Goal: Task Accomplishment & Management: Complete application form

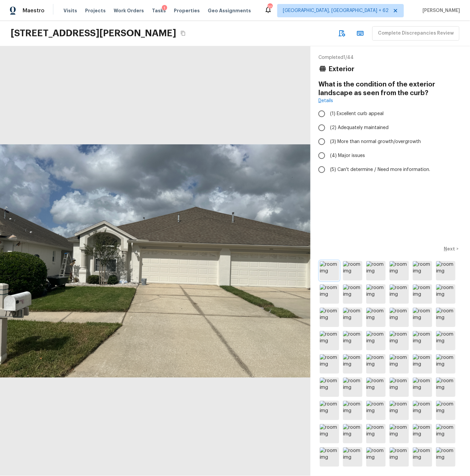
click at [323, 273] on img at bounding box center [329, 270] width 19 height 19
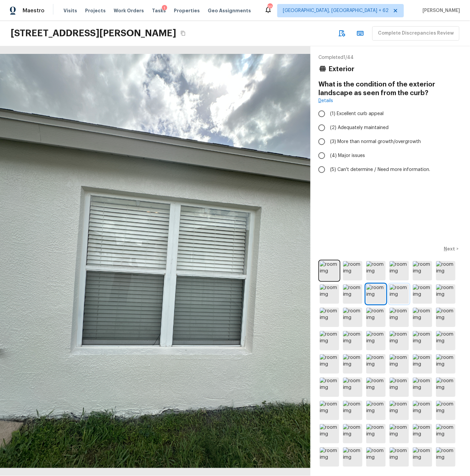
click at [396, 292] on img at bounding box center [399, 293] width 19 height 19
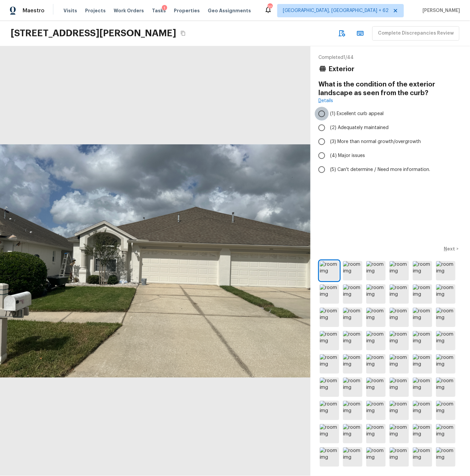
click at [322, 112] on input "(1) Excellent curb appeal" at bounding box center [322, 114] width 14 height 14
radio input "true"
click at [452, 246] on p "Next" at bounding box center [450, 248] width 13 height 7
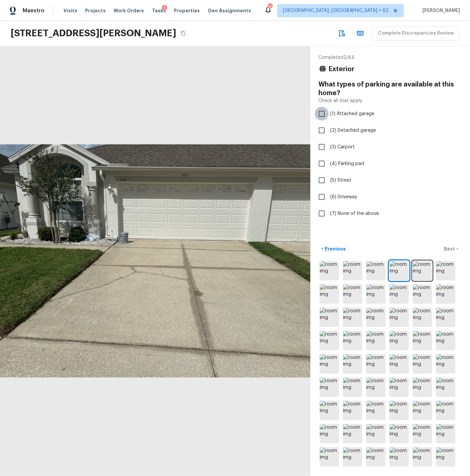
click at [322, 114] on input "(1) Attached garage" at bounding box center [322, 114] width 14 height 14
checkbox input "true"
click at [452, 247] on p "Next" at bounding box center [450, 248] width 13 height 7
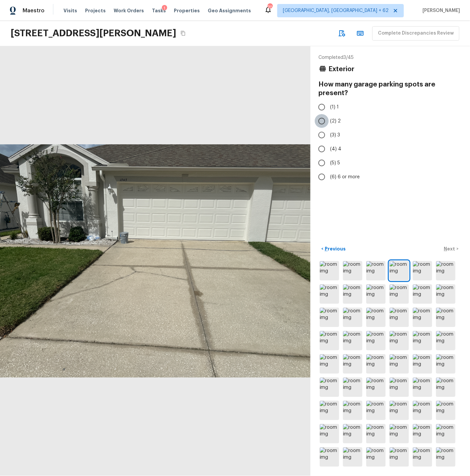
click at [323, 122] on input "(2) 2" at bounding box center [322, 121] width 14 height 14
radio input "true"
click at [450, 249] on p "Next" at bounding box center [450, 248] width 13 height 7
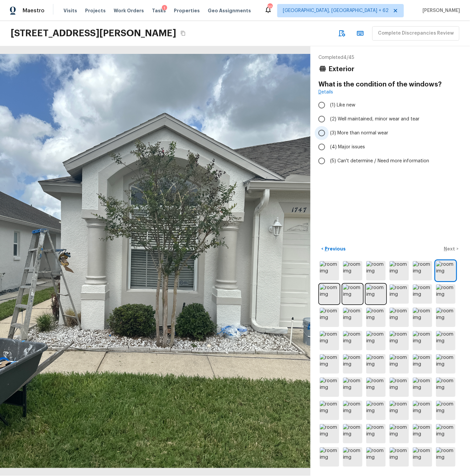
drag, startPoint x: 323, startPoint y: 119, endPoint x: 331, endPoint y: 129, distance: 12.1
click at [323, 119] on input "(2) Well maintained, minor wear and tear" at bounding box center [322, 119] width 14 height 14
radio input "true"
click at [451, 249] on p "Next" at bounding box center [450, 248] width 13 height 7
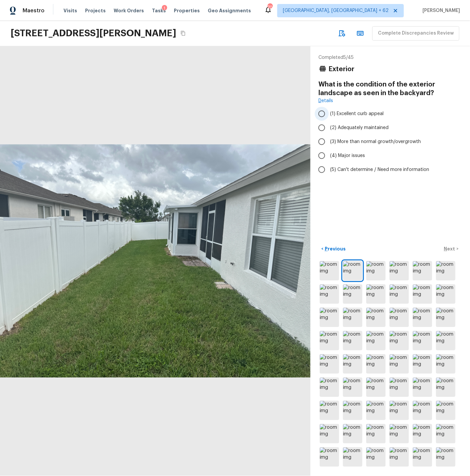
click at [324, 114] on input "(1) Excellent curb appeal" at bounding box center [322, 114] width 14 height 14
radio input "true"
click at [324, 128] on input "(2) Adequately maintained" at bounding box center [322, 128] width 14 height 14
radio input "true"
click at [450, 250] on p "Next" at bounding box center [450, 248] width 13 height 7
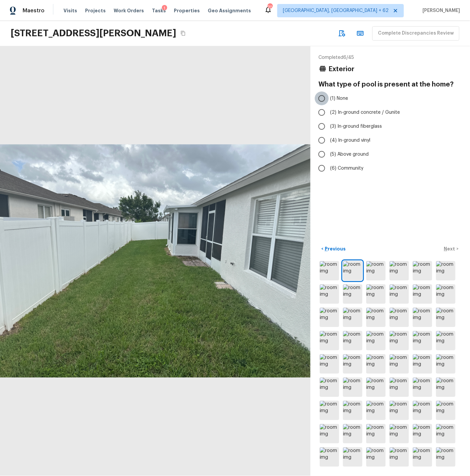
click at [323, 98] on input "(1) None" at bounding box center [322, 98] width 14 height 14
radio input "true"
click at [451, 249] on p "Next" at bounding box center [450, 248] width 13 height 7
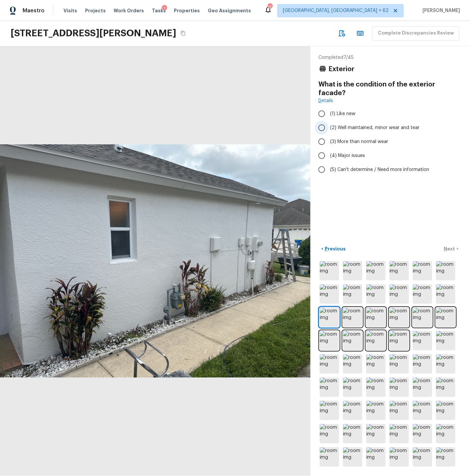
click at [323, 121] on input "(2) Well maintained, minor wear and tear" at bounding box center [322, 128] width 14 height 14
radio input "true"
click at [452, 249] on p "Next" at bounding box center [450, 248] width 13 height 7
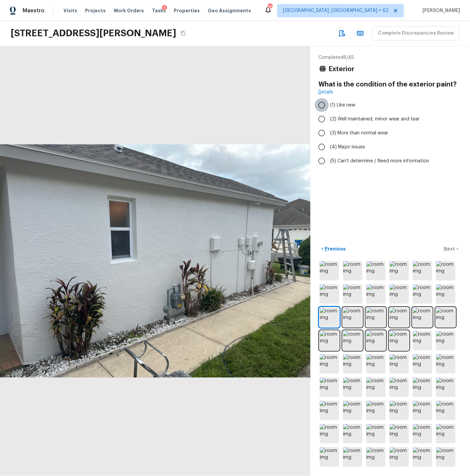
click at [322, 105] on input "(1) Like new" at bounding box center [322, 105] width 14 height 14
radio input "true"
click at [452, 247] on p "Next" at bounding box center [450, 248] width 13 height 7
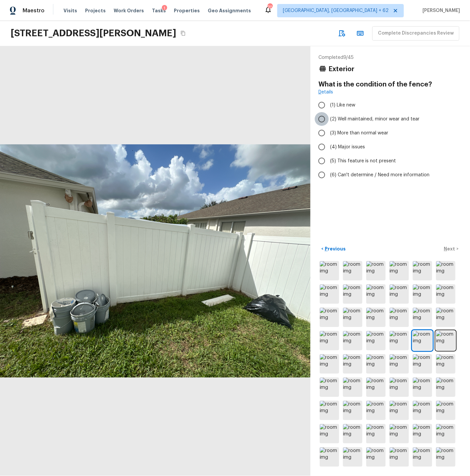
click at [324, 118] on input "(2) Well maintained, minor wear and tear" at bounding box center [322, 119] width 14 height 14
radio input "true"
drag, startPoint x: 451, startPoint y: 248, endPoint x: 445, endPoint y: 247, distance: 5.7
click at [450, 248] on p "Next" at bounding box center [450, 248] width 13 height 7
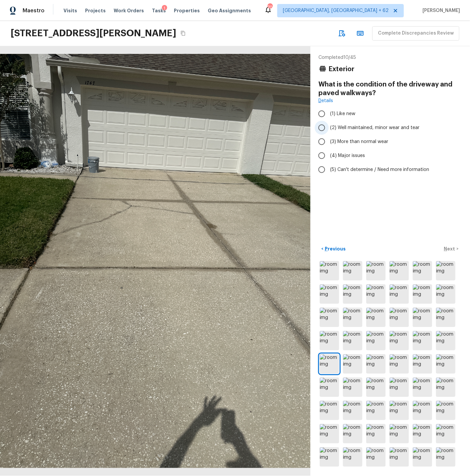
click at [323, 128] on input "(2) Well maintained, minor wear and tear" at bounding box center [322, 128] width 14 height 14
radio input "true"
click at [450, 249] on p "Next" at bounding box center [450, 248] width 13 height 7
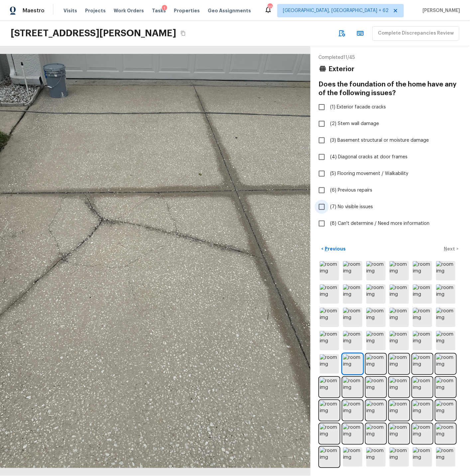
click at [322, 204] on input "(7) No visible issues" at bounding box center [322, 207] width 14 height 14
checkbox input "true"
click at [452, 248] on p "Next" at bounding box center [450, 248] width 13 height 7
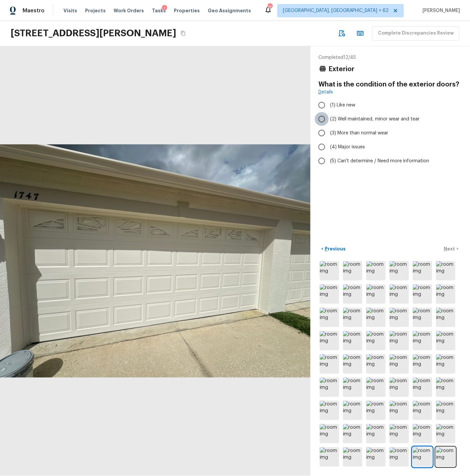
click at [322, 118] on input "(2) Well maintained, minor wear and tear" at bounding box center [322, 119] width 14 height 14
radio input "true"
click at [452, 248] on p "Next" at bounding box center [450, 248] width 13 height 7
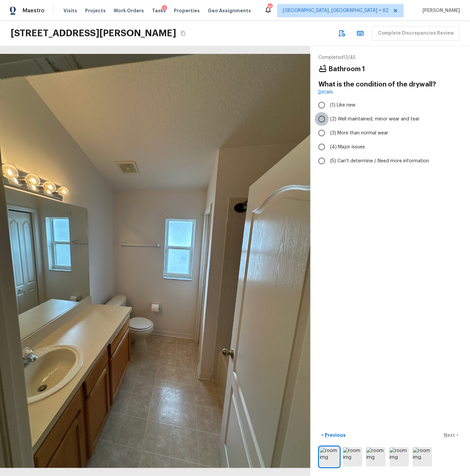
click at [323, 119] on input "(2) Well maintained, minor wear and tear" at bounding box center [322, 119] width 14 height 14
radio input "true"
click at [450, 434] on p "Next" at bounding box center [450, 435] width 13 height 7
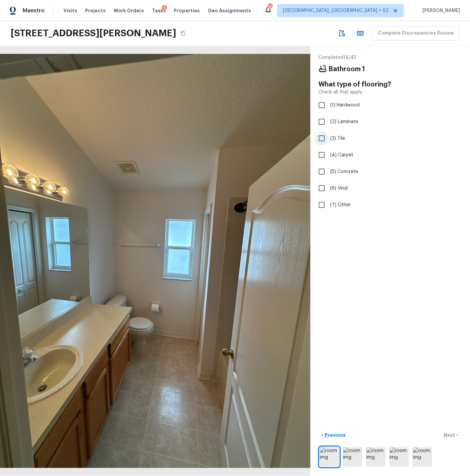
click at [323, 137] on input "(3) Tile" at bounding box center [322, 138] width 14 height 14
checkbox input "true"
click at [324, 188] on input "(6) Vinyl" at bounding box center [322, 188] width 14 height 14
checkbox input "true"
click at [450, 434] on p "Next" at bounding box center [450, 435] width 13 height 7
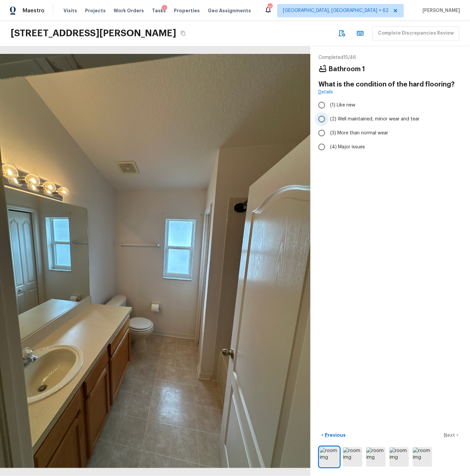
click at [323, 120] on input "(2) Well maintained, minor wear and tear" at bounding box center [322, 119] width 14 height 14
radio input "true"
click at [449, 433] on p "Next" at bounding box center [450, 435] width 13 height 7
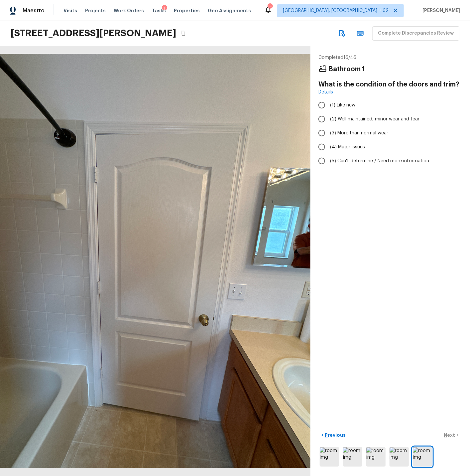
click at [364, 211] on div "Completed 16 / 46 Bathroom 1 What is the condition of the doors and trim? Detai…" at bounding box center [391, 261] width 160 height 430
click at [323, 117] on input "(2) Well maintained, minor wear and tear" at bounding box center [322, 119] width 14 height 14
radio input "true"
click at [450, 434] on p "Next" at bounding box center [450, 435] width 13 height 7
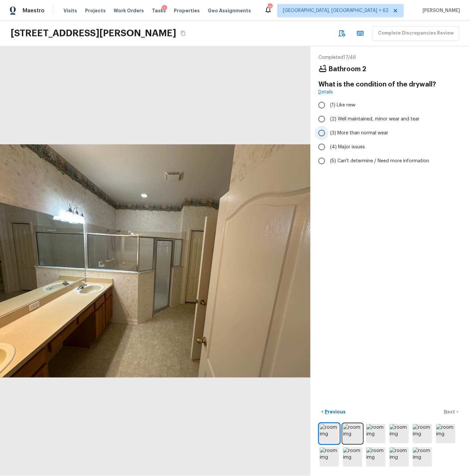
click at [323, 132] on input "(3) More than normal wear" at bounding box center [322, 133] width 14 height 14
radio input "true"
click at [449, 411] on p "Next" at bounding box center [450, 411] width 13 height 7
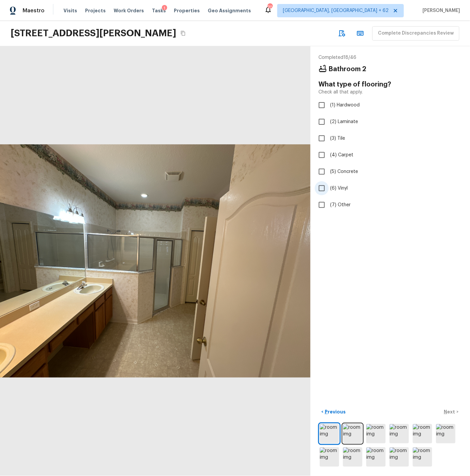
click at [322, 187] on input "(6) Vinyl" at bounding box center [322, 188] width 14 height 14
checkbox input "true"
click at [453, 410] on p "Next" at bounding box center [450, 411] width 13 height 7
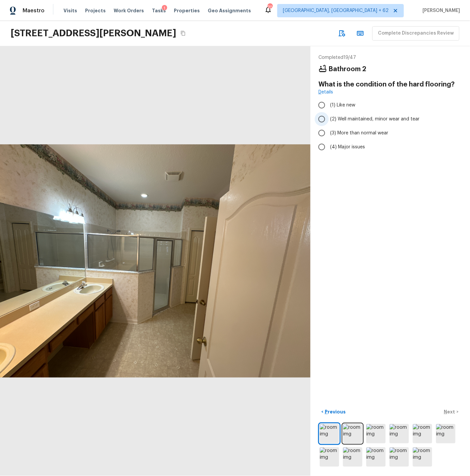
click at [324, 120] on input "(2) Well maintained, minor wear and tear" at bounding box center [322, 119] width 14 height 14
radio input "true"
click at [452, 412] on p "Next" at bounding box center [450, 411] width 13 height 7
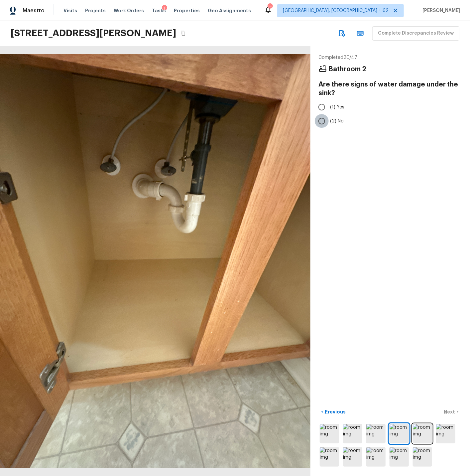
click at [323, 121] on input "(2) No" at bounding box center [322, 121] width 14 height 14
radio input "true"
click at [449, 409] on p "Next" at bounding box center [450, 411] width 13 height 7
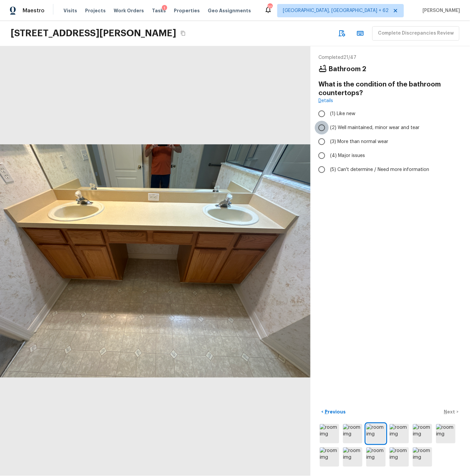
click at [323, 128] on input "(2) Well maintained, minor wear and tear" at bounding box center [322, 128] width 14 height 14
radio input "true"
click at [452, 410] on p "Next" at bounding box center [450, 411] width 13 height 7
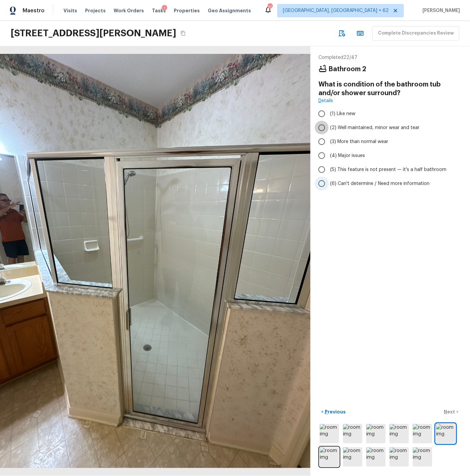
drag, startPoint x: 322, startPoint y: 127, endPoint x: 343, endPoint y: 184, distance: 60.9
click at [322, 127] on input "(2) Well maintained, minor wear and tear" at bounding box center [322, 128] width 14 height 14
radio input "true"
click at [452, 411] on p "Next" at bounding box center [450, 411] width 13 height 7
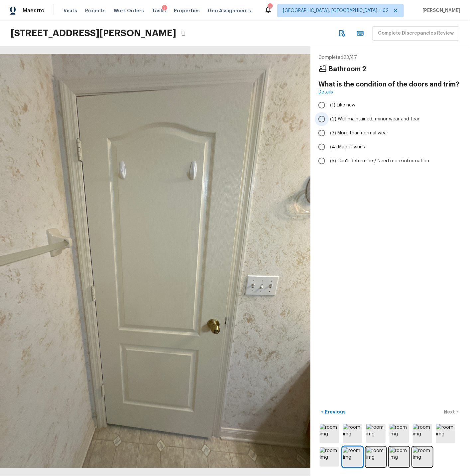
click at [324, 118] on input "(2) Well maintained, minor wear and tear" at bounding box center [322, 119] width 14 height 14
radio input "true"
click at [451, 412] on p "Next" at bounding box center [450, 411] width 13 height 7
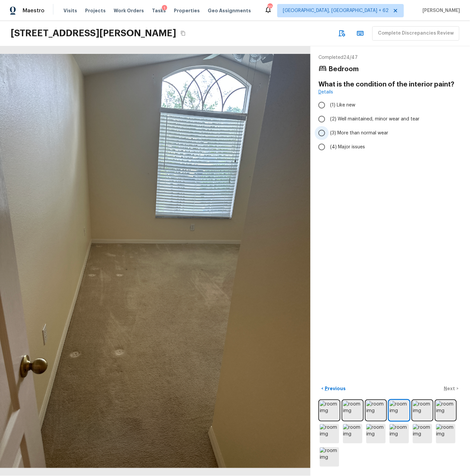
click at [323, 132] on input "(3) More than normal wear" at bounding box center [322, 133] width 14 height 14
radio input "true"
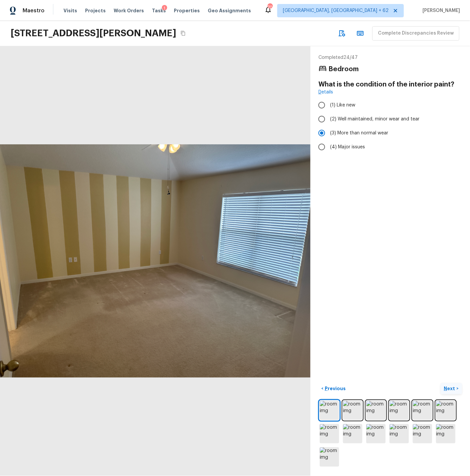
click at [452, 387] on p "Next" at bounding box center [450, 388] width 13 height 7
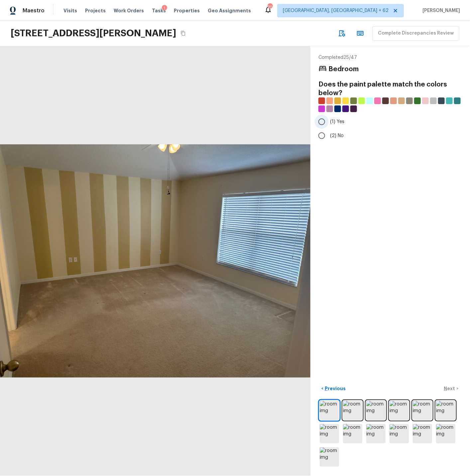
click at [322, 121] on input "(1) Yes" at bounding box center [322, 122] width 14 height 14
radio input "true"
click at [450, 387] on p "Next" at bounding box center [450, 388] width 13 height 7
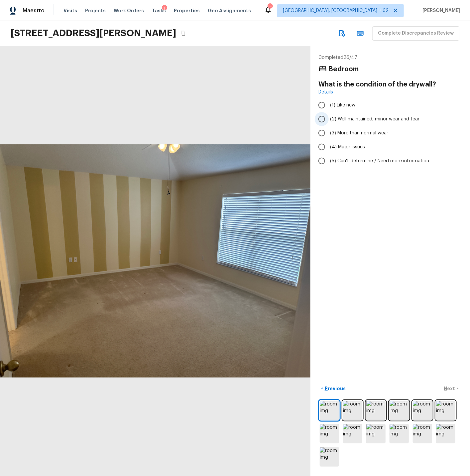
click at [323, 119] on input "(2) Well maintained, minor wear and tear" at bounding box center [322, 119] width 14 height 14
radio input "true"
click at [452, 388] on p "Next" at bounding box center [450, 388] width 13 height 7
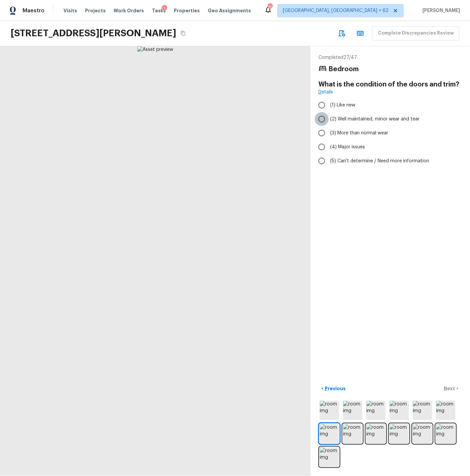
click at [322, 119] on input "(2) Well maintained, minor wear and tear" at bounding box center [322, 119] width 14 height 14
radio input "true"
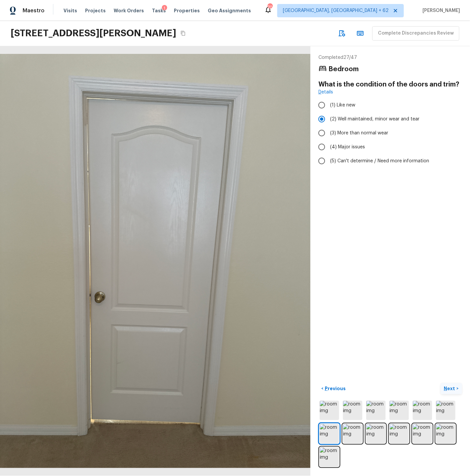
click at [451, 389] on p "Next" at bounding box center [450, 388] width 13 height 7
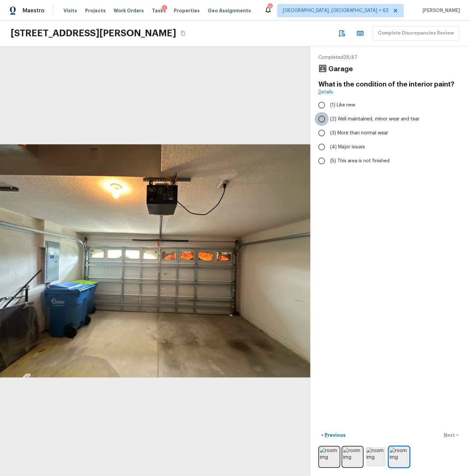
click at [323, 118] on input "(2) Well maintained, minor wear and tear" at bounding box center [322, 119] width 14 height 14
radio input "true"
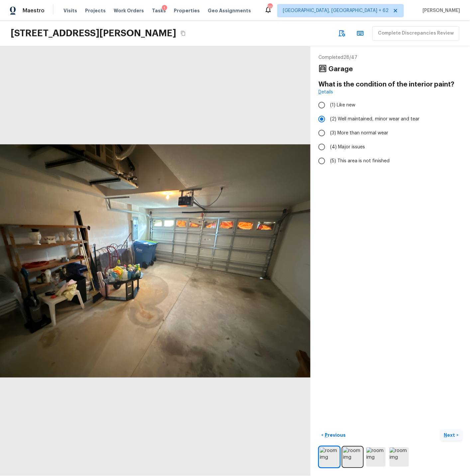
click at [451, 434] on p "Next" at bounding box center [450, 435] width 13 height 7
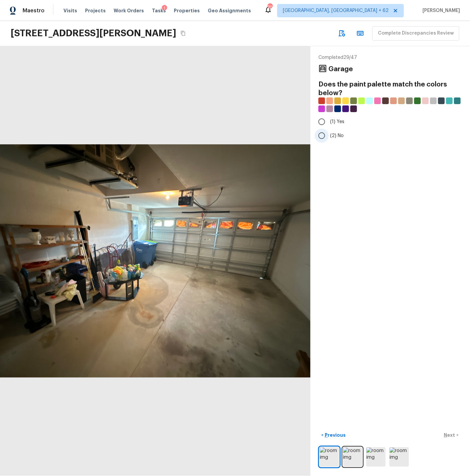
click at [321, 136] on input "(2) No" at bounding box center [322, 136] width 14 height 14
radio input "true"
click at [451, 436] on p "Next" at bounding box center [450, 435] width 13 height 7
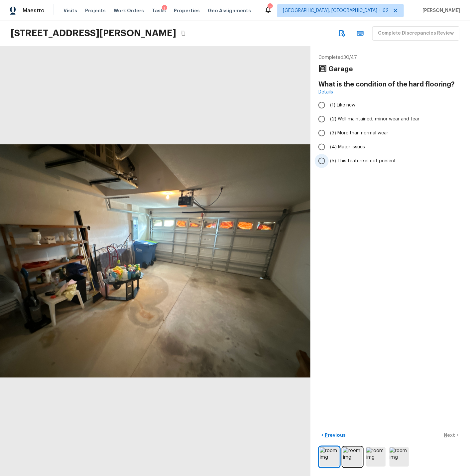
click at [343, 160] on span "(5) This feature is not present" at bounding box center [363, 161] width 66 height 7
click at [329, 160] on input "(5) This feature is not present" at bounding box center [322, 161] width 14 height 14
radio input "true"
click at [454, 434] on p "Next" at bounding box center [450, 435] width 13 height 7
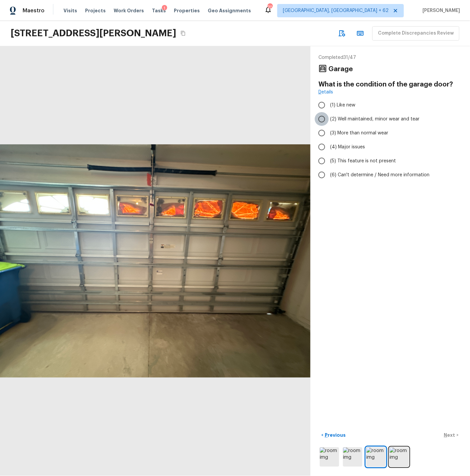
click at [323, 119] on input "(2) Well maintained, minor wear and tear" at bounding box center [322, 119] width 14 height 14
radio input "true"
click at [452, 434] on p "Next" at bounding box center [450, 435] width 13 height 7
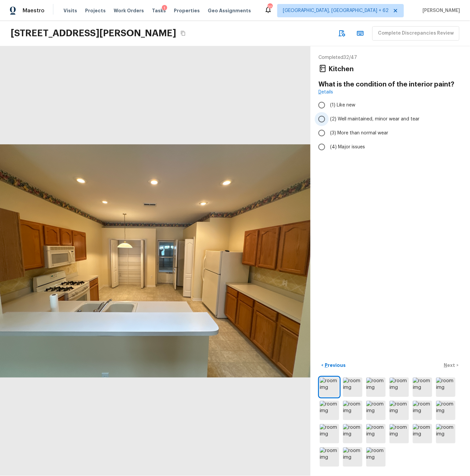
click at [323, 118] on input "(2) Well maintained, minor wear and tear" at bounding box center [322, 119] width 14 height 14
radio input "true"
click at [323, 131] on input "(3) More than normal wear" at bounding box center [322, 133] width 14 height 14
radio input "true"
click at [452, 366] on p "Next" at bounding box center [450, 365] width 13 height 7
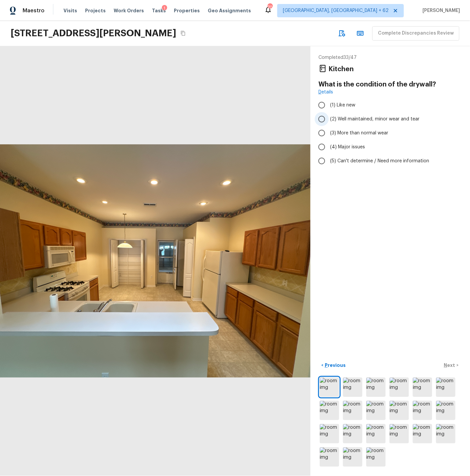
click at [321, 119] on input "(2) Well maintained, minor wear and tear" at bounding box center [322, 119] width 14 height 14
radio input "true"
click at [451, 364] on p "Next" at bounding box center [450, 365] width 13 height 7
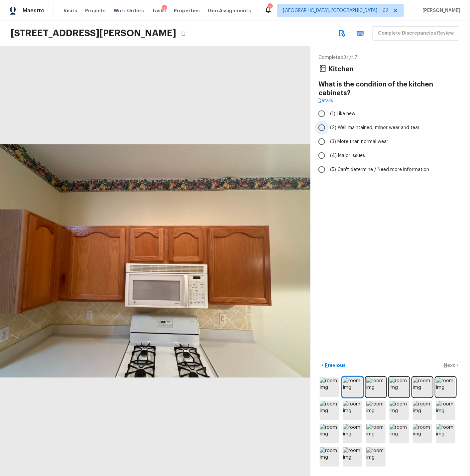
click at [321, 128] on input "(2) Well maintained, minor wear and tear" at bounding box center [322, 128] width 14 height 14
radio input "true"
click at [452, 363] on p "Next" at bounding box center [450, 365] width 13 height 7
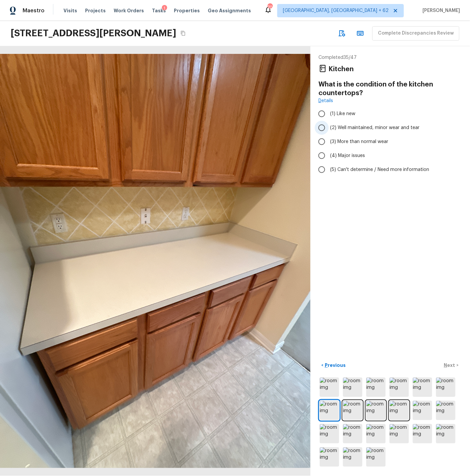
click at [323, 127] on input "(2) Well maintained, minor wear and tear" at bounding box center [322, 128] width 14 height 14
radio input "true"
click at [452, 366] on p "Next" at bounding box center [450, 365] width 13 height 7
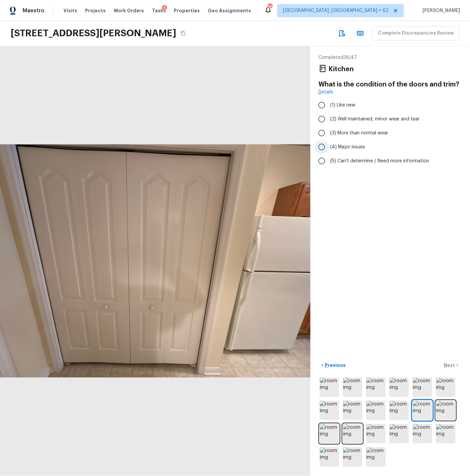
drag, startPoint x: 323, startPoint y: 120, endPoint x: 330, endPoint y: 144, distance: 25.2
click at [323, 120] on input "(2) Well maintained, minor wear and tear" at bounding box center [322, 119] width 14 height 14
radio input "true"
click at [450, 364] on p "Next" at bounding box center [450, 365] width 13 height 7
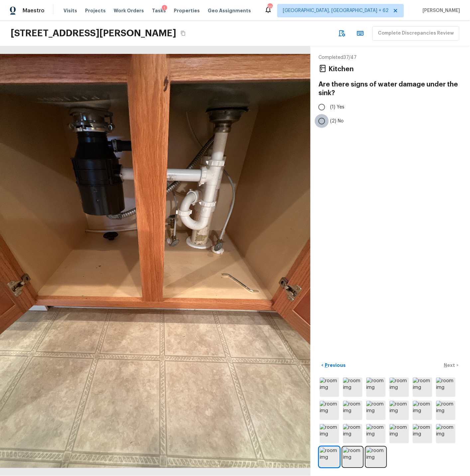
click at [323, 120] on input "(2) No" at bounding box center [322, 121] width 14 height 14
radio input "true"
click at [453, 365] on p "Next" at bounding box center [450, 365] width 13 height 7
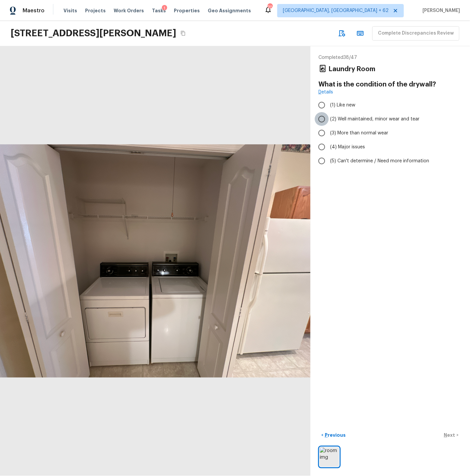
click at [324, 119] on input "(2) Well maintained, minor wear and tear" at bounding box center [322, 119] width 14 height 14
radio input "true"
click at [449, 433] on p "Next" at bounding box center [450, 435] width 13 height 7
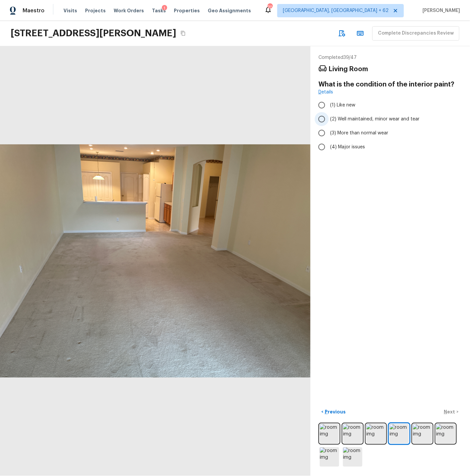
click at [324, 118] on input "(2) Well maintained, minor wear and tear" at bounding box center [322, 119] width 14 height 14
radio input "true"
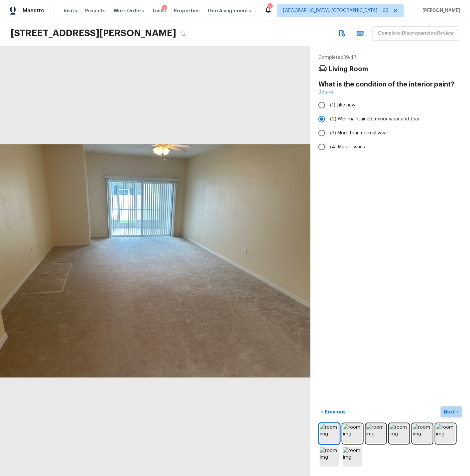
click at [449, 414] on p "Next" at bounding box center [450, 411] width 13 height 7
click at [323, 120] on input "(2) Well maintained, minor wear and tear" at bounding box center [322, 119] width 14 height 14
radio input "true"
click at [451, 411] on p "Next" at bounding box center [450, 411] width 13 height 7
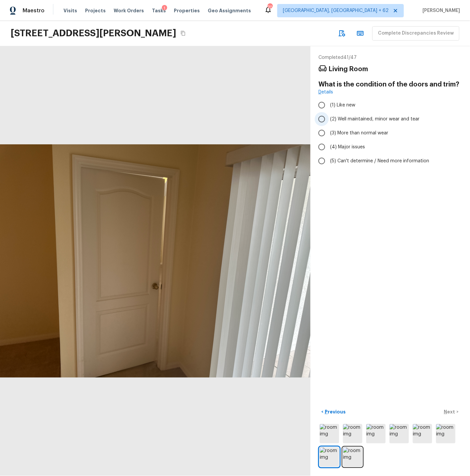
click at [324, 118] on input "(2) Well maintained, minor wear and tear" at bounding box center [322, 119] width 14 height 14
radio input "true"
click at [452, 411] on p "Next" at bounding box center [450, 411] width 13 height 7
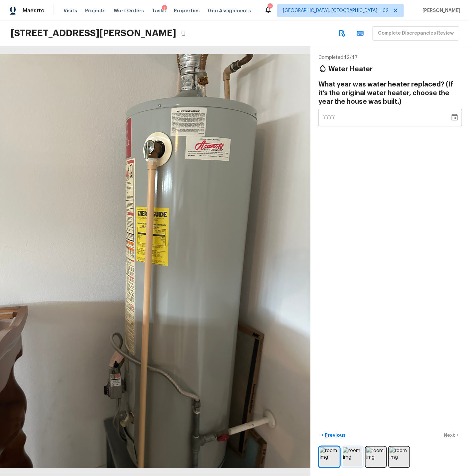
click at [356, 460] on img at bounding box center [352, 456] width 19 height 19
click at [356, 459] on img at bounding box center [352, 456] width 19 height 19
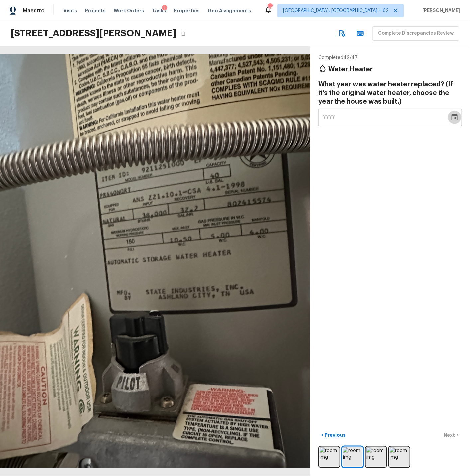
click at [457, 116] on icon "Choose date" at bounding box center [455, 117] width 6 height 7
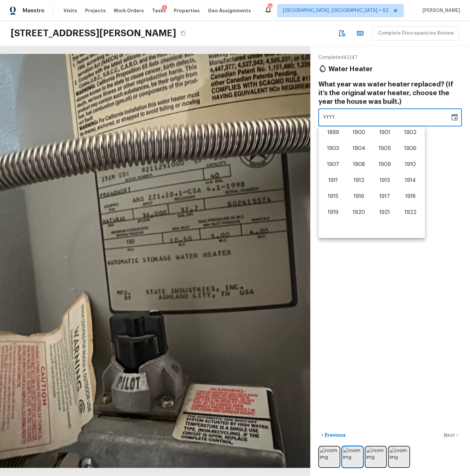
scroll to position [413, 0]
click at [409, 134] on button "2006" at bounding box center [411, 134] width 24 height 12
type input "2006"
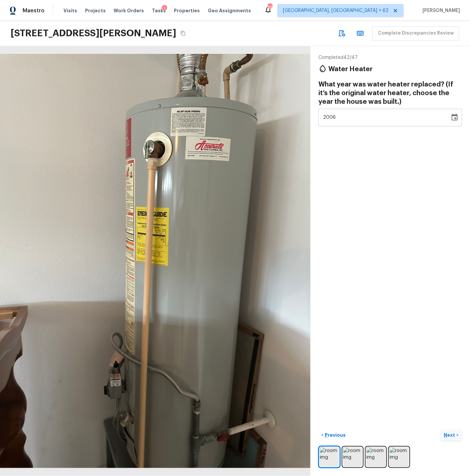
click at [451, 434] on p "Next" at bounding box center [450, 435] width 13 height 7
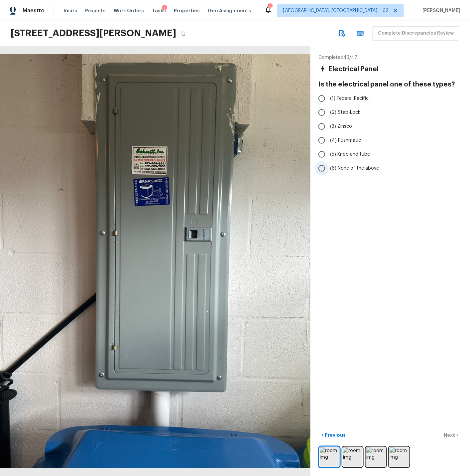
click at [343, 168] on span "(6) None of the above" at bounding box center [354, 168] width 49 height 7
click at [329, 168] on input "(6) None of the above" at bounding box center [322, 168] width 14 height 14
radio input "true"
click at [450, 435] on p "Next" at bounding box center [450, 435] width 13 height 7
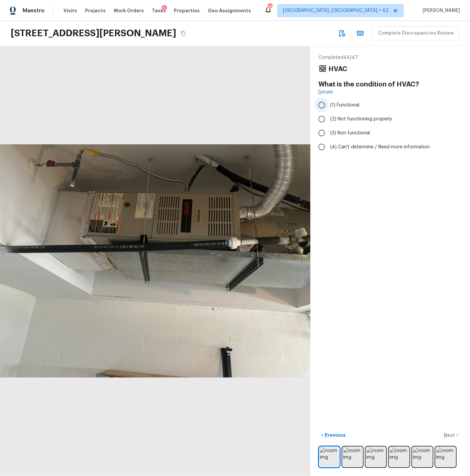
click at [323, 105] on input "(1) Functional" at bounding box center [322, 105] width 14 height 14
radio input "true"
click at [451, 433] on p "Next" at bounding box center [450, 435] width 13 height 7
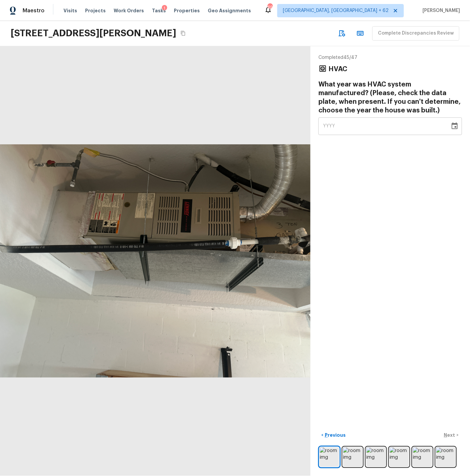
click at [457, 125] on icon "Choose date" at bounding box center [455, 126] width 8 height 8
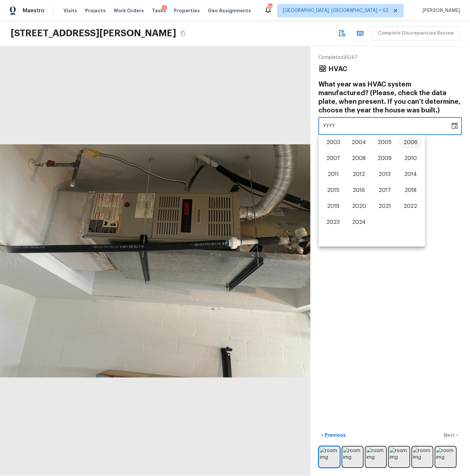
click at [405, 143] on button "2006" at bounding box center [411, 143] width 24 height 12
type input "2006"
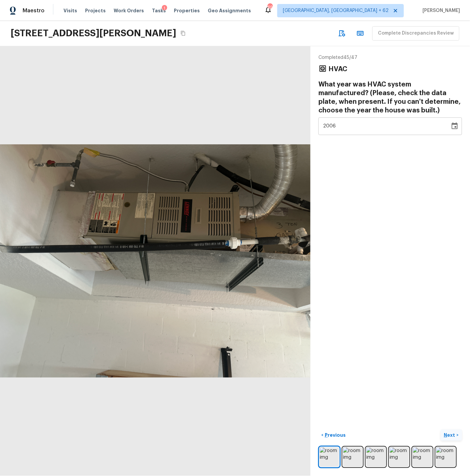
click at [452, 435] on p "Next" at bounding box center [450, 435] width 13 height 7
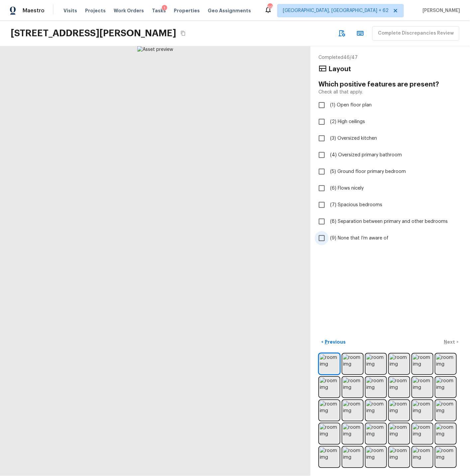
click at [358, 238] on span "(9) None that I’m aware of" at bounding box center [359, 238] width 59 height 7
click at [329, 238] on input "(9) None that I’m aware of" at bounding box center [322, 238] width 14 height 14
checkbox input "true"
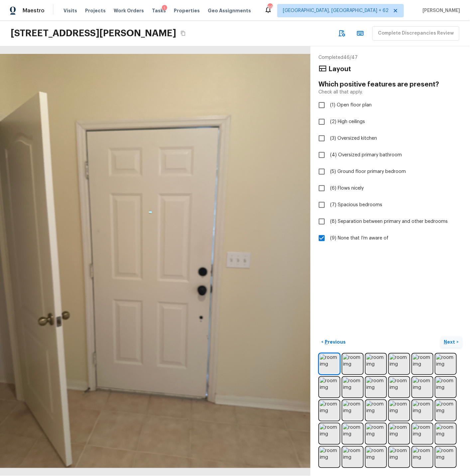
click at [448, 342] on p "Next" at bounding box center [450, 342] width 13 height 7
click at [360, 237] on span "(9) None that I’m aware of" at bounding box center [359, 238] width 59 height 7
click at [329, 237] on input "(9) None that I’m aware of" at bounding box center [322, 238] width 14 height 14
checkbox input "true"
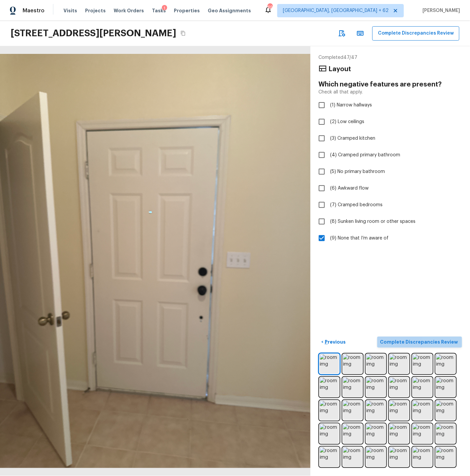
click at [436, 341] on p "Complete Discrepancies Review" at bounding box center [419, 342] width 79 height 7
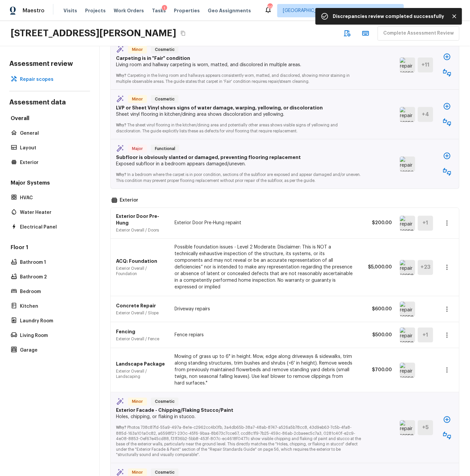
scroll to position [0, 0]
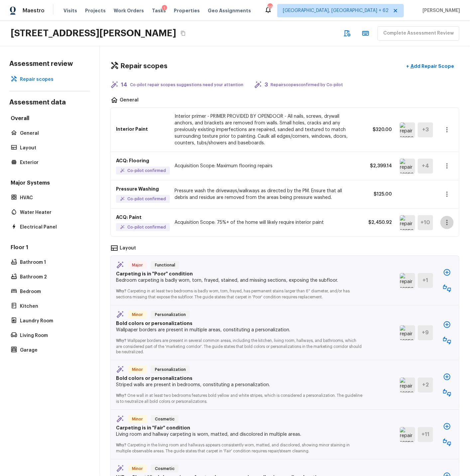
click at [447, 222] on icon "button" at bounding box center [447, 223] width 8 height 8
click at [444, 240] on li "Edit" at bounding box center [449, 242] width 31 height 20
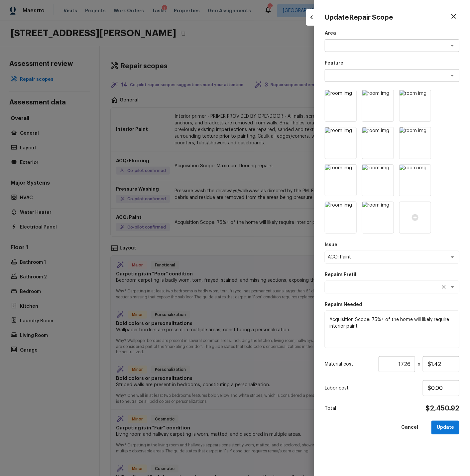
click at [366, 287] on textarea at bounding box center [383, 287] width 110 height 7
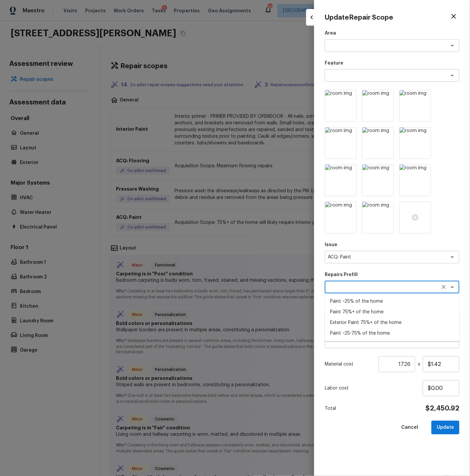
click at [358, 333] on li "Paint ~25-75% of the home" at bounding box center [392, 333] width 135 height 11
type textarea "Paint ~25-75% of the home"
type textarea "Acquisition Scope: ~25 - 75% of the home needs interior paint"
type input "$0.71"
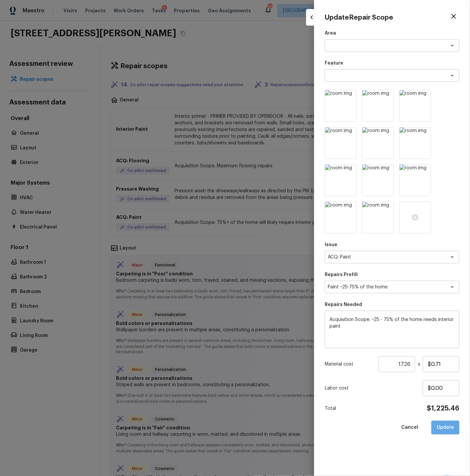
click at [446, 424] on button "Update" at bounding box center [446, 428] width 28 height 14
type textarea "Acquisition Scope: 75%+ of the home will likely require interior paint"
type input "$1.42"
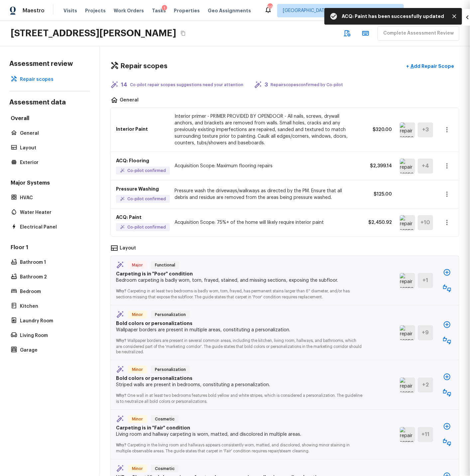
type input "1"
type input "$0.00"
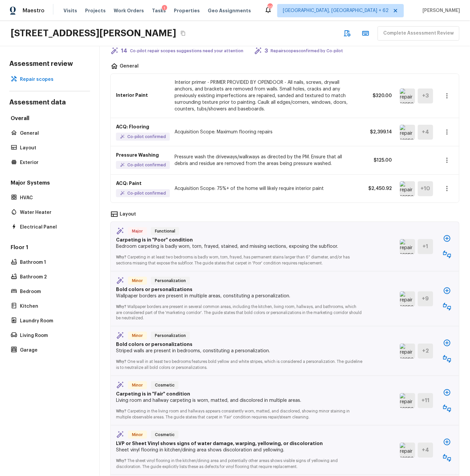
scroll to position [34, 0]
click at [448, 253] on icon "button" at bounding box center [447, 254] width 8 height 8
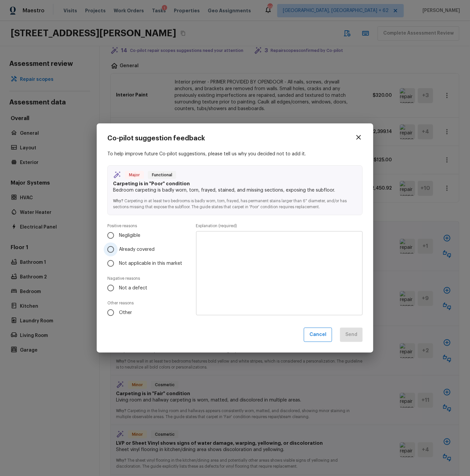
click at [111, 249] on input "Already covered" at bounding box center [111, 249] width 14 height 14
radio input "true"
click at [220, 244] on textarea at bounding box center [279, 273] width 157 height 73
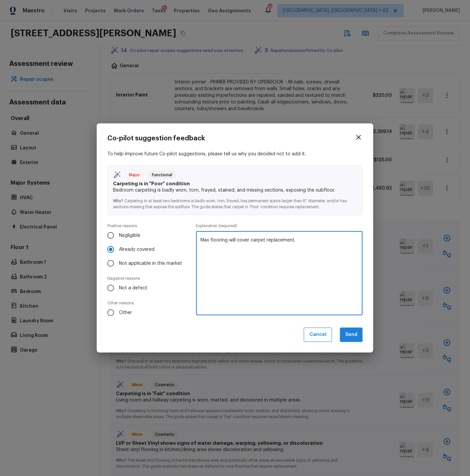
type textarea "Max flooring will cover carpet replacement."
click at [353, 334] on button "Send" at bounding box center [351, 335] width 23 height 14
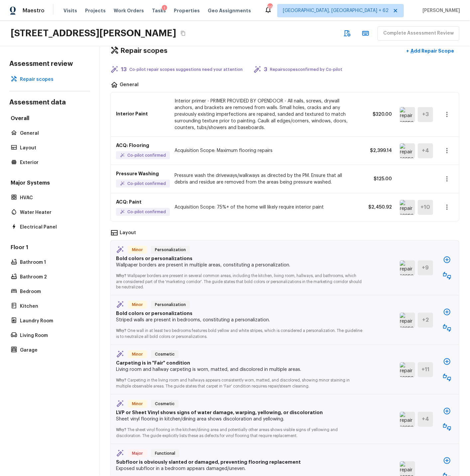
scroll to position [27, 0]
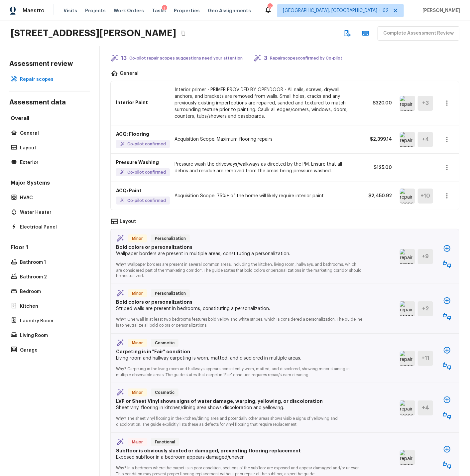
click at [447, 248] on icon "button" at bounding box center [447, 248] width 7 height 7
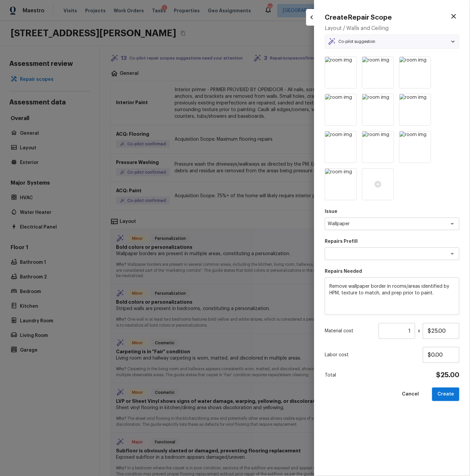
type textarea "Remove wallpaper border"
drag, startPoint x: 404, startPoint y: 328, endPoint x: 412, endPoint y: 329, distance: 7.8
click at [412, 329] on input "1" at bounding box center [397, 331] width 37 height 16
type input "1"
type input "25"
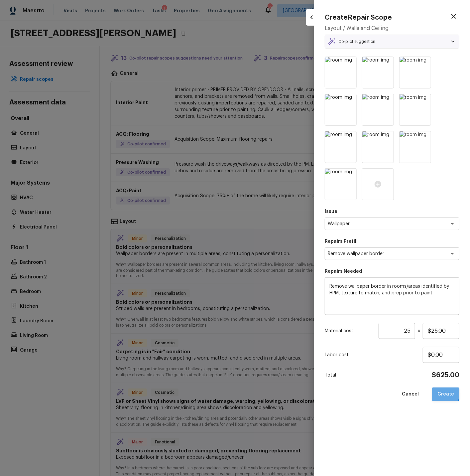
click at [444, 393] on button "Create" at bounding box center [445, 394] width 27 height 14
type input "1"
type input "$0.00"
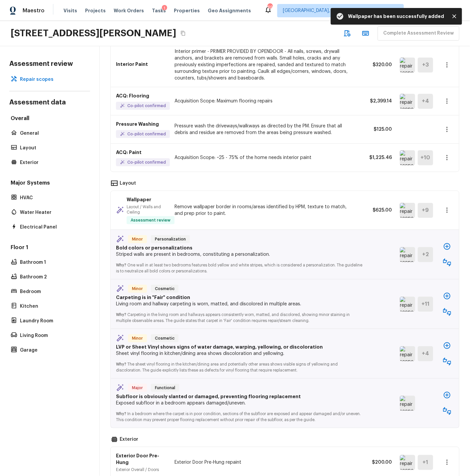
scroll to position [65, 0]
click at [448, 260] on icon "button" at bounding box center [447, 262] width 8 height 8
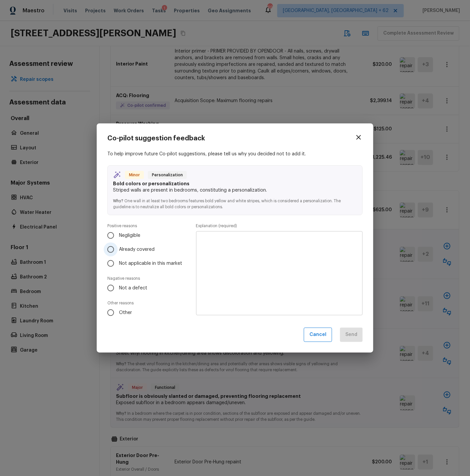
click at [109, 248] on input "Already covered" at bounding box center [111, 249] width 14 height 14
radio input "true"
click at [216, 240] on textarea at bounding box center [279, 273] width 157 height 73
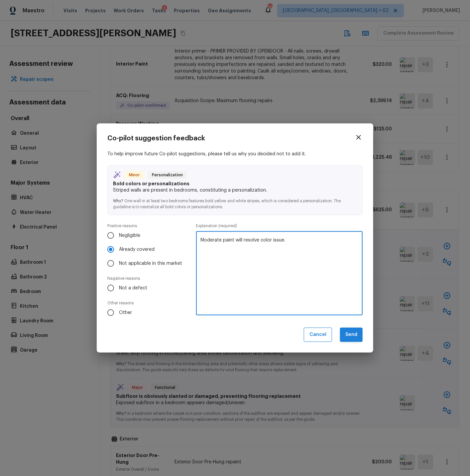
type textarea "Moderate paint will resolve color issue."
click at [355, 333] on button "Send" at bounding box center [351, 335] width 23 height 14
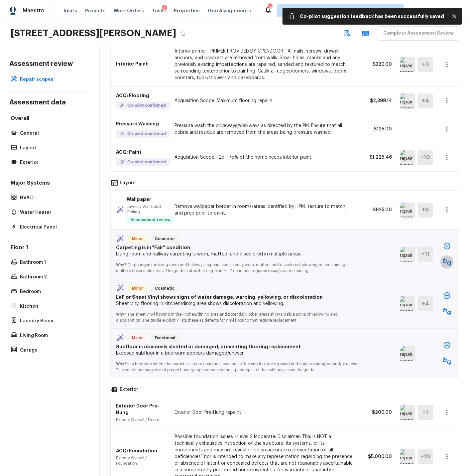
click at [448, 260] on icon "button" at bounding box center [447, 262] width 8 height 8
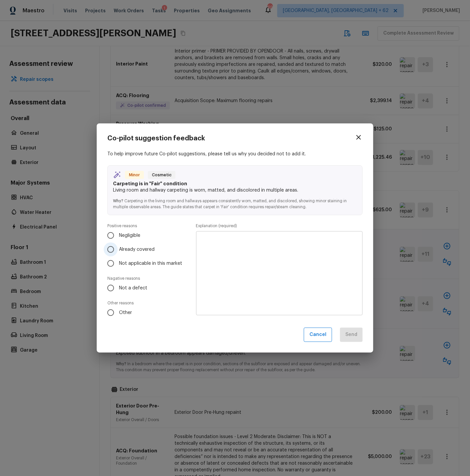
click at [110, 247] on input "Already covered" at bounding box center [111, 249] width 14 height 14
radio input "true"
click at [221, 241] on textarea at bounding box center [279, 273] width 157 height 73
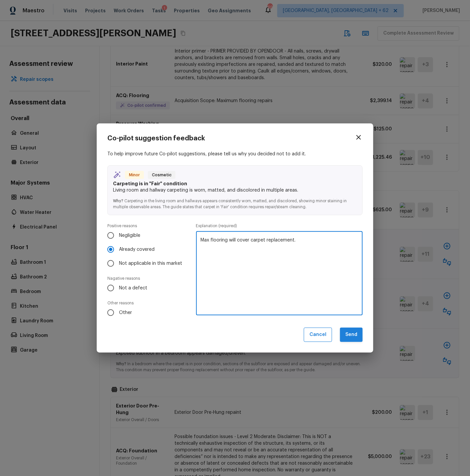
type textarea "Max flooring will cover carpet replacement."
click at [352, 334] on button "Send" at bounding box center [351, 335] width 23 height 14
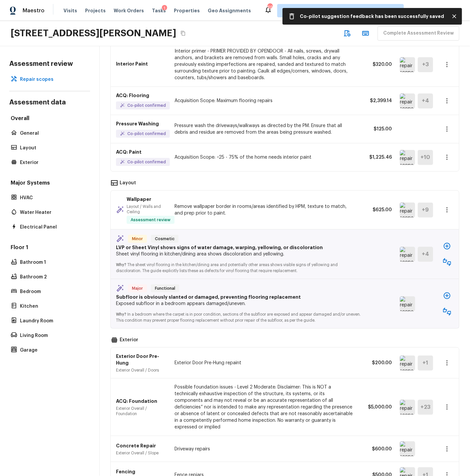
click at [410, 257] on img at bounding box center [407, 254] width 15 height 15
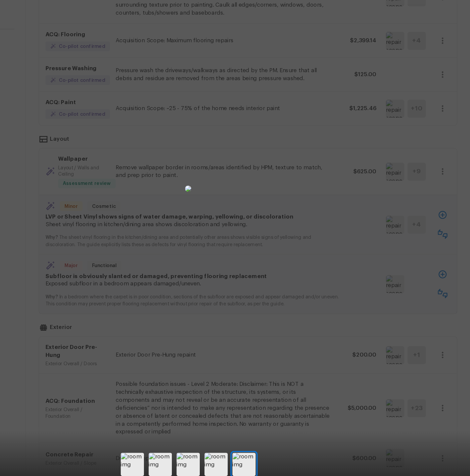
scroll to position [0, 0]
click at [440, 217] on div at bounding box center [235, 224] width 470 height 427
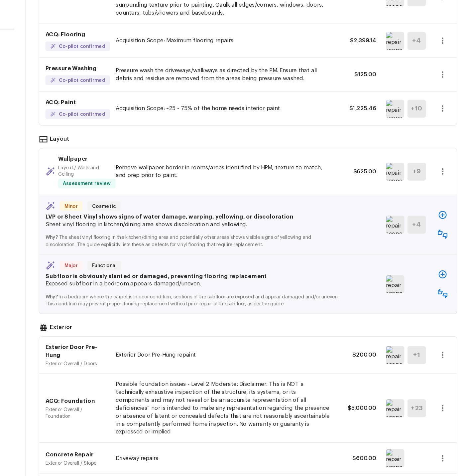
scroll to position [80, 0]
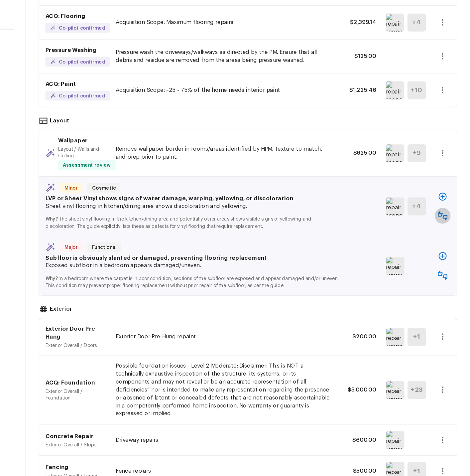
click at [446, 245] on icon "button" at bounding box center [447, 247] width 8 height 8
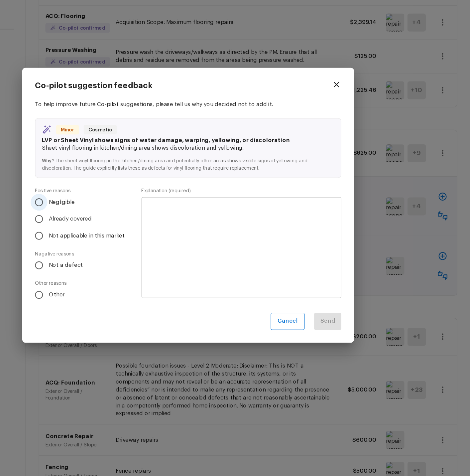
click at [109, 235] on input "Negligible" at bounding box center [111, 235] width 14 height 14
radio input "true"
click at [221, 243] on textarea at bounding box center [279, 273] width 157 height 73
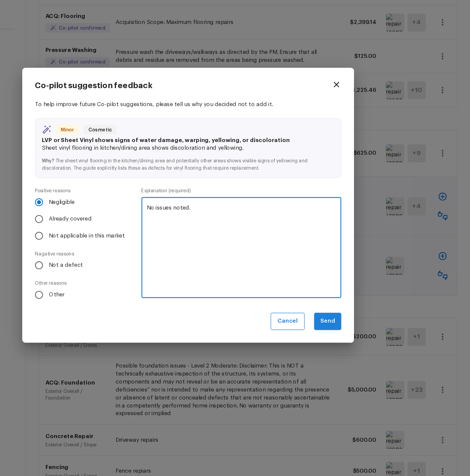
type textarea "No issues noted."
click at [350, 337] on button "Send" at bounding box center [351, 335] width 23 height 14
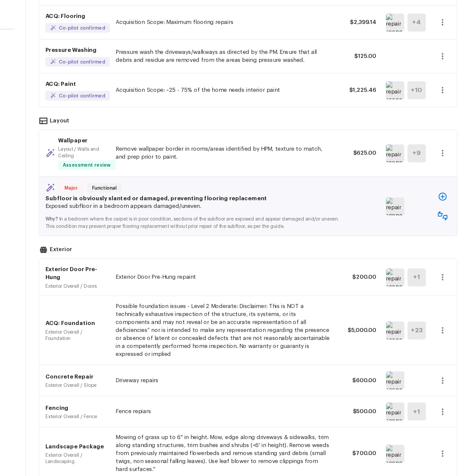
click at [407, 242] on img at bounding box center [407, 238] width 15 height 15
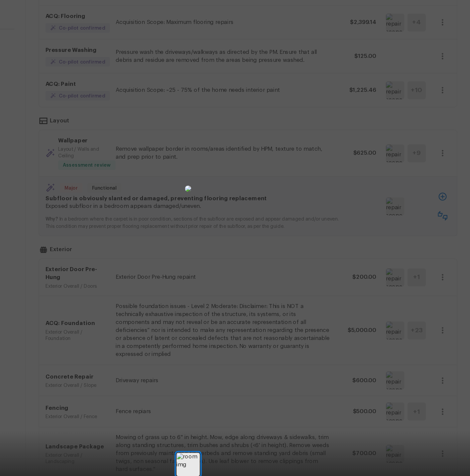
scroll to position [0, 0]
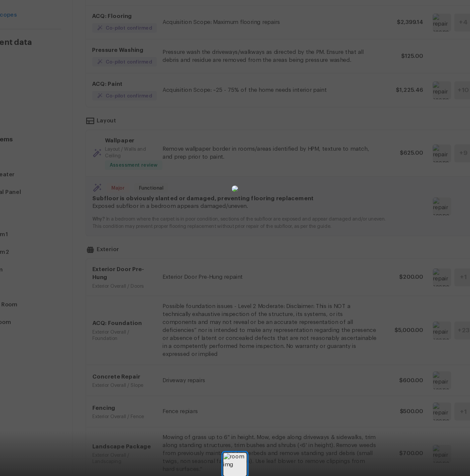
click at [422, 113] on div at bounding box center [235, 224] width 470 height 427
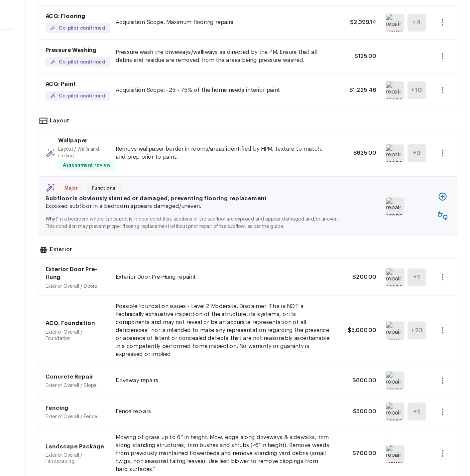
click at [446, 245] on icon "button" at bounding box center [447, 247] width 8 height 8
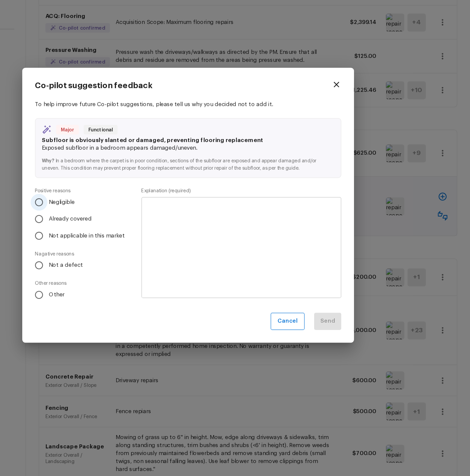
click at [110, 236] on input "Negligible" at bounding box center [111, 235] width 14 height 14
radio input "true"
click at [110, 289] on input "Not a defect" at bounding box center [111, 288] width 14 height 14
radio input "true"
radio input "false"
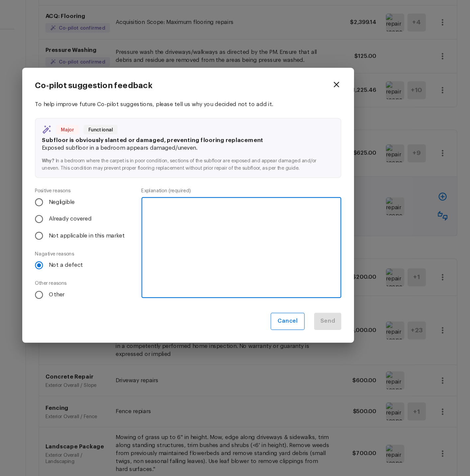
click at [213, 244] on textarea at bounding box center [279, 273] width 157 height 73
type textarea "No defect present."
click at [354, 332] on button "Send" at bounding box center [351, 335] width 23 height 14
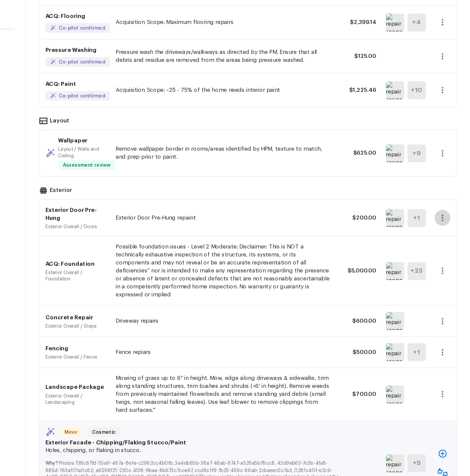
click at [448, 248] on icon "button" at bounding box center [447, 248] width 8 height 8
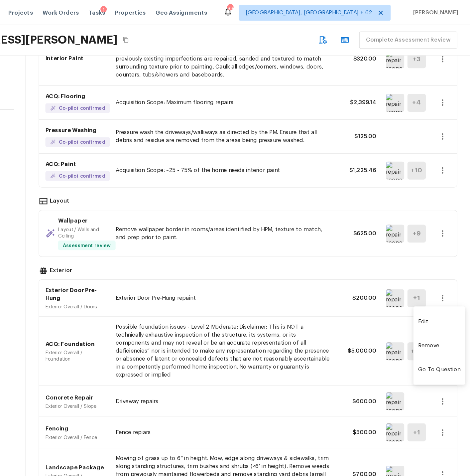
click at [434, 268] on li "Edit" at bounding box center [444, 268] width 43 height 20
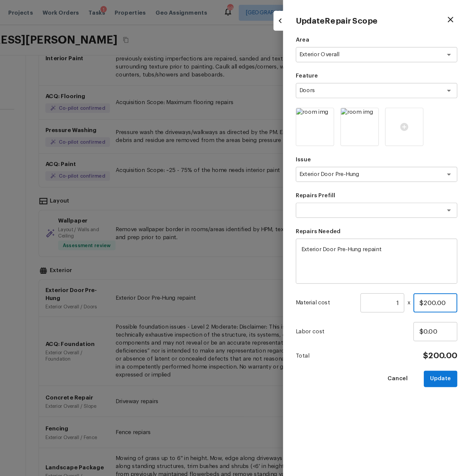
click at [435, 253] on input "$200.00" at bounding box center [441, 252] width 37 height 16
click at [446, 315] on button "Update" at bounding box center [446, 316] width 28 height 14
type input "$200.00"
type input "$0.00"
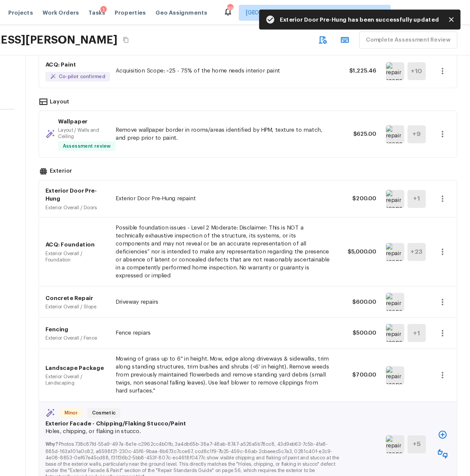
scroll to position [175, 0]
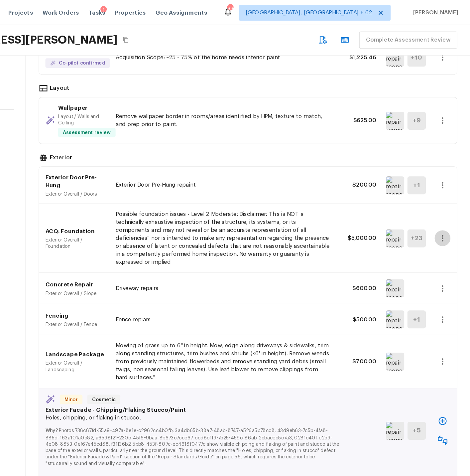
click at [448, 195] on icon "button" at bounding box center [447, 199] width 8 height 8
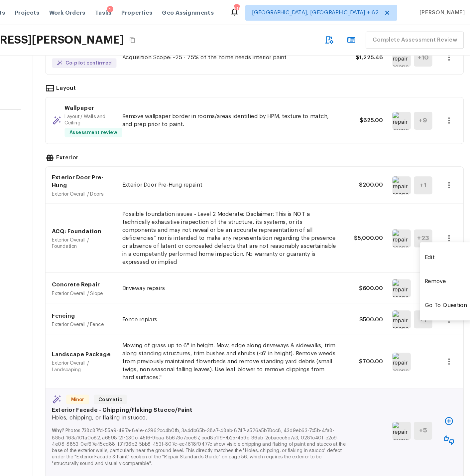
scroll to position [0, 0]
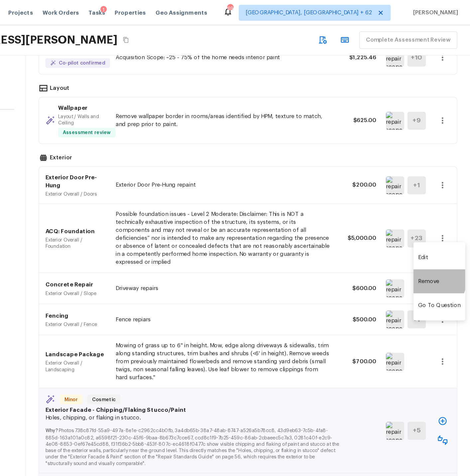
click at [432, 232] on li "Remove" at bounding box center [444, 235] width 43 height 20
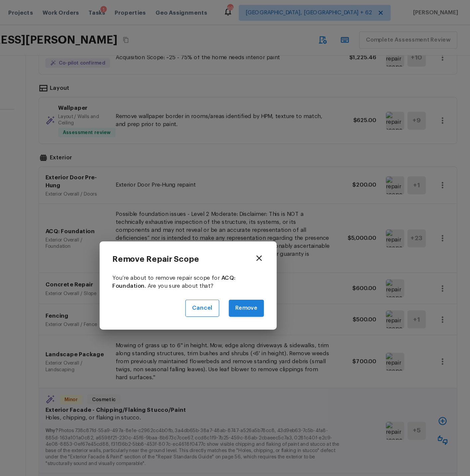
click at [283, 257] on button "Remove" at bounding box center [283, 257] width 29 height 14
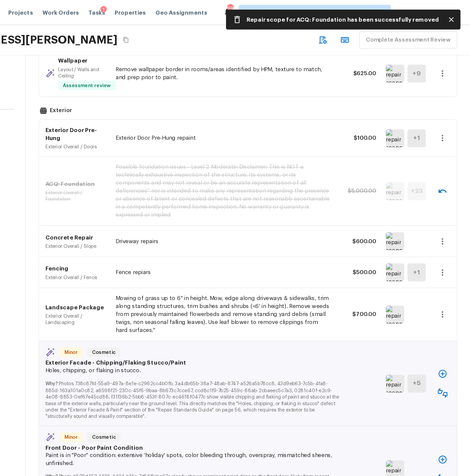
scroll to position [220, 0]
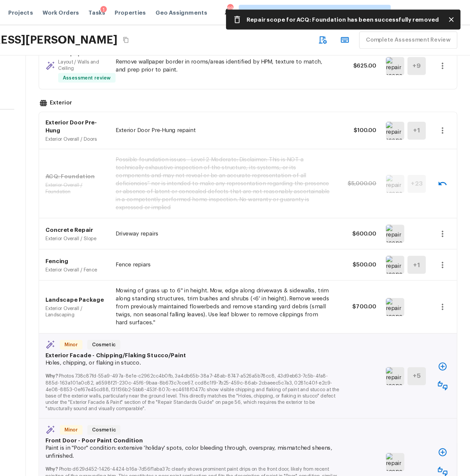
click at [446, 217] on icon "button" at bounding box center [447, 221] width 8 height 8
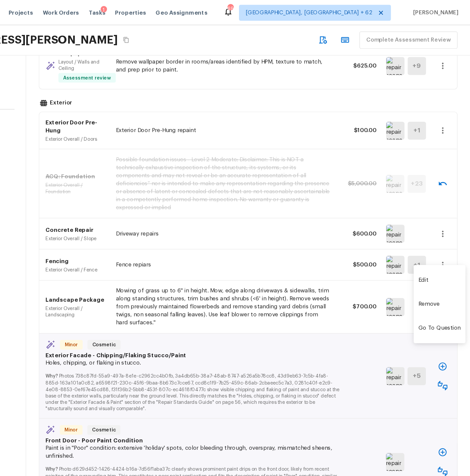
scroll to position [0, 0]
click at [434, 251] on li "Remove" at bounding box center [444, 253] width 43 height 20
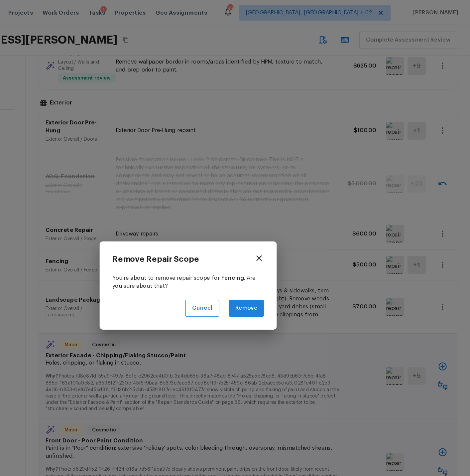
click at [280, 253] on button "Remove" at bounding box center [283, 257] width 29 height 14
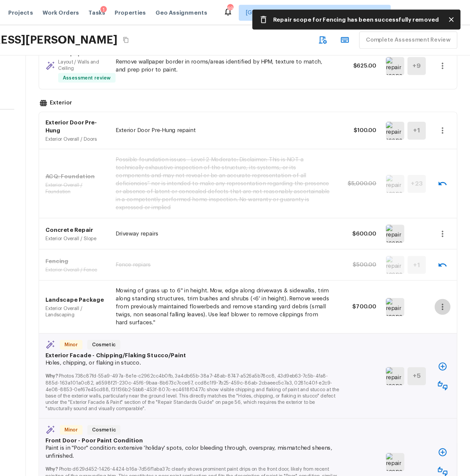
click at [446, 252] on icon "button" at bounding box center [447, 256] width 8 height 8
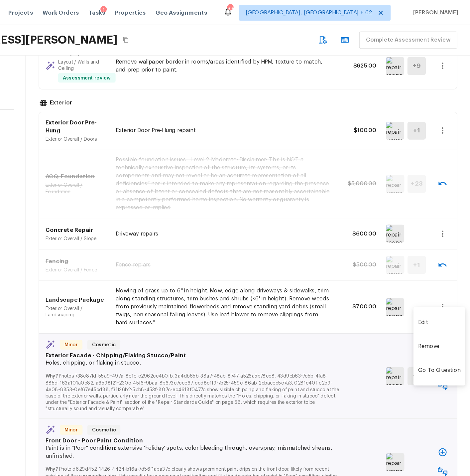
click at [434, 267] on li "Edit" at bounding box center [444, 269] width 43 height 20
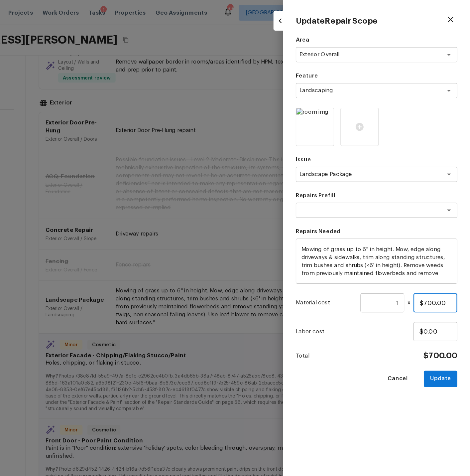
drag, startPoint x: 432, startPoint y: 251, endPoint x: 435, endPoint y: 251, distance: 3.7
click at [435, 251] on input "$700.00" at bounding box center [441, 252] width 37 height 16
click at [445, 313] on button "Update" at bounding box center [446, 316] width 28 height 14
type input "$700.00"
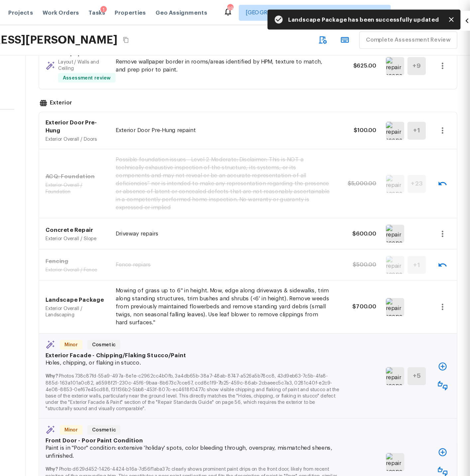
type input "$0.00"
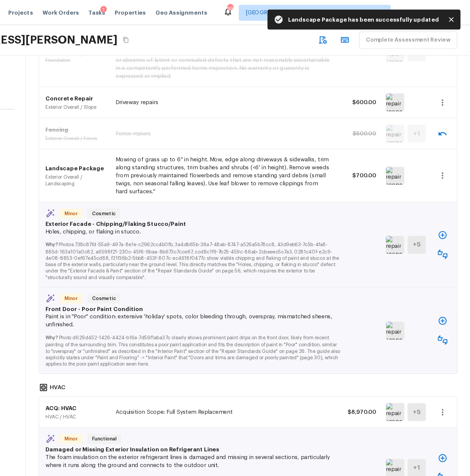
scroll to position [330, 0]
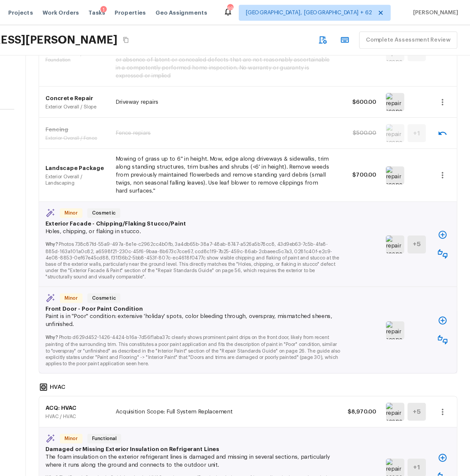
click at [446, 208] on icon "button" at bounding box center [447, 212] width 8 height 8
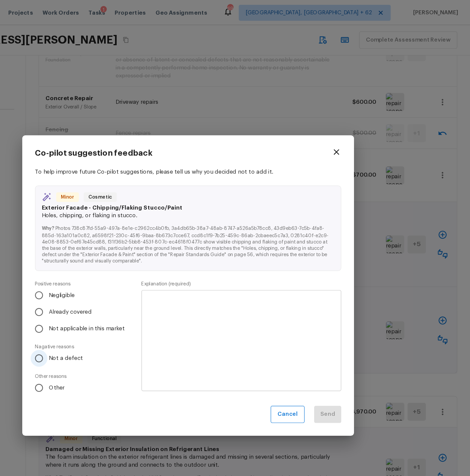
click at [111, 299] on input "Not a defect" at bounding box center [111, 299] width 14 height 14
radio input "true"
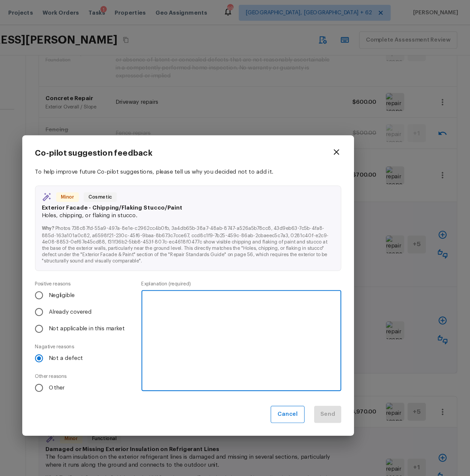
click at [220, 257] on textarea at bounding box center [279, 283] width 157 height 73
type textarea "No defect in fresh exterior paint."
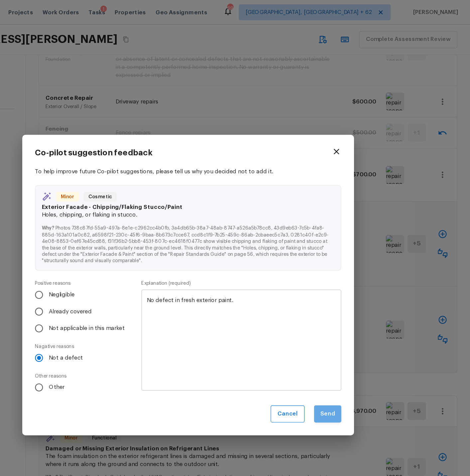
click at [352, 345] on button "Send" at bounding box center [351, 345] width 23 height 14
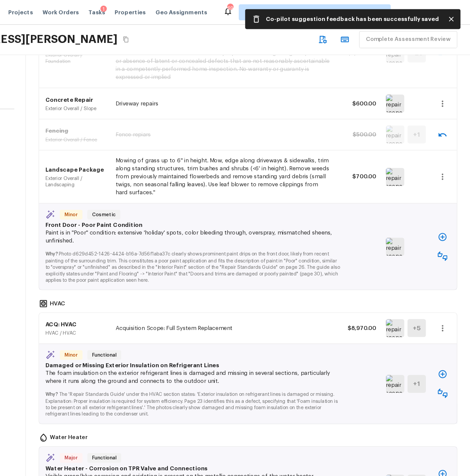
scroll to position [325, 0]
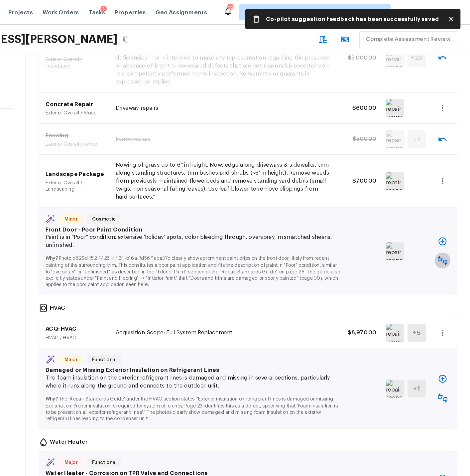
click at [447, 214] on icon "button" at bounding box center [447, 218] width 8 height 8
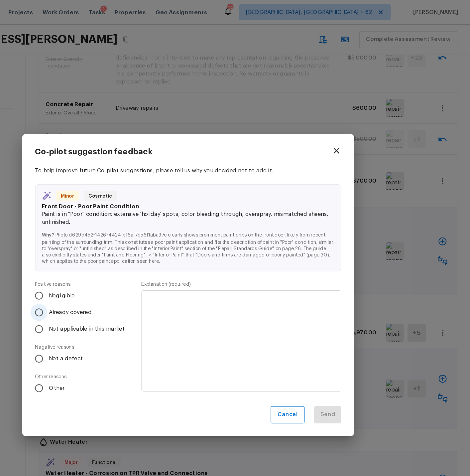
click at [112, 260] on input "Already covered" at bounding box center [111, 261] width 14 height 14
radio input "true"
click at [215, 258] on textarea at bounding box center [279, 284] width 157 height 73
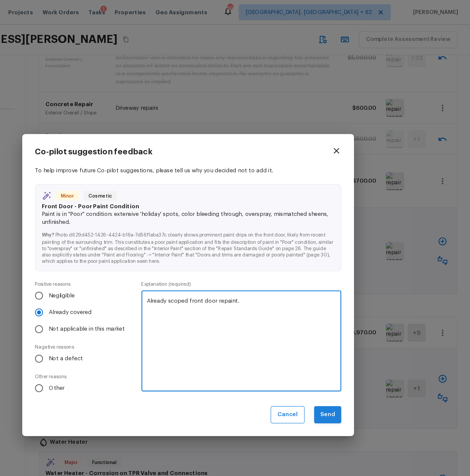
type textarea "Already scoped front door repaint."
click at [361, 349] on button "Send" at bounding box center [351, 346] width 23 height 14
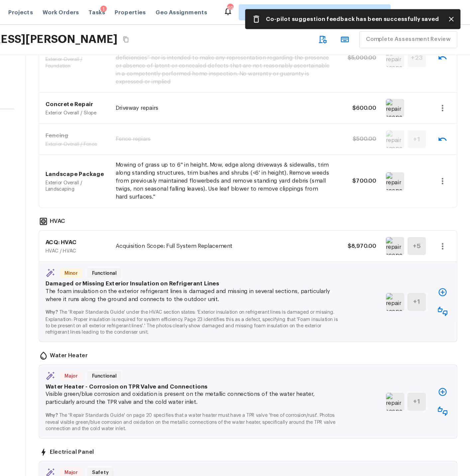
click at [447, 202] on icon "button" at bounding box center [447, 206] width 8 height 8
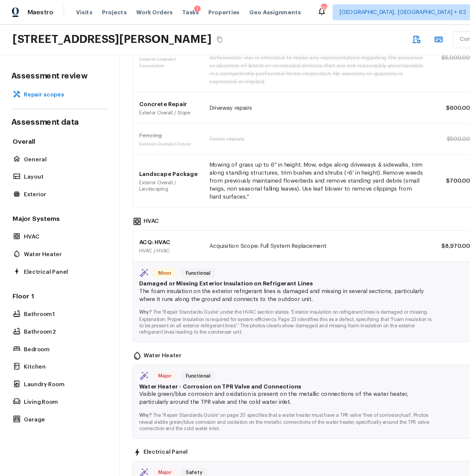
scroll to position [0, 0]
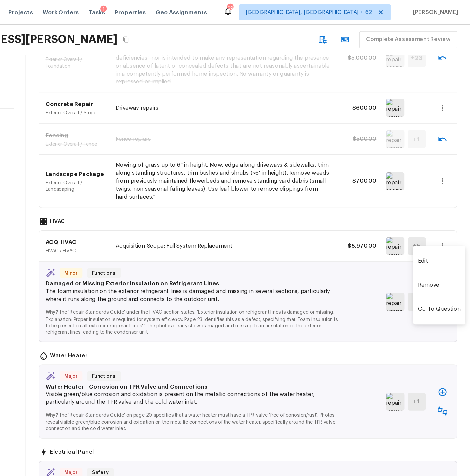
click at [430, 216] on li "Edit" at bounding box center [444, 218] width 43 height 20
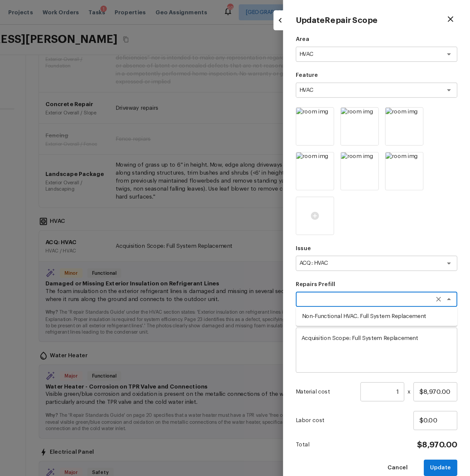
click at [357, 249] on textarea at bounding box center [383, 249] width 110 height 7
click at [361, 220] on textarea "ACQ: HVAC" at bounding box center [383, 220] width 110 height 7
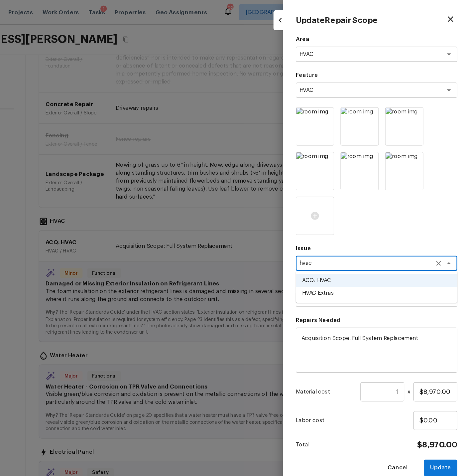
click at [351, 242] on li "HVAC Extras" at bounding box center [392, 244] width 135 height 11
type textarea "HVAC Extras"
click at [348, 249] on textarea at bounding box center [383, 249] width 110 height 7
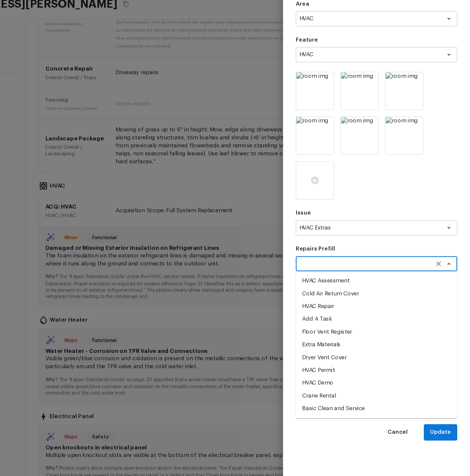
click at [356, 370] on li "Basic Clean and Service" at bounding box center [392, 370] width 135 height 11
type textarea "Basic Clean and Service"
type textarea "General Service HVAC system including: cleaning condenser and evaporator coils,…"
type input "$250.00"
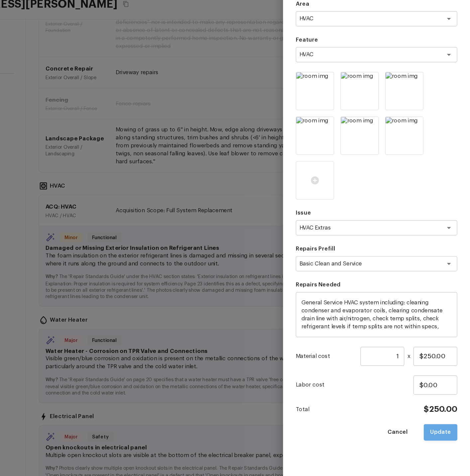
click at [446, 390] on button "Update" at bounding box center [446, 390] width 28 height 14
type textarea "Acquisition Scope: Full System Replacement"
type input "$8,970.00"
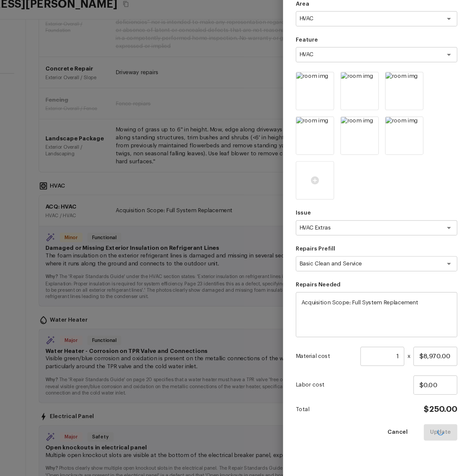
type textarea "ACQ: HVAC"
type input "$0.00"
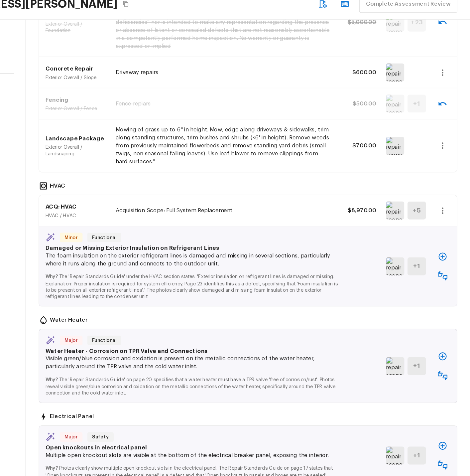
click at [409, 245] on img at bounding box center [407, 251] width 15 height 15
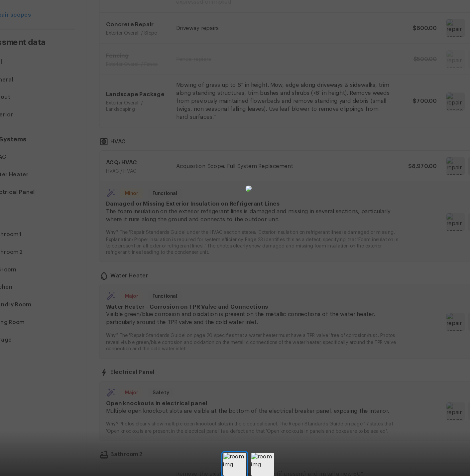
click at [410, 126] on div at bounding box center [235, 224] width 470 height 427
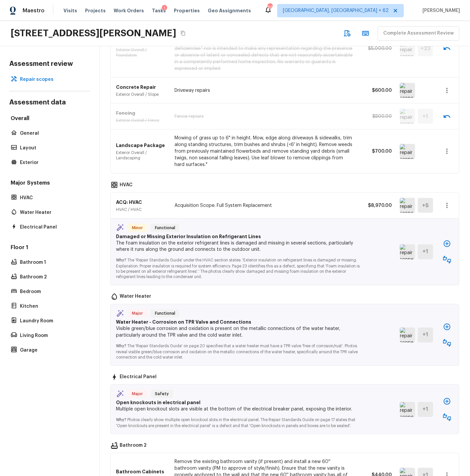
click at [446, 240] on icon "button" at bounding box center [447, 244] width 8 height 8
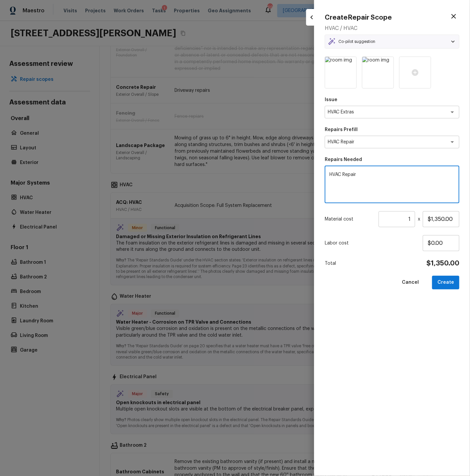
drag, startPoint x: 366, startPoint y: 175, endPoint x: 328, endPoint y: 174, distance: 37.9
click at [328, 174] on div "HVAC Repair x ​" at bounding box center [392, 185] width 135 height 38
type textarea "Repair insulation on refrigerant lines."
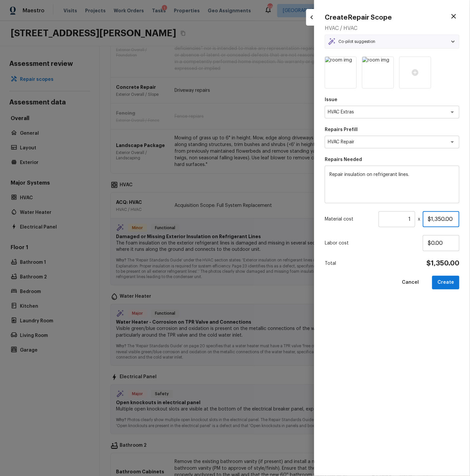
drag, startPoint x: 427, startPoint y: 219, endPoint x: 457, endPoint y: 218, distance: 29.6
click at [457, 218] on input "$1,350.00" at bounding box center [441, 219] width 37 height 16
type input "$100.00"
click at [442, 279] on button "Create" at bounding box center [445, 283] width 27 height 14
type textarea "HVAC Repair"
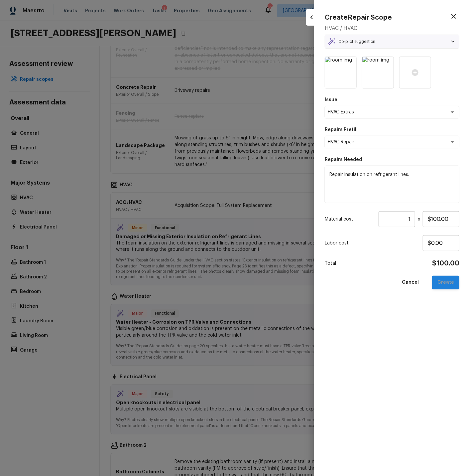
type input "$1,350.00"
type input "$0.00"
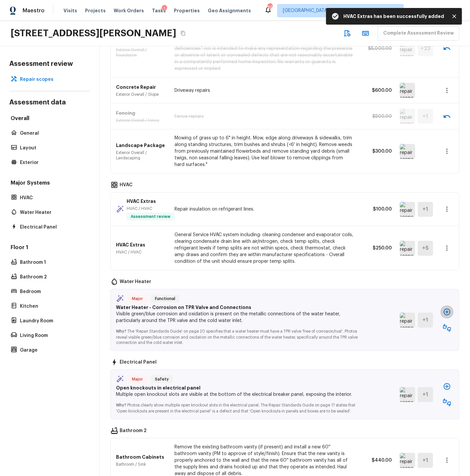
click at [447, 309] on icon "button" at bounding box center [447, 312] width 7 height 7
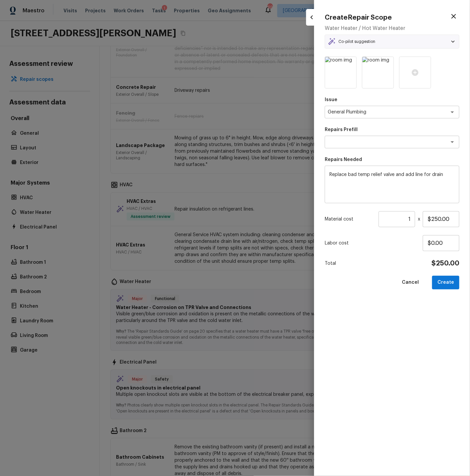
type textarea "Water Heater TP line"
drag, startPoint x: 330, startPoint y: 175, endPoint x: 453, endPoint y: 174, distance: 123.1
click at [453, 174] on textarea "Replace bad temp relief valve and add line for drain" at bounding box center [392, 184] width 125 height 27
type textarea "Replace damaged/leaky piping, as necessary"
click at [450, 282] on button "Create" at bounding box center [445, 283] width 27 height 14
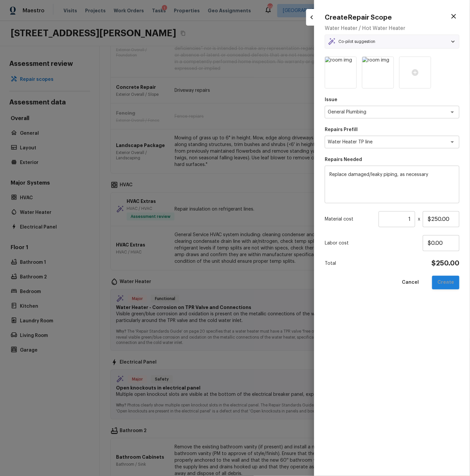
type input "$0.00"
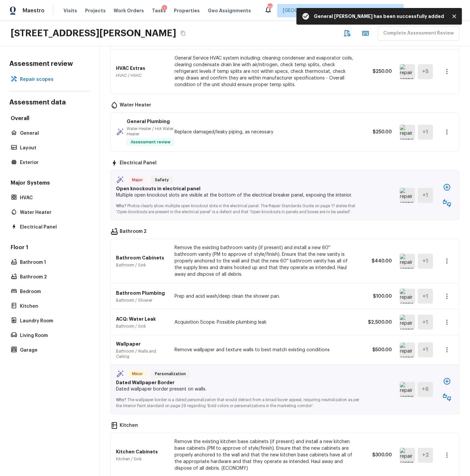
scroll to position [505, 0]
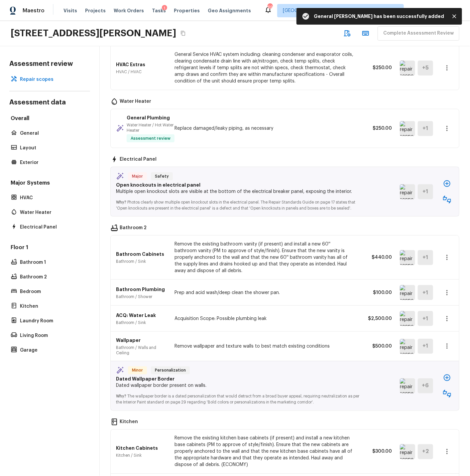
click at [407, 188] on img at bounding box center [407, 191] width 15 height 15
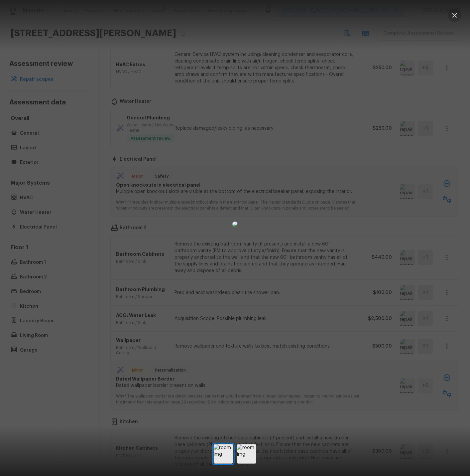
click at [456, 14] on icon "button" at bounding box center [455, 15] width 5 height 5
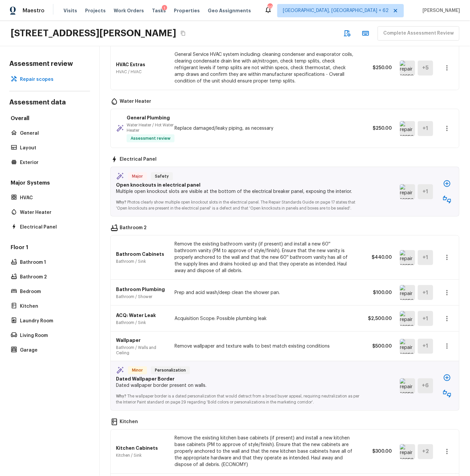
scroll to position [507, 0]
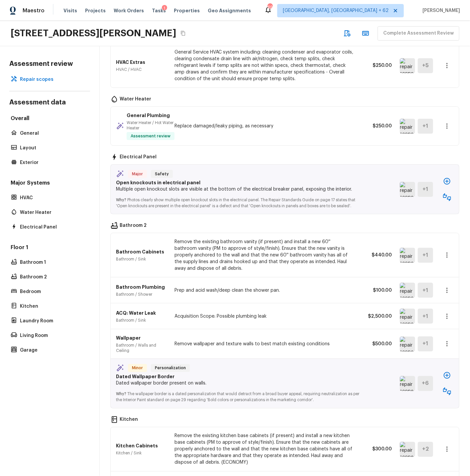
click at [446, 193] on icon "button" at bounding box center [447, 197] width 8 height 8
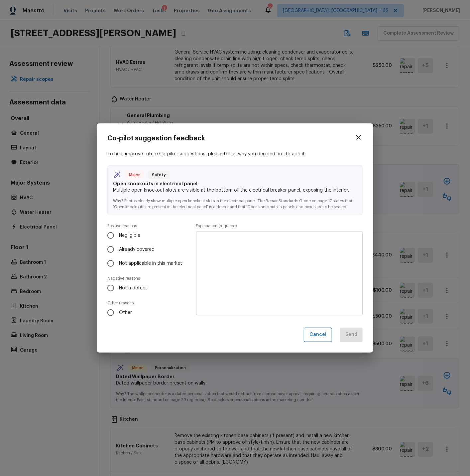
scroll to position [508, 0]
click at [111, 289] on input "Not a defect" at bounding box center [111, 288] width 14 height 14
radio input "true"
click at [228, 251] on textarea at bounding box center [279, 273] width 157 height 73
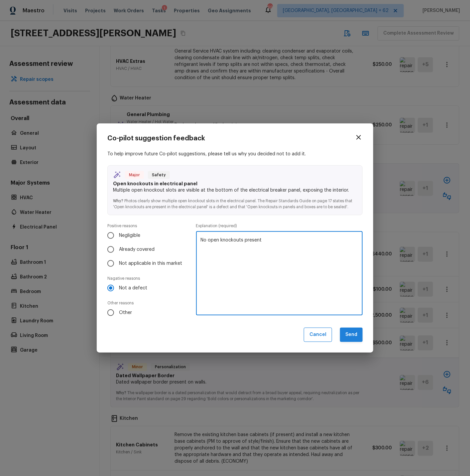
type textarea "No open knockouts present"
click at [348, 334] on button "Send" at bounding box center [351, 335] width 23 height 14
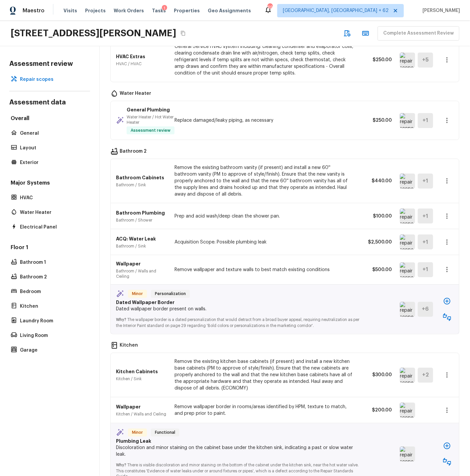
scroll to position [527, 0]
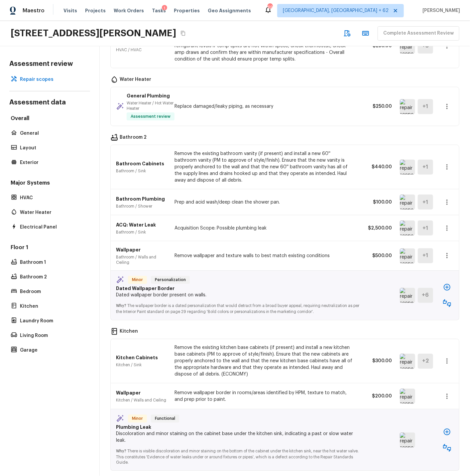
click at [447, 253] on icon "button" at bounding box center [447, 255] width 1 height 5
click at [436, 286] on li "Remove" at bounding box center [444, 289] width 43 height 20
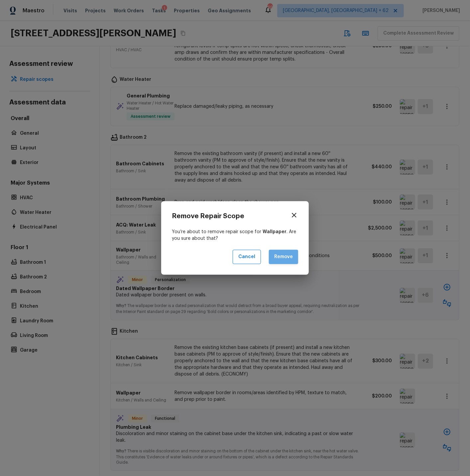
click at [279, 255] on button "Remove" at bounding box center [283, 257] width 29 height 14
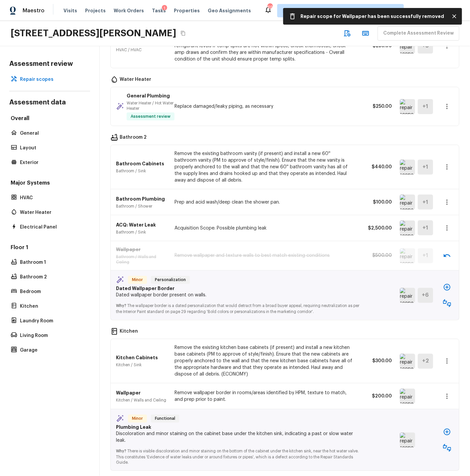
click at [450, 299] on icon "button" at bounding box center [447, 303] width 8 height 8
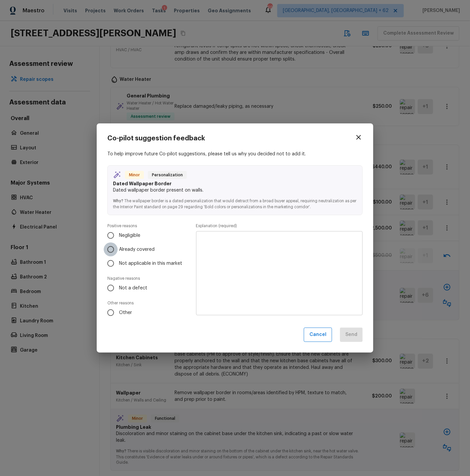
click at [112, 250] on input "Already covered" at bounding box center [111, 249] width 14 height 14
radio input "true"
click at [212, 248] on textarea at bounding box center [279, 273] width 157 height 73
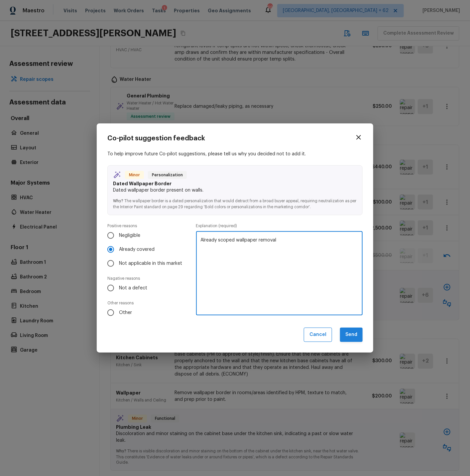
type textarea "Already scoped wallpaper removal"
click at [361, 336] on button "Send" at bounding box center [351, 335] width 23 height 14
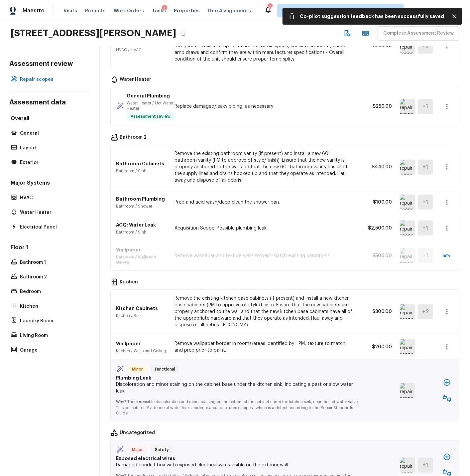
click at [406, 304] on img at bounding box center [407, 311] width 15 height 15
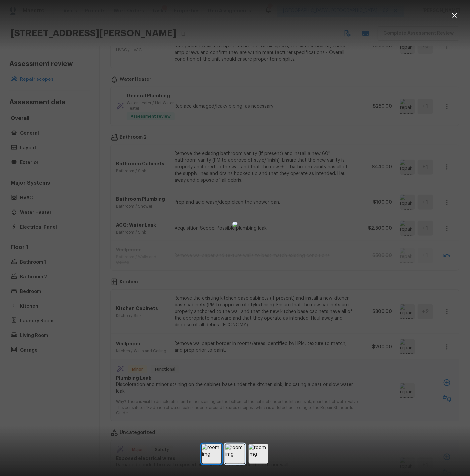
click at [238, 451] on img at bounding box center [234, 453] width 19 height 19
click at [258, 452] on img at bounding box center [258, 453] width 19 height 19
click at [454, 14] on icon "button" at bounding box center [455, 15] width 5 height 5
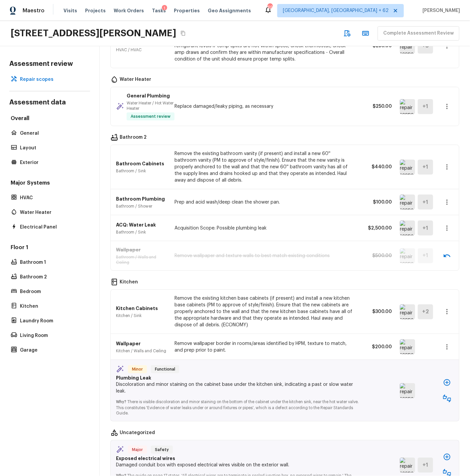
click at [448, 308] on icon "button" at bounding box center [447, 312] width 8 height 8
click at [435, 344] on li "Remove" at bounding box center [444, 345] width 43 height 20
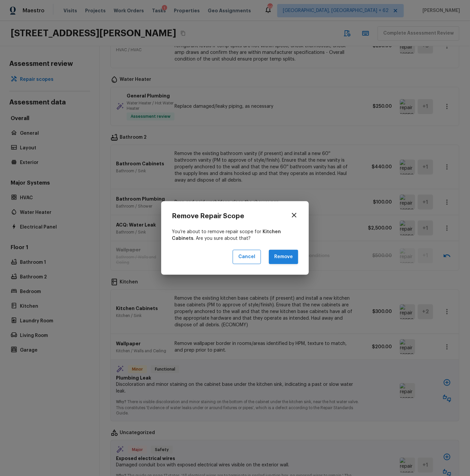
click at [285, 255] on button "Remove" at bounding box center [283, 257] width 29 height 14
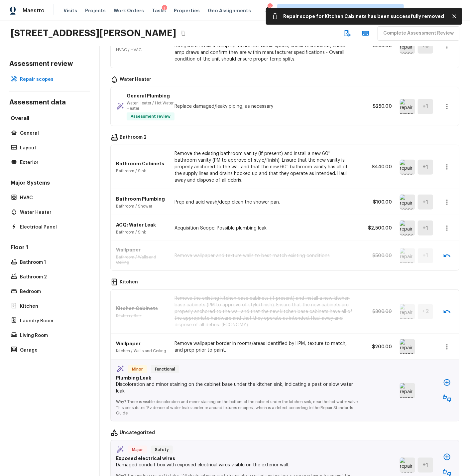
click at [447, 344] on icon "button" at bounding box center [447, 346] width 1 height 5
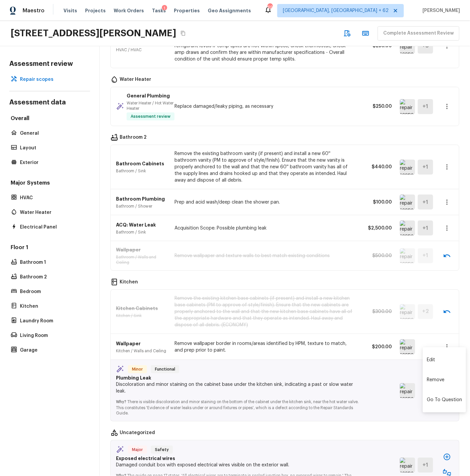
click at [433, 380] on li "Remove" at bounding box center [444, 380] width 43 height 20
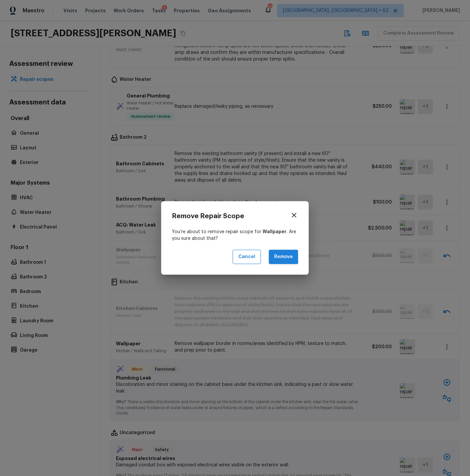
click at [279, 254] on button "Remove" at bounding box center [283, 257] width 29 height 14
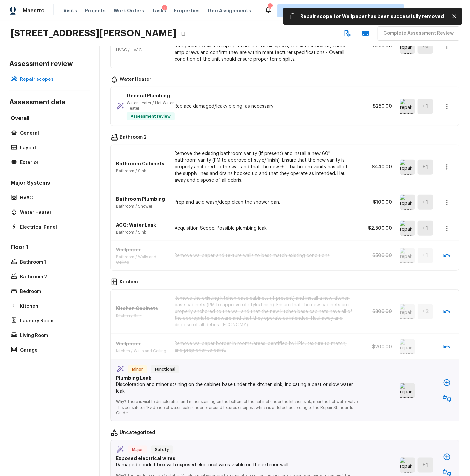
scroll to position [569, 0]
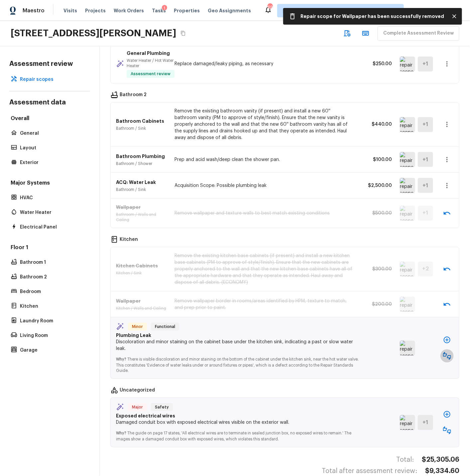
click at [448, 352] on icon "button" at bounding box center [447, 356] width 8 height 8
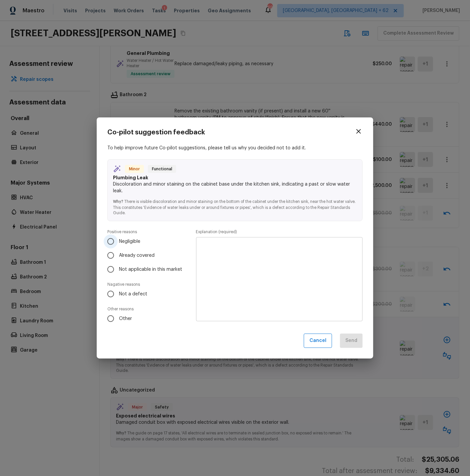
click at [111, 241] on input "Negligible" at bounding box center [111, 241] width 14 height 14
radio input "true"
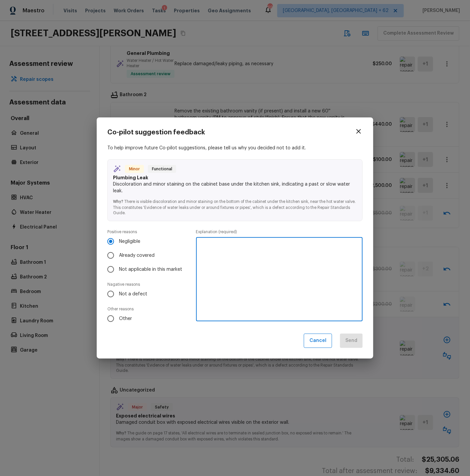
click at [208, 247] on textarea at bounding box center [279, 279] width 157 height 73
type textarea "N"
type textarea "Doesn't appear to be from drain/supply piping. Chemical stain."
click at [354, 342] on button "Send" at bounding box center [351, 341] width 23 height 14
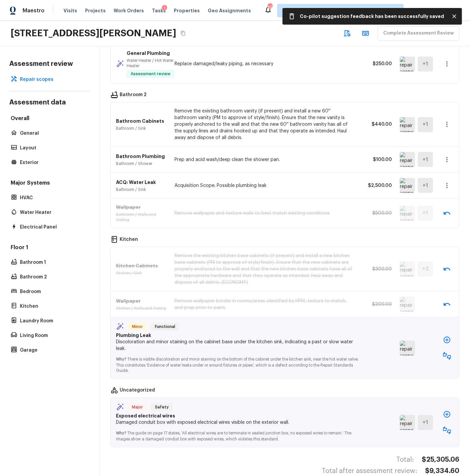
scroll to position [515, 0]
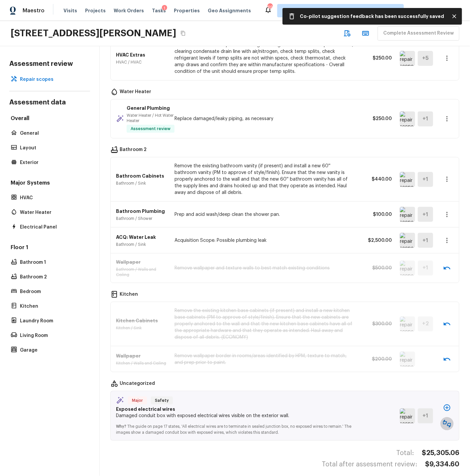
click at [449, 420] on icon "button" at bounding box center [447, 424] width 8 height 8
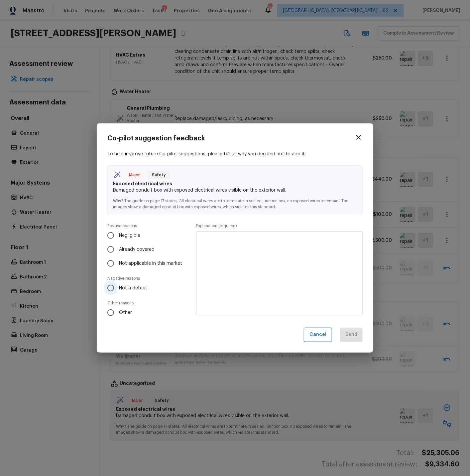
drag, startPoint x: 112, startPoint y: 287, endPoint x: 115, endPoint y: 286, distance: 3.9
click at [112, 287] on input "Not a defect" at bounding box center [111, 288] width 14 height 14
radio input "true"
click at [233, 253] on textarea at bounding box center [279, 273] width 157 height 73
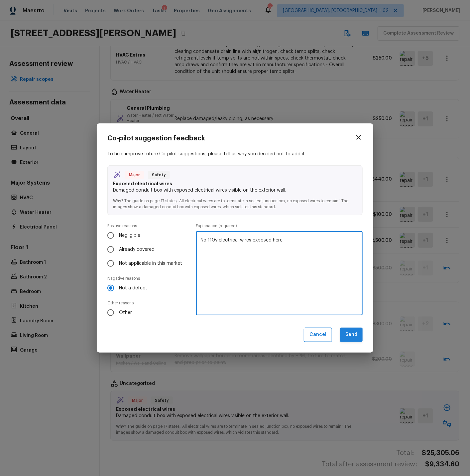
type textarea "No 110v electrical wires exposed here."
click at [355, 336] on button "Send" at bounding box center [351, 335] width 23 height 14
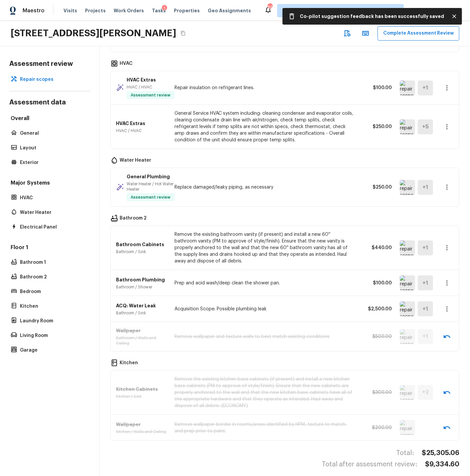
scroll to position [0, 0]
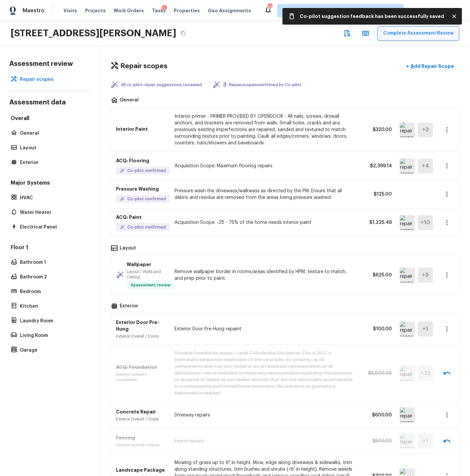
click at [408, 34] on button "Complete Assessment Review" at bounding box center [419, 33] width 82 height 14
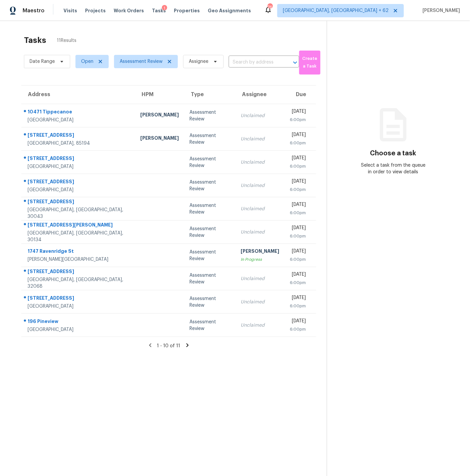
click at [187, 345] on icon at bounding box center [187, 345] width 2 height 4
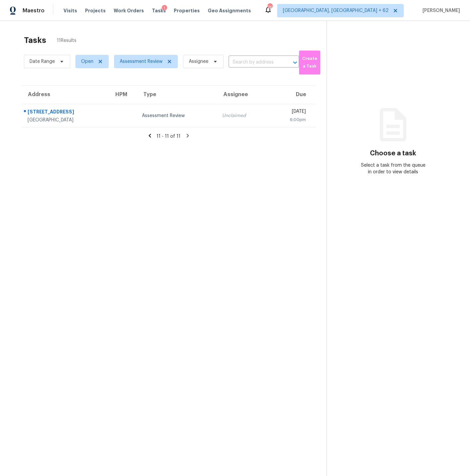
click at [151, 135] on icon at bounding box center [150, 136] width 2 height 4
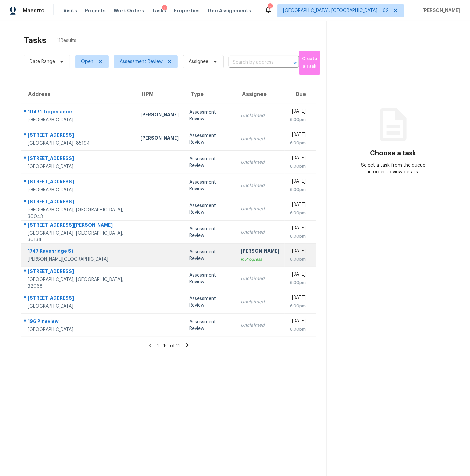
click at [135, 250] on td at bounding box center [159, 255] width 49 height 23
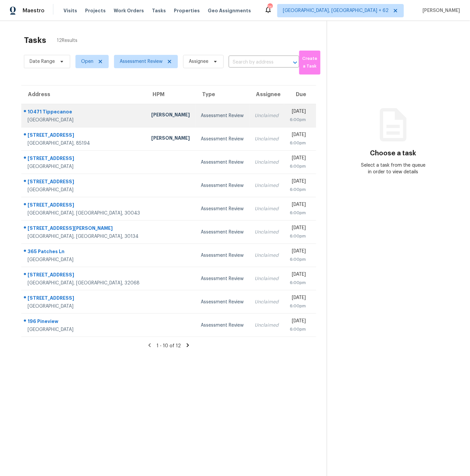
click at [85, 115] on div "10471 Tippecanoe" at bounding box center [84, 112] width 113 height 8
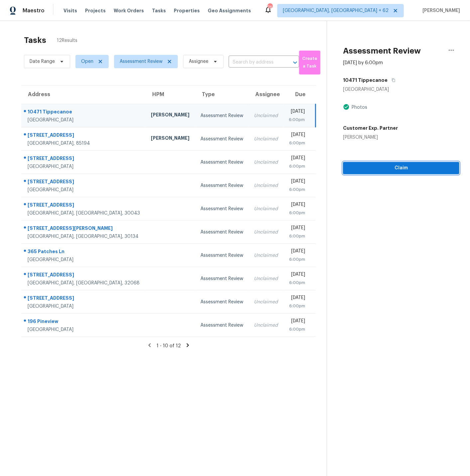
click at [402, 167] on span "Claim" at bounding box center [402, 168] width 106 height 8
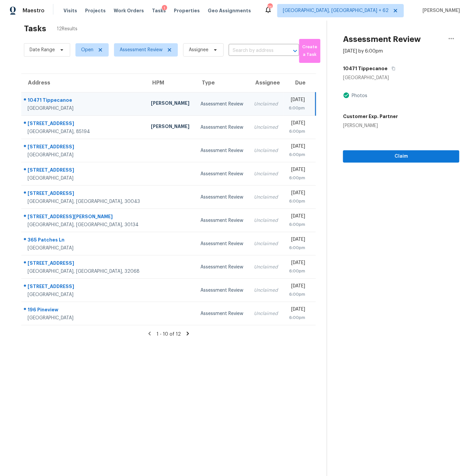
scroll to position [12, 0]
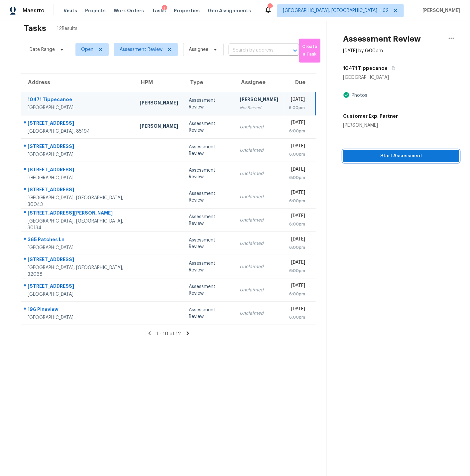
click at [400, 154] on span "Start Assessment" at bounding box center [402, 156] width 106 height 8
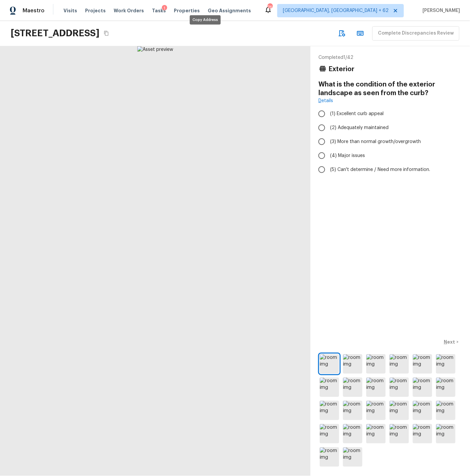
click at [109, 33] on icon "Copy Address" at bounding box center [106, 33] width 5 height 5
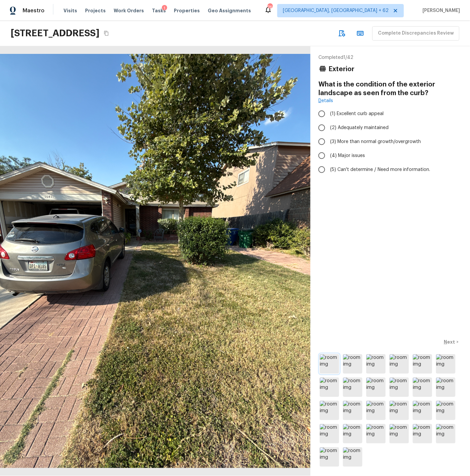
click at [332, 365] on img at bounding box center [329, 363] width 19 height 19
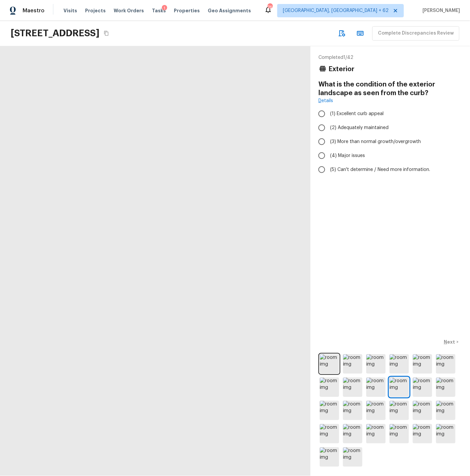
drag, startPoint x: 106, startPoint y: 353, endPoint x: 265, endPoint y: 460, distance: 191.1
click at [265, 460] on div at bounding box center [308, 111] width 898 height 1243
drag, startPoint x: 124, startPoint y: 355, endPoint x: 122, endPoint y: 269, distance: 86.2
click at [121, 267] on div at bounding box center [323, 51] width 898 height 1243
drag, startPoint x: 303, startPoint y: 362, endPoint x: 210, endPoint y: 281, distance: 123.3
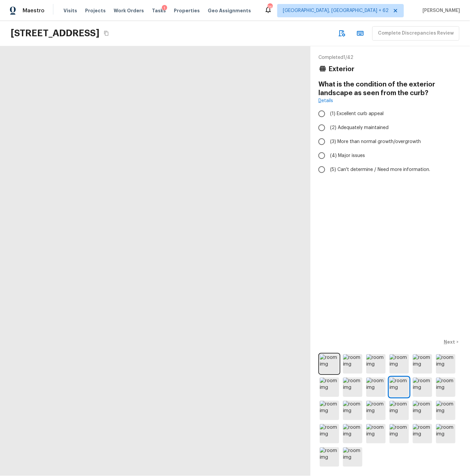
drag, startPoint x: 282, startPoint y: 318, endPoint x: 143, endPoint y: 235, distance: 162.0
drag, startPoint x: 242, startPoint y: 309, endPoint x: 122, endPoint y: 214, distance: 153.5
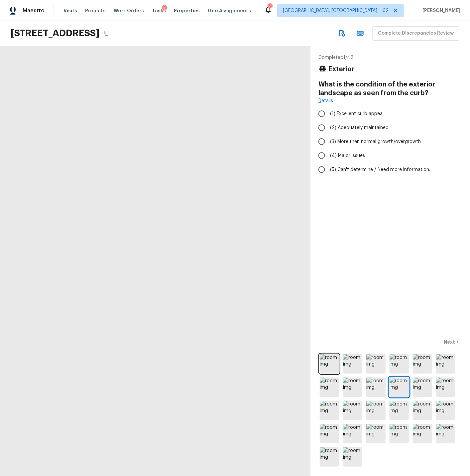
drag, startPoint x: 277, startPoint y: 367, endPoint x: 109, endPoint y: 205, distance: 233.6
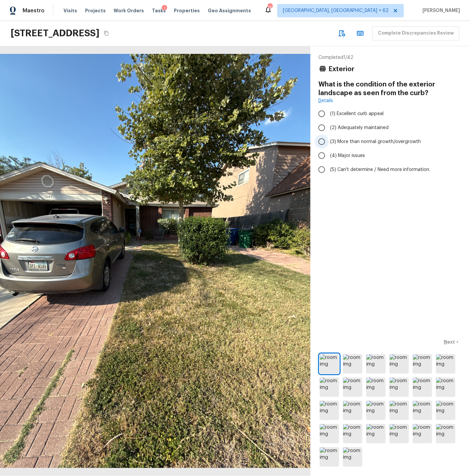
click at [324, 140] on input "(3) More than normal growth/overgrowth" at bounding box center [322, 142] width 14 height 14
radio input "true"
click at [451, 342] on p "Next" at bounding box center [450, 342] width 13 height 7
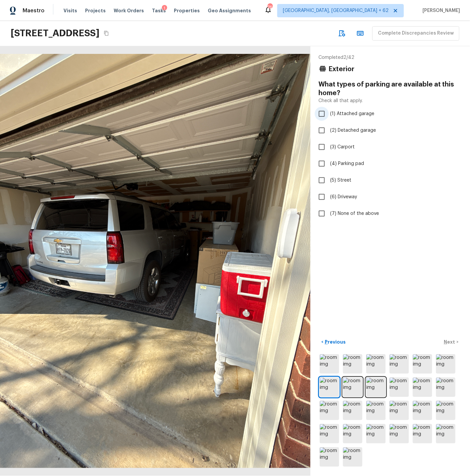
click at [321, 113] on input "(1) Attached garage" at bounding box center [322, 114] width 14 height 14
checkbox input "true"
click at [453, 343] on p "Next" at bounding box center [450, 342] width 13 height 7
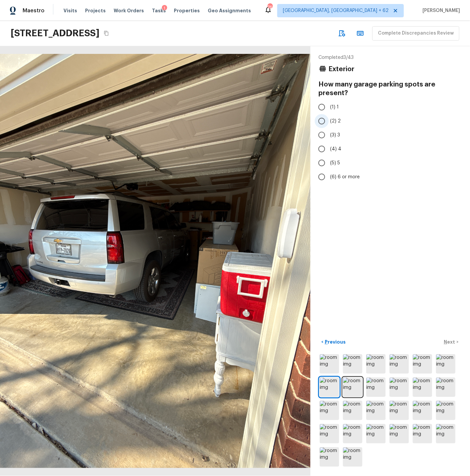
click at [321, 119] on input "(2) 2" at bounding box center [322, 121] width 14 height 14
radio input "true"
click at [449, 341] on p "Next" at bounding box center [450, 342] width 13 height 7
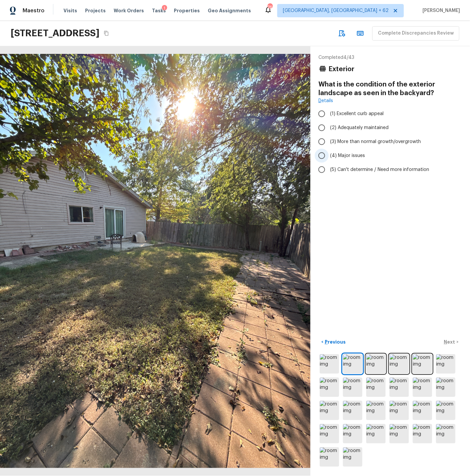
click at [324, 153] on input "(4) Major issues" at bounding box center [322, 156] width 14 height 14
radio input "true"
click at [452, 340] on p "Next" at bounding box center [450, 342] width 13 height 7
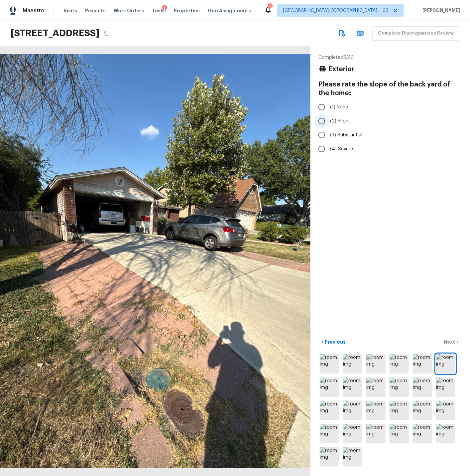
click at [321, 119] on input "(2) Slight" at bounding box center [322, 121] width 14 height 14
radio input "true"
click at [449, 340] on p "Next" at bounding box center [450, 342] width 13 height 7
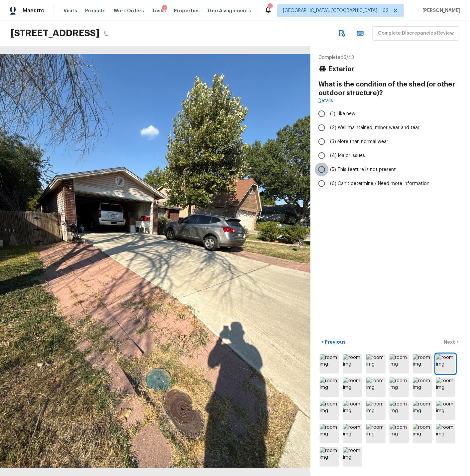
click at [322, 169] on input "(5) This feature is not present" at bounding box center [322, 170] width 14 height 14
radio input "true"
click at [453, 342] on p "Next" at bounding box center [450, 342] width 13 height 7
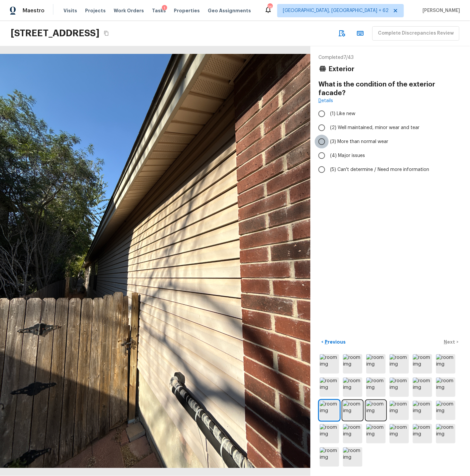
click at [323, 135] on input "(3) More than normal wear" at bounding box center [322, 142] width 14 height 14
radio input "true"
click at [450, 343] on p "Next" at bounding box center [450, 342] width 13 height 7
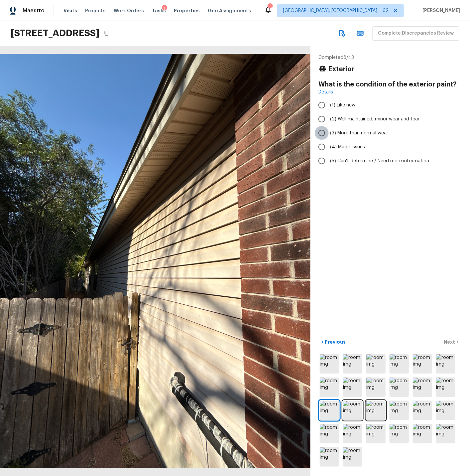
click at [323, 132] on input "(3) More than normal wear" at bounding box center [322, 133] width 14 height 14
radio input "true"
click at [450, 343] on p "Next" at bounding box center [450, 342] width 13 height 7
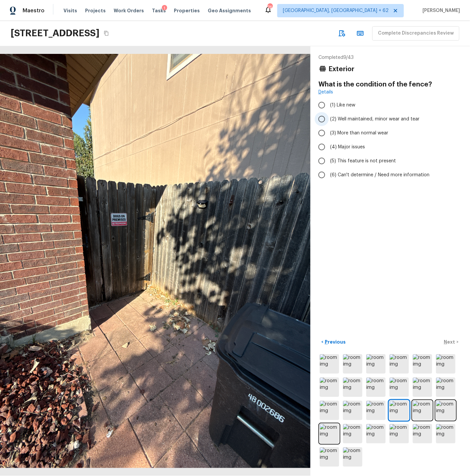
click at [321, 118] on input "(2) Well maintained, minor wear and tear" at bounding box center [322, 119] width 14 height 14
radio input "true"
click at [449, 342] on p "Next" at bounding box center [450, 342] width 13 height 7
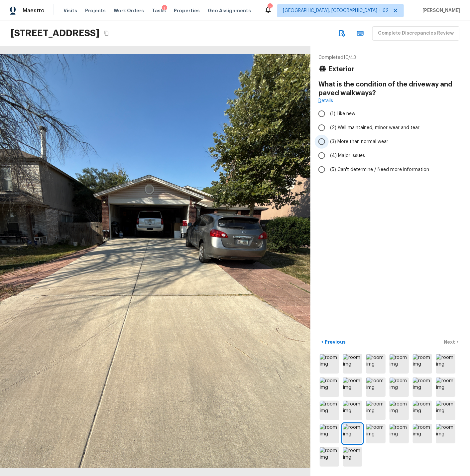
click at [322, 141] on input "(3) More than normal wear" at bounding box center [322, 142] width 14 height 14
radio input "true"
click at [449, 341] on div "< Previous Next >" at bounding box center [391, 342] width 144 height 11
click at [449, 341] on p "Next" at bounding box center [450, 342] width 13 height 7
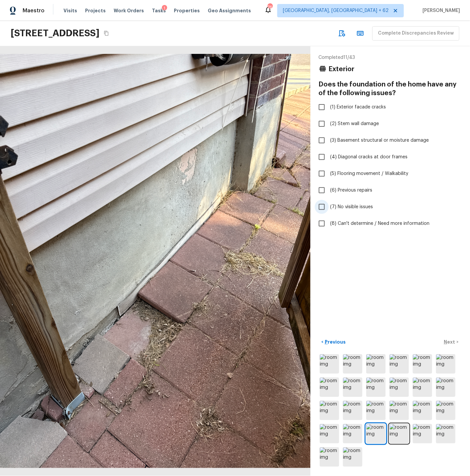
click at [343, 206] on span "(7) No visible issues" at bounding box center [351, 207] width 43 height 7
click at [329, 206] on input "(7) No visible issues" at bounding box center [322, 207] width 14 height 14
checkbox input "true"
click at [451, 340] on p "Next" at bounding box center [450, 342] width 13 height 7
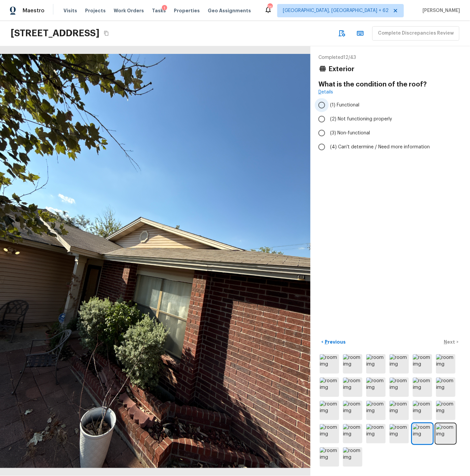
click at [321, 104] on input "(1) Functional" at bounding box center [322, 105] width 14 height 14
radio input "true"
click at [449, 343] on p "Next" at bounding box center [450, 342] width 13 height 7
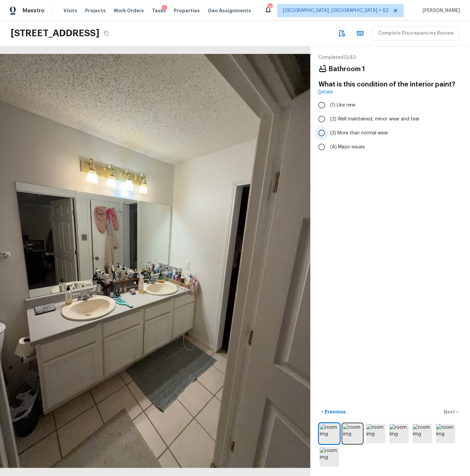
click at [323, 132] on input "(3) More than normal wear" at bounding box center [322, 133] width 14 height 14
radio input "true"
click at [453, 411] on p "Next" at bounding box center [450, 411] width 13 height 7
click at [338, 412] on p "Previous" at bounding box center [335, 411] width 22 height 7
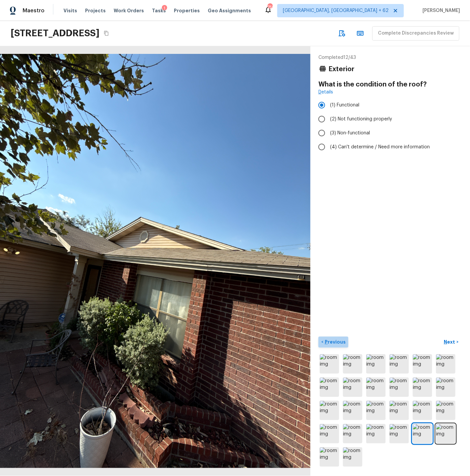
click at [334, 341] on p "Previous" at bounding box center [335, 342] width 22 height 7
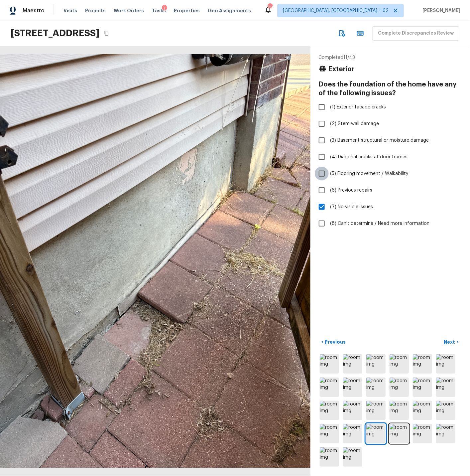
click at [323, 173] on input "(5) Flooring movement / Walkability" at bounding box center [322, 174] width 14 height 14
checkbox input "true"
click at [323, 206] on input "(7) No visible issues" at bounding box center [322, 207] width 14 height 14
checkbox input "false"
click at [449, 342] on p "Next" at bounding box center [450, 342] width 13 height 7
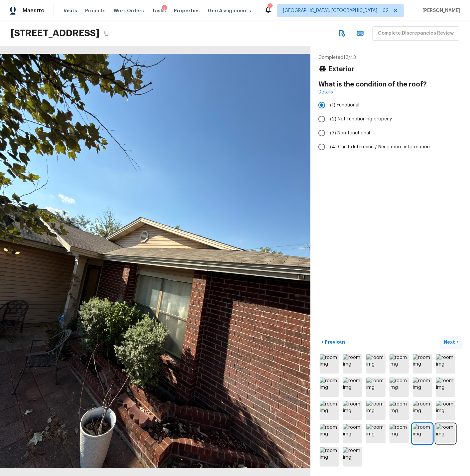
click at [449, 342] on p "Next" at bounding box center [450, 342] width 13 height 7
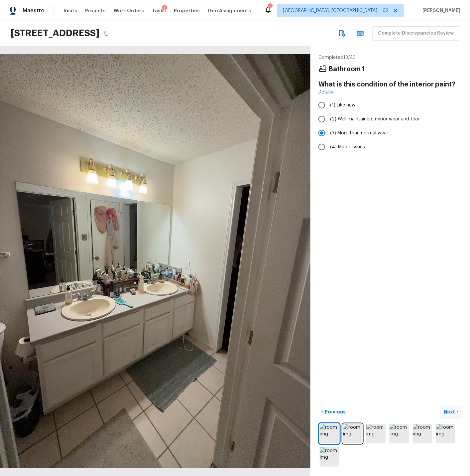
click at [453, 411] on p "Next" at bounding box center [450, 411] width 13 height 7
click at [323, 120] on input "(2) Well maintained, minor wear and tear" at bounding box center [322, 119] width 14 height 14
radio input "true"
click at [451, 410] on p "Next" at bounding box center [450, 411] width 13 height 7
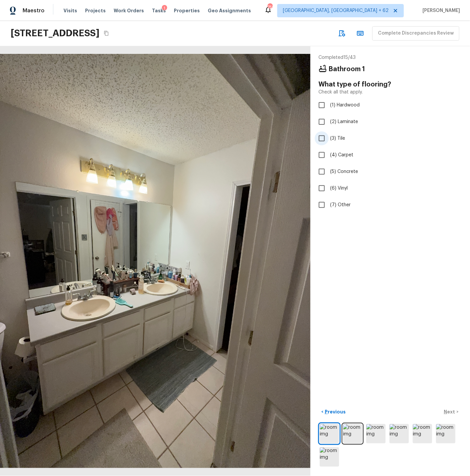
click at [321, 139] on input "(3) Tile" at bounding box center [322, 138] width 14 height 14
checkbox input "true"
click at [450, 412] on p "Next" at bounding box center [450, 411] width 13 height 7
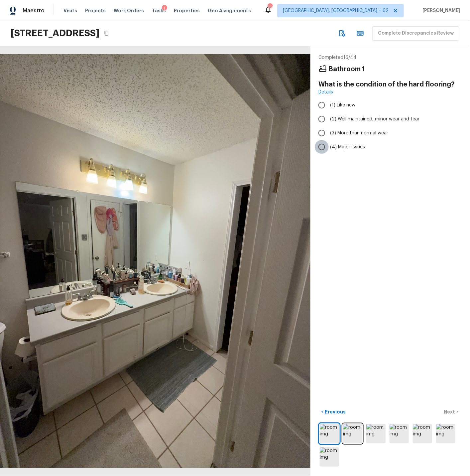
click at [323, 147] on input "(4) Major issues" at bounding box center [322, 147] width 14 height 14
radio input "true"
click at [450, 412] on p "Next" at bounding box center [450, 411] width 13 height 7
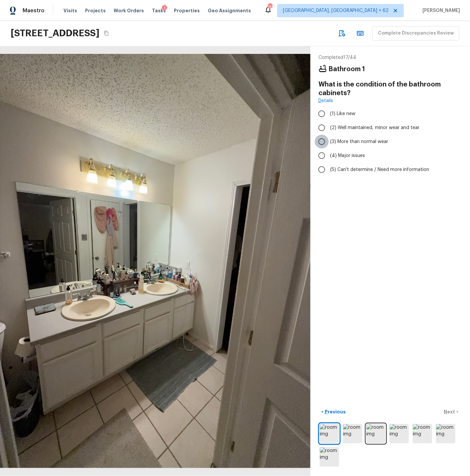
click at [323, 143] on input "(3) More than normal wear" at bounding box center [322, 142] width 14 height 14
radio input "true"
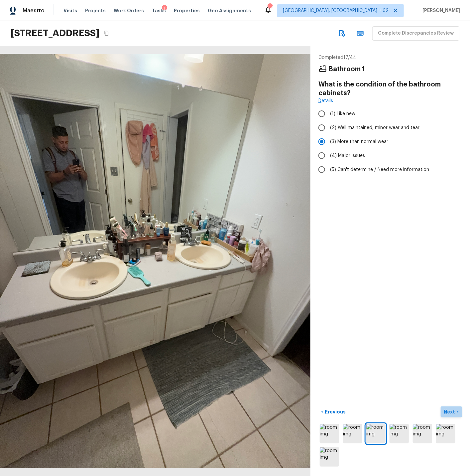
click at [454, 410] on p "Next" at bounding box center [450, 411] width 13 height 7
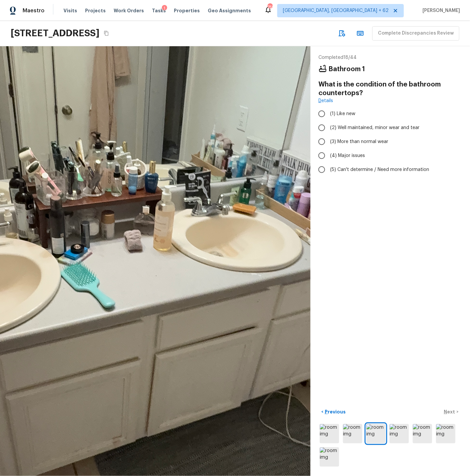
drag, startPoint x: 247, startPoint y: 287, endPoint x: 42, endPoint y: 315, distance: 206.7
click at [42, 315] on div at bounding box center [126, 251] width 726 height 1004
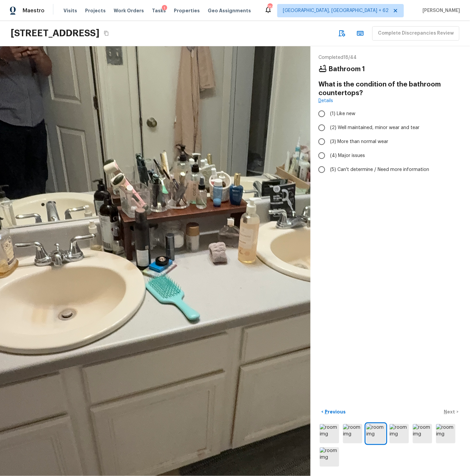
drag, startPoint x: 137, startPoint y: 297, endPoint x: 222, endPoint y: 309, distance: 85.7
click at [222, 309] on div at bounding box center [210, 264] width 726 height 1004
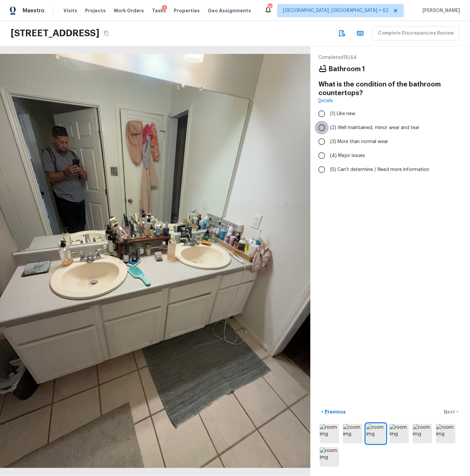
click at [323, 129] on input "(2) Well maintained, minor wear and tear" at bounding box center [322, 128] width 14 height 14
radio input "true"
click at [453, 411] on p "Next" at bounding box center [450, 411] width 13 height 7
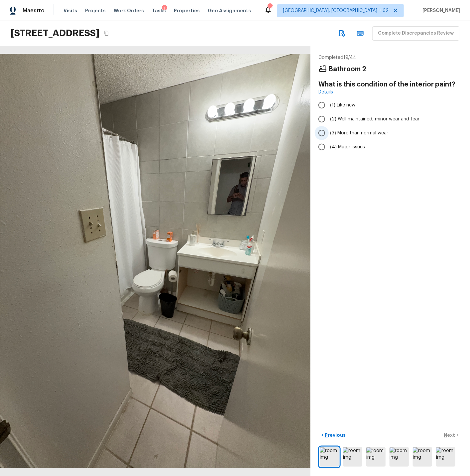
click at [322, 130] on input "(3) More than normal wear" at bounding box center [322, 133] width 14 height 14
radio input "true"
click at [451, 435] on p "Next" at bounding box center [450, 435] width 13 height 7
click at [322, 146] on input "(4) Major issues" at bounding box center [322, 147] width 14 height 14
radio input "true"
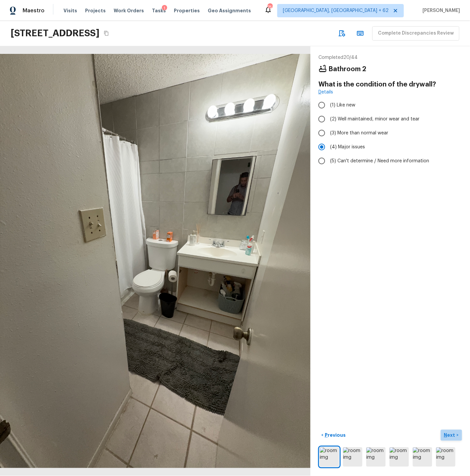
click at [449, 434] on p "Next" at bounding box center [450, 435] width 13 height 7
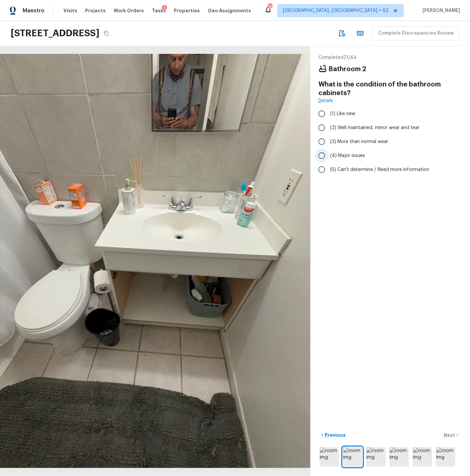
click at [322, 156] on input "(4) Major issues" at bounding box center [322, 156] width 14 height 14
radio input "true"
click at [451, 434] on p "Next" at bounding box center [450, 435] width 13 height 7
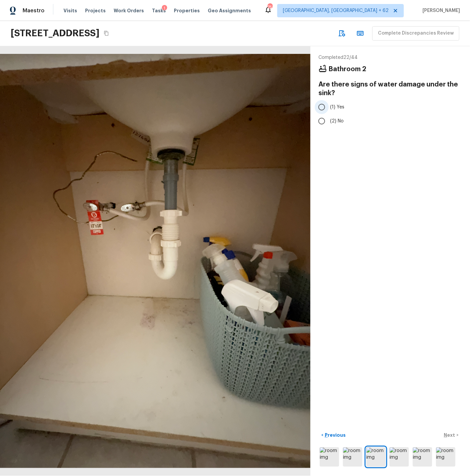
click at [321, 106] on input "(1) Yes" at bounding box center [322, 107] width 14 height 14
radio input "true"
click at [451, 434] on p "Next" at bounding box center [450, 435] width 13 height 7
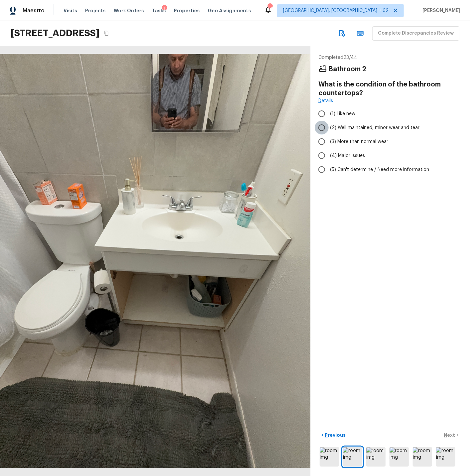
click at [322, 124] on input "(2) Well maintained, minor wear and tear" at bounding box center [322, 128] width 14 height 14
radio input "true"
click at [453, 434] on p "Next" at bounding box center [450, 435] width 13 height 7
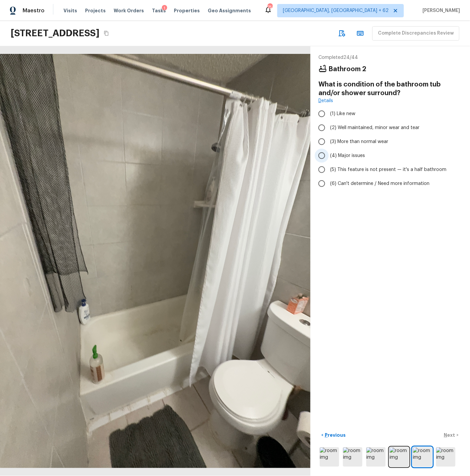
click at [323, 155] on input "(4) Major issues" at bounding box center [322, 156] width 14 height 14
radio input "true"
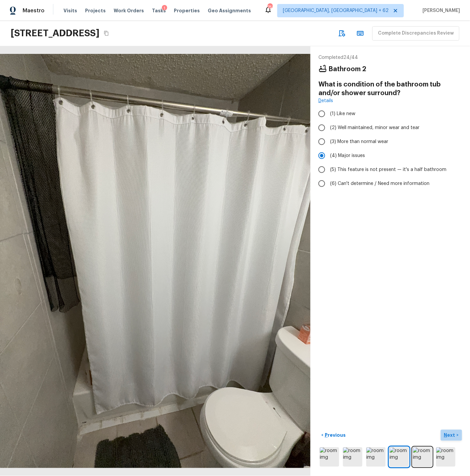
click at [451, 434] on p "Next" at bounding box center [450, 435] width 13 height 7
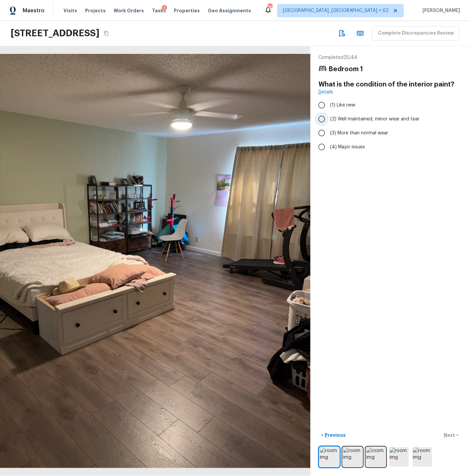
click at [323, 118] on input "(2) Well maintained, minor wear and tear" at bounding box center [322, 119] width 14 height 14
radio input "true"
click at [452, 435] on p "Next" at bounding box center [450, 435] width 13 height 7
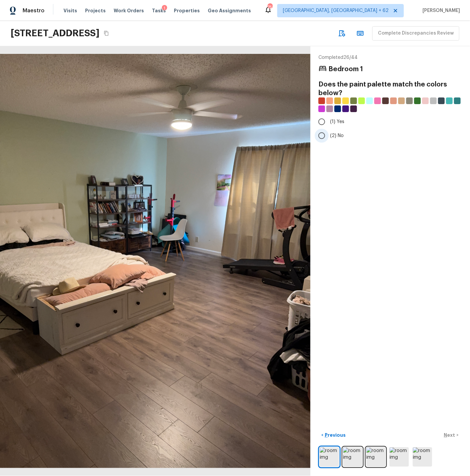
click at [322, 135] on input "(2) No" at bounding box center [322, 136] width 14 height 14
radio input "true"
click at [447, 434] on p "Next" at bounding box center [450, 435] width 13 height 7
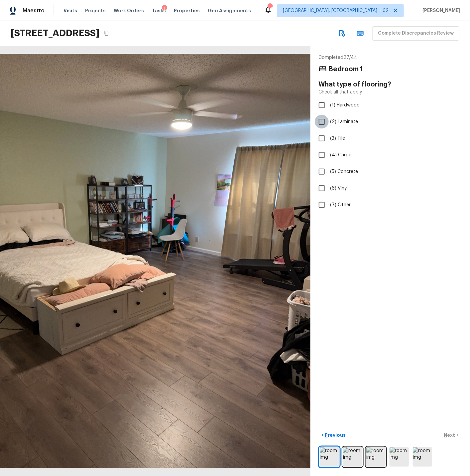
click at [322, 121] on input "(2) Laminate" at bounding box center [322, 122] width 14 height 14
checkbox input "true"
click at [452, 434] on p "Next" at bounding box center [450, 435] width 13 height 7
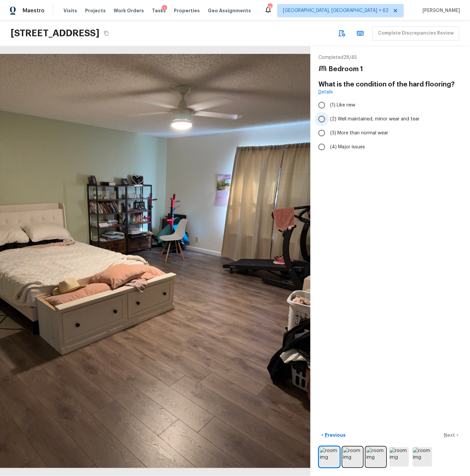
click at [322, 118] on input "(2) Well maintained, minor wear and tear" at bounding box center [322, 119] width 14 height 14
radio input "true"
click at [451, 435] on p "Next" at bounding box center [450, 435] width 13 height 7
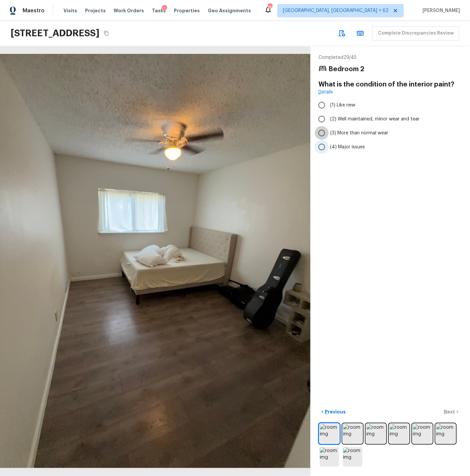
drag, startPoint x: 322, startPoint y: 132, endPoint x: 333, endPoint y: 145, distance: 17.2
click at [322, 132] on input "(3) More than normal wear" at bounding box center [322, 133] width 14 height 14
radio input "true"
click at [450, 411] on p "Next" at bounding box center [450, 411] width 13 height 7
click at [322, 146] on input "(4) Major issues" at bounding box center [322, 147] width 14 height 14
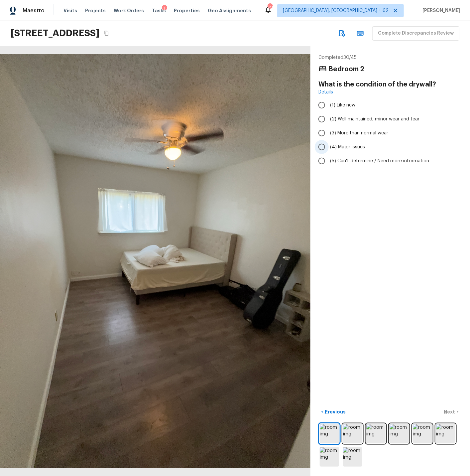
radio input "true"
click at [450, 412] on p "Next" at bounding box center [450, 411] width 13 height 7
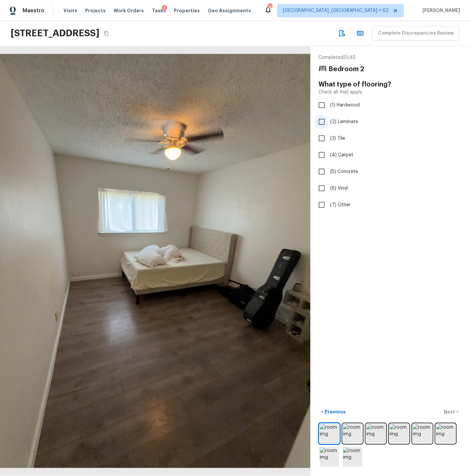
click at [321, 121] on input "(2) Laminate" at bounding box center [322, 122] width 14 height 14
checkbox input "true"
click at [447, 411] on p "Next" at bounding box center [450, 411] width 13 height 7
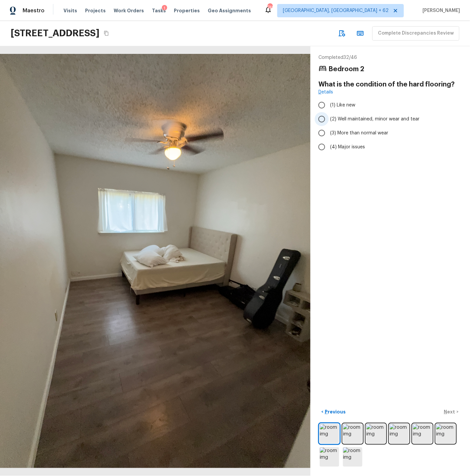
click at [323, 119] on input "(2) Well maintained, minor wear and tear" at bounding box center [322, 119] width 14 height 14
radio input "true"
click at [451, 411] on p "Next" at bounding box center [450, 411] width 13 height 7
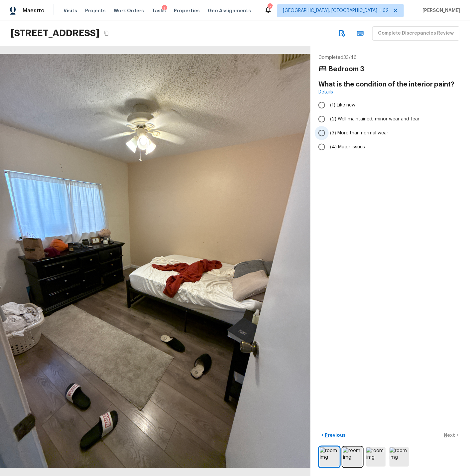
click at [325, 134] on input "(3) More than normal wear" at bounding box center [322, 133] width 14 height 14
radio input "true"
click at [447, 433] on p "Next" at bounding box center [450, 435] width 13 height 7
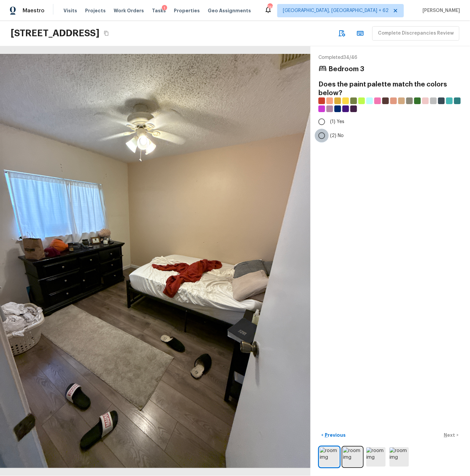
click at [322, 137] on input "(2) No" at bounding box center [322, 136] width 14 height 14
radio input "true"
click at [450, 434] on p "Next" at bounding box center [450, 435] width 13 height 7
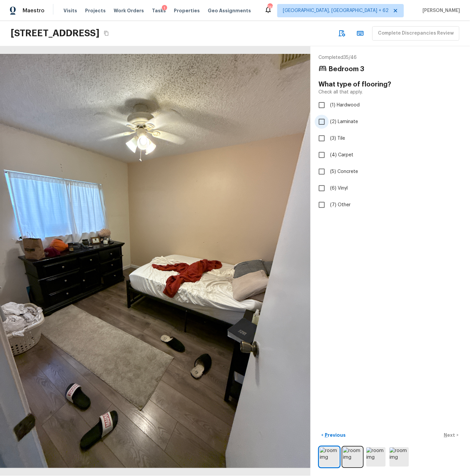
click at [323, 122] on input "(2) Laminate" at bounding box center [322, 122] width 14 height 14
checkbox input "true"
click at [449, 435] on p "Next" at bounding box center [450, 435] width 13 height 7
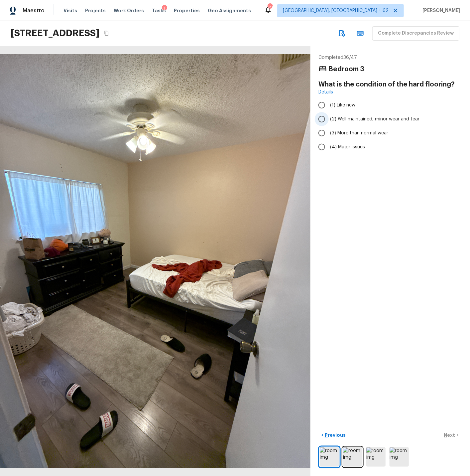
click at [322, 121] on input "(2) Well maintained, minor wear and tear" at bounding box center [322, 119] width 14 height 14
radio input "true"
click at [448, 435] on p "Next" at bounding box center [450, 435] width 13 height 7
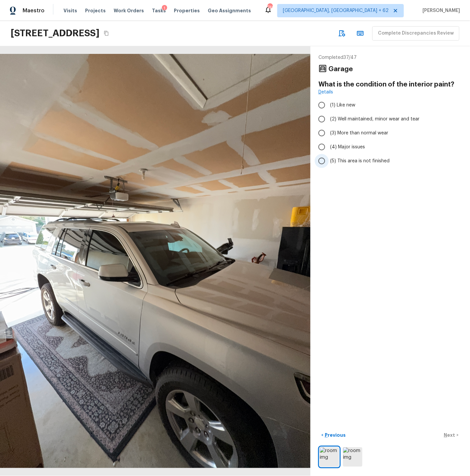
click at [344, 159] on span "(5) This area is not finished" at bounding box center [360, 161] width 60 height 7
click at [329, 159] on input "(5) This area is not finished" at bounding box center [322, 161] width 14 height 14
radio input "true"
click at [452, 435] on p "Next" at bounding box center [450, 435] width 13 height 7
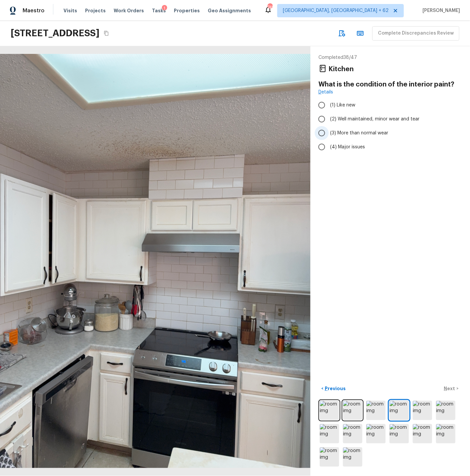
click at [324, 132] on input "(3) More than normal wear" at bounding box center [322, 133] width 14 height 14
radio input "true"
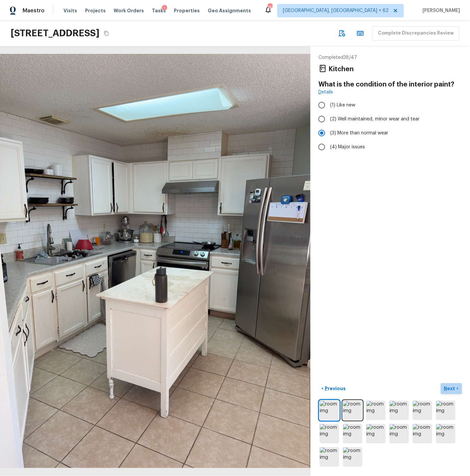
click at [451, 388] on p "Next" at bounding box center [450, 388] width 13 height 7
click at [323, 118] on input "(2) Well maintained, minor wear and tear" at bounding box center [322, 119] width 14 height 14
radio input "true"
click at [452, 389] on p "Next" at bounding box center [450, 388] width 13 height 7
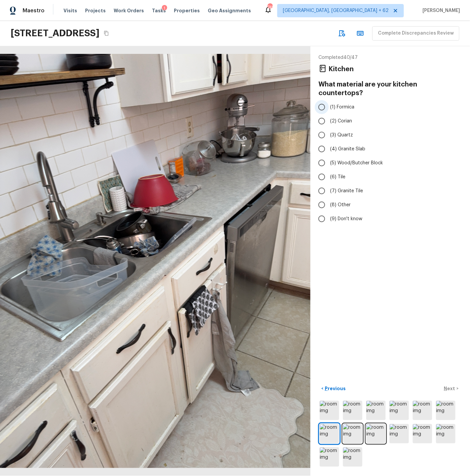
click at [324, 100] on input "(1) Formica" at bounding box center [322, 107] width 14 height 14
radio input "true"
click at [451, 390] on p "Next" at bounding box center [450, 388] width 13 height 7
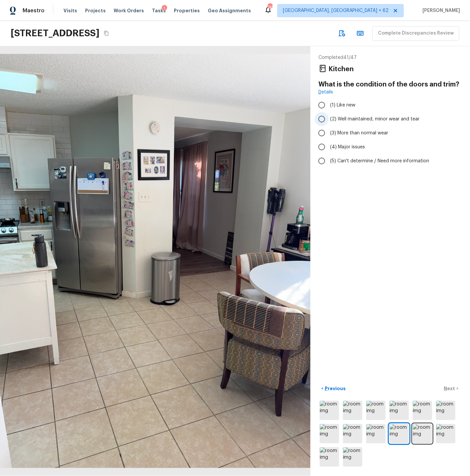
click at [322, 118] on input "(2) Well maintained, minor wear and tear" at bounding box center [322, 119] width 14 height 14
radio input "true"
click at [451, 388] on p "Next" at bounding box center [450, 388] width 13 height 7
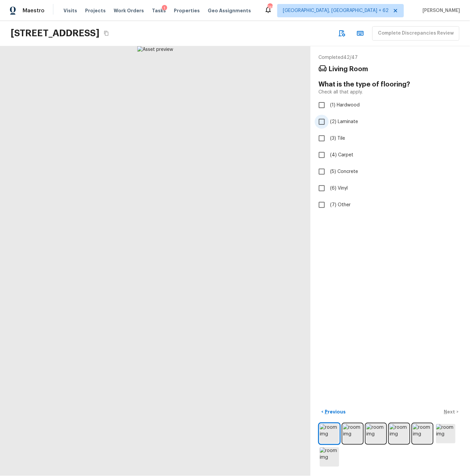
click at [323, 123] on input "(2) Laminate" at bounding box center [322, 122] width 14 height 14
checkbox input "true"
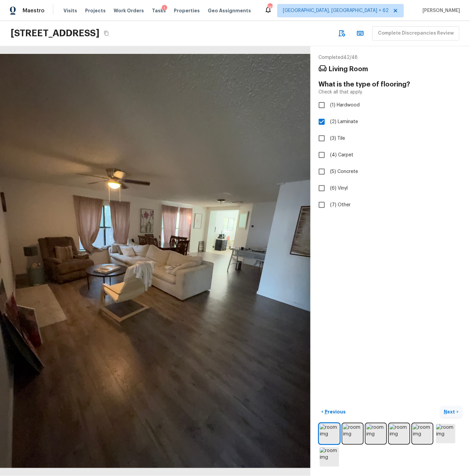
click at [451, 412] on p "Next" at bounding box center [450, 411] width 13 height 7
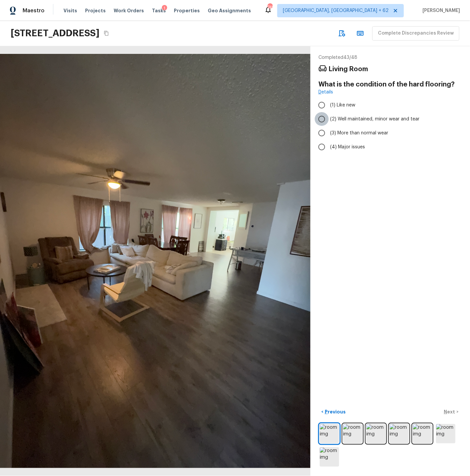
click at [322, 117] on input "(2) Well maintained, minor wear and tear" at bounding box center [322, 119] width 14 height 14
radio input "true"
click at [450, 412] on p "Next" at bounding box center [450, 411] width 13 height 7
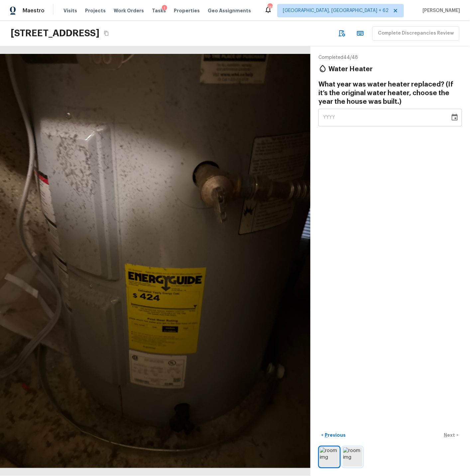
click at [352, 455] on img at bounding box center [352, 456] width 19 height 19
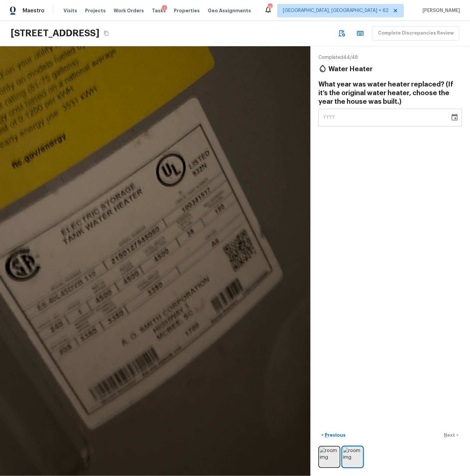
click at [453, 117] on icon "Choose date" at bounding box center [455, 117] width 8 height 8
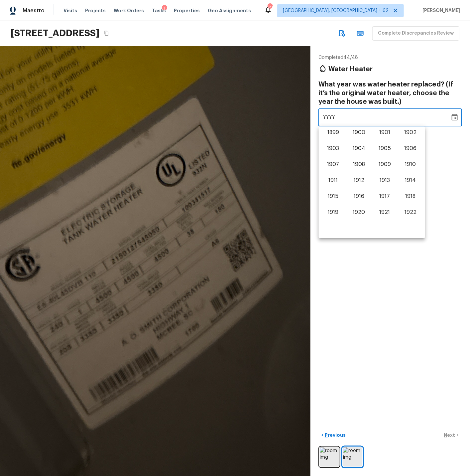
scroll to position [413, 0]
click at [387, 197] on button "2021" at bounding box center [385, 198] width 24 height 12
type input "2021"
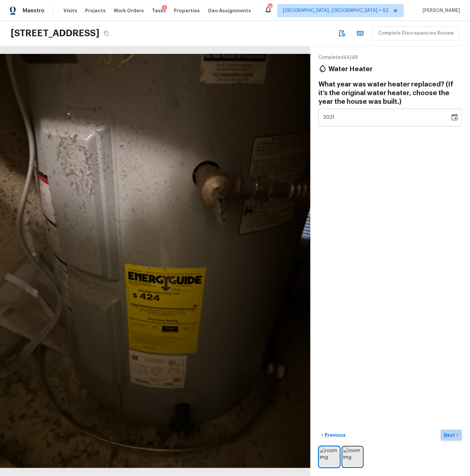
click at [449, 434] on p "Next" at bounding box center [450, 435] width 13 height 7
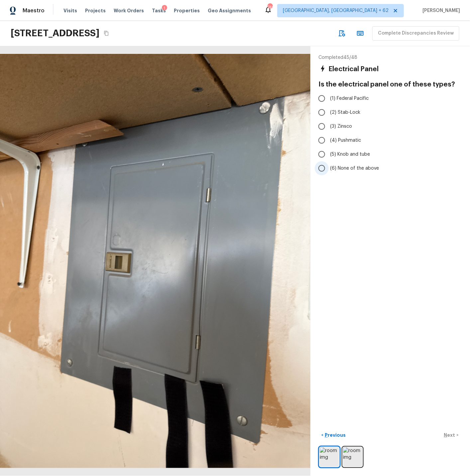
click at [347, 168] on span "(6) None of the above" at bounding box center [354, 168] width 49 height 7
click at [329, 168] on input "(6) None of the above" at bounding box center [322, 168] width 14 height 14
radio input "true"
click at [449, 433] on p "Next" at bounding box center [450, 435] width 13 height 7
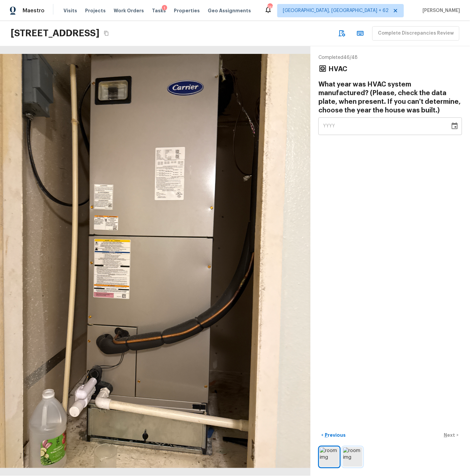
click at [356, 457] on img at bounding box center [352, 456] width 19 height 19
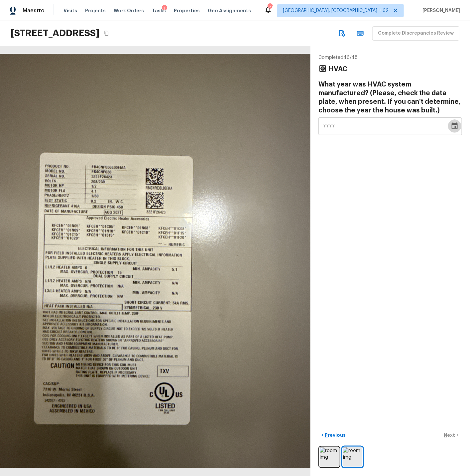
click at [456, 125] on icon "Choose date" at bounding box center [455, 126] width 8 height 8
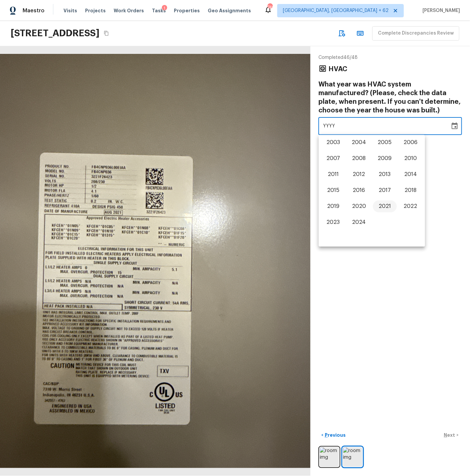
click at [385, 206] on button "2021" at bounding box center [385, 207] width 24 height 12
type input "2021"
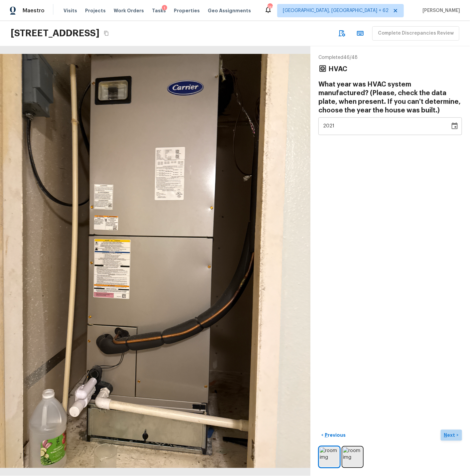
click at [452, 434] on p "Next" at bounding box center [450, 435] width 13 height 7
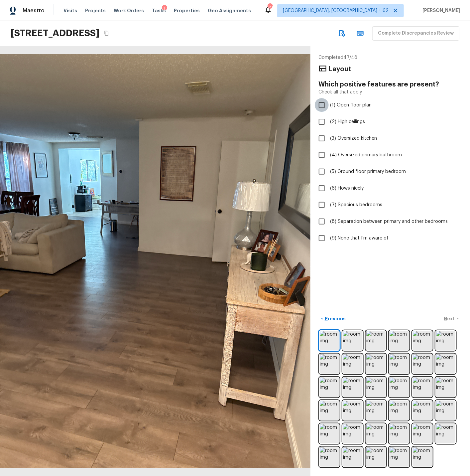
click at [323, 103] on input "(1) Open floor plan" at bounding box center [322, 105] width 14 height 14
checkbox input "true"
click at [450, 317] on p "Next" at bounding box center [450, 318] width 13 height 7
click at [353, 235] on span "(9) None that I’m aware of" at bounding box center [359, 238] width 59 height 7
click at [329, 235] on input "(9) None that I’m aware of" at bounding box center [322, 238] width 14 height 14
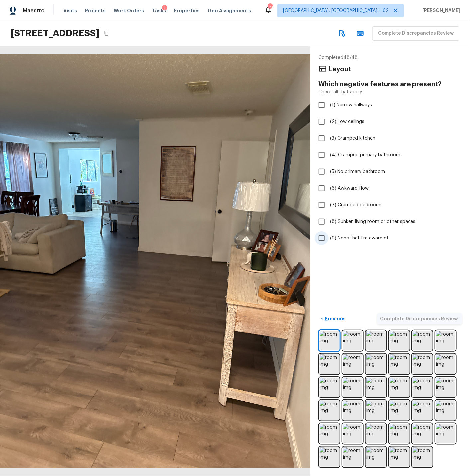
checkbox input "true"
click at [426, 319] on p "Complete Discrepancies Review" at bounding box center [419, 318] width 79 height 7
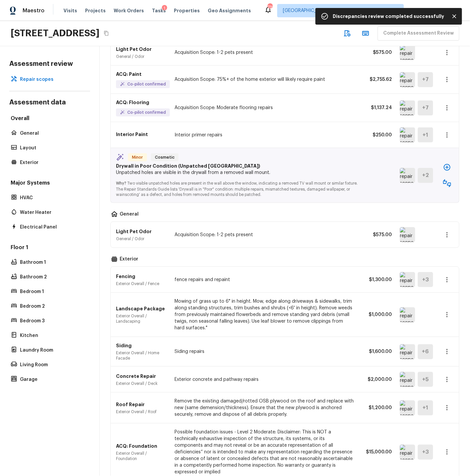
scroll to position [0, 0]
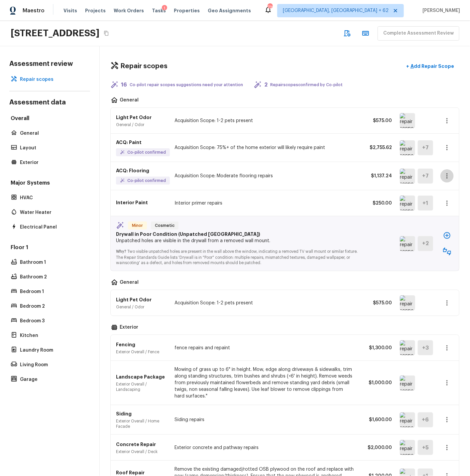
click at [449, 177] on icon "button" at bounding box center [447, 176] width 8 height 8
click at [443, 194] on li "Edit" at bounding box center [449, 196] width 31 height 20
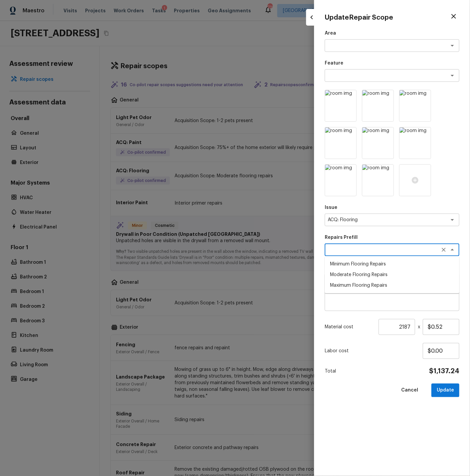
click at [364, 249] on textarea at bounding box center [383, 249] width 110 height 7
click at [367, 284] on li "Maximum Flooring Repairs" at bounding box center [392, 285] width 135 height 11
type textarea "Maximum Flooring Repairs"
type textarea "Acquisition Scope: Maximum flooring repairs"
type input "$2.28"
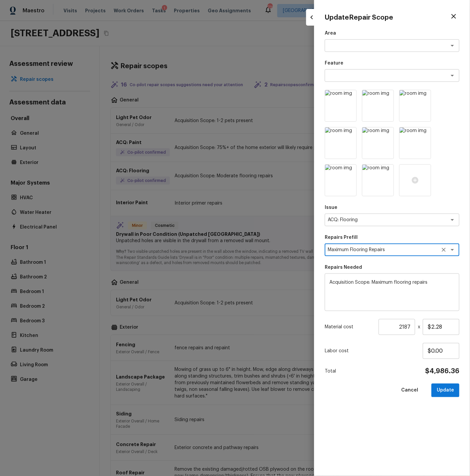
click at [432, 282] on textarea "Acquisition Scope: Maximum flooring repairs" at bounding box center [392, 292] width 125 height 27
click at [446, 388] on button "Update" at bounding box center [446, 390] width 28 height 14
type textarea "Acquisition Scope: Moderate flooring repairs"
type input "$0.52"
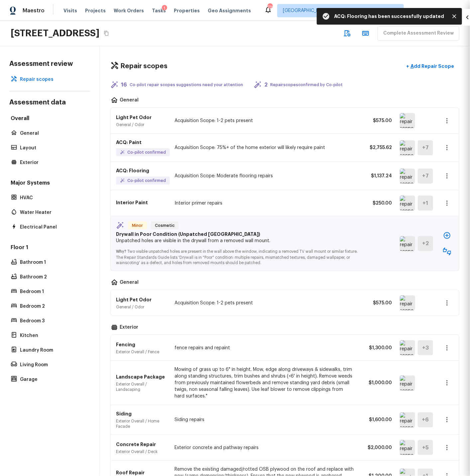
type input "1"
type input "$0.00"
click at [448, 302] on icon "button" at bounding box center [447, 303] width 8 height 8
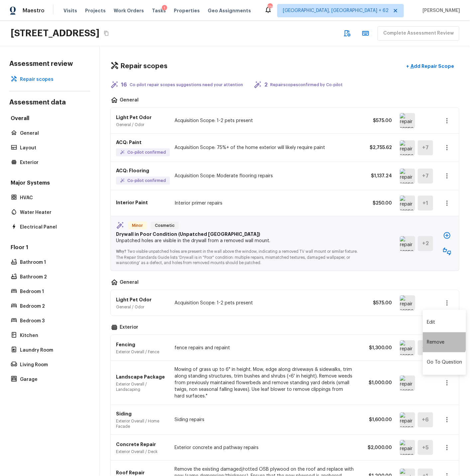
click at [436, 341] on li "Remove" at bounding box center [444, 342] width 43 height 20
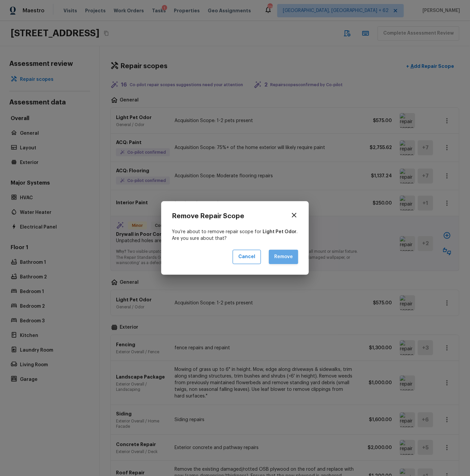
click at [283, 255] on button "Remove" at bounding box center [283, 257] width 29 height 14
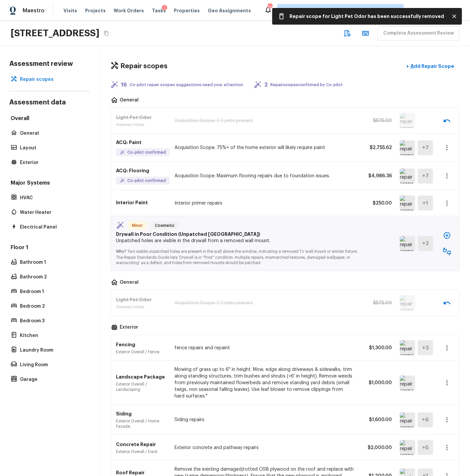
click at [408, 350] on img at bounding box center [407, 347] width 15 height 15
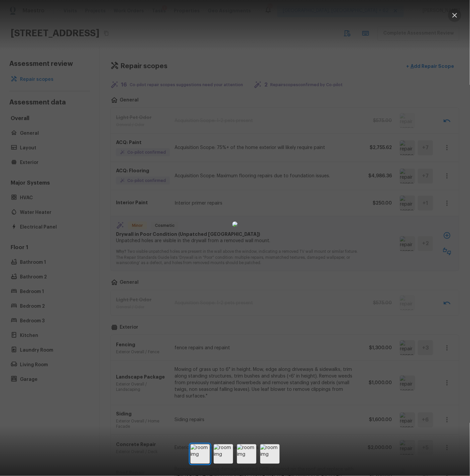
click at [456, 14] on icon "button" at bounding box center [455, 15] width 5 height 5
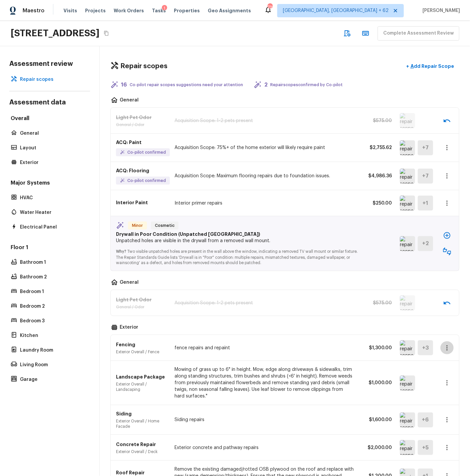
click at [448, 345] on icon "button" at bounding box center [447, 348] width 8 height 8
click at [435, 385] on li "Remove" at bounding box center [444, 387] width 43 height 20
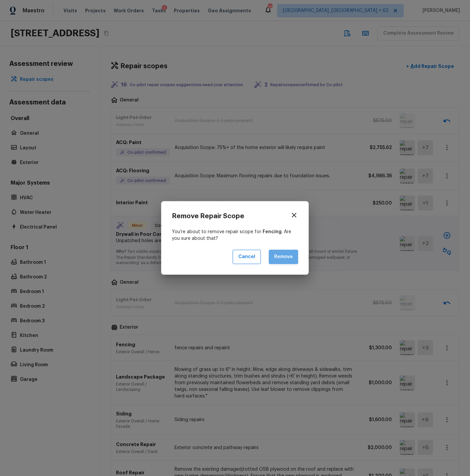
click at [284, 257] on button "Remove" at bounding box center [283, 257] width 29 height 14
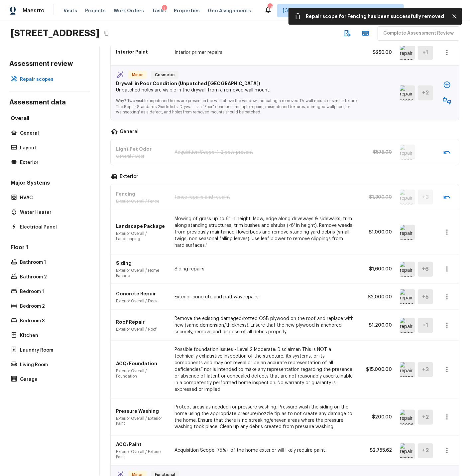
scroll to position [172, 0]
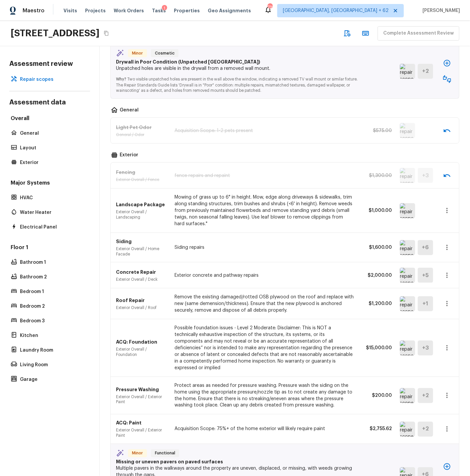
click at [447, 211] on icon "button" at bounding box center [447, 210] width 1 height 5
click at [434, 229] on li "Edit" at bounding box center [444, 230] width 43 height 20
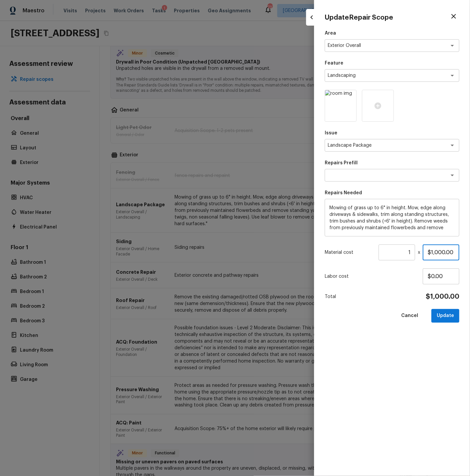
drag, startPoint x: 431, startPoint y: 251, endPoint x: 443, endPoint y: 251, distance: 11.6
click at [443, 251] on input "$1,000.00" at bounding box center [441, 252] width 37 height 16
click at [445, 252] on input "$1,000.00" at bounding box center [441, 252] width 37 height 16
type input "$250.00"
click at [442, 314] on button "Update" at bounding box center [446, 316] width 28 height 14
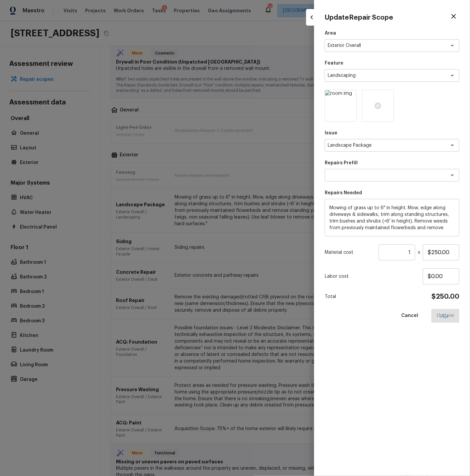
type input "$0.00"
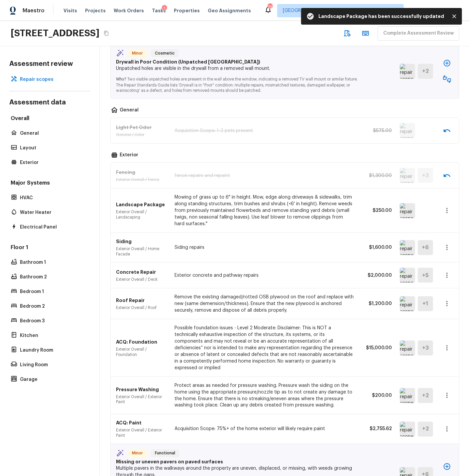
click at [410, 246] on img at bounding box center [407, 247] width 15 height 15
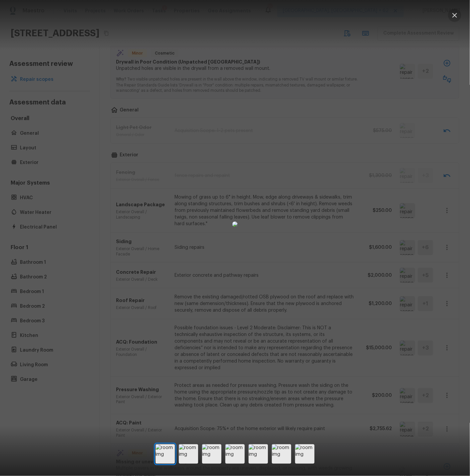
click at [456, 16] on icon "button" at bounding box center [455, 15] width 5 height 5
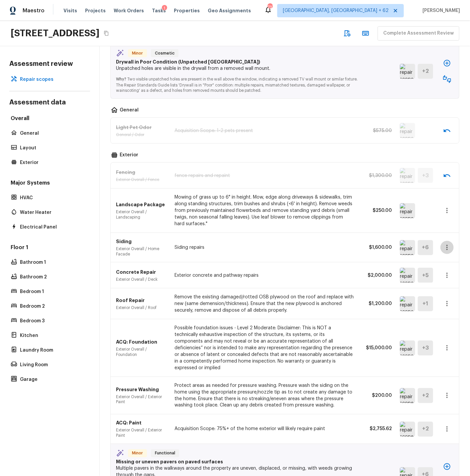
click at [449, 247] on icon "button" at bounding box center [447, 247] width 8 height 8
click at [434, 268] on li "Edit" at bounding box center [444, 267] width 43 height 20
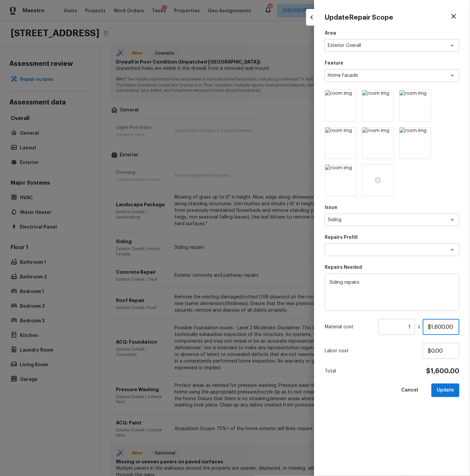
drag, startPoint x: 432, startPoint y: 325, endPoint x: 444, endPoint y: 326, distance: 11.7
click at [444, 326] on input "$1,600.00" at bounding box center [441, 327] width 37 height 16
type input "$725.00"
click at [446, 389] on button "Update" at bounding box center [446, 390] width 28 height 14
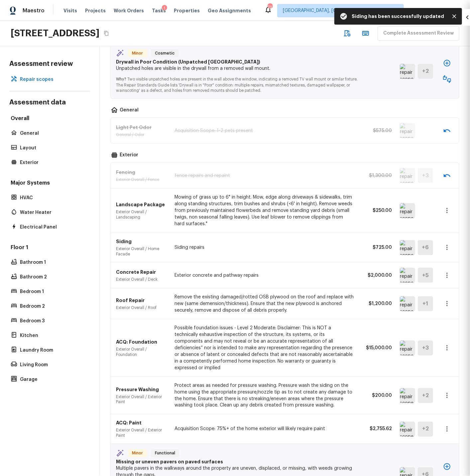
type input "$0.00"
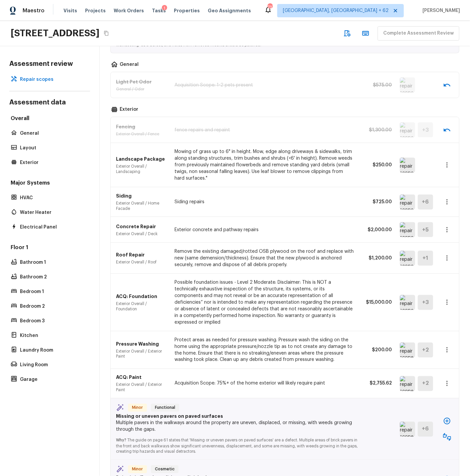
scroll to position [220, 0]
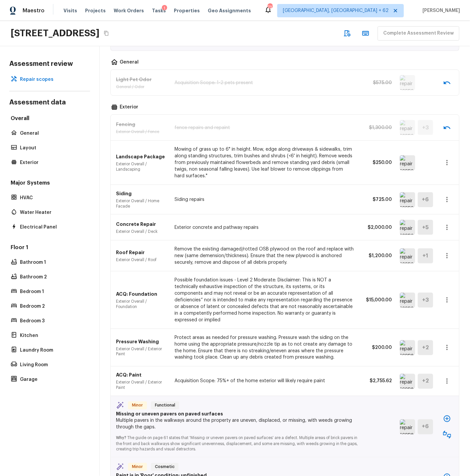
click at [407, 255] on img at bounding box center [407, 255] width 15 height 15
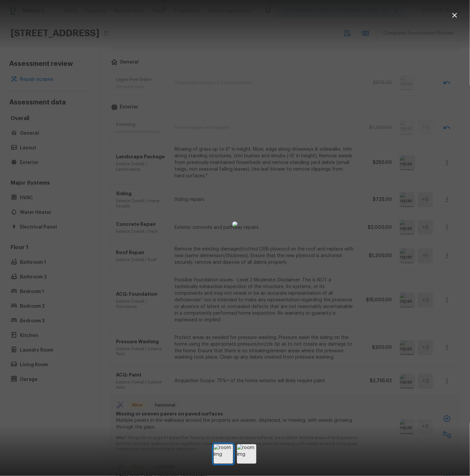
click at [454, 16] on icon "button" at bounding box center [455, 15] width 5 height 5
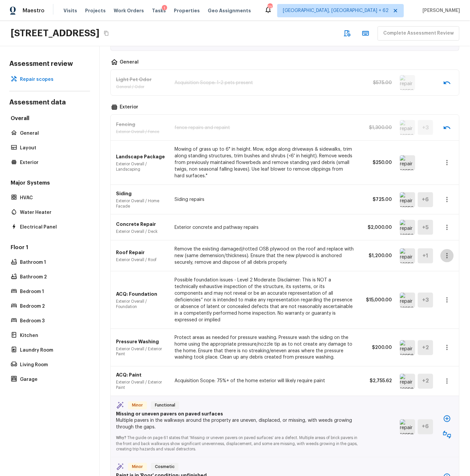
click at [448, 256] on icon "button" at bounding box center [447, 256] width 8 height 8
click at [434, 296] on li "Remove" at bounding box center [444, 295] width 43 height 20
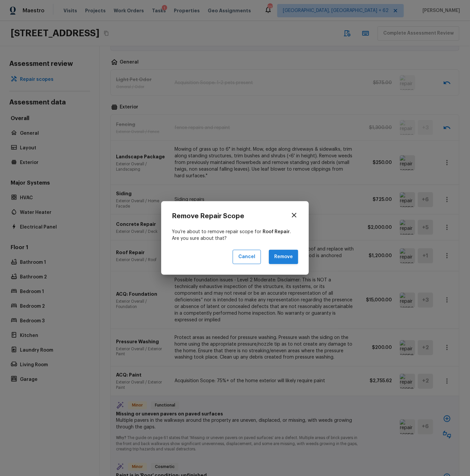
click at [291, 257] on button "Remove" at bounding box center [283, 257] width 29 height 14
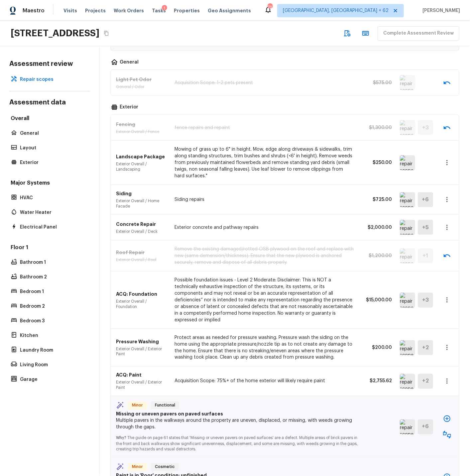
click at [448, 296] on icon "button" at bounding box center [447, 300] width 8 height 8
click at [431, 315] on li "Edit" at bounding box center [444, 316] width 43 height 20
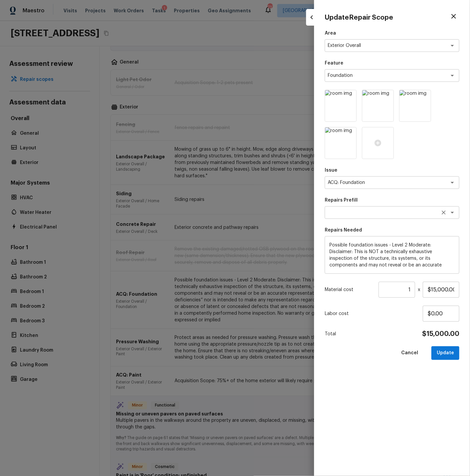
click at [367, 213] on textarea at bounding box center [383, 212] width 110 height 7
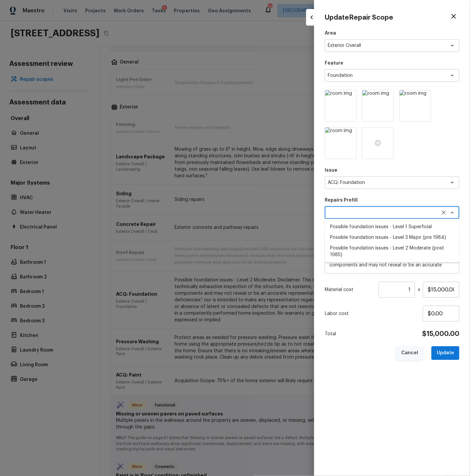
click at [410, 351] on button "Cancel" at bounding box center [410, 353] width 28 height 14
type input "$0.00"
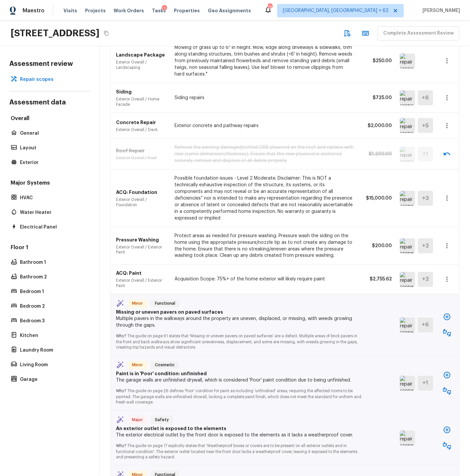
scroll to position [338, 0]
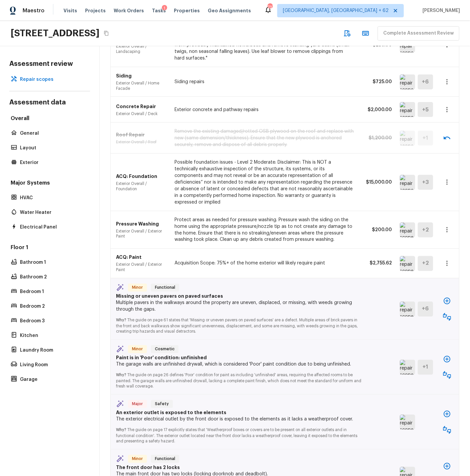
click at [448, 259] on icon "button" at bounding box center [447, 263] width 8 height 8
click at [433, 276] on li "Edit" at bounding box center [444, 276] width 43 height 20
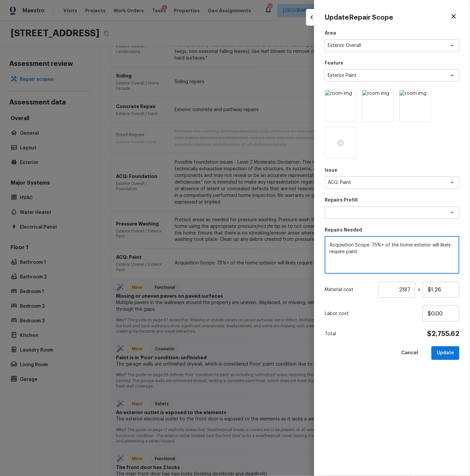
drag, startPoint x: 373, startPoint y: 244, endPoint x: 382, endPoint y: 247, distance: 10.3
click at [373, 245] on textarea "Acquisition Scope: 75%+ of the home exterior will likely require paint" at bounding box center [392, 255] width 125 height 27
type textarea "Acquisition Scope: 25-75%+ of the home exterior will likely require paint"
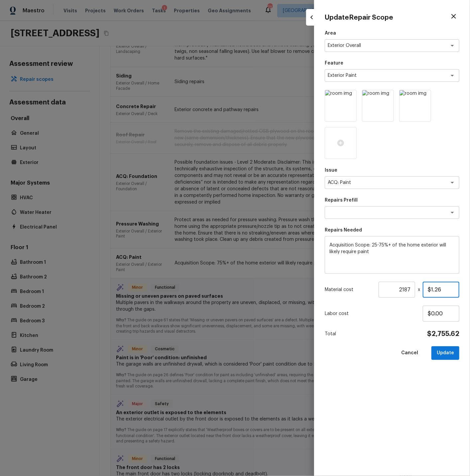
drag, startPoint x: 432, startPoint y: 290, endPoint x: 451, endPoint y: 289, distance: 19.6
click at [451, 289] on input "$1.26" at bounding box center [441, 290] width 37 height 16
type input "$0.75"
click at [445, 353] on button "Update" at bounding box center [446, 353] width 28 height 14
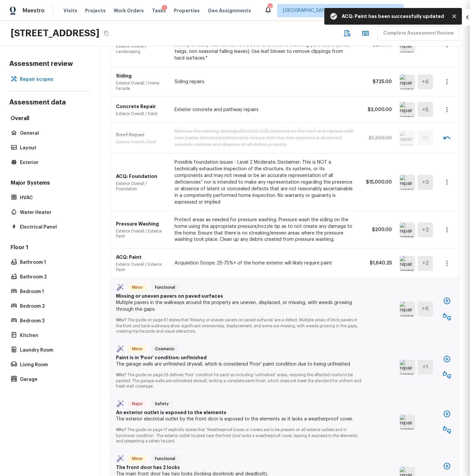
type input "1"
type input "$0.00"
click at [449, 259] on icon "button" at bounding box center [447, 263] width 8 height 8
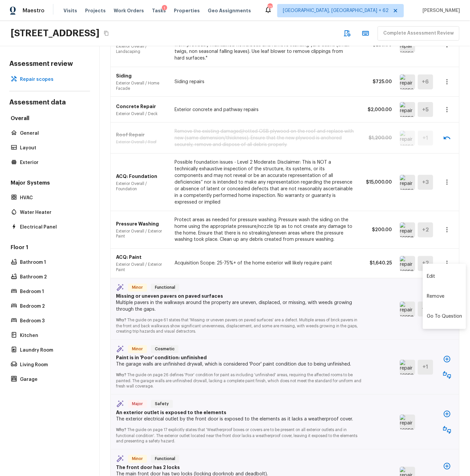
click at [334, 255] on div at bounding box center [235, 238] width 470 height 476
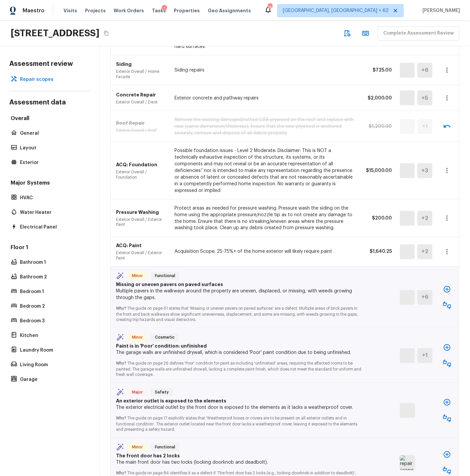
scroll to position [350, 0]
click at [450, 247] on icon "button" at bounding box center [447, 251] width 8 height 8
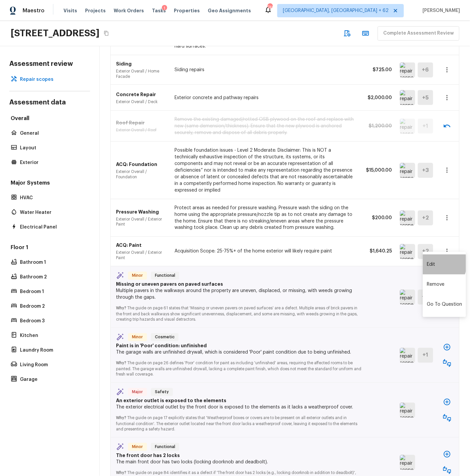
click at [433, 263] on li "Edit" at bounding box center [444, 264] width 43 height 20
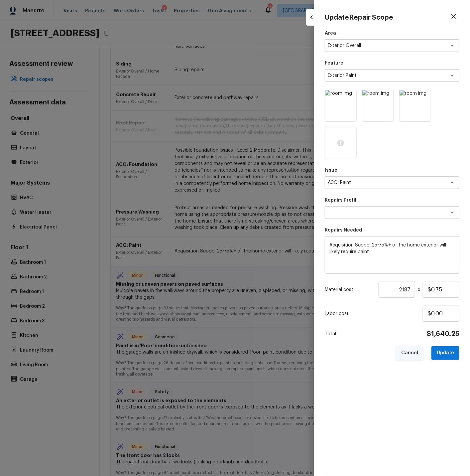
click at [410, 355] on button "Cancel" at bounding box center [410, 353] width 28 height 14
type input "1"
type input "$0.00"
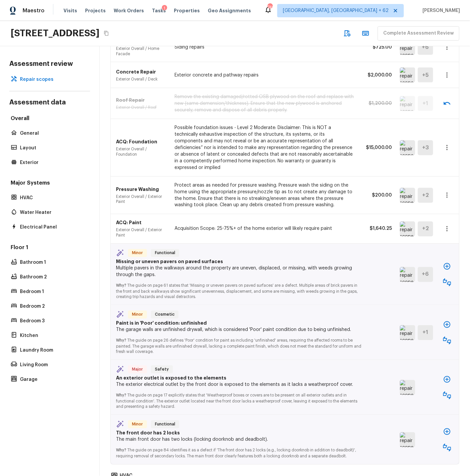
scroll to position [377, 0]
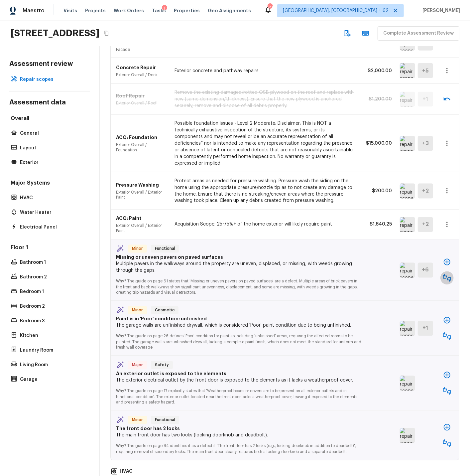
click at [448, 274] on icon "button" at bounding box center [447, 278] width 8 height 8
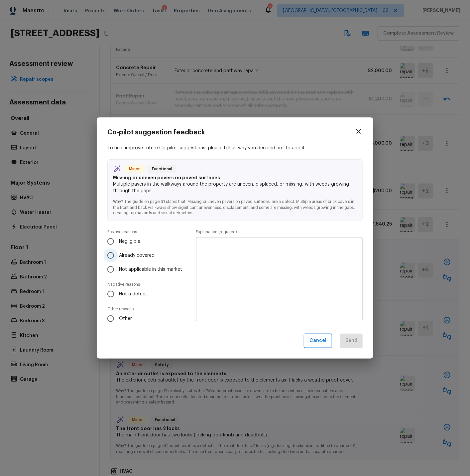
click at [112, 255] on input "Already covered" at bounding box center [111, 255] width 14 height 14
radio input "true"
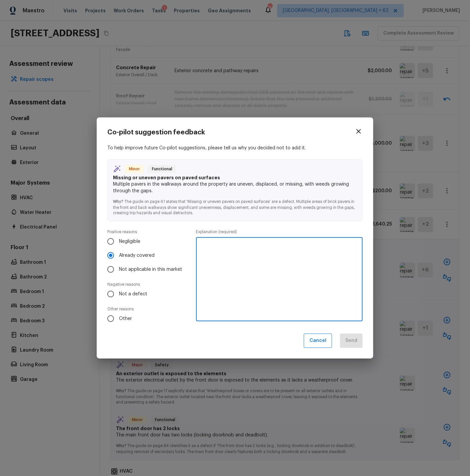
click at [214, 250] on textarea at bounding box center [279, 279] width 157 height 73
type textarea "Scoped for driveway and pathways already."
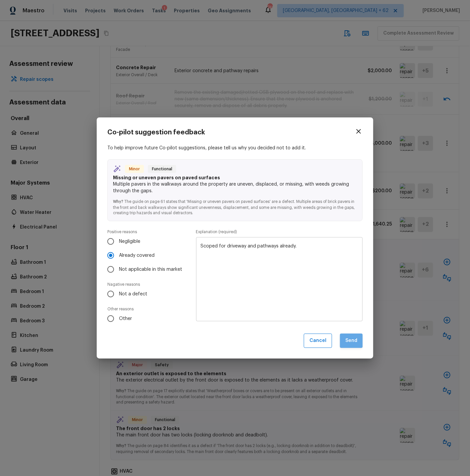
click at [352, 341] on button "Send" at bounding box center [351, 341] width 23 height 14
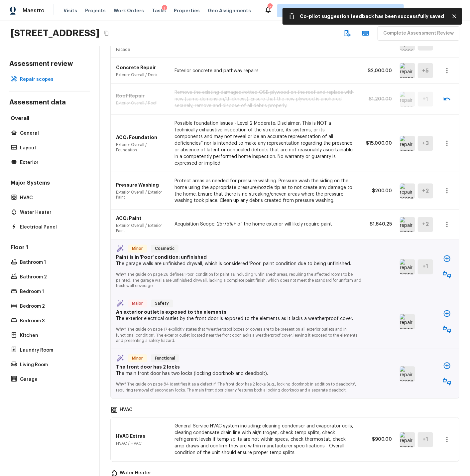
click at [449, 271] on icon "button" at bounding box center [447, 275] width 8 height 8
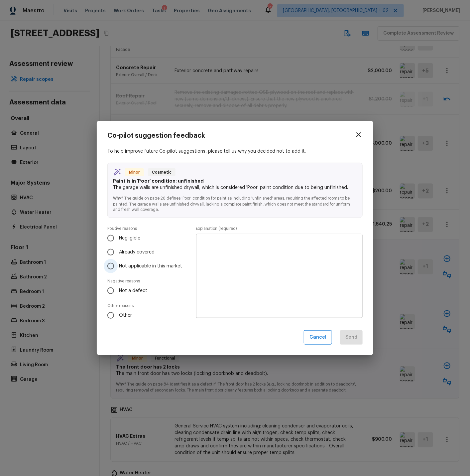
click at [112, 266] on input "Not applicable in this market" at bounding box center [111, 266] width 14 height 14
radio input "true"
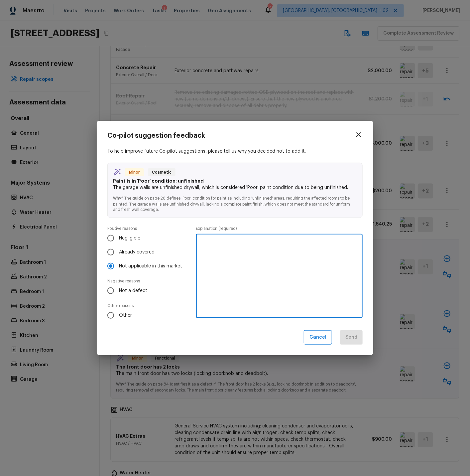
click at [228, 253] on textarea at bounding box center [279, 275] width 157 height 73
type textarea "Garage paint not required."
click at [351, 337] on button "Send" at bounding box center [351, 337] width 23 height 14
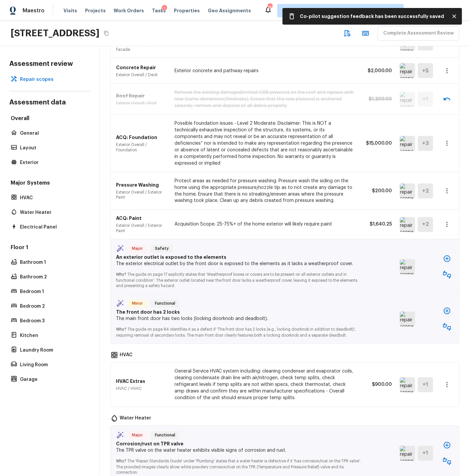
click at [411, 263] on img at bounding box center [407, 266] width 15 height 15
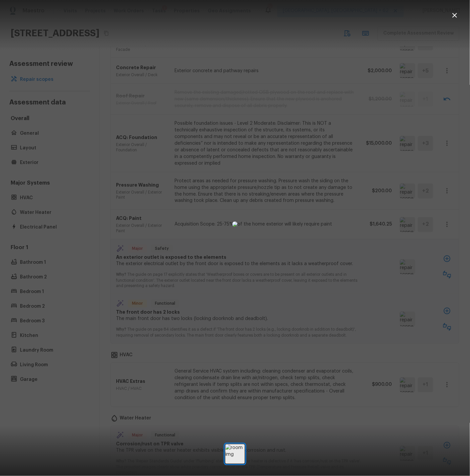
click at [455, 17] on icon "button" at bounding box center [455, 15] width 8 height 8
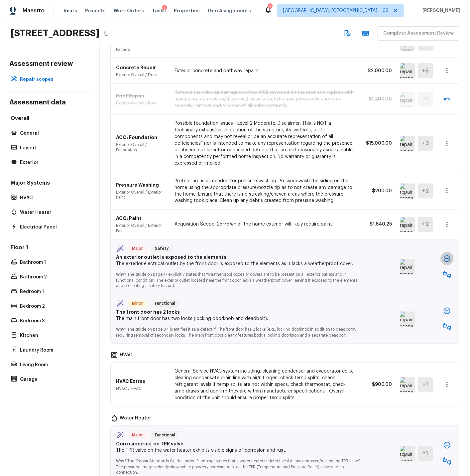
click at [447, 255] on icon "button" at bounding box center [447, 258] width 7 height 7
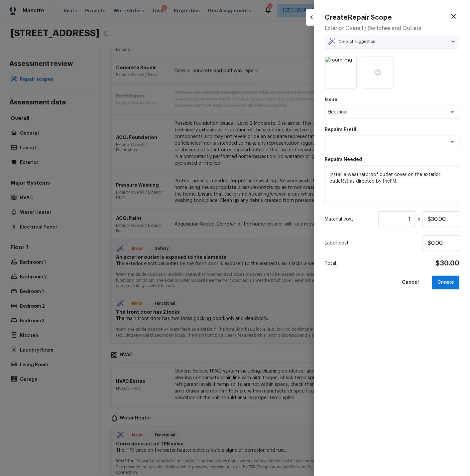
type textarea "Weatherproof Outlet Cover"
click at [445, 284] on button "Create" at bounding box center [445, 283] width 27 height 14
type input "$0.00"
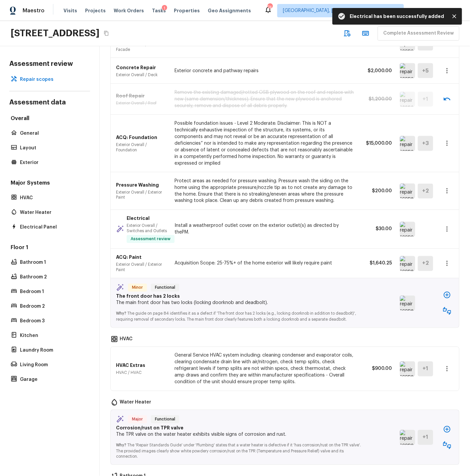
click at [407, 296] on img at bounding box center [407, 303] width 15 height 15
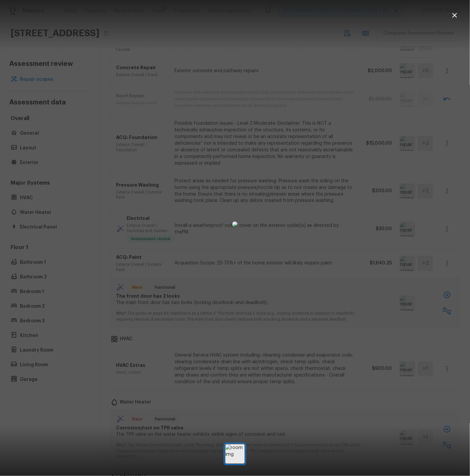
click at [457, 14] on icon "button" at bounding box center [455, 15] width 8 height 8
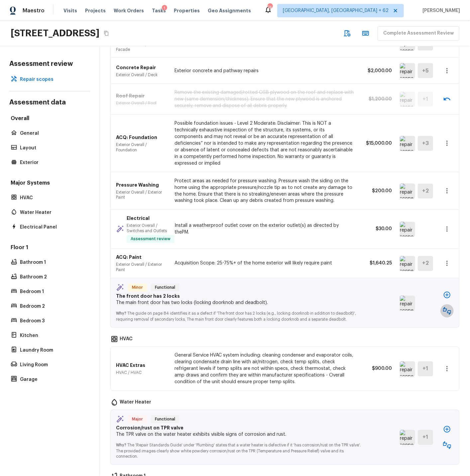
click at [448, 307] on icon "button" at bounding box center [447, 311] width 8 height 8
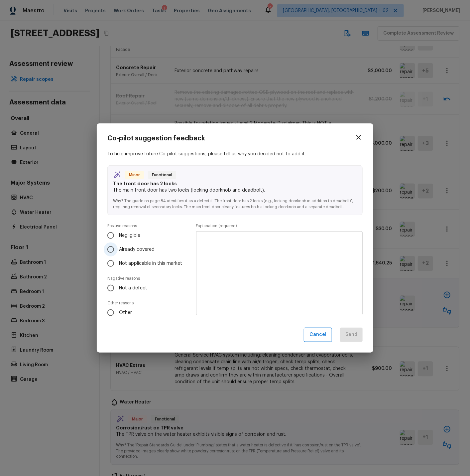
click at [111, 249] on input "Already covered" at bounding box center [111, 249] width 14 height 14
radio input "true"
click at [220, 245] on textarea at bounding box center [279, 273] width 157 height 73
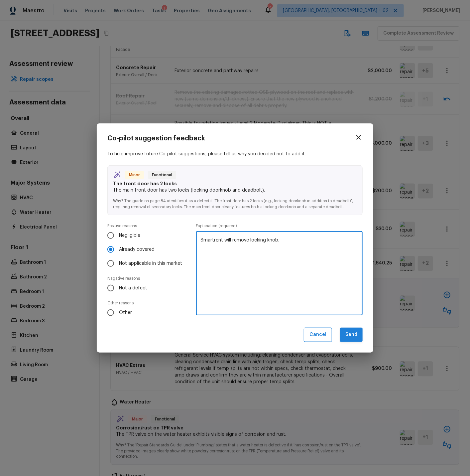
type textarea "Smartrent will remove locking knob."
click at [351, 337] on button "Send" at bounding box center [351, 335] width 23 height 14
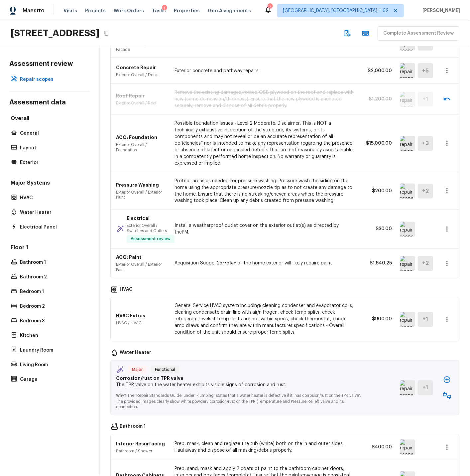
click at [403, 314] on img at bounding box center [407, 319] width 15 height 15
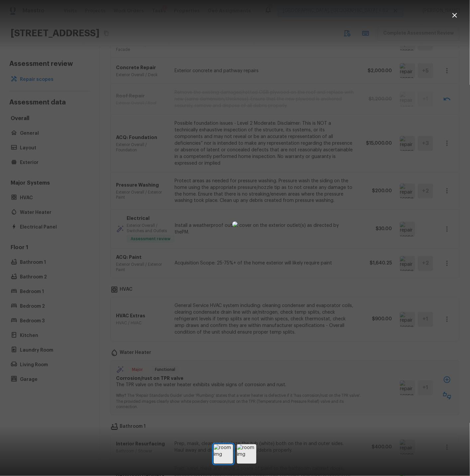
click at [456, 14] on icon "button" at bounding box center [455, 15] width 8 height 8
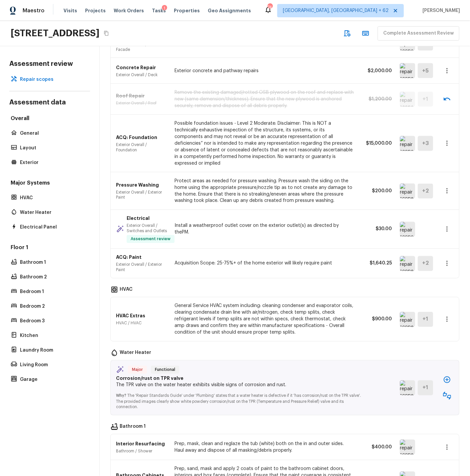
click at [448, 315] on icon "button" at bounding box center [447, 319] width 8 height 8
click at [435, 353] on li "Remove" at bounding box center [444, 353] width 43 height 20
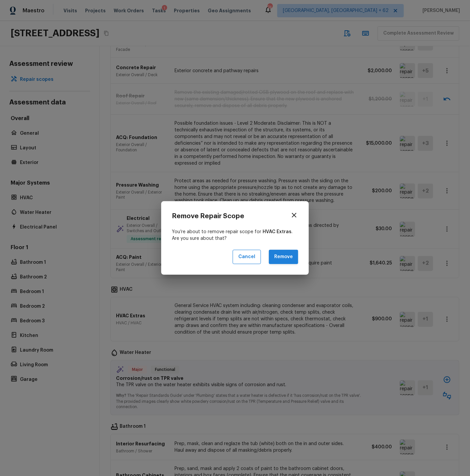
click at [286, 257] on button "Remove" at bounding box center [283, 257] width 29 height 14
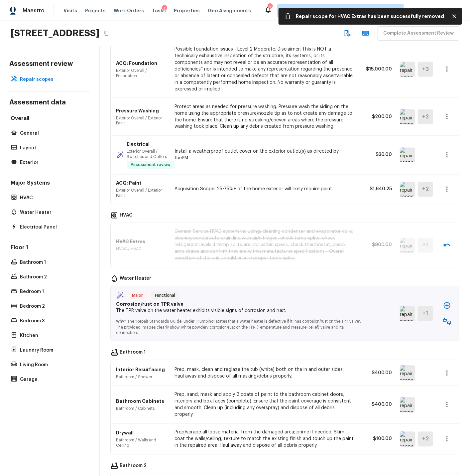
scroll to position [461, 0]
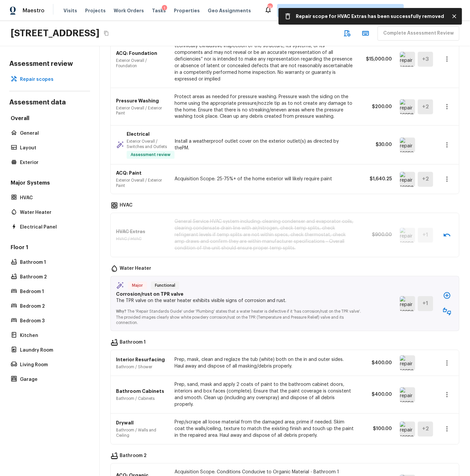
click at [411, 297] on img at bounding box center [407, 303] width 15 height 15
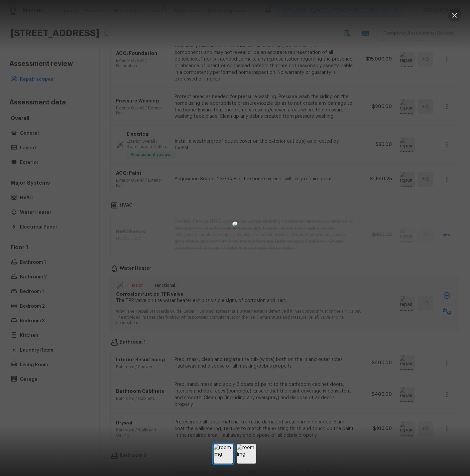
click at [457, 13] on icon "button" at bounding box center [455, 15] width 8 height 8
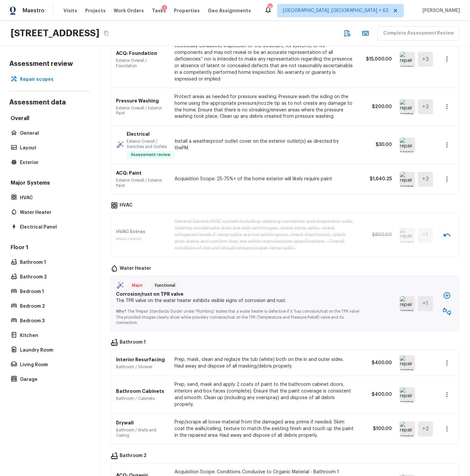
click at [448, 308] on icon "button" at bounding box center [447, 312] width 8 height 8
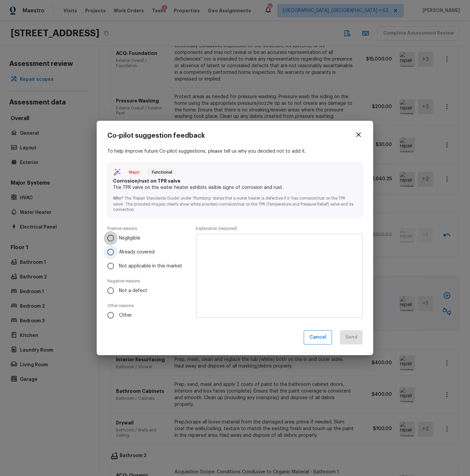
drag, startPoint x: 112, startPoint y: 237, endPoint x: 152, endPoint y: 246, distance: 41.0
click at [112, 237] on input "Negligible" at bounding box center [111, 238] width 14 height 14
radio input "true"
click at [254, 252] on textarea at bounding box center [279, 275] width 157 height 73
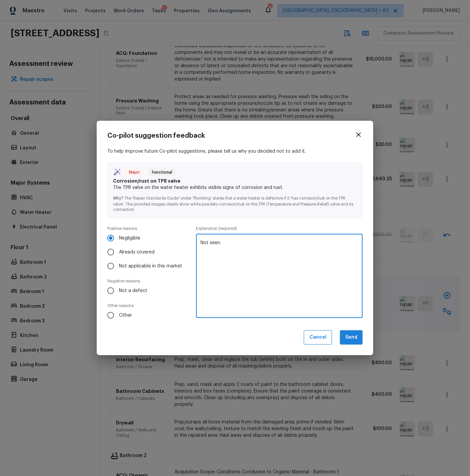
type textarea "Not seen."
click at [351, 332] on button "Send" at bounding box center [351, 337] width 23 height 14
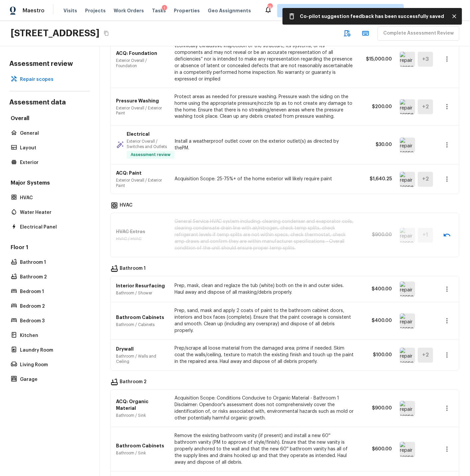
click at [408, 282] on img at bounding box center [407, 289] width 15 height 15
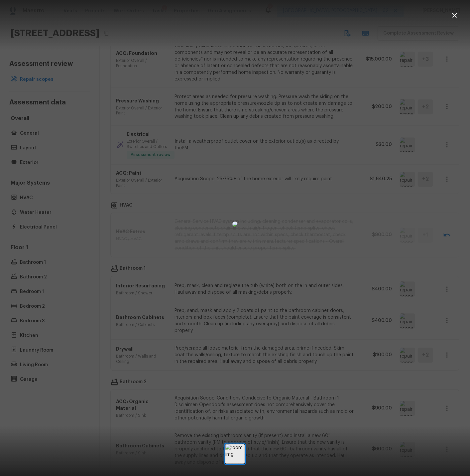
click at [456, 16] on icon "button" at bounding box center [455, 15] width 5 height 5
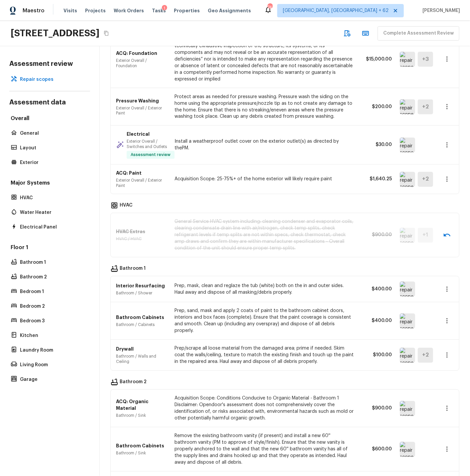
click at [447, 285] on icon "button" at bounding box center [447, 289] width 8 height 8
click at [435, 302] on li "Edit" at bounding box center [444, 302] width 43 height 20
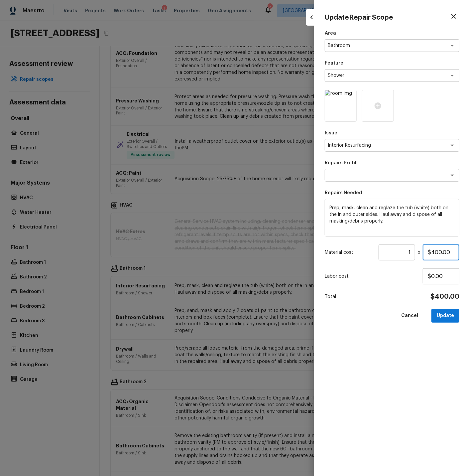
drag, startPoint x: 432, startPoint y: 252, endPoint x: 440, endPoint y: 252, distance: 8.0
click at [440, 252] on input "$400.00" at bounding box center [441, 252] width 37 height 16
click at [446, 316] on button "Update" at bounding box center [446, 316] width 28 height 14
type input "$400.00"
type input "$0.00"
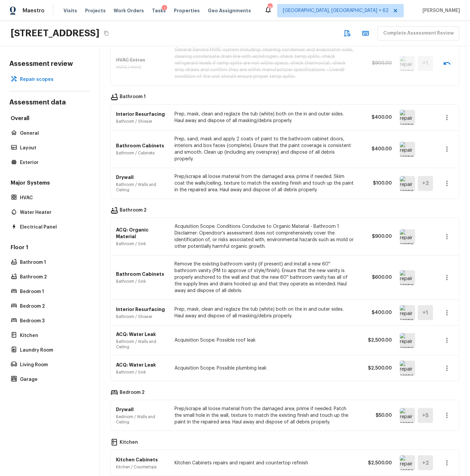
scroll to position [634, 0]
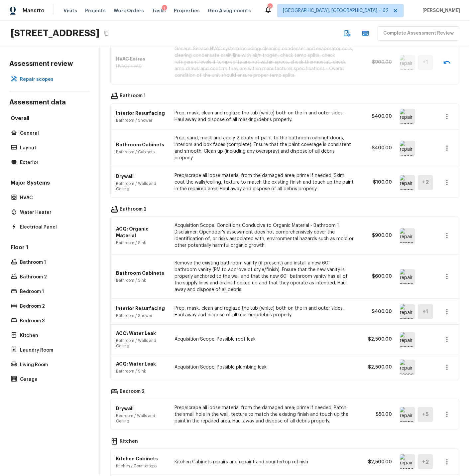
click at [410, 228] on img at bounding box center [407, 235] width 15 height 15
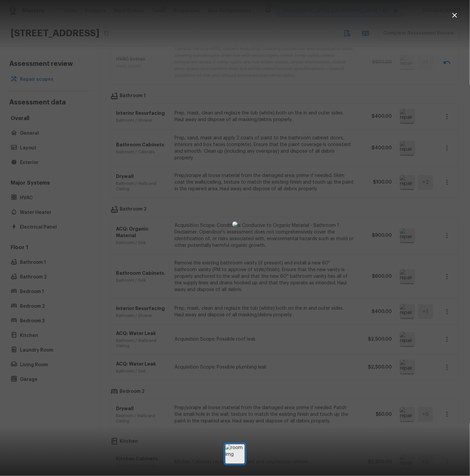
click at [456, 15] on icon "button" at bounding box center [455, 15] width 8 height 8
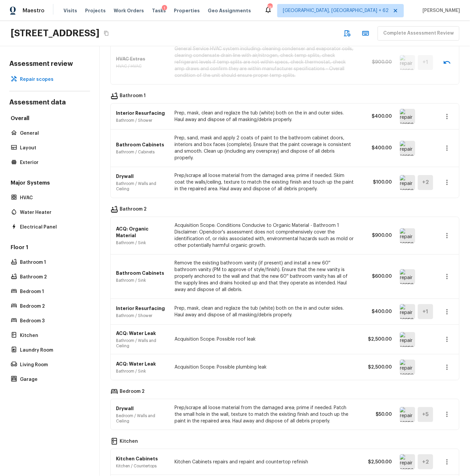
click at [448, 231] on icon "button" at bounding box center [447, 235] width 8 height 8
click at [436, 260] on li "Remove" at bounding box center [444, 262] width 43 height 20
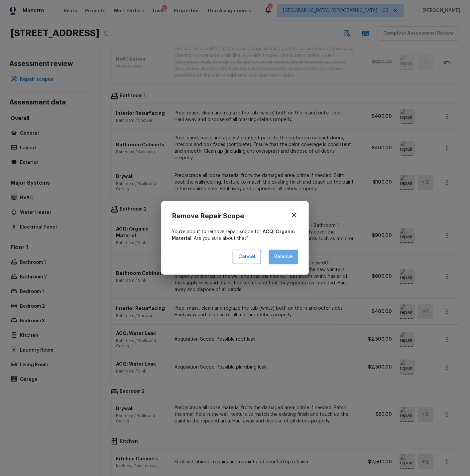
click at [288, 258] on button "Remove" at bounding box center [283, 257] width 29 height 14
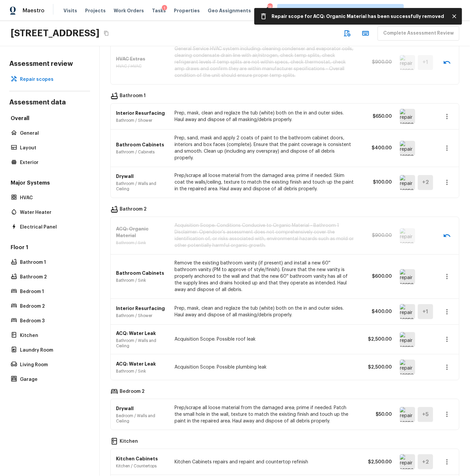
scroll to position [637, 0]
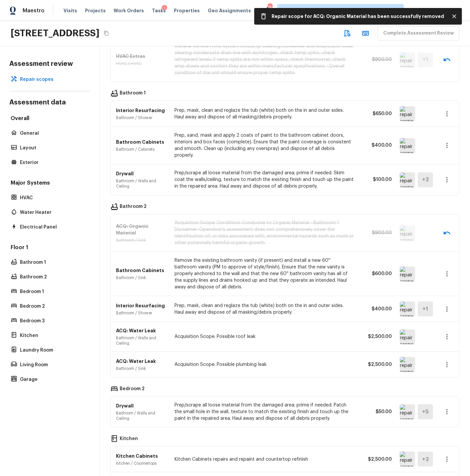
click at [408, 301] on img at bounding box center [407, 308] width 15 height 15
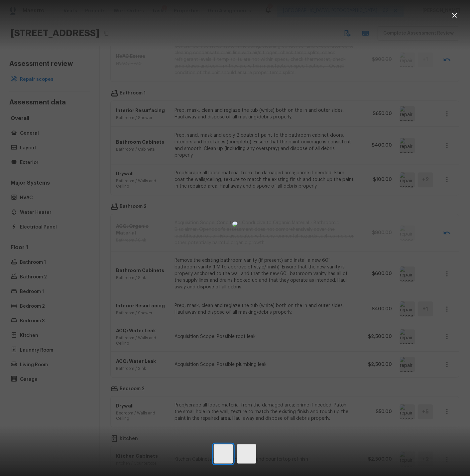
scroll to position [636, 0]
click at [456, 13] on icon "button" at bounding box center [455, 15] width 5 height 5
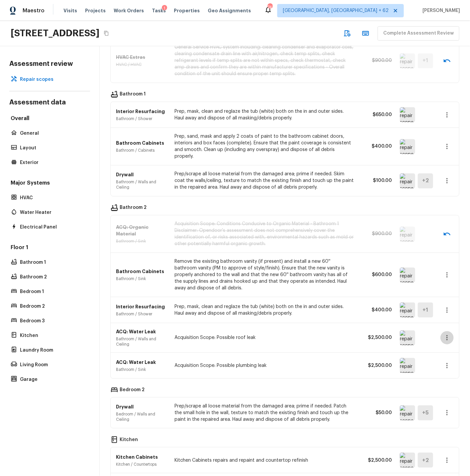
click at [447, 335] on icon "button" at bounding box center [447, 337] width 1 height 5
click at [437, 362] on li "Remove" at bounding box center [444, 365] width 43 height 20
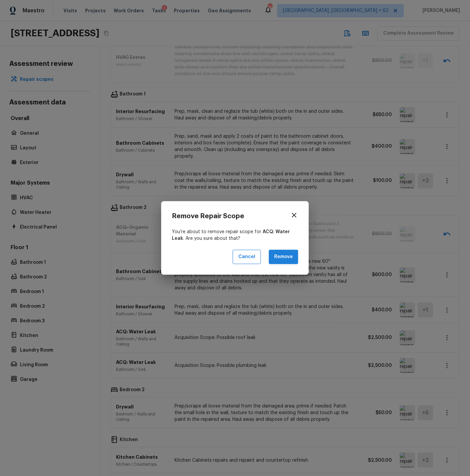
click at [287, 257] on button "Remove" at bounding box center [283, 257] width 29 height 14
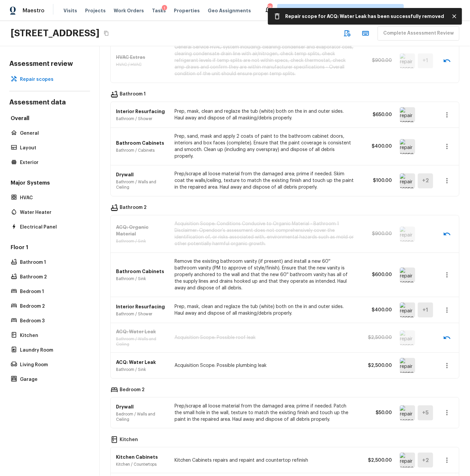
click at [448, 362] on icon "button" at bounding box center [447, 366] width 8 height 8
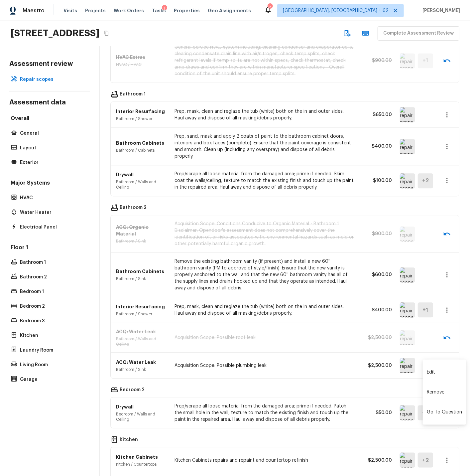
click at [438, 391] on li "Remove" at bounding box center [444, 392] width 43 height 20
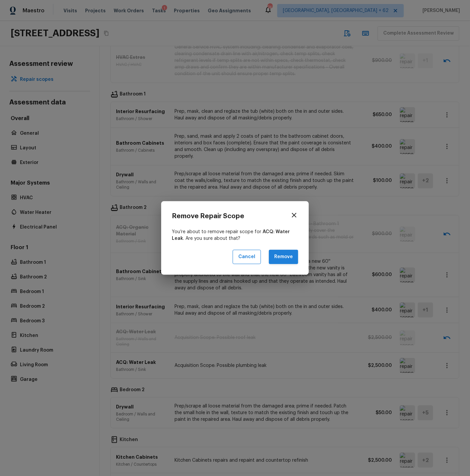
click at [286, 258] on button "Remove" at bounding box center [283, 257] width 29 height 14
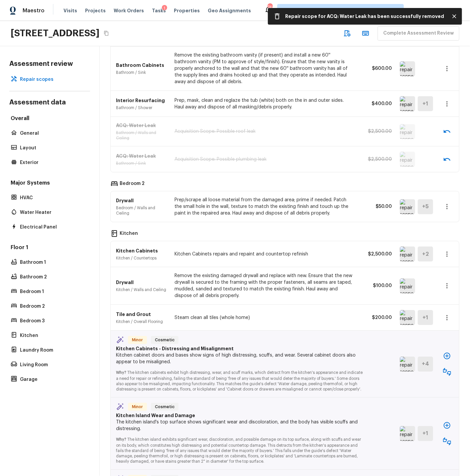
scroll to position [843, 0]
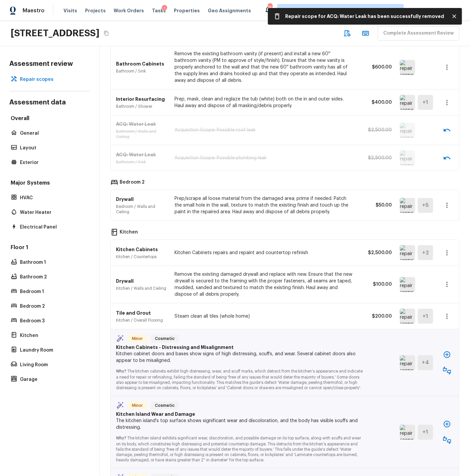
click at [408, 198] on img at bounding box center [407, 205] width 15 height 15
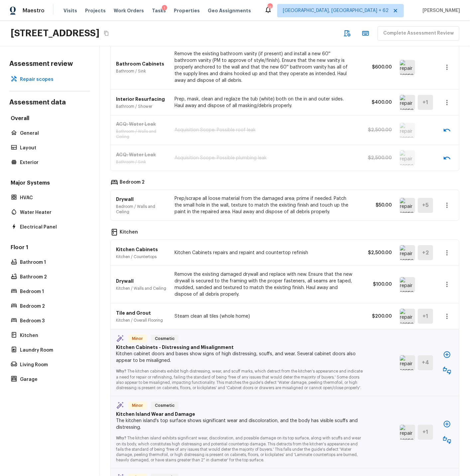
click at [408, 245] on img at bounding box center [407, 252] width 15 height 15
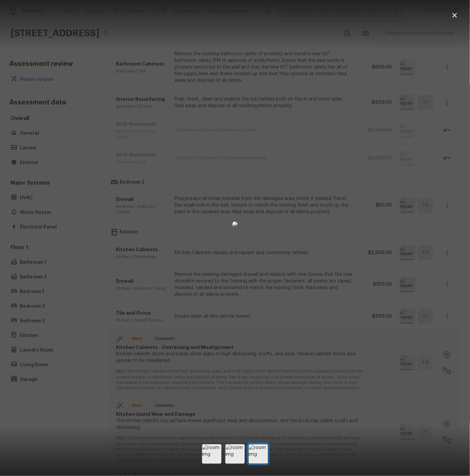
click at [454, 16] on icon "button" at bounding box center [455, 15] width 5 height 5
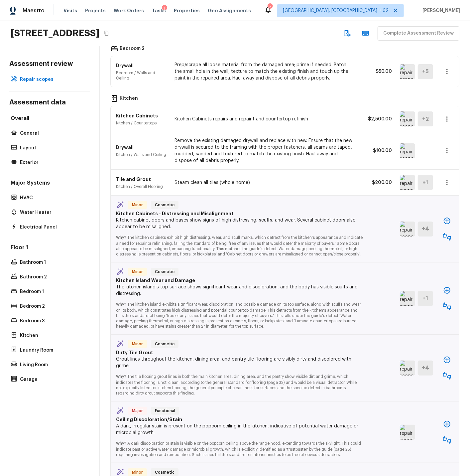
scroll to position [982, 0]
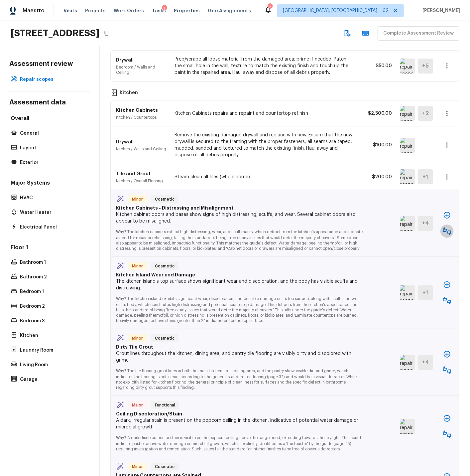
click at [448, 227] on icon "button" at bounding box center [447, 231] width 8 height 8
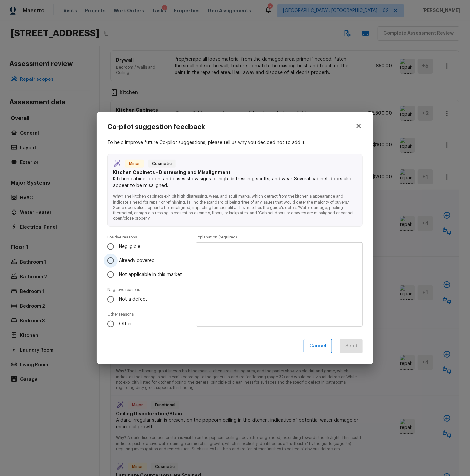
click at [111, 261] on input "Already covered" at bounding box center [111, 261] width 14 height 14
radio input "true"
click at [217, 250] on textarea at bounding box center [279, 284] width 157 height 73
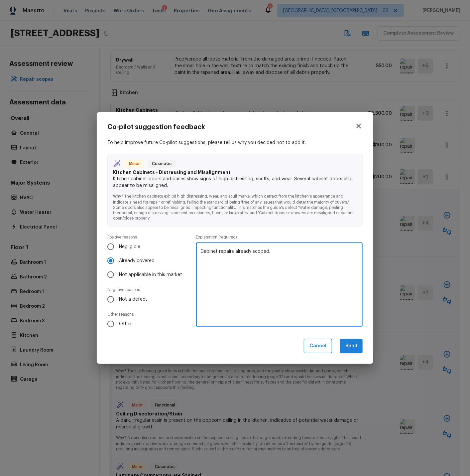
type textarea "Cabinet repairs already scoped."
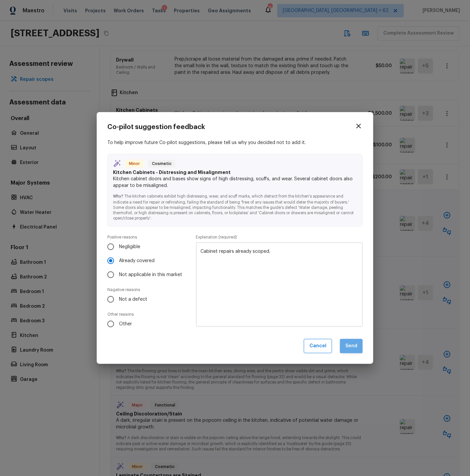
click at [353, 345] on button "Send" at bounding box center [351, 346] width 23 height 14
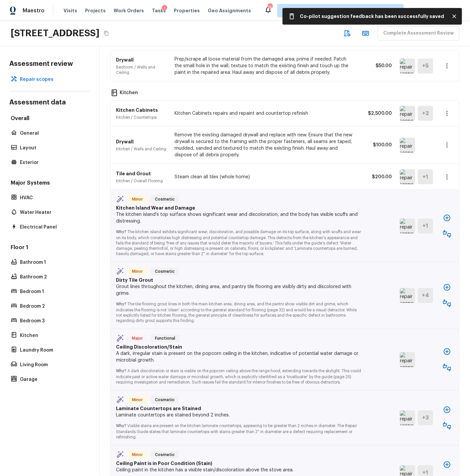
scroll to position [985, 0]
click at [447, 227] on button "button" at bounding box center [447, 233] width 13 height 13
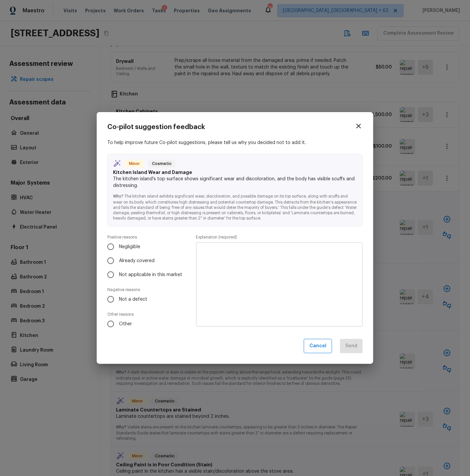
scroll to position [982, 0]
click at [111, 274] on input "Not applicable in this market" at bounding box center [111, 275] width 14 height 14
radio input "true"
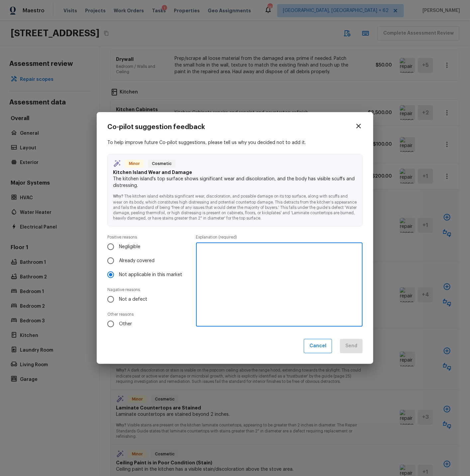
click at [228, 261] on textarea at bounding box center [279, 284] width 157 height 73
type textarea "Island is moveable and will be demo per URS."
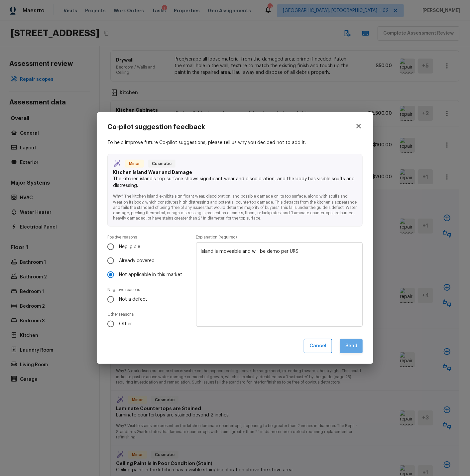
click at [349, 346] on button "Send" at bounding box center [351, 346] width 23 height 14
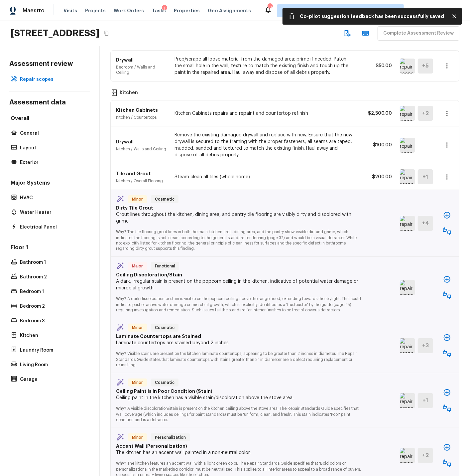
click at [448, 227] on icon "button" at bounding box center [447, 231] width 8 height 8
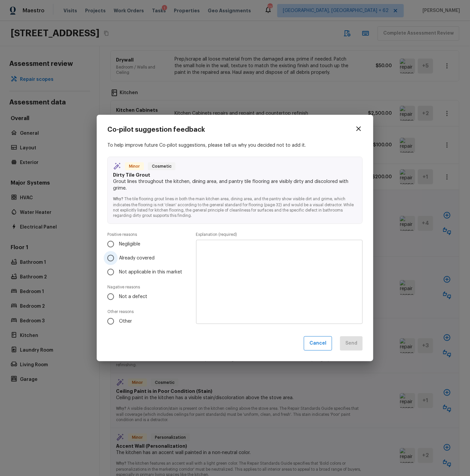
click at [111, 257] on input "Already covered" at bounding box center [111, 258] width 14 height 14
radio input "true"
click at [194, 258] on div "Positive reasons Negligible Already covered Not applicable in this market Nagat…" at bounding box center [234, 280] width 255 height 96
click at [204, 256] on textarea at bounding box center [279, 281] width 157 height 73
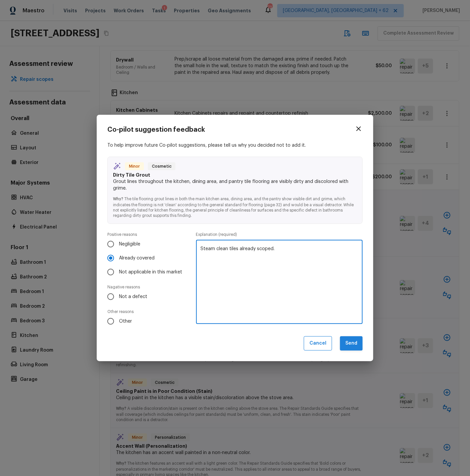
type textarea "Steam clean tiles already scoped."
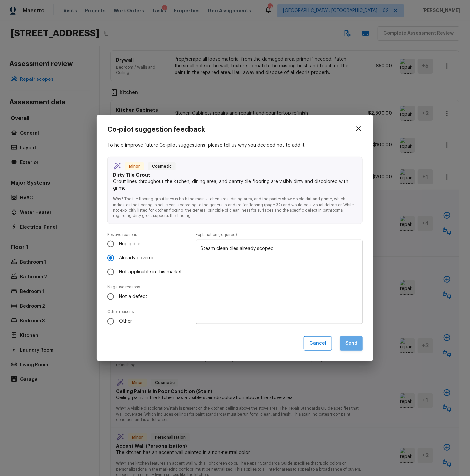
click at [353, 343] on button "Send" at bounding box center [351, 343] width 23 height 14
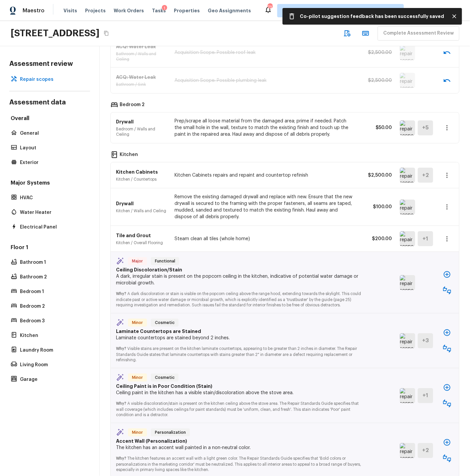
scroll to position [922, 0]
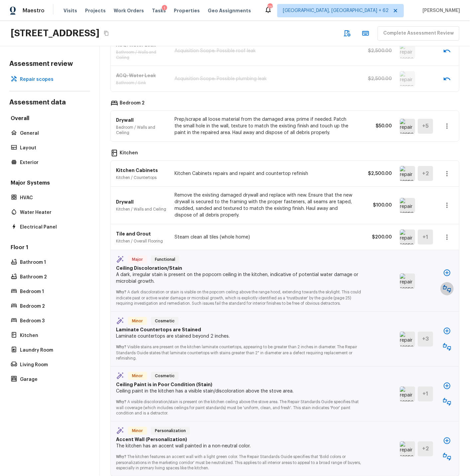
click at [449, 285] on icon "button" at bounding box center [447, 289] width 8 height 8
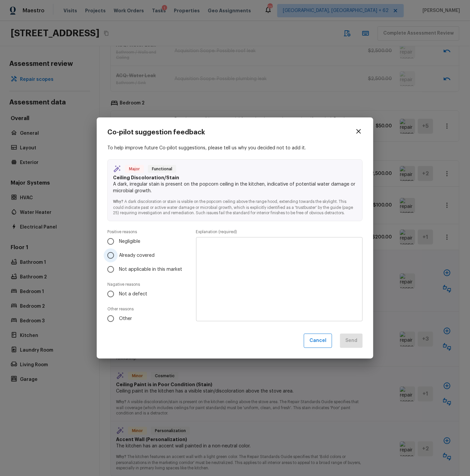
click at [113, 255] on input "Already covered" at bounding box center [111, 255] width 14 height 14
radio input "true"
click at [221, 253] on textarea at bounding box center [279, 279] width 157 height 73
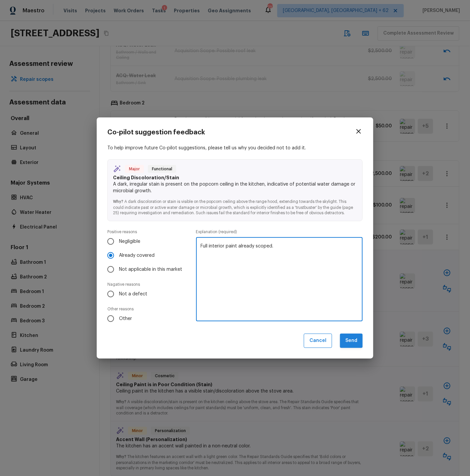
type textarea "Full interior paint already scoped."
click at [351, 340] on button "Send" at bounding box center [351, 341] width 23 height 14
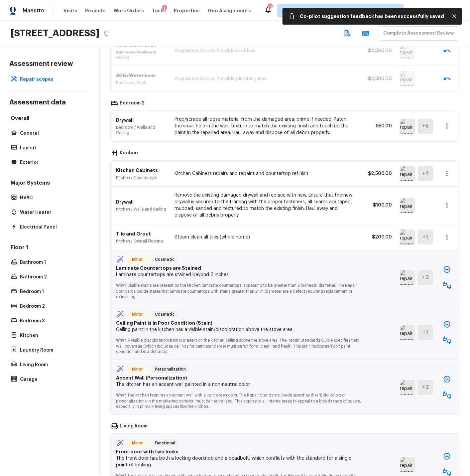
click at [407, 270] on img at bounding box center [407, 277] width 15 height 15
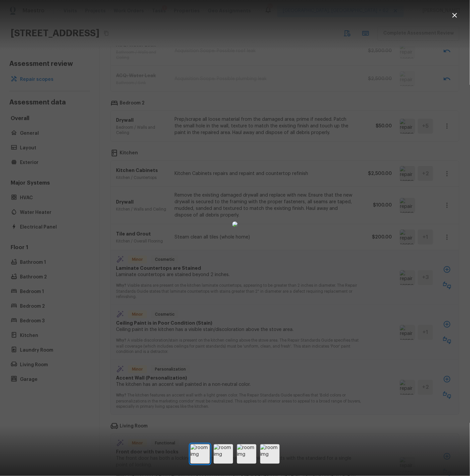
click at [457, 15] on icon "button" at bounding box center [455, 15] width 8 height 8
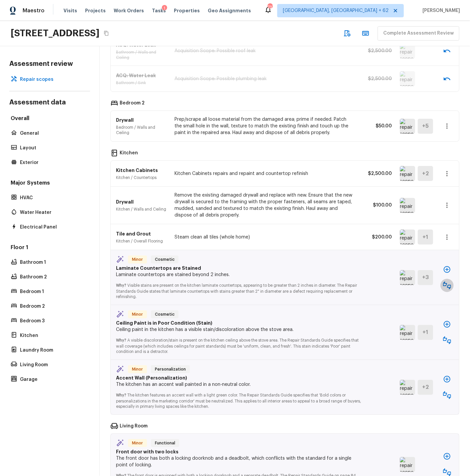
click at [445, 281] on icon "button" at bounding box center [447, 285] width 8 height 8
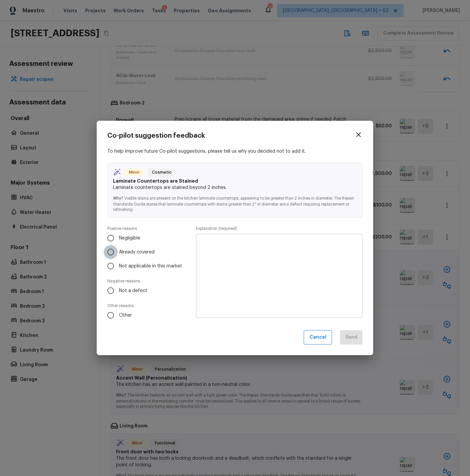
click at [111, 251] on input "Already covered" at bounding box center [111, 252] width 14 height 14
radio input "true"
click at [205, 247] on textarea at bounding box center [279, 275] width 157 height 73
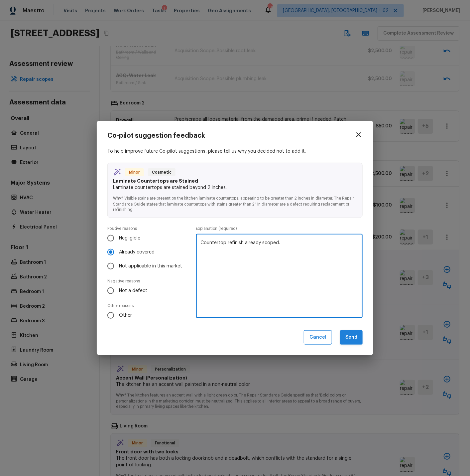
type textarea "Countertop refinish already scoped."
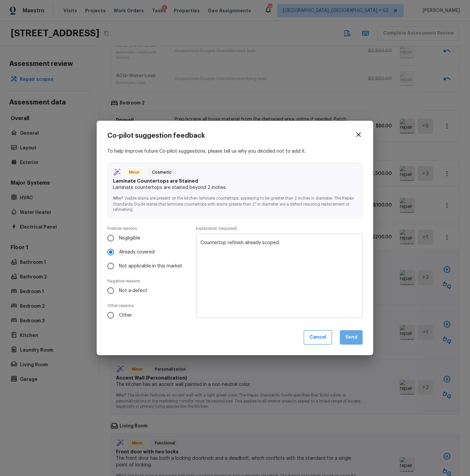
click at [355, 338] on button "Send" at bounding box center [351, 337] width 23 height 14
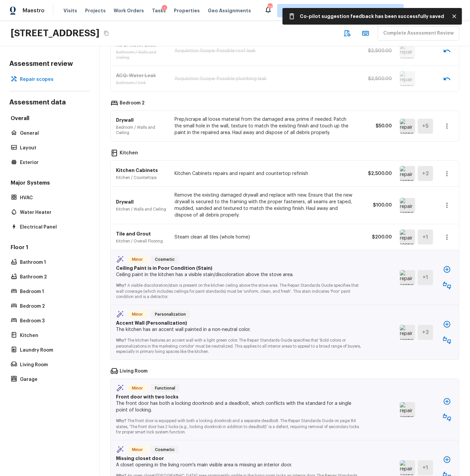
click at [448, 281] on icon "button" at bounding box center [447, 285] width 8 height 8
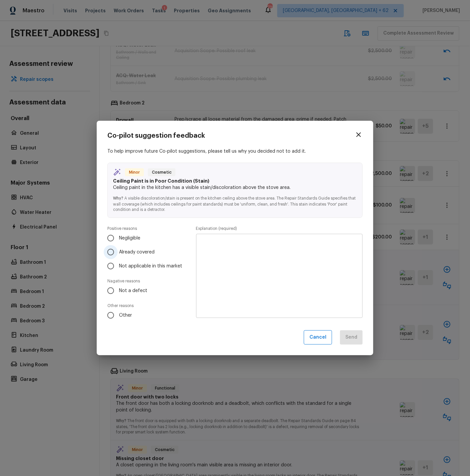
click at [110, 252] on input "Already covered" at bounding box center [111, 252] width 14 height 14
radio input "true"
click at [211, 253] on textarea at bounding box center [279, 275] width 157 height 73
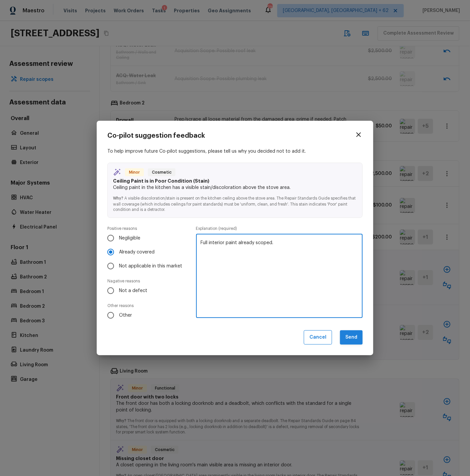
type textarea "Full interior paint already scoped."
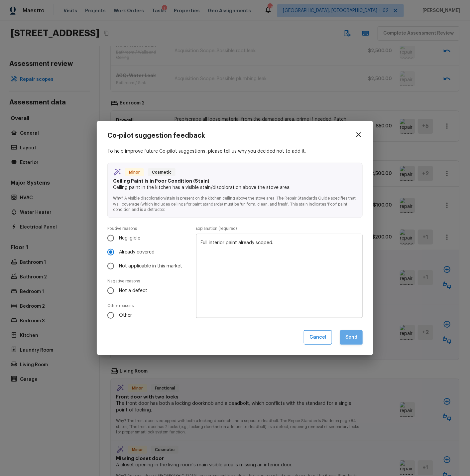
click at [359, 339] on button "Send" at bounding box center [351, 337] width 23 height 14
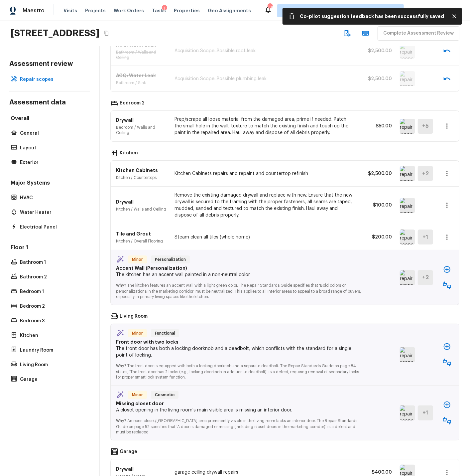
click at [448, 281] on icon "button" at bounding box center [447, 285] width 8 height 8
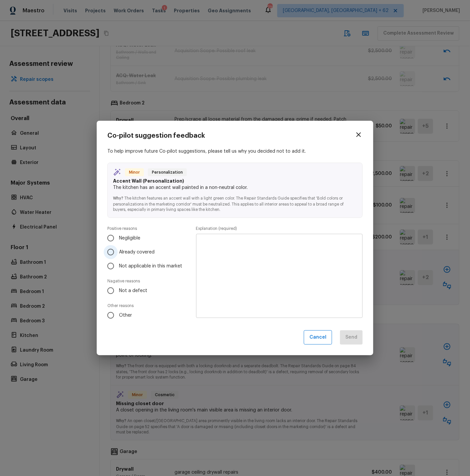
click at [123, 253] on span "Already covered" at bounding box center [137, 252] width 36 height 7
click at [118, 253] on input "Already covered" at bounding box center [111, 252] width 14 height 14
radio input "true"
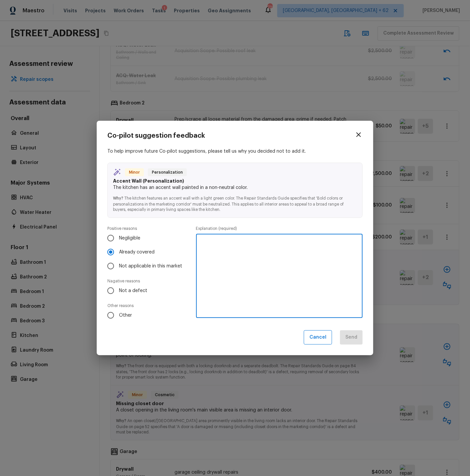
click at [234, 253] on textarea at bounding box center [279, 275] width 157 height 73
type textarea "Full interior paint already scoped."
click at [353, 337] on button "Send" at bounding box center [351, 337] width 23 height 14
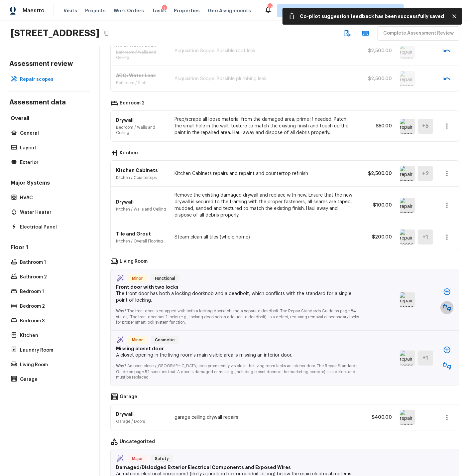
click at [446, 304] on icon "button" at bounding box center [447, 308] width 8 height 8
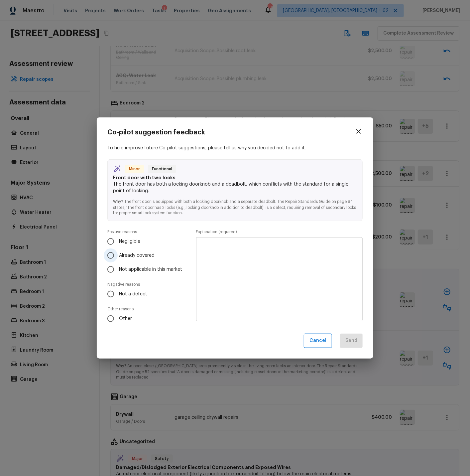
click at [112, 254] on input "Already covered" at bounding box center [111, 255] width 14 height 14
radio input "true"
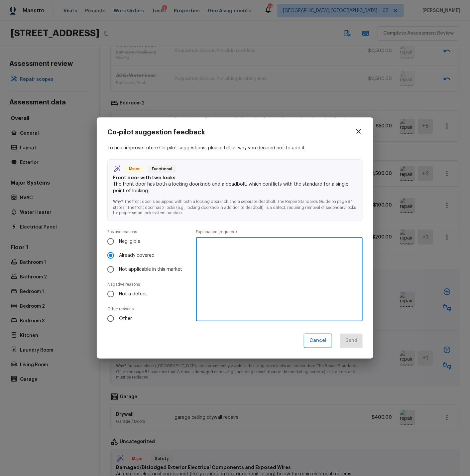
click at [231, 250] on textarea at bounding box center [279, 279] width 157 height 73
type textarea "Smartrent will change out front door knob."
click at [350, 341] on button "Send" at bounding box center [351, 341] width 23 height 14
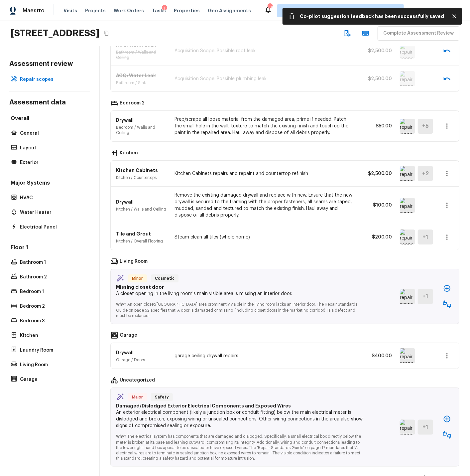
click at [408, 289] on img at bounding box center [407, 296] width 15 height 15
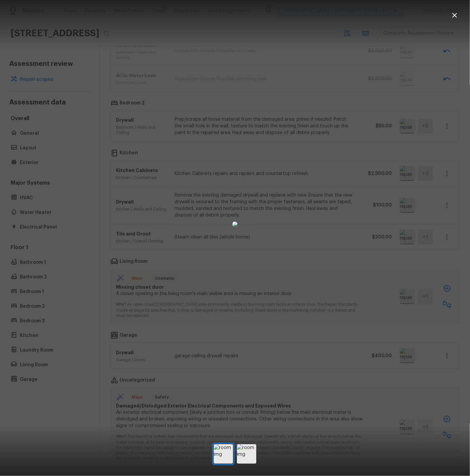
click at [456, 17] on icon "button" at bounding box center [455, 15] width 8 height 8
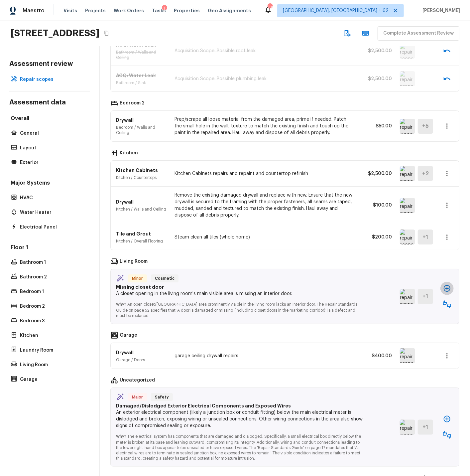
click at [448, 284] on icon "button" at bounding box center [447, 288] width 8 height 8
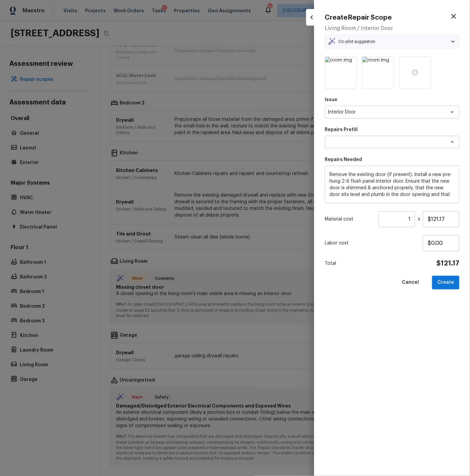
type textarea "Door Installation 2-6 Flush Panel"
drag, startPoint x: 431, startPoint y: 218, endPoint x: 454, endPoint y: 219, distance: 23.3
click at [454, 219] on input "$121.17" at bounding box center [441, 219] width 37 height 16
click at [449, 280] on button "Create" at bounding box center [445, 283] width 27 height 14
type input "$121.17"
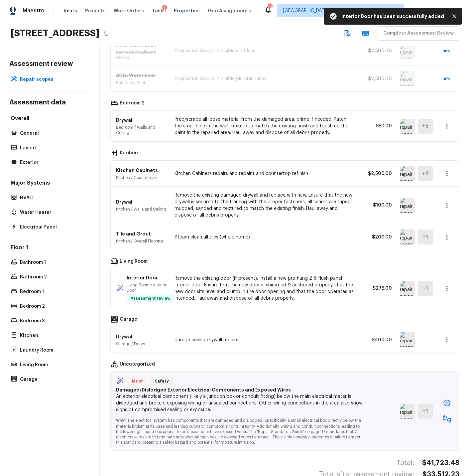
scroll to position [926, 0]
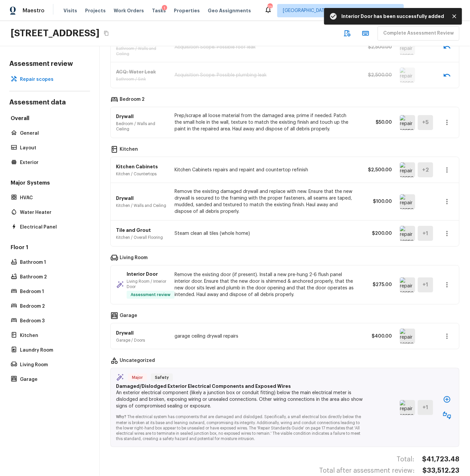
click at [399, 324] on div "Drywall Garage / Doors garage ceiling drywall repairs $400.00" at bounding box center [285, 336] width 349 height 26
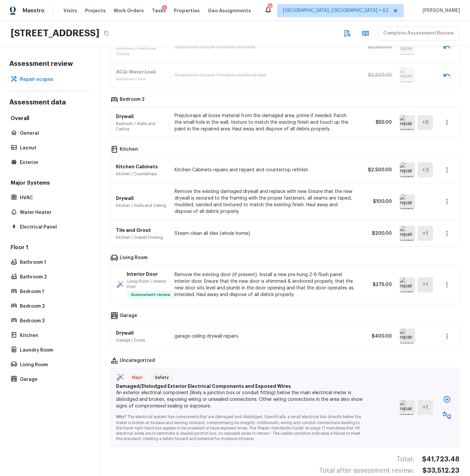
click at [412, 329] on img at bounding box center [407, 336] width 15 height 15
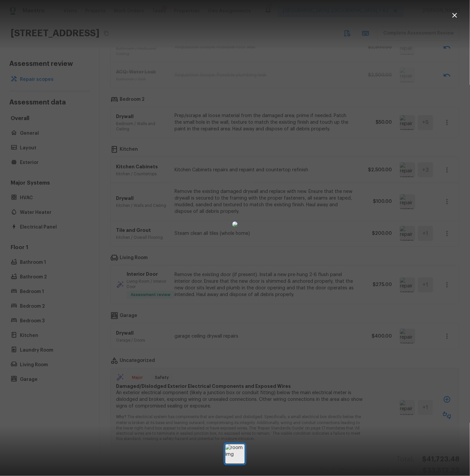
click at [457, 15] on icon "button" at bounding box center [455, 15] width 8 height 8
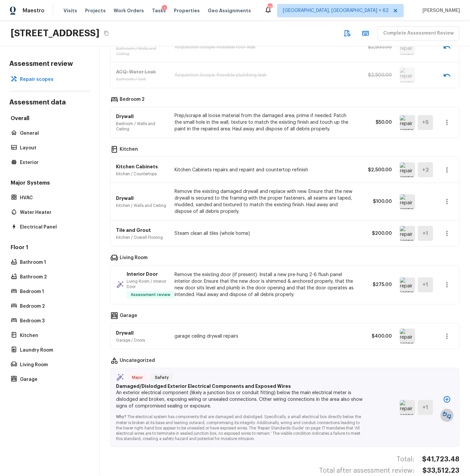
click at [449, 411] on icon "button" at bounding box center [447, 415] width 8 height 8
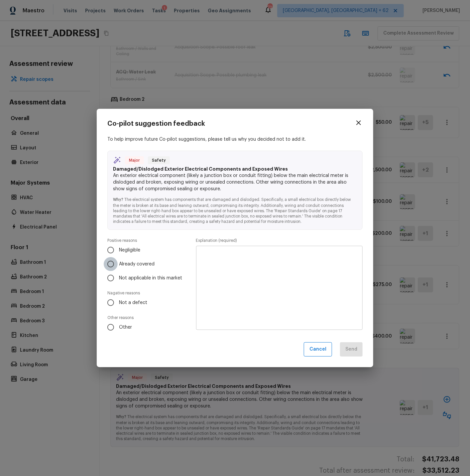
click at [110, 263] on input "Already covered" at bounding box center [111, 264] width 14 height 14
radio input "true"
click at [216, 257] on textarea at bounding box center [279, 287] width 157 height 73
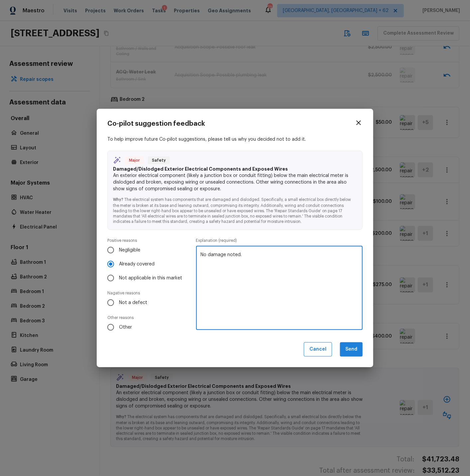
type textarea "No damage noted."
click at [350, 351] on button "Send" at bounding box center [351, 349] width 23 height 14
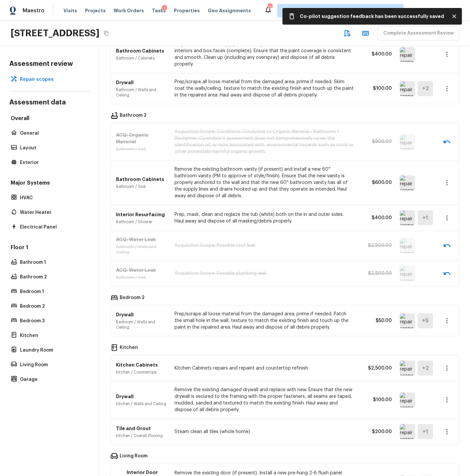
scroll to position [828, 0]
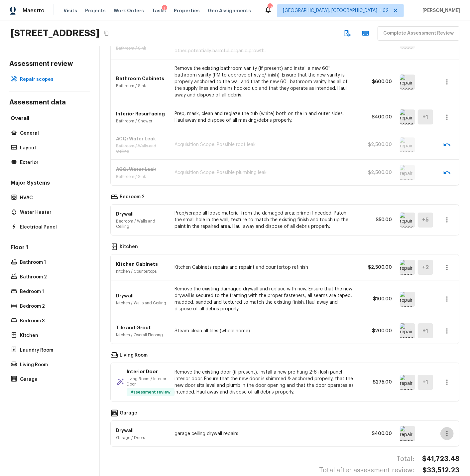
click at [449, 430] on icon "button" at bounding box center [447, 434] width 8 height 8
click at [430, 419] on li "Edit" at bounding box center [444, 418] width 43 height 20
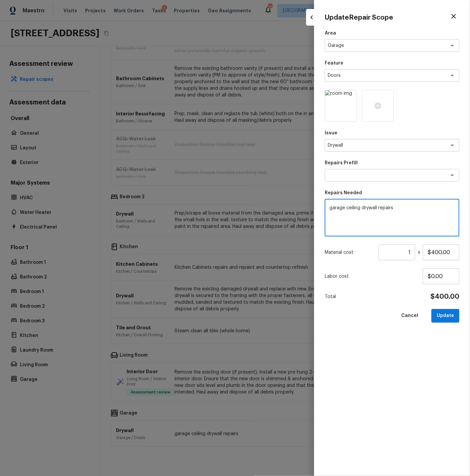
drag, startPoint x: 330, startPoint y: 208, endPoint x: 363, endPoint y: 208, distance: 33.3
click at [363, 208] on textarea "garage ceiling drywall repairs" at bounding box center [392, 218] width 125 height 27
click at [378, 209] on textarea "drywall repairs" at bounding box center [392, 218] width 125 height 27
type textarea "drywall repairs in garage and throughout home, as needed."
click at [452, 318] on button "Update" at bounding box center [446, 316] width 28 height 14
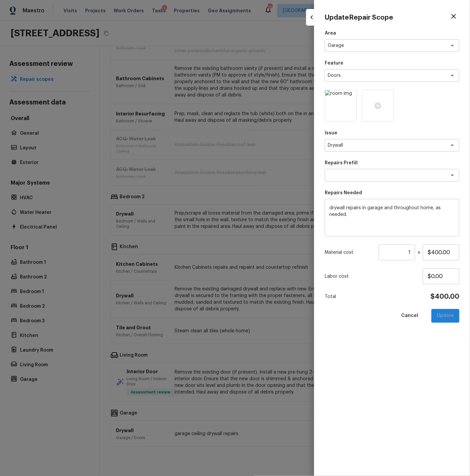
type input "$0.00"
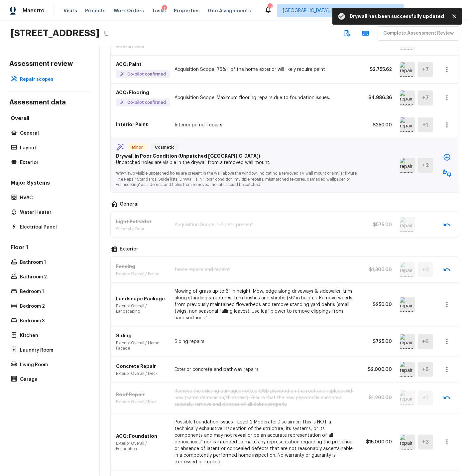
scroll to position [0, 0]
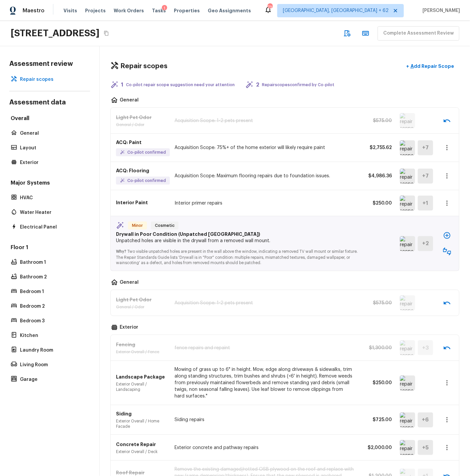
click at [448, 252] on icon "button" at bounding box center [447, 251] width 8 height 8
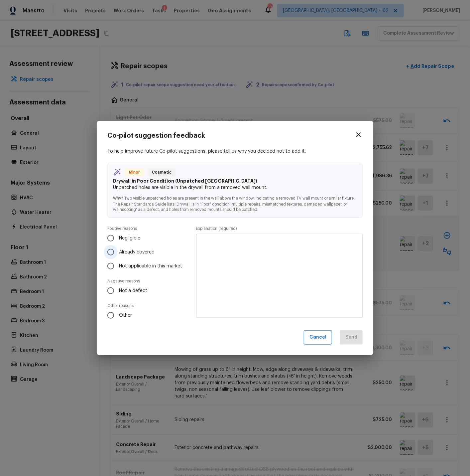
click at [108, 253] on input "Already covered" at bounding box center [111, 252] width 14 height 14
radio input "true"
click at [204, 249] on textarea at bounding box center [279, 275] width 157 height 73
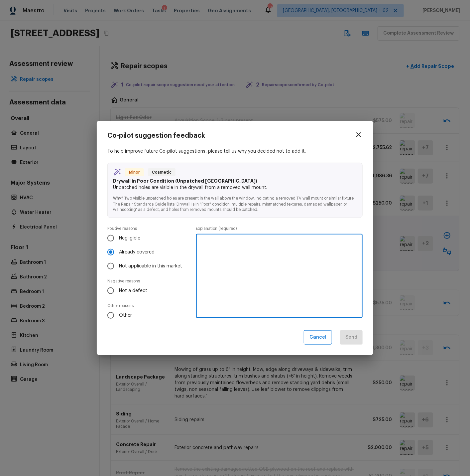
type textarea "G"
type textarea "Drywall repairs already scoped."
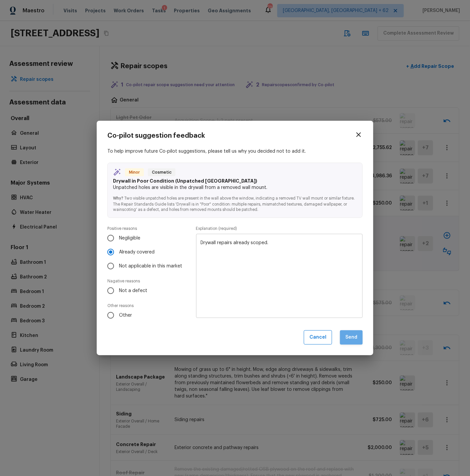
click at [351, 336] on button "Send" at bounding box center [351, 337] width 23 height 14
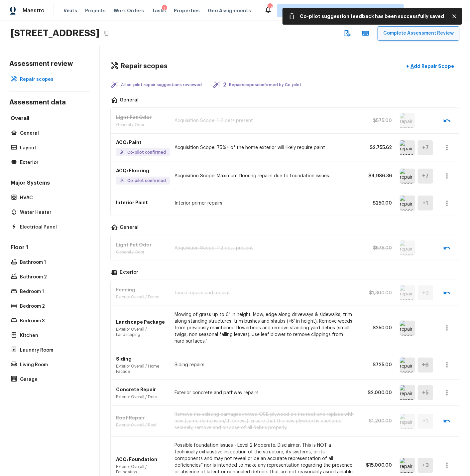
click at [412, 32] on button "Complete Assessment Review" at bounding box center [419, 33] width 82 height 14
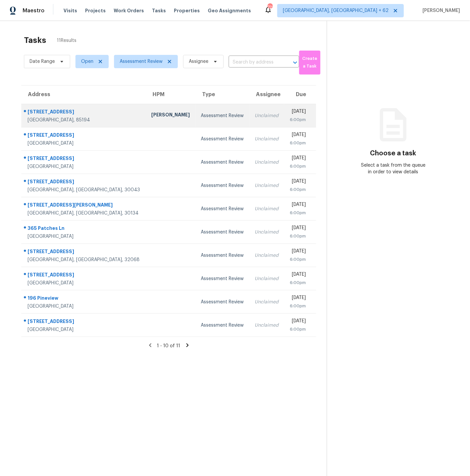
click at [95, 114] on td "[STREET_ADDRESS]" at bounding box center [83, 115] width 125 height 23
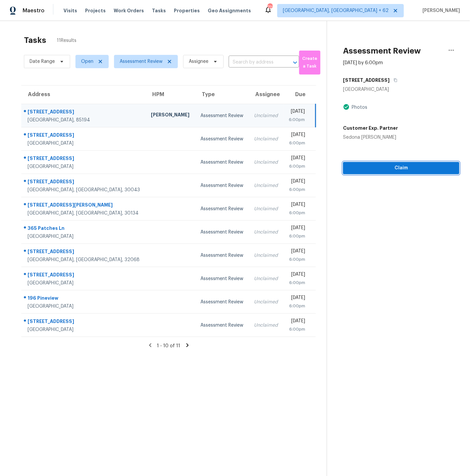
click at [395, 170] on span "Claim" at bounding box center [402, 168] width 106 height 8
click at [400, 168] on span "Claim" at bounding box center [402, 168] width 106 height 8
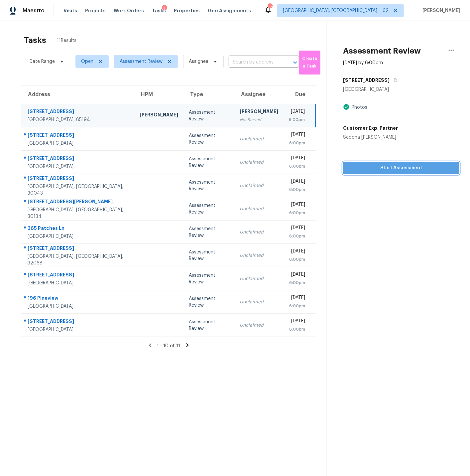
click at [400, 168] on span "Start Assessment" at bounding box center [402, 168] width 106 height 8
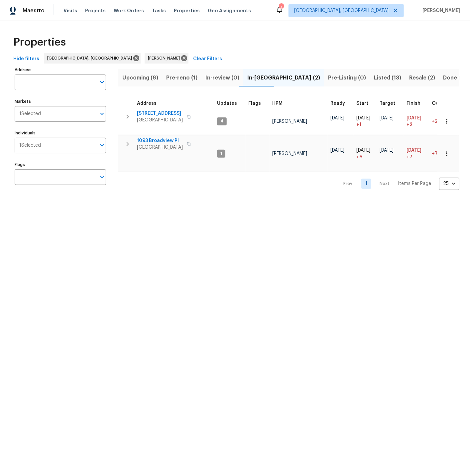
scroll to position [0, 122]
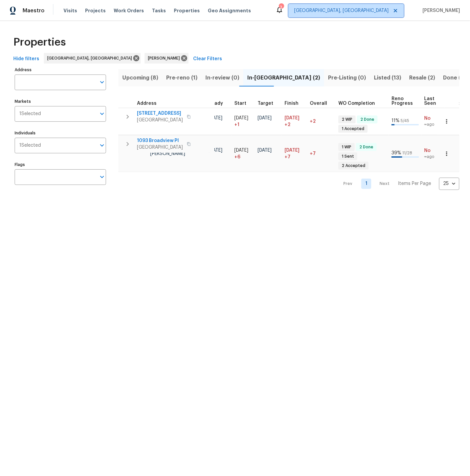
click at [362, 9] on span "[GEOGRAPHIC_DATA], [GEOGRAPHIC_DATA]" at bounding box center [341, 10] width 94 height 7
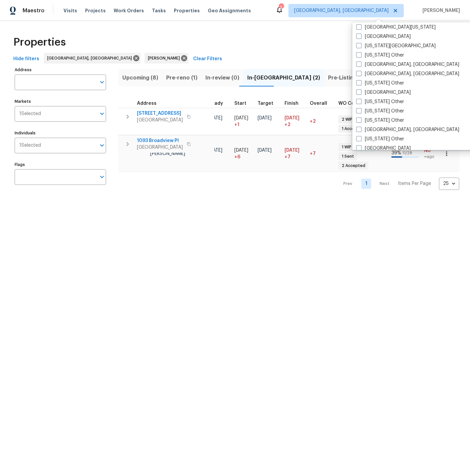
scroll to position [282, 0]
click at [358, 127] on span at bounding box center [359, 128] width 5 height 5
click at [358, 127] on input "[GEOGRAPHIC_DATA], [GEOGRAPHIC_DATA]" at bounding box center [359, 128] width 4 height 4
checkbox input "true"
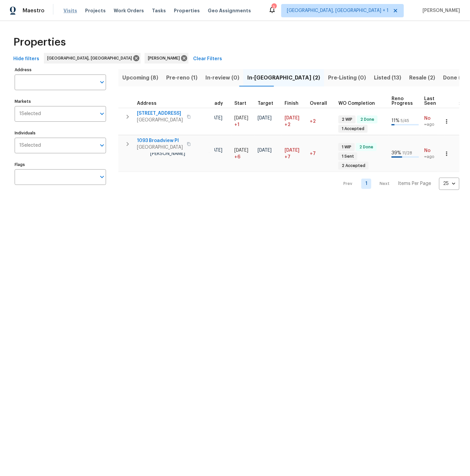
click at [71, 12] on span "Visits" at bounding box center [71, 10] width 14 height 7
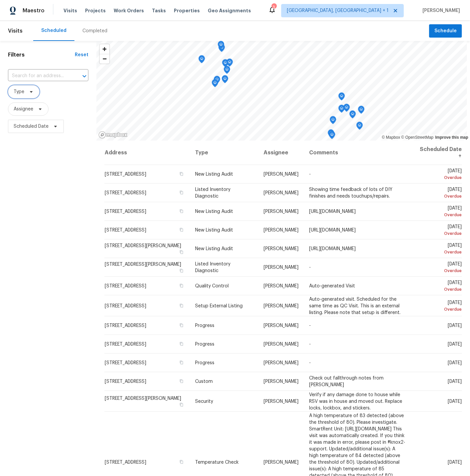
click at [23, 90] on span "Type" at bounding box center [19, 91] width 11 height 7
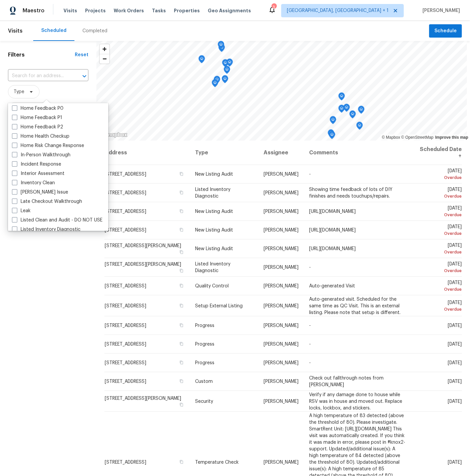
scroll to position [220, 0]
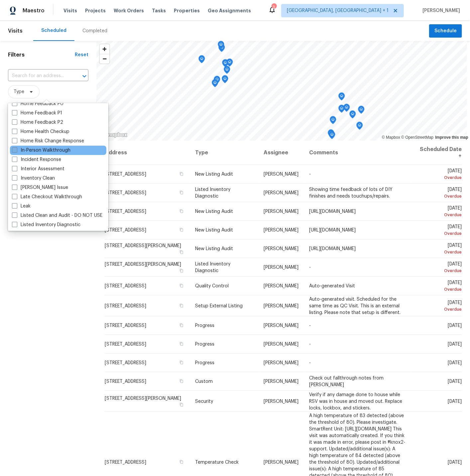
click at [15, 149] on span at bounding box center [14, 149] width 5 height 5
click at [15, 149] on input "In-Person Walkthrough" at bounding box center [14, 149] width 4 height 4
checkbox input "true"
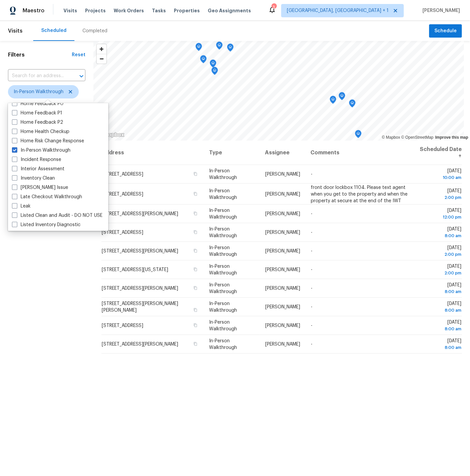
click at [46, 337] on div "Filters Reset ​ In-Person Walkthrough Assignee Scheduled Date" at bounding box center [46, 281] width 93 height 481
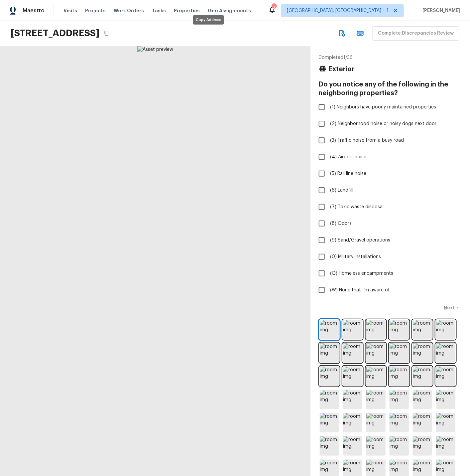
click at [108, 32] on icon "Copy Address" at bounding box center [106, 33] width 4 height 5
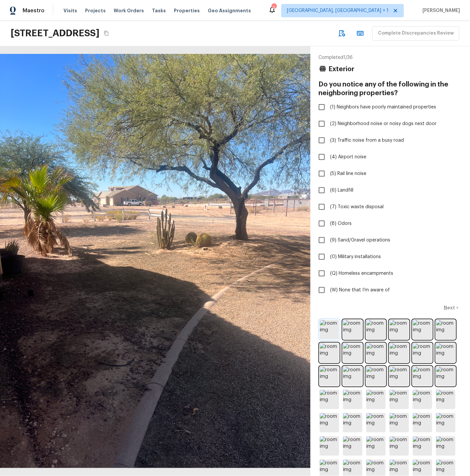
click at [332, 330] on img at bounding box center [329, 329] width 19 height 19
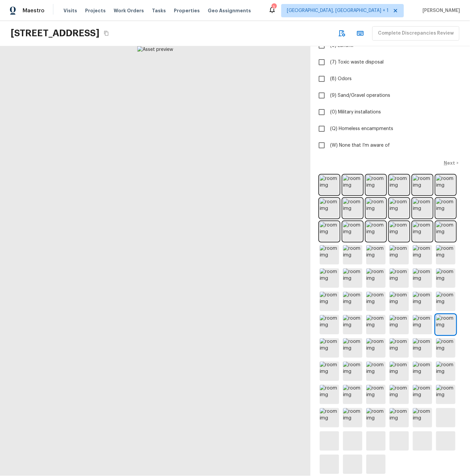
scroll to position [151, 0]
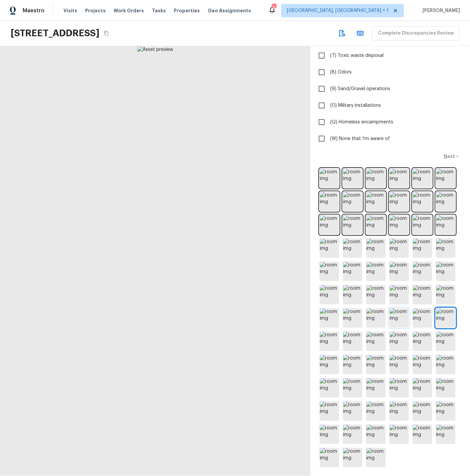
click at [400, 318] on img at bounding box center [399, 317] width 19 height 19
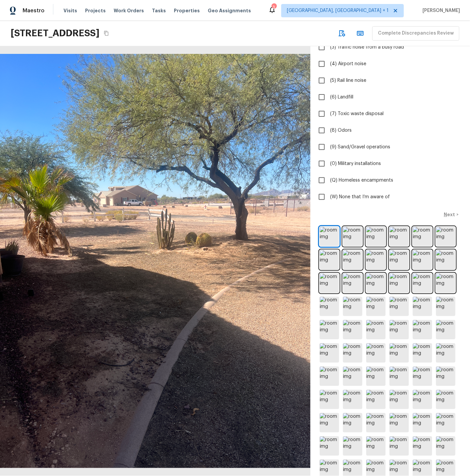
scroll to position [0, 0]
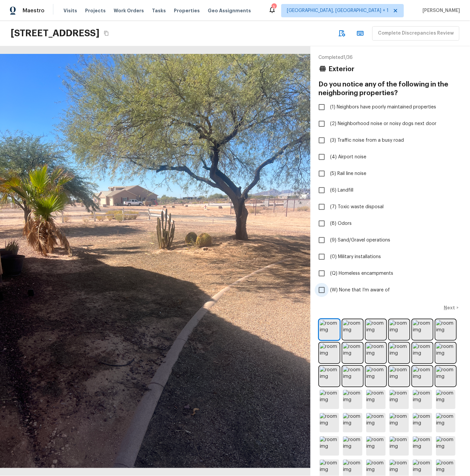
click at [354, 288] on span "(W) None that I’m aware of" at bounding box center [360, 290] width 60 height 7
click at [329, 288] on input "(W) None that I’m aware of" at bounding box center [322, 290] width 14 height 14
checkbox input "true"
click at [451, 306] on p "Next" at bounding box center [450, 307] width 13 height 7
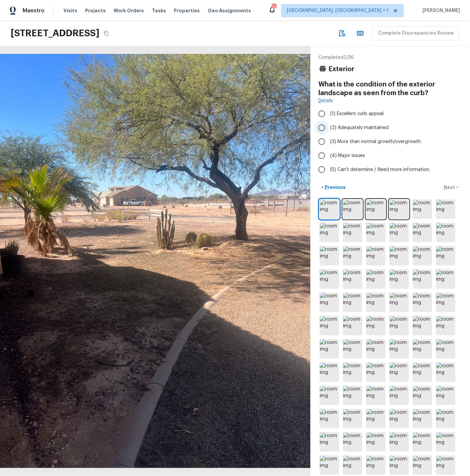
click at [324, 127] on input "(2) Adequately maintained" at bounding box center [322, 128] width 14 height 14
radio input "true"
click at [453, 187] on p "Next" at bounding box center [450, 187] width 13 height 7
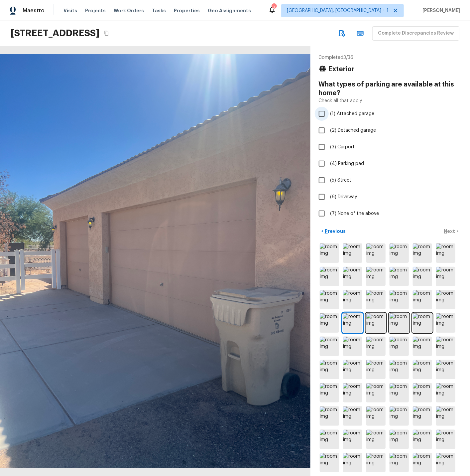
click at [323, 114] on input "(1) Attached garage" at bounding box center [322, 114] width 14 height 14
checkbox input "true"
click at [449, 228] on p "Next" at bounding box center [450, 231] width 13 height 7
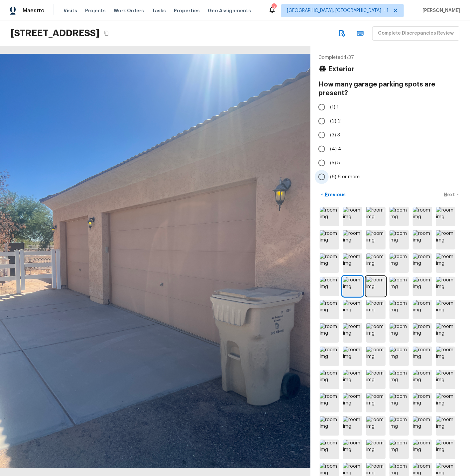
drag, startPoint x: 321, startPoint y: 134, endPoint x: 379, endPoint y: 170, distance: 67.9
click at [321, 134] on input "(3) 3" at bounding box center [322, 135] width 14 height 14
radio input "true"
click at [450, 195] on p "Next" at bounding box center [450, 194] width 13 height 7
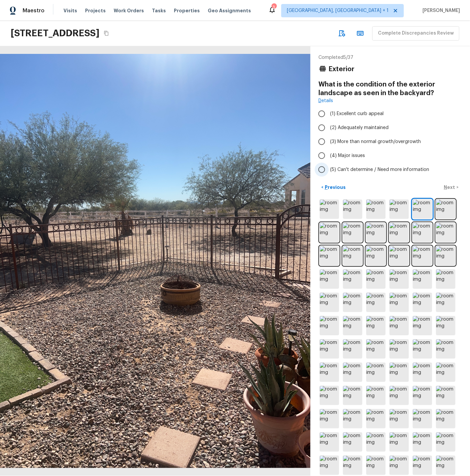
scroll to position [3, 0]
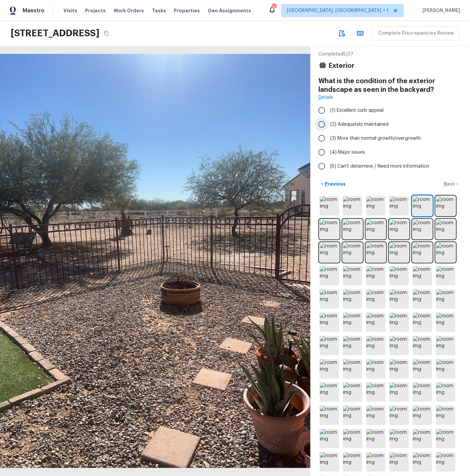
click at [324, 124] on input "(2) Adequately maintained" at bounding box center [322, 124] width 14 height 14
radio input "true"
click at [450, 182] on p "Next" at bounding box center [450, 184] width 13 height 7
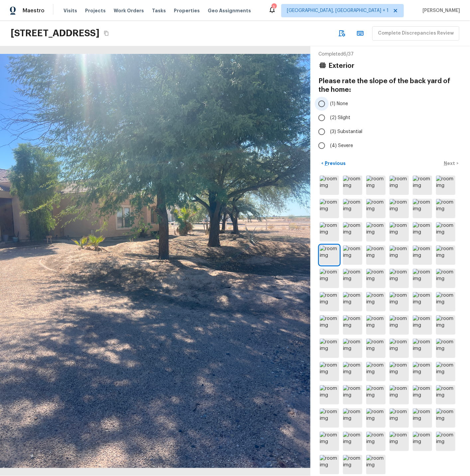
click at [321, 102] on input "(1) None" at bounding box center [322, 104] width 14 height 14
radio input "true"
click at [450, 163] on p "Next" at bounding box center [450, 163] width 13 height 7
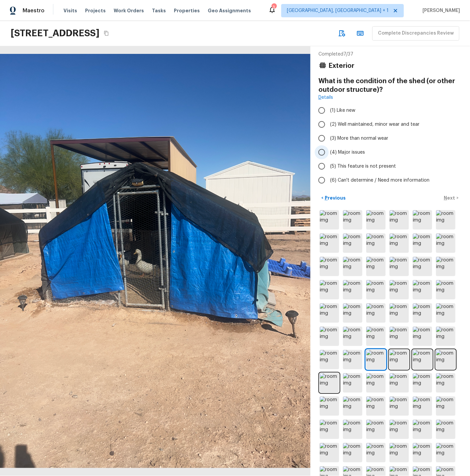
click at [322, 151] on input "(4) Major issues" at bounding box center [322, 152] width 14 height 14
radio input "true"
click at [452, 197] on p "Next" at bounding box center [450, 198] width 13 height 7
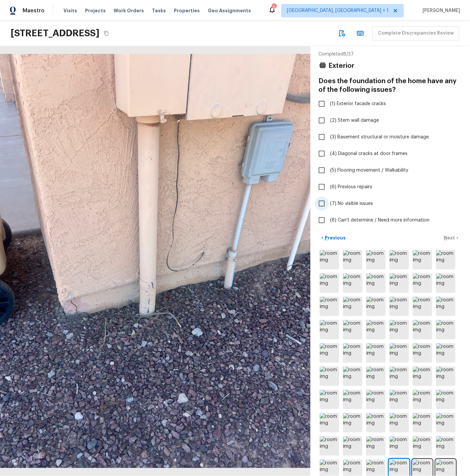
click at [347, 203] on span "(7) No visible issues" at bounding box center [351, 203] width 43 height 7
click at [329, 203] on input "(7) No visible issues" at bounding box center [322, 204] width 14 height 14
checkbox input "true"
click at [448, 236] on p "Next" at bounding box center [450, 237] width 13 height 7
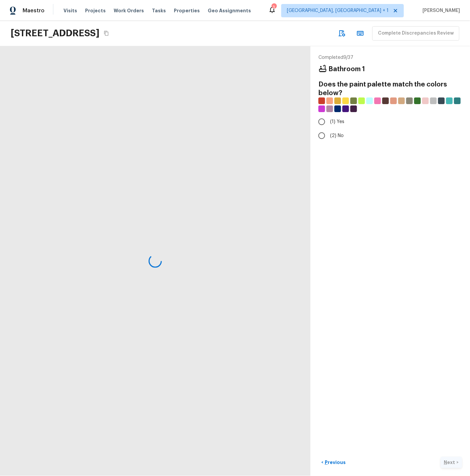
scroll to position [0, 0]
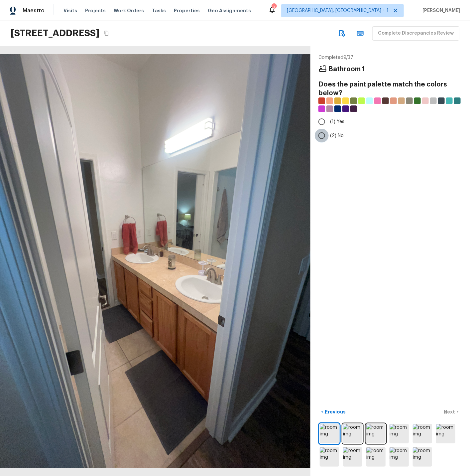
click at [324, 133] on input "(2) No" at bounding box center [322, 136] width 14 height 14
radio input "true"
click at [453, 412] on p "Next" at bounding box center [450, 411] width 13 height 7
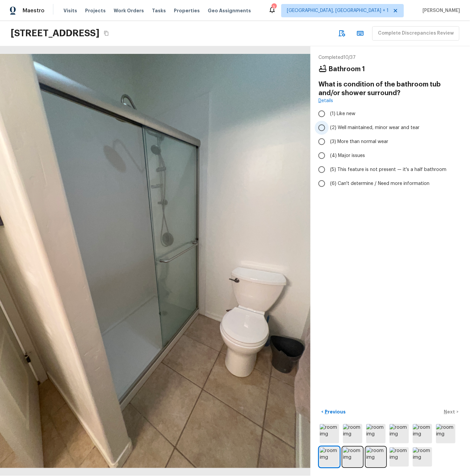
click at [322, 127] on input "(2) Well maintained, minor wear and tear" at bounding box center [322, 128] width 14 height 14
radio input "true"
click at [452, 411] on p "Next" at bounding box center [450, 411] width 13 height 7
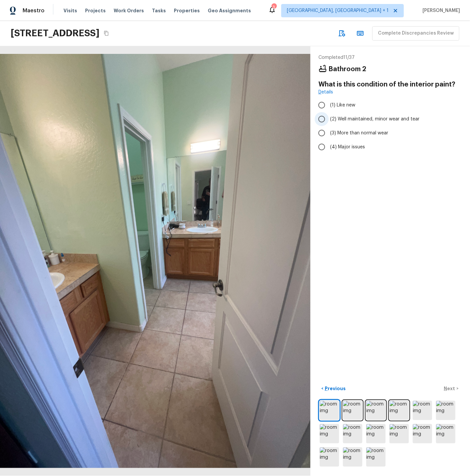
click at [323, 119] on input "(2) Well maintained, minor wear and tear" at bounding box center [322, 119] width 14 height 14
radio input "true"
click at [449, 387] on p "Next" at bounding box center [450, 388] width 13 height 7
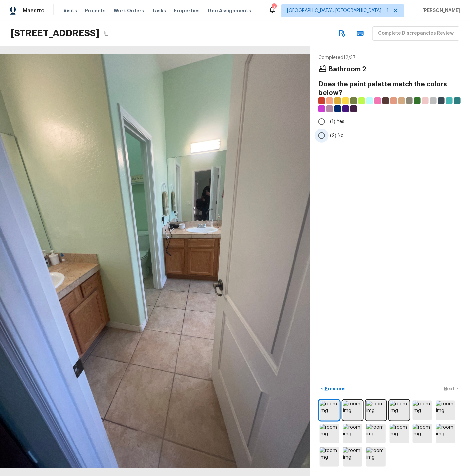
click at [323, 136] on input "(2) No" at bounding box center [322, 136] width 14 height 14
radio input "true"
click at [451, 388] on p "Next" at bounding box center [450, 388] width 13 height 7
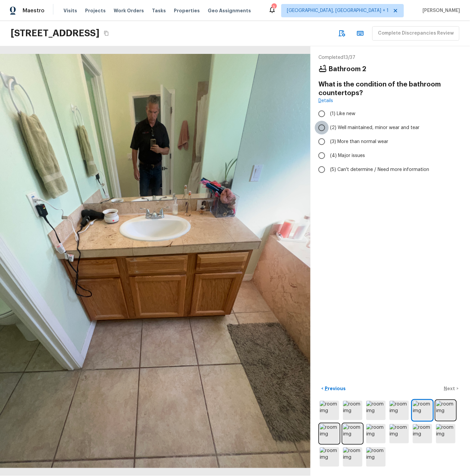
click at [323, 128] on input "(2) Well maintained, minor wear and tear" at bounding box center [322, 128] width 14 height 14
radio input "true"
click at [449, 388] on p "Next" at bounding box center [450, 388] width 13 height 7
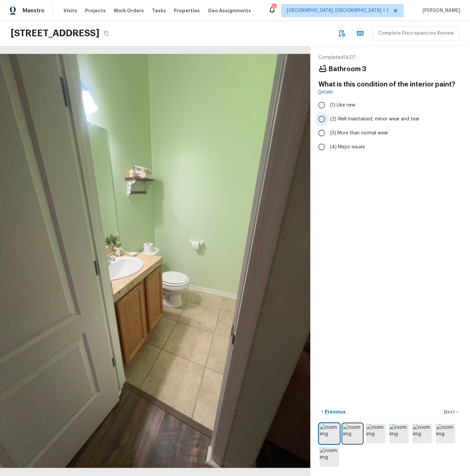
click at [322, 119] on input "(2) Well maintained, minor wear and tear" at bounding box center [322, 119] width 14 height 14
radio input "true"
click at [450, 409] on p "Next" at bounding box center [450, 411] width 13 height 7
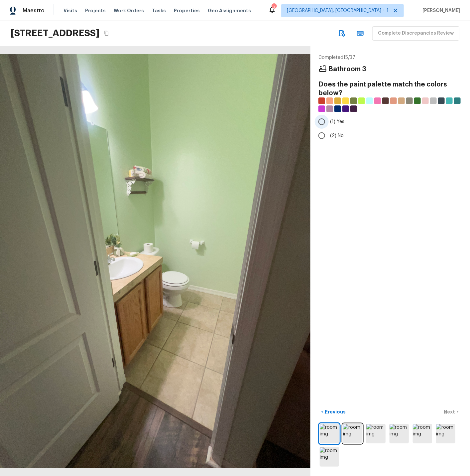
click at [323, 121] on input "(1) Yes" at bounding box center [322, 122] width 14 height 14
radio input "true"
click at [450, 410] on p "Next" at bounding box center [450, 411] width 13 height 7
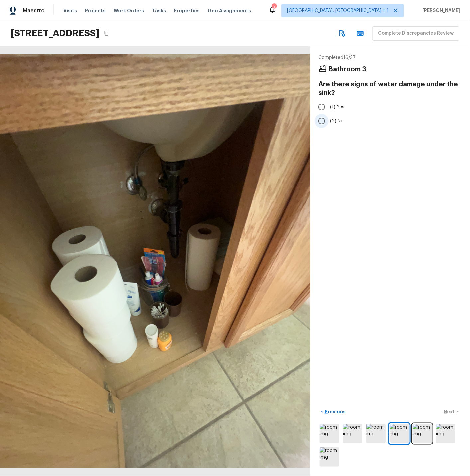
click at [323, 123] on input "(2) No" at bounding box center [322, 121] width 14 height 14
radio input "true"
click at [451, 410] on p "Next" at bounding box center [450, 411] width 13 height 7
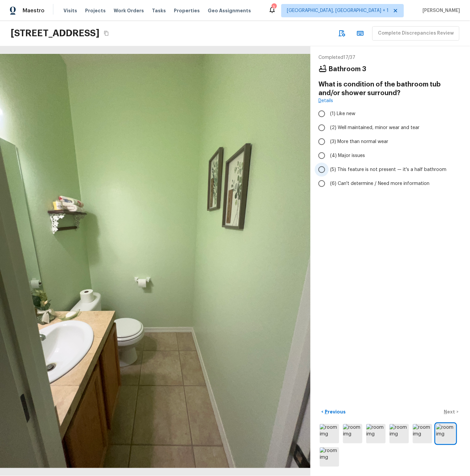
click at [362, 169] on span "(5) This feature is not present — it's a half bathroom" at bounding box center [388, 169] width 116 height 7
click at [329, 169] on input "(5) This feature is not present — it's a half bathroom" at bounding box center [322, 170] width 14 height 14
radio input "true"
click at [450, 411] on p "Next" at bounding box center [450, 411] width 13 height 7
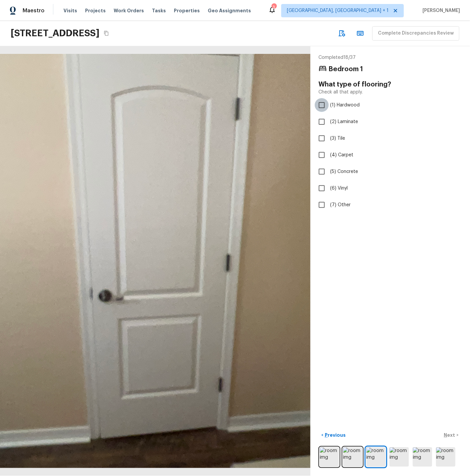
click at [321, 104] on input "(1) Hardwood" at bounding box center [322, 105] width 14 height 14
checkbox input "true"
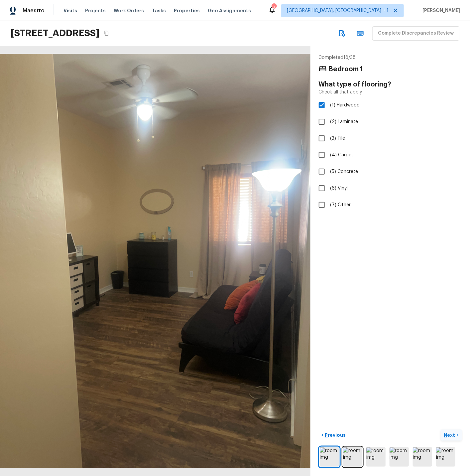
click at [449, 434] on p "Next" at bounding box center [450, 435] width 13 height 7
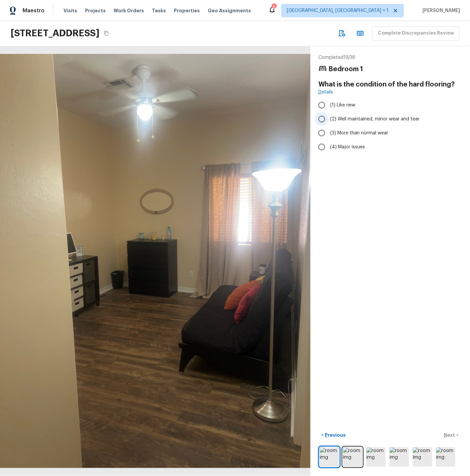
click at [323, 119] on input "(2) Well maintained, minor wear and tear" at bounding box center [322, 119] width 14 height 14
radio input "true"
click at [450, 435] on p "Next" at bounding box center [450, 435] width 13 height 7
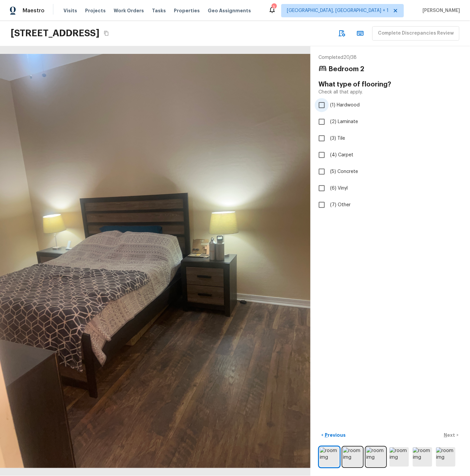
click at [323, 105] on input "(1) Hardwood" at bounding box center [322, 105] width 14 height 14
checkbox input "true"
click at [449, 432] on p "Next" at bounding box center [450, 435] width 13 height 7
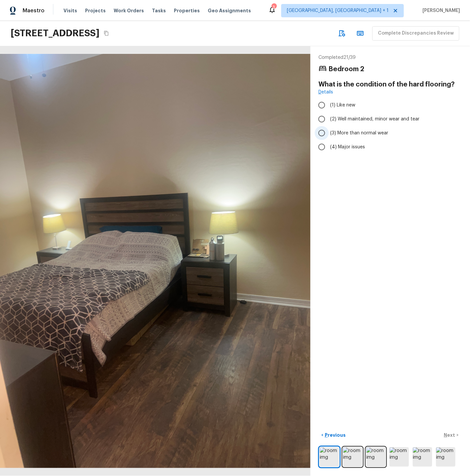
drag, startPoint x: 322, startPoint y: 117, endPoint x: 329, endPoint y: 129, distance: 13.7
click at [322, 117] on input "(2) Well maintained, minor wear and tear" at bounding box center [322, 119] width 14 height 14
radio input "true"
click at [449, 434] on p "Next" at bounding box center [450, 435] width 13 height 7
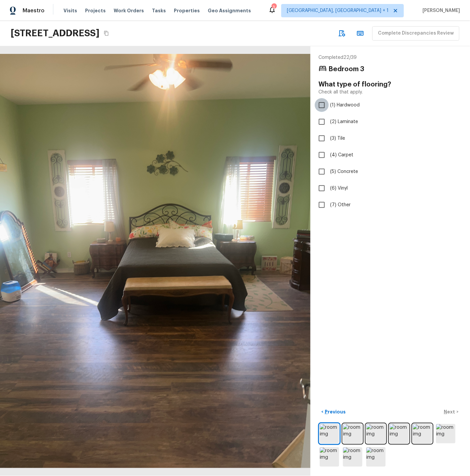
click at [323, 105] on input "(1) Hardwood" at bounding box center [322, 105] width 14 height 14
checkbox input "true"
click at [450, 411] on p "Next" at bounding box center [450, 411] width 13 height 7
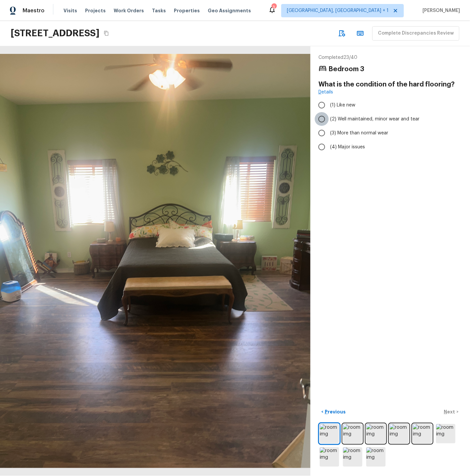
click at [323, 119] on input "(2) Well maintained, minor wear and tear" at bounding box center [322, 119] width 14 height 14
radio input "true"
click at [451, 410] on p "Next" at bounding box center [450, 411] width 13 height 7
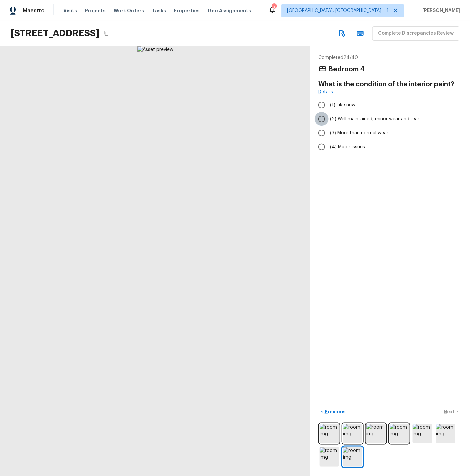
click at [323, 120] on input "(2) Well maintained, minor wear and tear" at bounding box center [322, 119] width 14 height 14
radio input "true"
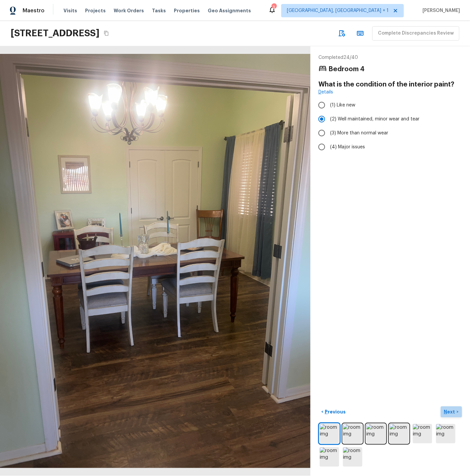
click at [454, 411] on p "Next" at bounding box center [450, 411] width 13 height 7
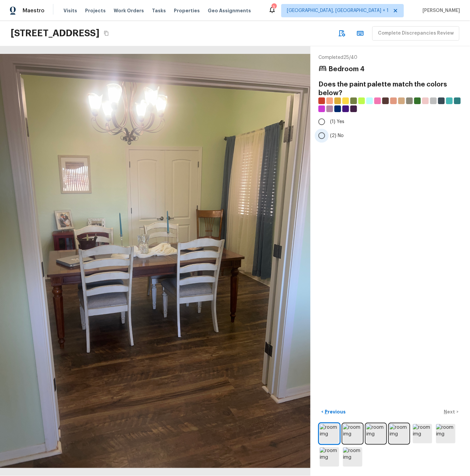
click at [322, 135] on input "(2) No" at bounding box center [322, 136] width 14 height 14
radio input "true"
click at [451, 411] on p "Next" at bounding box center [450, 411] width 13 height 7
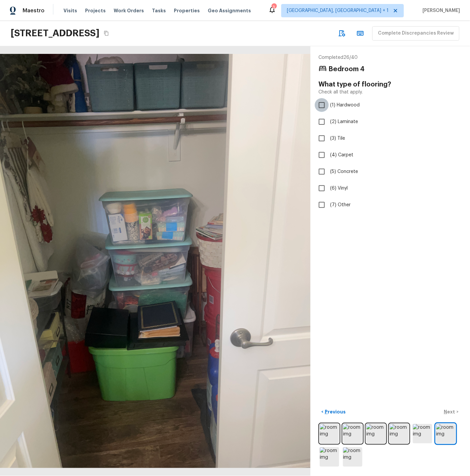
click at [322, 104] on input "(1) Hardwood" at bounding box center [322, 105] width 14 height 14
checkbox input "true"
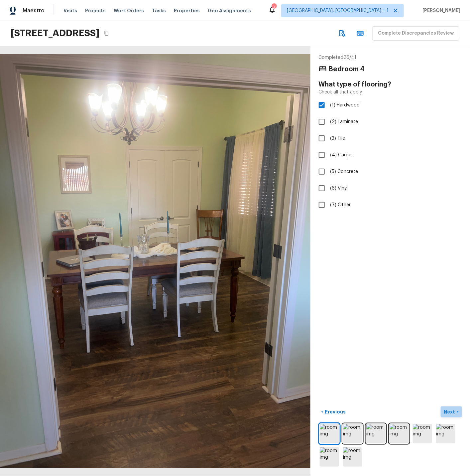
click at [446, 412] on p "Next" at bounding box center [450, 411] width 13 height 7
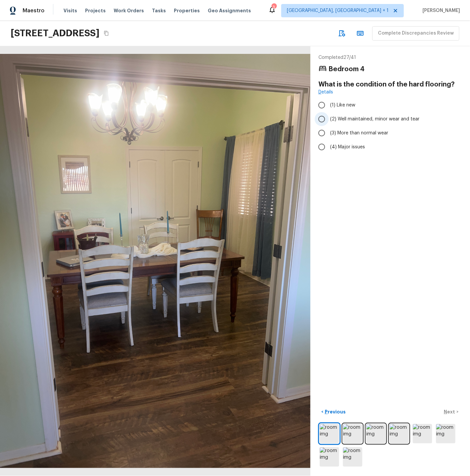
click at [322, 118] on input "(2) Well maintained, minor wear and tear" at bounding box center [322, 119] width 14 height 14
radio input "true"
click at [451, 413] on p "Next" at bounding box center [450, 411] width 13 height 7
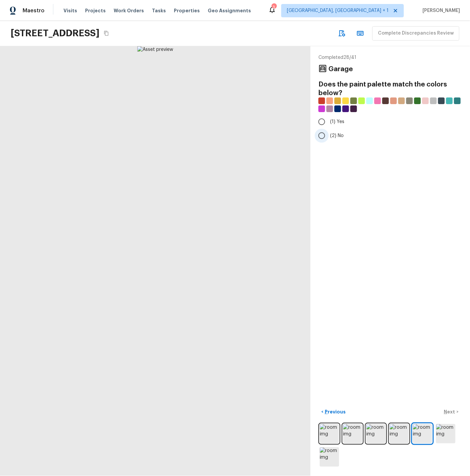
click at [337, 137] on span "(2) No" at bounding box center [337, 135] width 14 height 7
click at [329, 137] on input "(2) No" at bounding box center [322, 136] width 14 height 14
radio input "true"
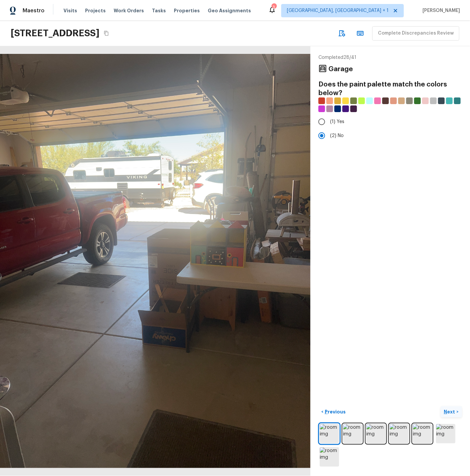
click at [451, 410] on p "Next" at bounding box center [450, 411] width 13 height 7
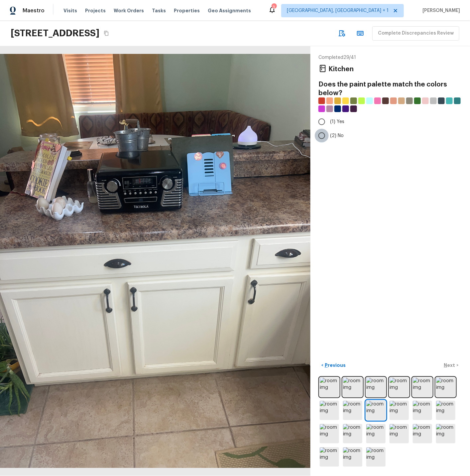
click at [324, 135] on input "(2) No" at bounding box center [322, 136] width 14 height 14
radio input "true"
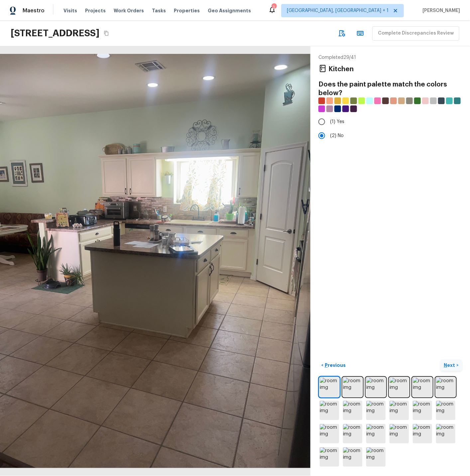
click at [450, 365] on p "Next" at bounding box center [450, 365] width 13 height 7
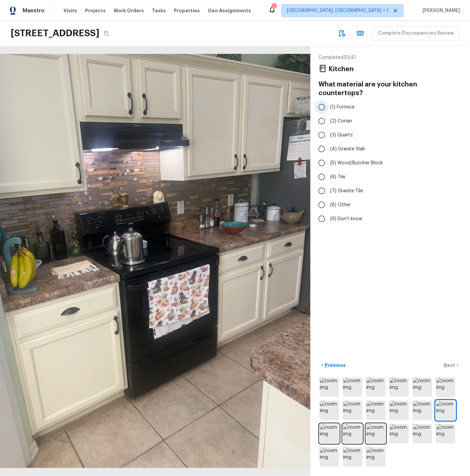
click at [323, 100] on input "(1) Formica" at bounding box center [322, 107] width 14 height 14
radio input "true"
click at [449, 363] on p "Next" at bounding box center [450, 365] width 13 height 7
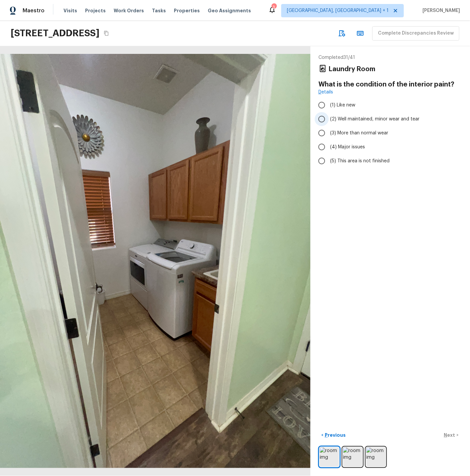
click at [321, 118] on input "(2) Well maintained, minor wear and tear" at bounding box center [322, 119] width 14 height 14
radio input "true"
click at [451, 434] on p "Next" at bounding box center [450, 435] width 13 height 7
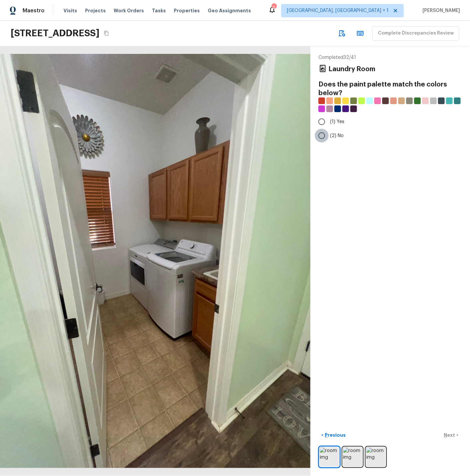
click at [320, 136] on input "(2) No" at bounding box center [322, 136] width 14 height 14
radio input "true"
click at [450, 434] on p "Next" at bounding box center [450, 435] width 13 height 7
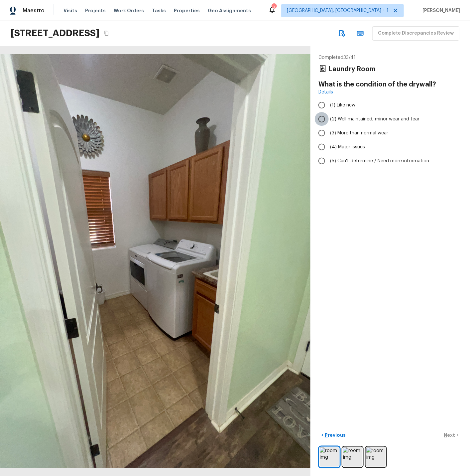
click at [323, 118] on input "(2) Well maintained, minor wear and tear" at bounding box center [322, 119] width 14 height 14
radio input "true"
click at [449, 434] on p "Next" at bounding box center [450, 435] width 13 height 7
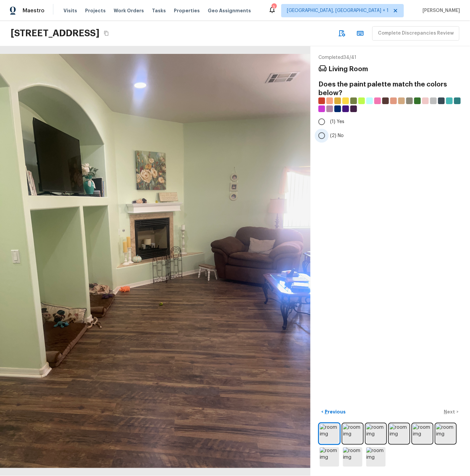
click at [323, 135] on input "(2) No" at bounding box center [322, 136] width 14 height 14
radio input "true"
click at [452, 412] on p "Next" at bounding box center [450, 411] width 13 height 7
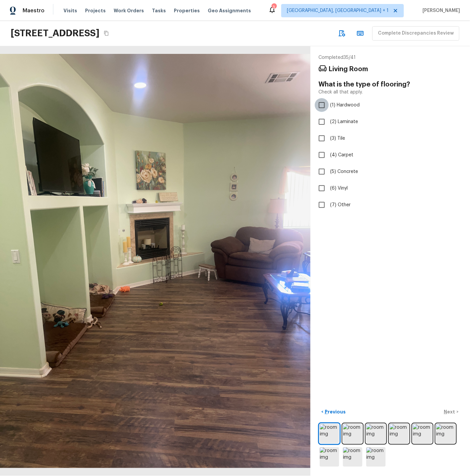
drag, startPoint x: 324, startPoint y: 105, endPoint x: 325, endPoint y: 109, distance: 4.5
click at [324, 105] on input "(1) Hardwood" at bounding box center [322, 105] width 14 height 14
checkbox input "true"
click at [451, 411] on p "Next" at bounding box center [450, 411] width 13 height 7
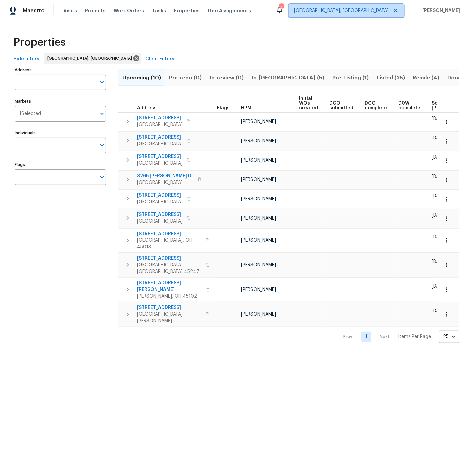
click at [369, 11] on span "[GEOGRAPHIC_DATA], [GEOGRAPHIC_DATA]" at bounding box center [341, 10] width 94 height 7
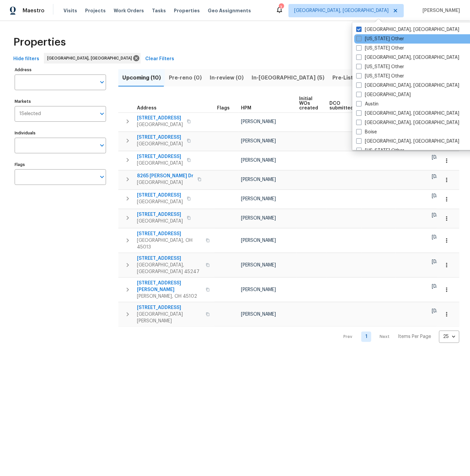
click at [360, 38] on span at bounding box center [359, 38] width 5 height 5
click at [360, 38] on input "[US_STATE] Other" at bounding box center [359, 38] width 4 height 4
checkbox input "true"
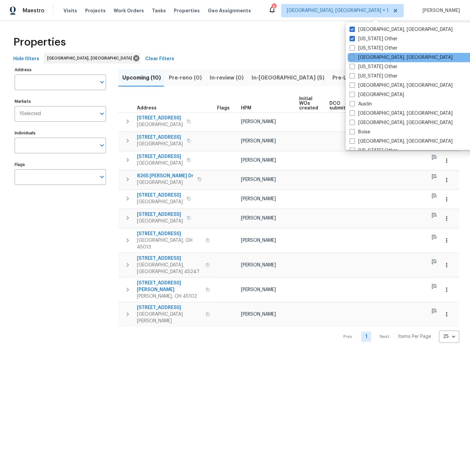
drag, startPoint x: 353, startPoint y: 48, endPoint x: 353, endPoint y: 59, distance: 11.6
click at [353, 48] on span at bounding box center [352, 47] width 5 height 5
click at [353, 48] on input "[US_STATE] Other" at bounding box center [352, 47] width 4 height 4
checkbox input "true"
click at [351, 58] on span at bounding box center [351, 57] width 5 height 5
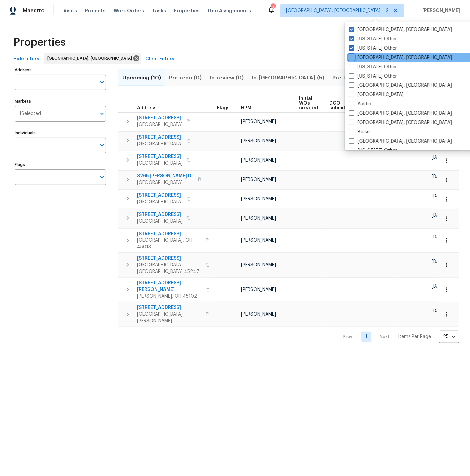
click at [351, 58] on input "[GEOGRAPHIC_DATA], [GEOGRAPHIC_DATA]" at bounding box center [351, 56] width 4 height 4
checkbox input "true"
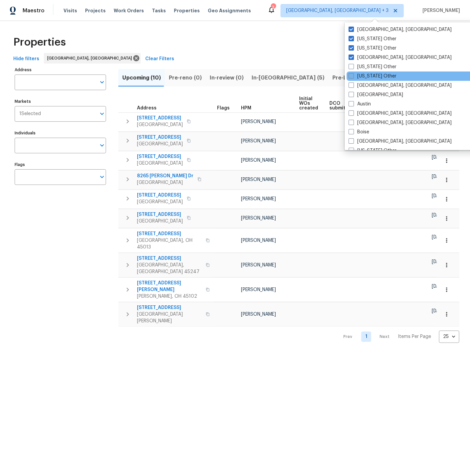
drag, startPoint x: 352, startPoint y: 67, endPoint x: 352, endPoint y: 78, distance: 10.6
click at [352, 68] on span at bounding box center [351, 66] width 5 height 5
click at [352, 68] on input "[US_STATE] Other" at bounding box center [351, 66] width 4 height 4
checkbox input "true"
drag, startPoint x: 352, startPoint y: 77, endPoint x: 351, endPoint y: 83, distance: 6.3
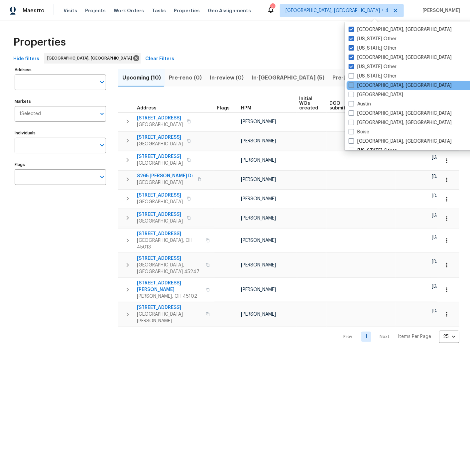
click at [352, 77] on span at bounding box center [351, 75] width 5 height 5
click at [352, 77] on input "[US_STATE] Other" at bounding box center [351, 75] width 4 height 4
checkbox input "true"
drag, startPoint x: 351, startPoint y: 85, endPoint x: 353, endPoint y: 93, distance: 8.2
click at [351, 86] on span at bounding box center [351, 84] width 5 height 5
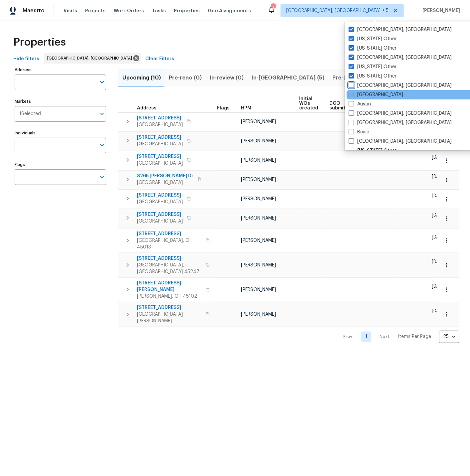
click at [351, 86] on input "[GEOGRAPHIC_DATA], [GEOGRAPHIC_DATA]" at bounding box center [351, 84] width 4 height 4
checkbox input "true"
click at [353, 96] on span at bounding box center [351, 94] width 5 height 5
click at [353, 96] on input "[GEOGRAPHIC_DATA]" at bounding box center [351, 93] width 4 height 4
checkbox input "true"
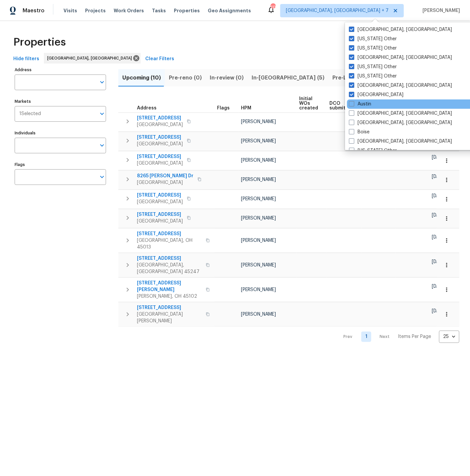
drag, startPoint x: 353, startPoint y: 104, endPoint x: 353, endPoint y: 108, distance: 4.3
click at [353, 104] on span at bounding box center [351, 103] width 5 height 5
click at [353, 104] on input "Austin" at bounding box center [351, 103] width 4 height 4
checkbox input "true"
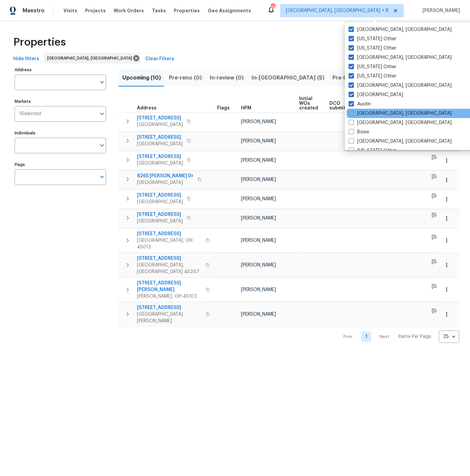
click at [353, 111] on span at bounding box center [351, 112] width 5 height 5
click at [353, 111] on input "[GEOGRAPHIC_DATA], [GEOGRAPHIC_DATA]" at bounding box center [351, 112] width 4 height 4
checkbox input "true"
click at [352, 124] on span at bounding box center [351, 122] width 5 height 5
click at [352, 124] on input "[GEOGRAPHIC_DATA], [GEOGRAPHIC_DATA]" at bounding box center [351, 121] width 4 height 4
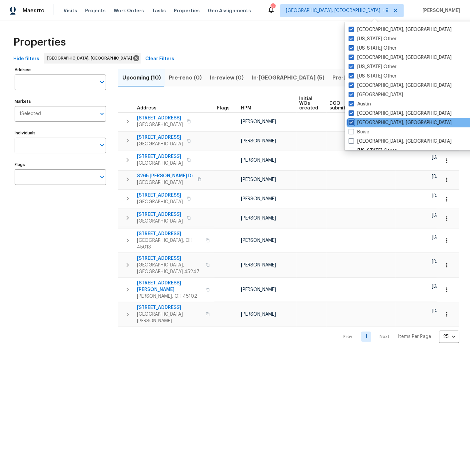
checkbox input "true"
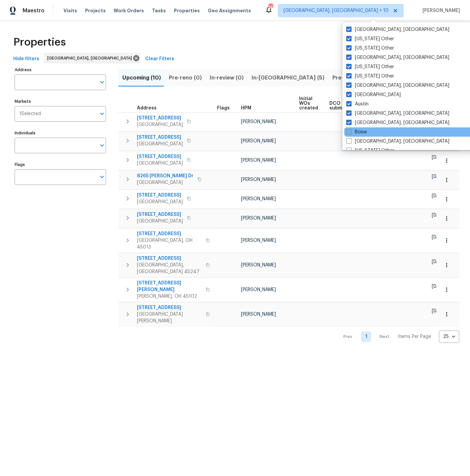
click at [349, 130] on span at bounding box center [349, 131] width 5 height 5
click at [349, 130] on input "Boise" at bounding box center [349, 131] width 4 height 4
checkbox input "true"
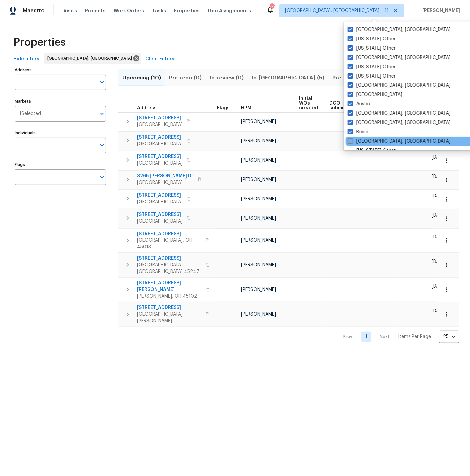
click at [351, 141] on span at bounding box center [350, 140] width 5 height 5
click at [351, 141] on input "[GEOGRAPHIC_DATA], [GEOGRAPHIC_DATA]" at bounding box center [350, 140] width 4 height 4
checkbox input "true"
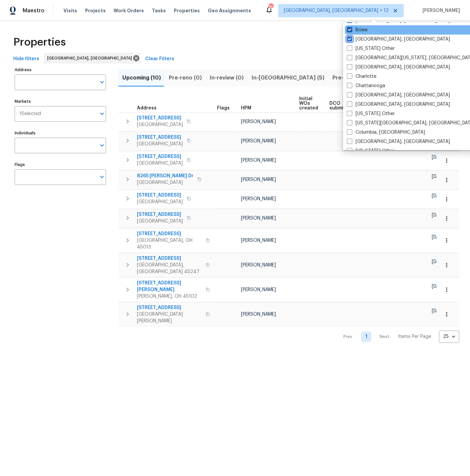
scroll to position [108, 0]
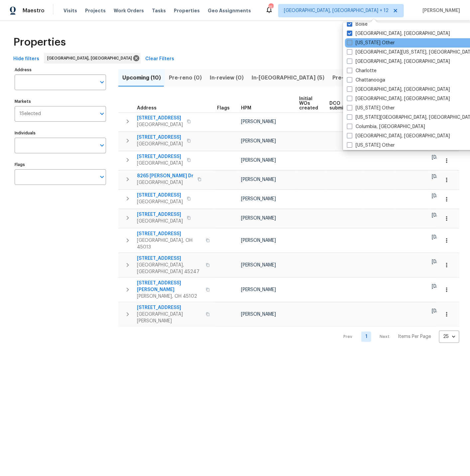
click at [351, 42] on span at bounding box center [349, 42] width 5 height 5
click at [351, 42] on input "[US_STATE] Other" at bounding box center [349, 42] width 4 height 4
checkbox input "true"
click at [350, 51] on span at bounding box center [349, 51] width 5 height 5
click at [350, 51] on input "[GEOGRAPHIC_DATA][US_STATE], [GEOGRAPHIC_DATA]" at bounding box center [349, 51] width 4 height 4
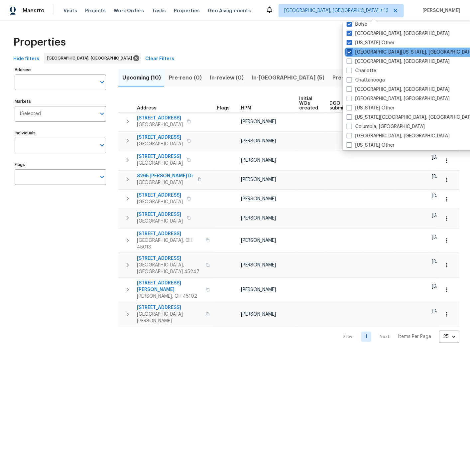
checkbox input "true"
click at [349, 60] on span at bounding box center [349, 61] width 5 height 5
click at [349, 60] on input "[GEOGRAPHIC_DATA], [GEOGRAPHIC_DATA]" at bounding box center [349, 60] width 4 height 4
checkbox input "true"
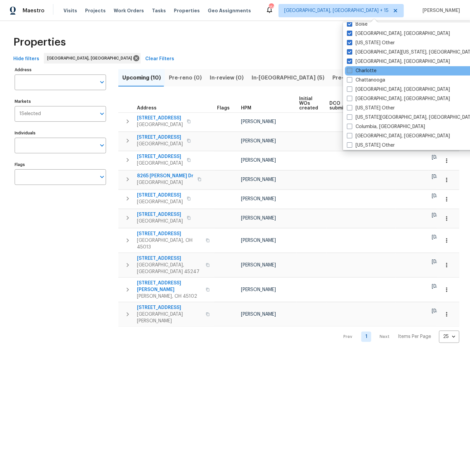
click at [351, 69] on span at bounding box center [349, 70] width 5 height 5
click at [351, 69] on input "Charlotte" at bounding box center [349, 70] width 4 height 4
checkbox input "true"
click at [349, 81] on span at bounding box center [349, 79] width 5 height 5
click at [349, 81] on input "Chattanooga" at bounding box center [349, 79] width 4 height 4
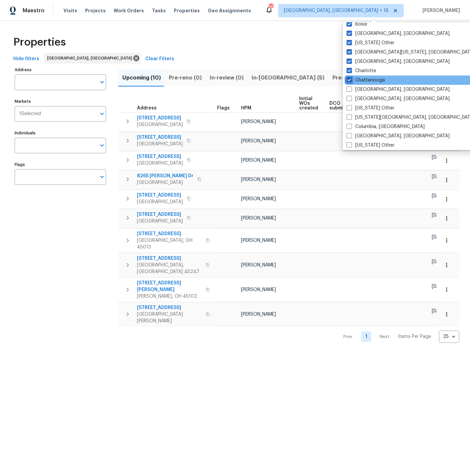
checkbox input "true"
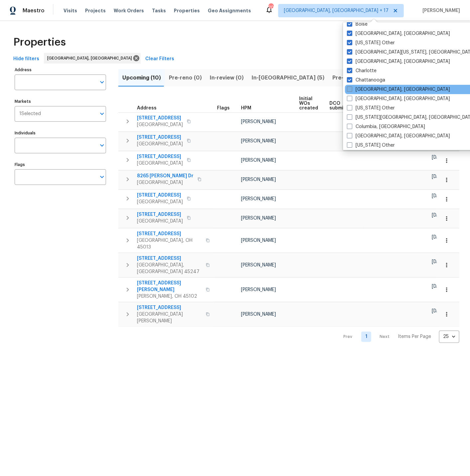
click at [349, 88] on span at bounding box center [349, 88] width 5 height 5
click at [349, 88] on input "[GEOGRAPHIC_DATA], [GEOGRAPHIC_DATA]" at bounding box center [349, 88] width 4 height 4
checkbox input "true"
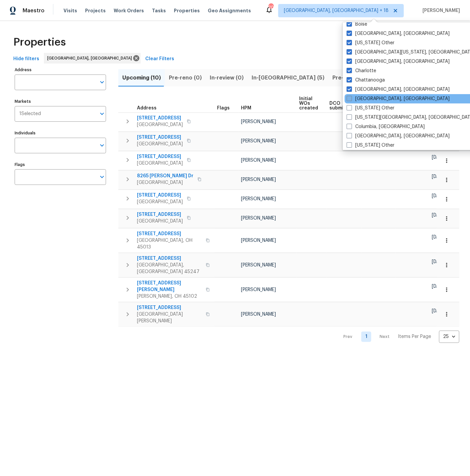
click at [350, 99] on span at bounding box center [349, 98] width 5 height 5
click at [350, 99] on input "[GEOGRAPHIC_DATA], [GEOGRAPHIC_DATA]" at bounding box center [349, 97] width 4 height 4
checkbox input "true"
click at [350, 108] on span at bounding box center [349, 107] width 5 height 5
click at [350, 108] on input "[US_STATE] Other" at bounding box center [349, 107] width 4 height 4
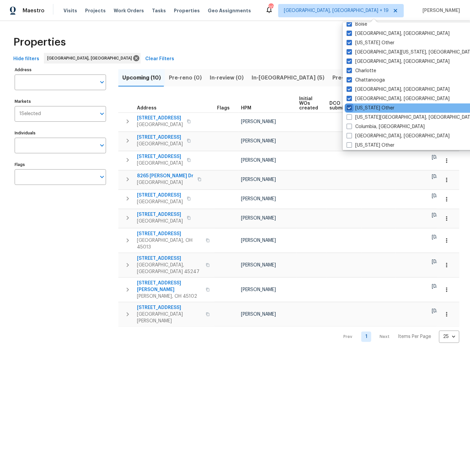
checkbox input "true"
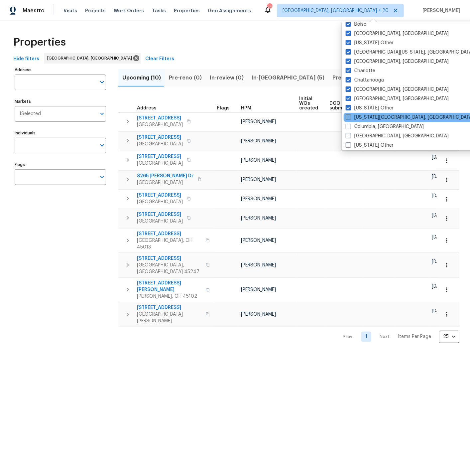
click at [349, 116] on span at bounding box center [348, 116] width 5 height 5
click at [349, 116] on input "[US_STATE][GEOGRAPHIC_DATA], [GEOGRAPHIC_DATA]" at bounding box center [348, 116] width 4 height 4
checkbox input "true"
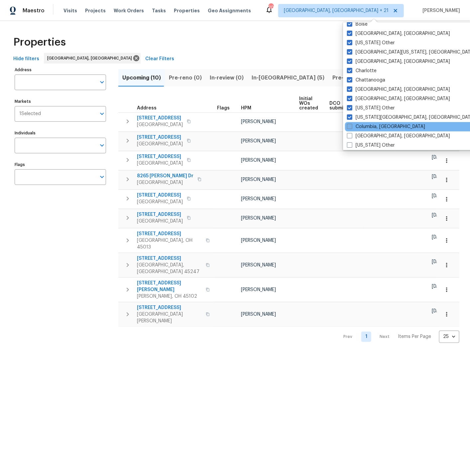
click at [350, 125] on span at bounding box center [349, 126] width 5 height 5
click at [350, 125] on input "Columbia, [GEOGRAPHIC_DATA]" at bounding box center [349, 125] width 4 height 4
checkbox input "true"
click at [350, 135] on span at bounding box center [349, 135] width 5 height 5
click at [350, 135] on input "[GEOGRAPHIC_DATA], [GEOGRAPHIC_DATA]" at bounding box center [349, 135] width 4 height 4
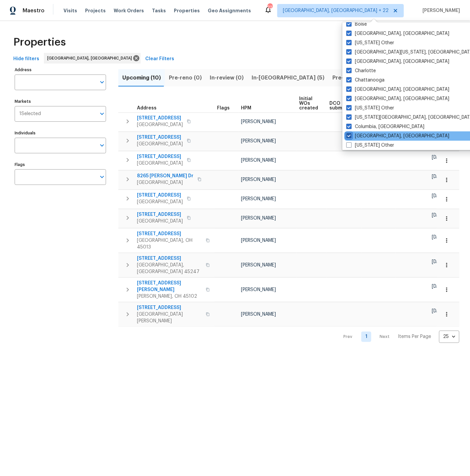
checkbox input "true"
click at [349, 145] on span at bounding box center [348, 144] width 5 height 5
click at [349, 145] on input "[US_STATE] Other" at bounding box center [348, 144] width 4 height 4
checkbox input "true"
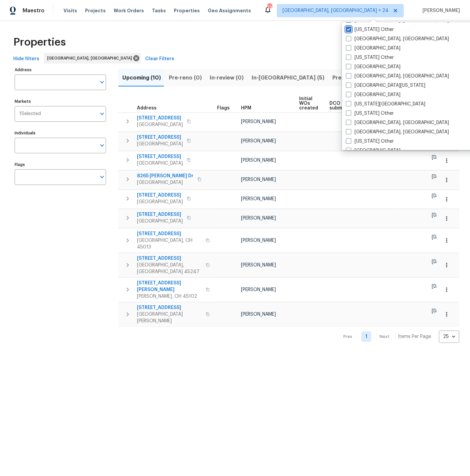
scroll to position [224, 0]
click at [349, 38] on span at bounding box center [348, 38] width 5 height 5
click at [349, 38] on input "[GEOGRAPHIC_DATA], [GEOGRAPHIC_DATA]" at bounding box center [348, 37] width 4 height 4
checkbox input "true"
click at [350, 46] on span at bounding box center [348, 47] width 5 height 5
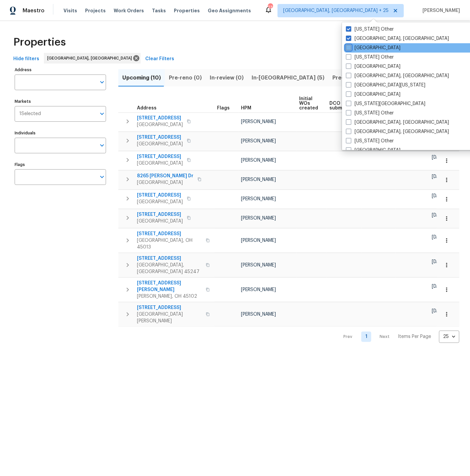
click at [350, 46] on input "[GEOGRAPHIC_DATA]" at bounding box center [348, 47] width 4 height 4
checkbox input "true"
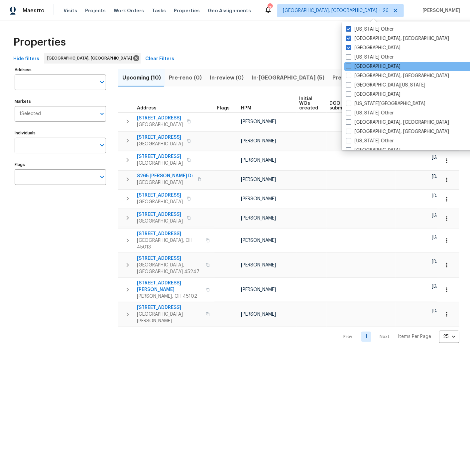
drag, startPoint x: 349, startPoint y: 57, endPoint x: 350, endPoint y: 62, distance: 5.1
click at [349, 57] on span at bounding box center [348, 56] width 5 height 5
click at [349, 57] on input "[US_STATE] Other" at bounding box center [348, 56] width 4 height 4
checkbox input "true"
click at [350, 68] on span at bounding box center [349, 66] width 5 height 5
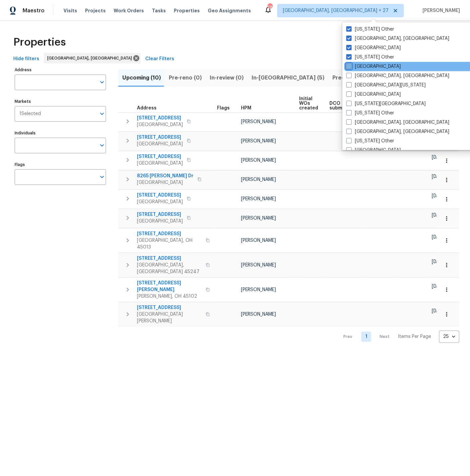
click at [350, 68] on input "[GEOGRAPHIC_DATA]" at bounding box center [349, 65] width 4 height 4
checkbox input "true"
click at [350, 77] on span at bounding box center [348, 75] width 5 height 5
click at [350, 77] on input "[GEOGRAPHIC_DATA], [GEOGRAPHIC_DATA]" at bounding box center [348, 75] width 4 height 4
checkbox input "true"
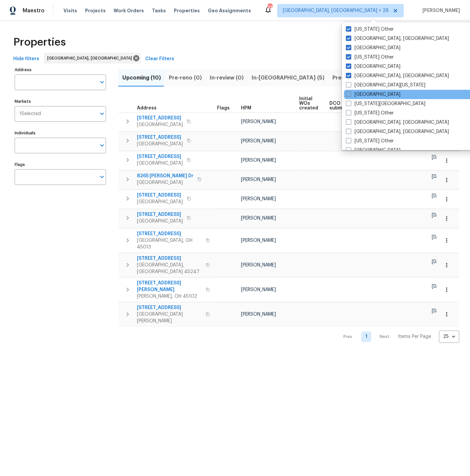
drag, startPoint x: 350, startPoint y: 86, endPoint x: 351, endPoint y: 92, distance: 5.4
click at [350, 86] on span at bounding box center [348, 84] width 5 height 5
click at [350, 86] on input "[GEOGRAPHIC_DATA][US_STATE]" at bounding box center [348, 84] width 4 height 4
checkbox input "true"
click at [350, 95] on span at bounding box center [348, 93] width 5 height 5
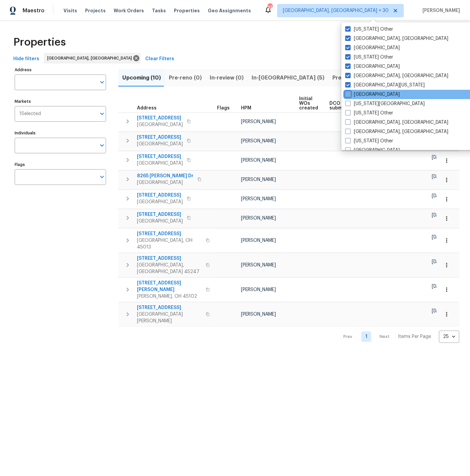
click at [350, 95] on input "[GEOGRAPHIC_DATA]" at bounding box center [348, 93] width 4 height 4
checkbox input "true"
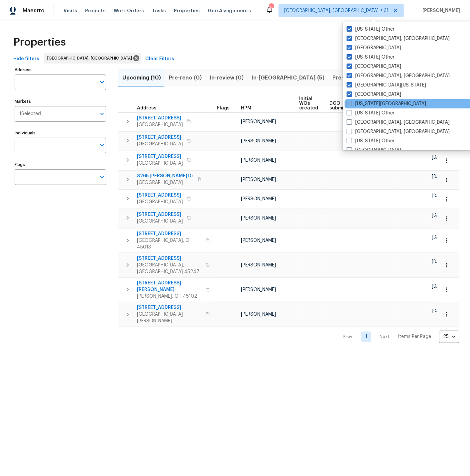
click at [350, 103] on span at bounding box center [349, 103] width 5 height 5
click at [350, 103] on input "[US_STATE][GEOGRAPHIC_DATA]" at bounding box center [349, 102] width 4 height 4
checkbox input "true"
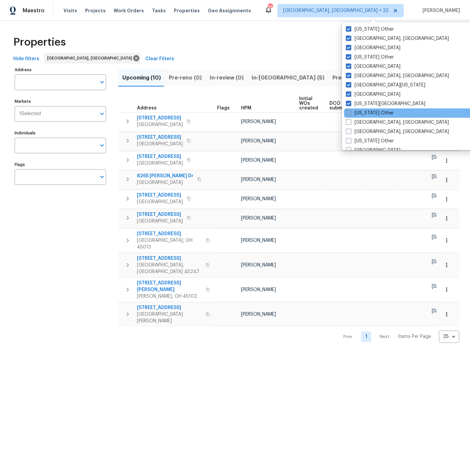
click at [350, 112] on span at bounding box center [348, 112] width 5 height 5
click at [350, 112] on input "[US_STATE] Other" at bounding box center [348, 112] width 4 height 4
checkbox input "true"
drag, startPoint x: 348, startPoint y: 121, endPoint x: 349, endPoint y: 125, distance: 4.2
click at [348, 121] on span at bounding box center [348, 121] width 5 height 5
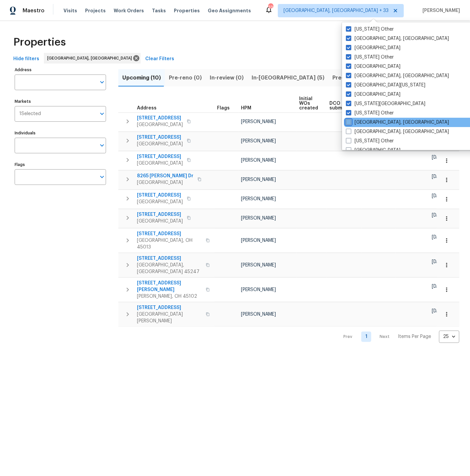
click at [348, 121] on input "[GEOGRAPHIC_DATA], [GEOGRAPHIC_DATA]" at bounding box center [348, 121] width 4 height 4
checkbox input "true"
click at [350, 129] on span at bounding box center [348, 131] width 5 height 5
click at [350, 128] on input "[GEOGRAPHIC_DATA], [GEOGRAPHIC_DATA]" at bounding box center [348, 130] width 4 height 4
checkbox input "true"
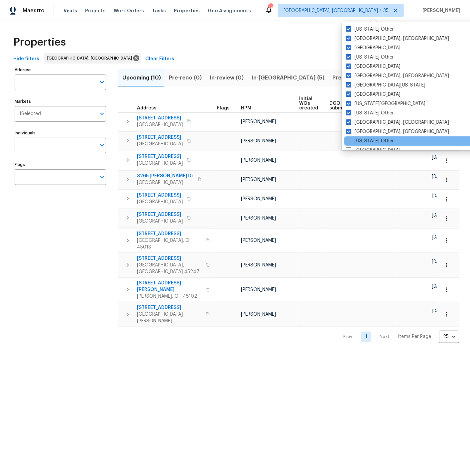
click at [349, 138] on span at bounding box center [348, 140] width 5 height 5
click at [349, 138] on input "[US_STATE] Other" at bounding box center [348, 140] width 4 height 4
checkbox input "true"
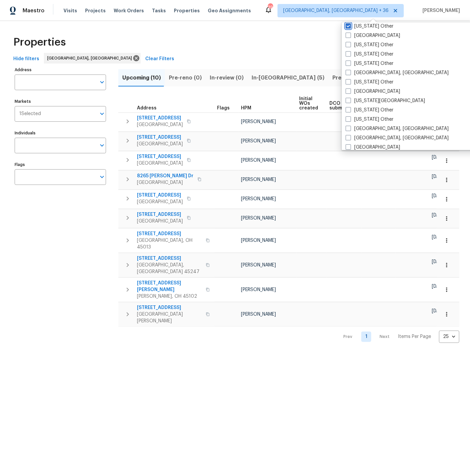
scroll to position [338, 0]
click at [348, 36] on span at bounding box center [348, 35] width 5 height 5
click at [348, 36] on input "[GEOGRAPHIC_DATA]" at bounding box center [348, 35] width 4 height 4
checkbox input "true"
drag, startPoint x: 349, startPoint y: 45, endPoint x: 350, endPoint y: 52, distance: 7.2
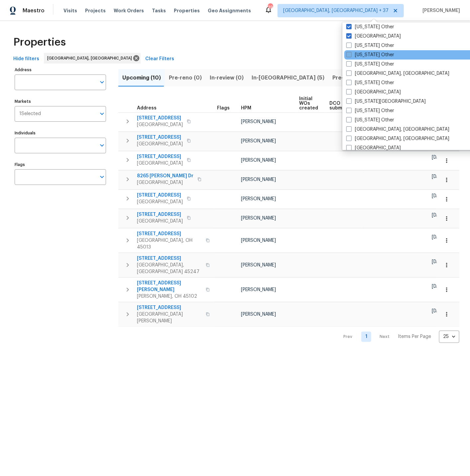
click at [349, 45] on span at bounding box center [349, 45] width 5 height 5
click at [349, 45] on input "[US_STATE] Other" at bounding box center [349, 44] width 4 height 4
checkbox input "true"
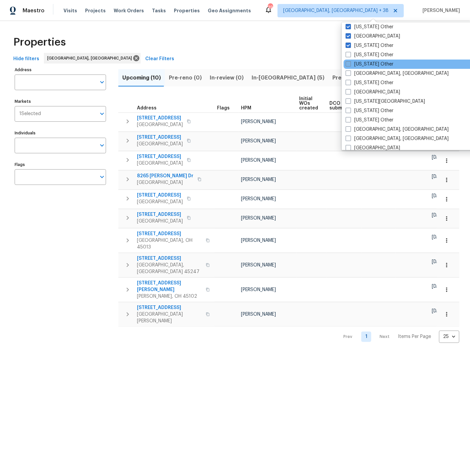
drag, startPoint x: 350, startPoint y: 53, endPoint x: 350, endPoint y: 63, distance: 9.3
click at [350, 54] on span at bounding box center [348, 54] width 5 height 5
click at [350, 54] on input "[US_STATE] Other" at bounding box center [348, 54] width 4 height 4
checkbox input "true"
drag, startPoint x: 350, startPoint y: 63, endPoint x: 351, endPoint y: 73, distance: 9.4
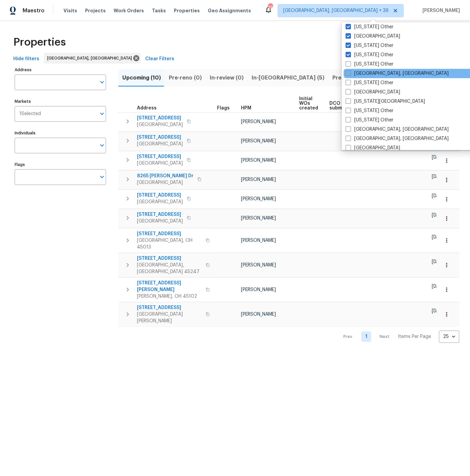
click at [350, 64] on span at bounding box center [348, 63] width 5 height 5
click at [350, 64] on input "[US_STATE] Other" at bounding box center [348, 63] width 4 height 4
checkbox input "true"
click at [350, 72] on span at bounding box center [348, 73] width 5 height 5
click at [350, 72] on input "[GEOGRAPHIC_DATA], [GEOGRAPHIC_DATA]" at bounding box center [348, 72] width 4 height 4
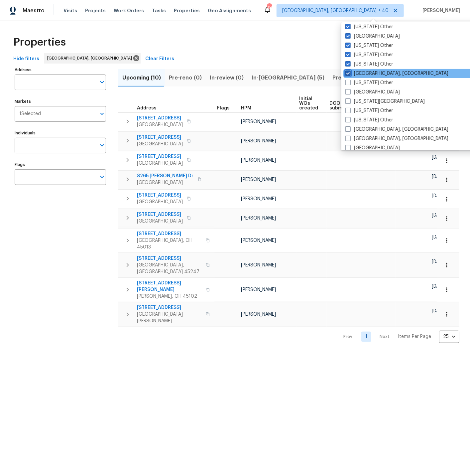
checkbox input "true"
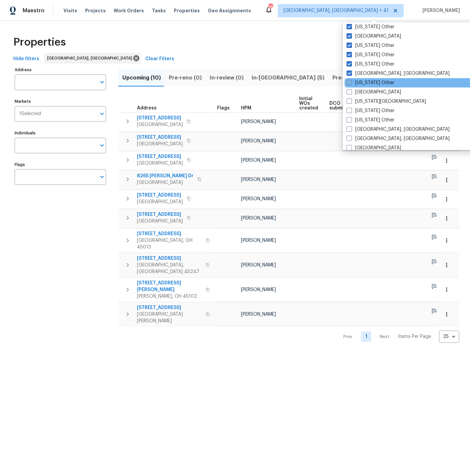
click at [349, 82] on span at bounding box center [349, 82] width 5 height 5
click at [349, 82] on input "[US_STATE] Other" at bounding box center [349, 81] width 4 height 4
checkbox input "true"
drag, startPoint x: 349, startPoint y: 90, endPoint x: 342, endPoint y: 93, distance: 7.4
click at [349, 92] on span at bounding box center [348, 91] width 5 height 5
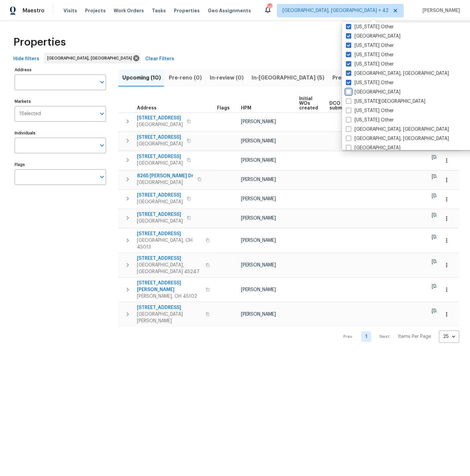
click at [349, 92] on input "[GEOGRAPHIC_DATA]" at bounding box center [348, 91] width 4 height 4
checkbox input "true"
click at [349, 101] on span at bounding box center [348, 100] width 5 height 5
click at [349, 101] on input "[US_STATE][GEOGRAPHIC_DATA]" at bounding box center [348, 100] width 4 height 4
checkbox input "true"
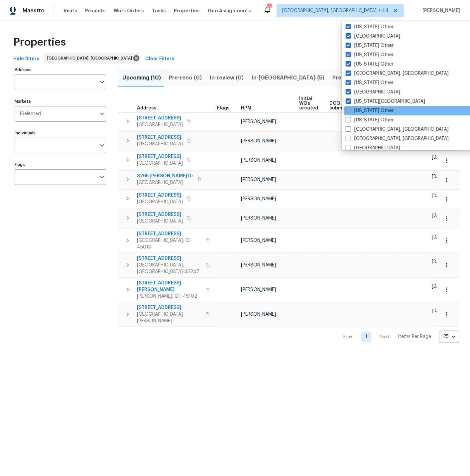
click at [350, 111] on span at bounding box center [348, 110] width 5 height 5
click at [350, 111] on input "[US_STATE] Other" at bounding box center [348, 109] width 4 height 4
checkbox input "true"
click at [349, 118] on span at bounding box center [348, 119] width 5 height 5
click at [349, 118] on input "[US_STATE] Other" at bounding box center [348, 119] width 4 height 4
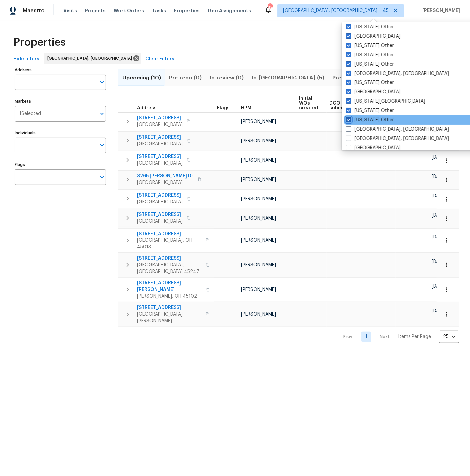
checkbox input "true"
click at [349, 128] on span at bounding box center [348, 128] width 5 height 5
click at [349, 128] on input "[GEOGRAPHIC_DATA], [GEOGRAPHIC_DATA]" at bounding box center [348, 128] width 4 height 4
checkbox input "true"
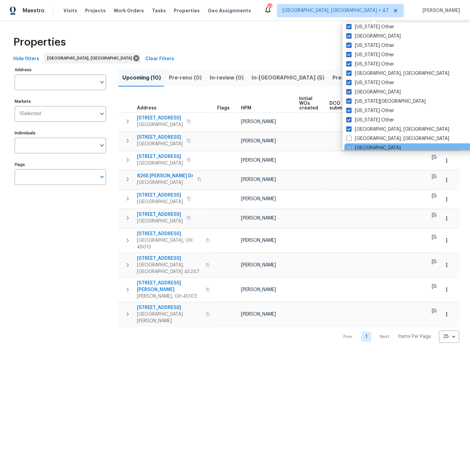
drag, startPoint x: 349, startPoint y: 136, endPoint x: 350, endPoint y: 143, distance: 6.4
click at [350, 136] on span at bounding box center [349, 138] width 5 height 5
click at [350, 136] on input "[GEOGRAPHIC_DATA], [GEOGRAPHIC_DATA]" at bounding box center [349, 137] width 4 height 4
checkbox input "true"
click at [349, 145] on span at bounding box center [348, 147] width 5 height 5
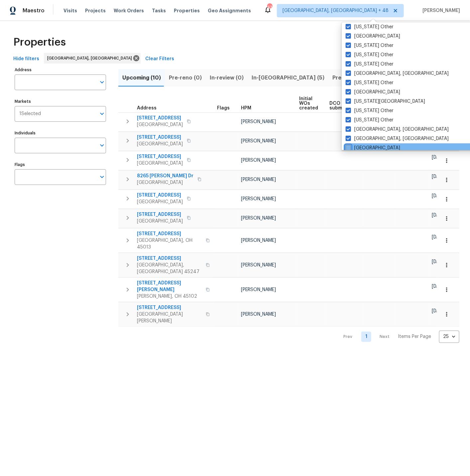
click at [349, 145] on input "[GEOGRAPHIC_DATA]" at bounding box center [348, 147] width 4 height 4
checkbox input "true"
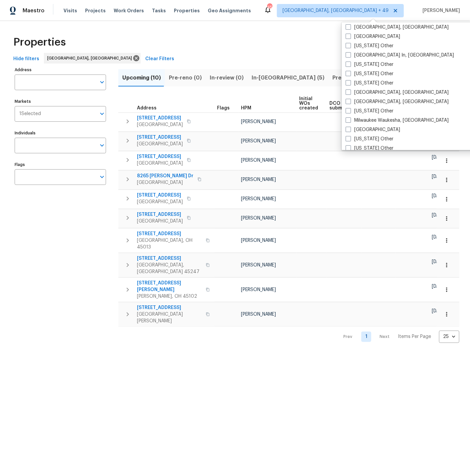
scroll to position [464, 0]
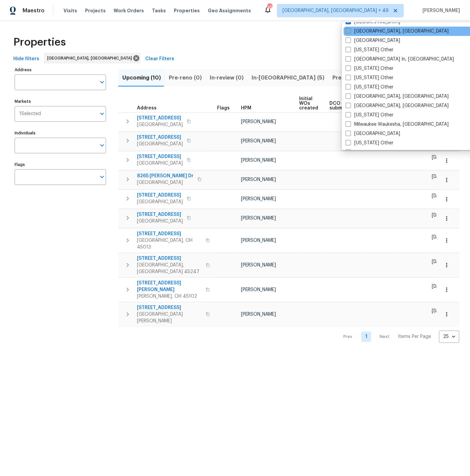
click at [349, 31] on span at bounding box center [348, 30] width 5 height 5
click at [349, 31] on input "[GEOGRAPHIC_DATA], [GEOGRAPHIC_DATA]" at bounding box center [348, 30] width 4 height 4
checkbox input "true"
click at [350, 39] on span at bounding box center [348, 40] width 5 height 5
click at [350, 39] on input "[GEOGRAPHIC_DATA]" at bounding box center [348, 39] width 4 height 4
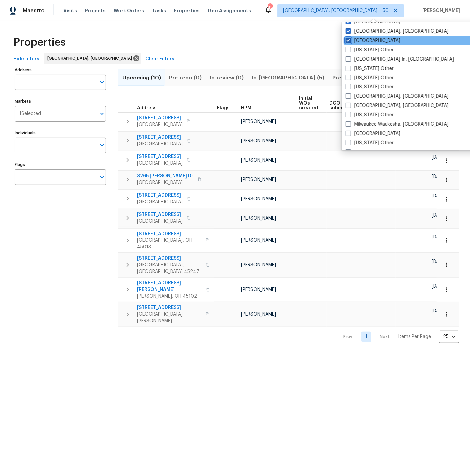
checkbox input "true"
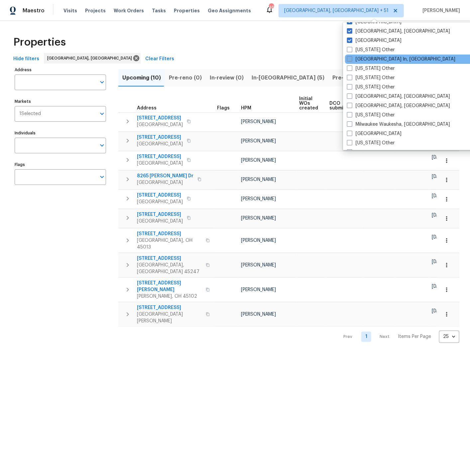
drag, startPoint x: 349, startPoint y: 48, endPoint x: 350, endPoint y: 56, distance: 8.1
click at [349, 48] on span at bounding box center [349, 49] width 5 height 5
click at [349, 48] on input "[US_STATE] Other" at bounding box center [349, 49] width 4 height 4
checkbox input "true"
click at [350, 57] on span at bounding box center [348, 58] width 5 height 5
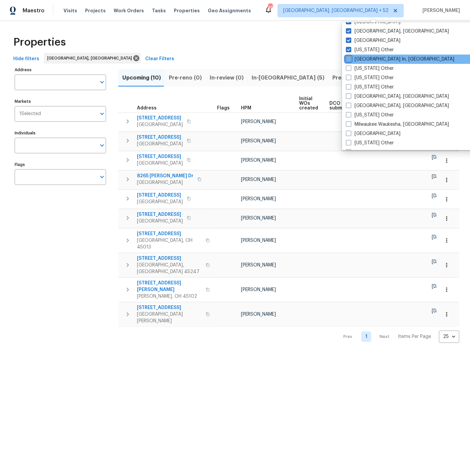
click at [350, 57] on input "[GEOGRAPHIC_DATA] In, [GEOGRAPHIC_DATA]" at bounding box center [348, 58] width 4 height 4
checkbox input "true"
click at [350, 69] on span at bounding box center [348, 68] width 5 height 5
click at [350, 69] on input "[US_STATE] Other" at bounding box center [348, 67] width 4 height 4
checkbox input "true"
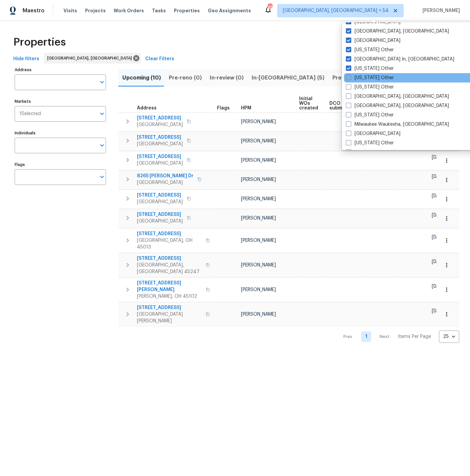
click at [349, 76] on span at bounding box center [348, 77] width 5 height 5
click at [349, 76] on input "[US_STATE] Other" at bounding box center [348, 77] width 4 height 4
checkbox input "true"
click at [349, 86] on span at bounding box center [348, 86] width 5 height 5
click at [349, 86] on input "[US_STATE] Other" at bounding box center [348, 86] width 4 height 4
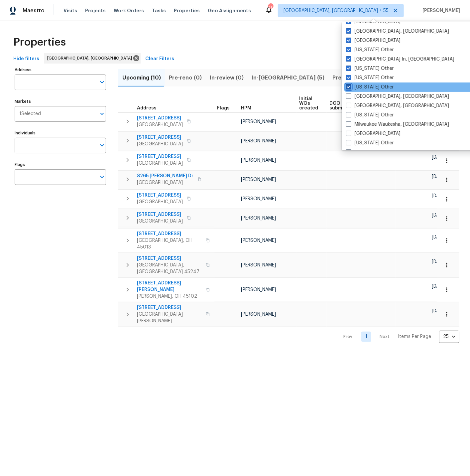
checkbox input "true"
click at [350, 96] on span at bounding box center [348, 95] width 5 height 5
click at [350, 96] on input "[GEOGRAPHIC_DATA], [GEOGRAPHIC_DATA]" at bounding box center [348, 95] width 4 height 4
checkbox input "true"
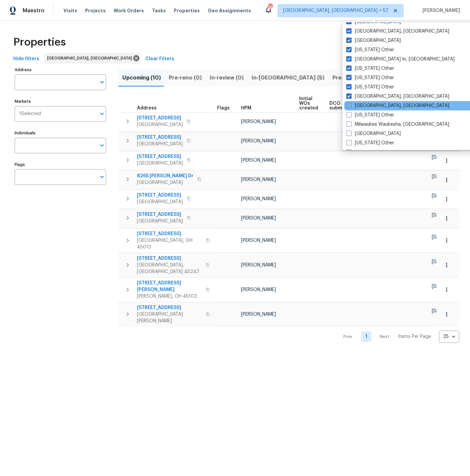
click at [350, 104] on span at bounding box center [349, 105] width 5 height 5
click at [350, 104] on input "[GEOGRAPHIC_DATA], [GEOGRAPHIC_DATA]" at bounding box center [349, 104] width 4 height 4
checkbox input "true"
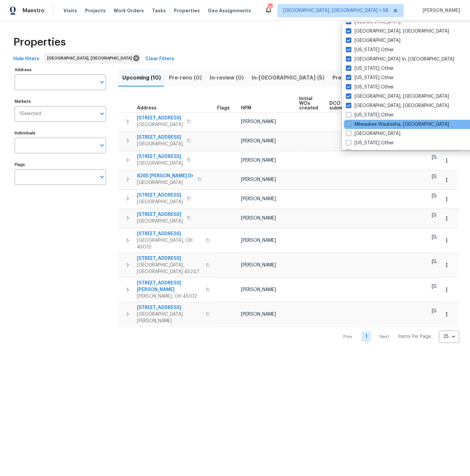
drag, startPoint x: 350, startPoint y: 112, endPoint x: 350, endPoint y: 120, distance: 8.0
click at [350, 112] on span at bounding box center [348, 114] width 5 height 5
click at [350, 112] on input "[US_STATE] Other" at bounding box center [348, 114] width 4 height 4
checkbox input "true"
click at [349, 123] on span at bounding box center [348, 123] width 5 height 5
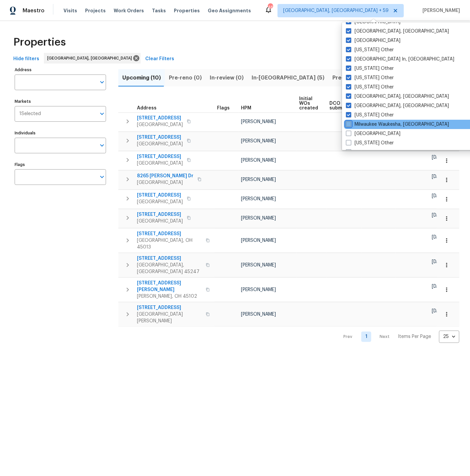
click at [349, 123] on input "Milwaukee Waukesha, [GEOGRAPHIC_DATA]" at bounding box center [348, 123] width 4 height 4
checkbox input "true"
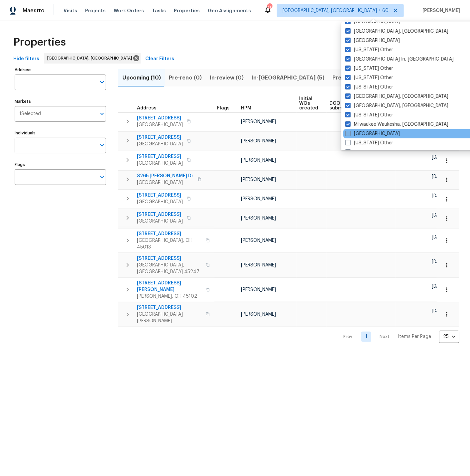
click at [349, 131] on span at bounding box center [348, 133] width 5 height 5
click at [349, 131] on input "[GEOGRAPHIC_DATA]" at bounding box center [348, 132] width 4 height 4
checkbox input "true"
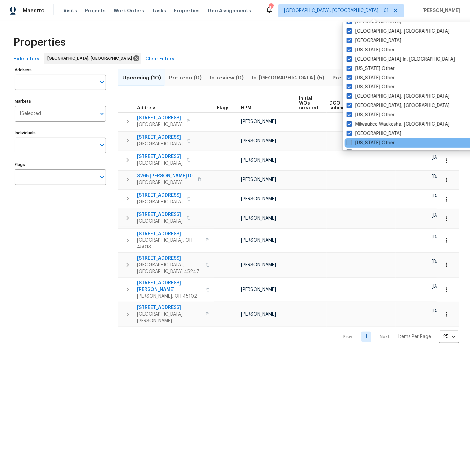
click at [349, 143] on span at bounding box center [349, 142] width 5 height 5
click at [349, 143] on input "[US_STATE] Other" at bounding box center [349, 142] width 4 height 4
checkbox input "true"
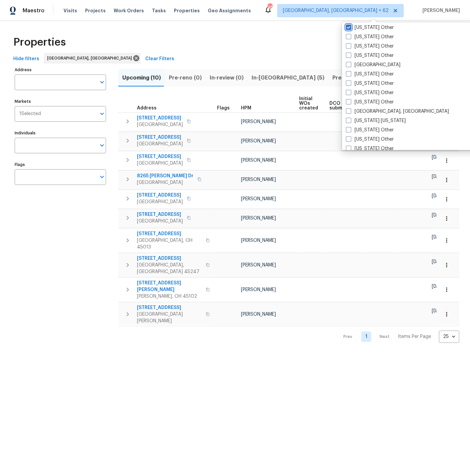
scroll to position [584, 0]
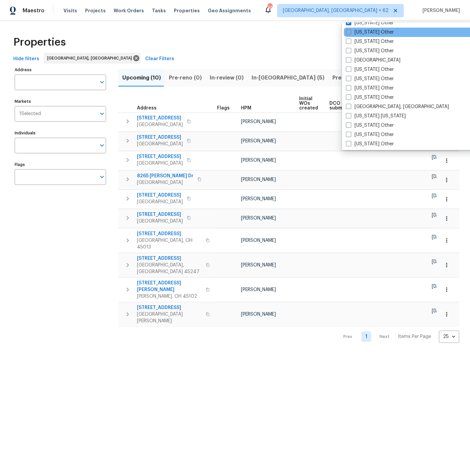
click at [349, 31] on span at bounding box center [348, 31] width 5 height 5
click at [349, 31] on input "[US_STATE] Other" at bounding box center [348, 31] width 4 height 4
checkbox input "true"
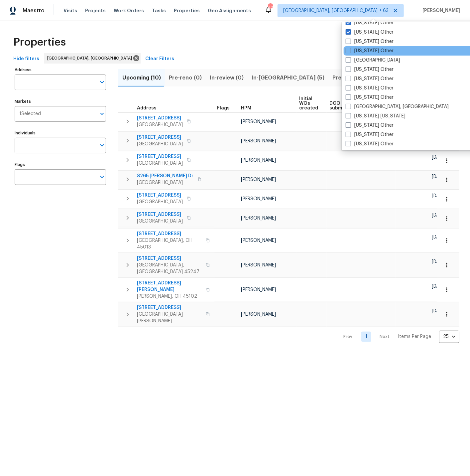
drag, startPoint x: 350, startPoint y: 41, endPoint x: 351, endPoint y: 46, distance: 5.4
click at [350, 41] on span at bounding box center [348, 41] width 5 height 5
click at [350, 41] on input "[US_STATE] Other" at bounding box center [348, 40] width 4 height 4
checkbox input "true"
click at [350, 49] on span at bounding box center [348, 50] width 5 height 5
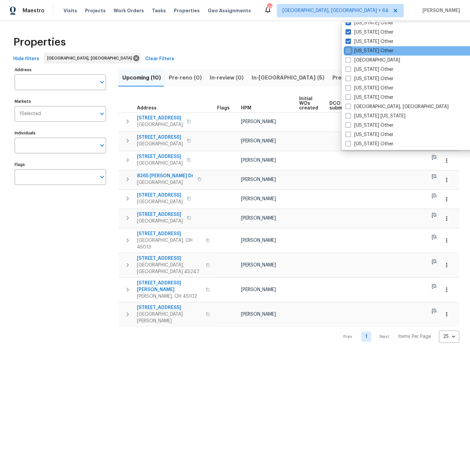
click at [350, 49] on input "[US_STATE] Other" at bounding box center [348, 50] width 4 height 4
checkbox input "true"
click at [348, 62] on span at bounding box center [348, 59] width 5 height 5
click at [348, 61] on input "[GEOGRAPHIC_DATA]" at bounding box center [348, 59] width 4 height 4
checkbox input "true"
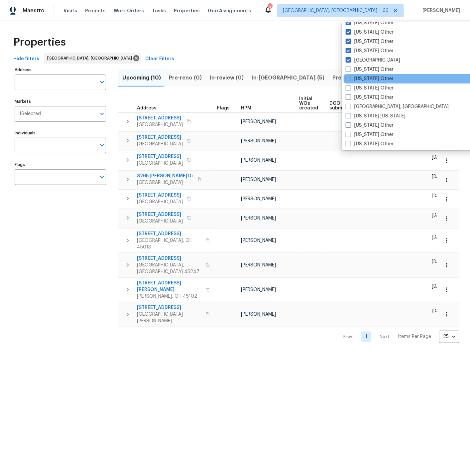
drag, startPoint x: 349, startPoint y: 69, endPoint x: 349, endPoint y: 79, distance: 10.0
click at [350, 70] on span at bounding box center [348, 69] width 5 height 5
click at [350, 70] on input "[US_STATE] Other" at bounding box center [348, 68] width 4 height 4
checkbox input "true"
click at [349, 79] on span at bounding box center [349, 78] width 5 height 5
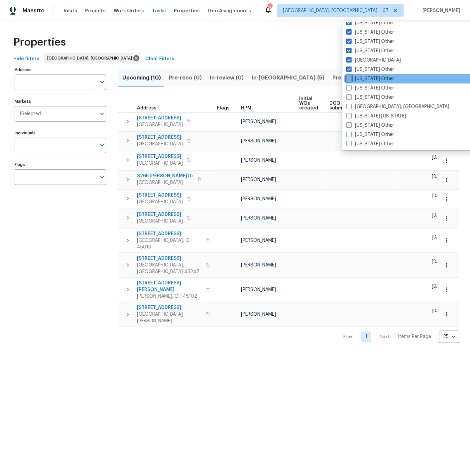
click at [349, 79] on input "[US_STATE] Other" at bounding box center [349, 77] width 4 height 4
checkbox input "true"
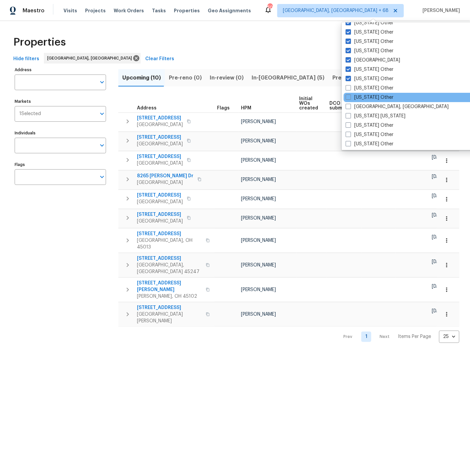
drag, startPoint x: 349, startPoint y: 86, endPoint x: 348, endPoint y: 92, distance: 5.3
click at [349, 87] on span at bounding box center [348, 87] width 5 height 5
click at [349, 87] on input "[US_STATE] Other" at bounding box center [348, 87] width 4 height 4
checkbox input "true"
click at [348, 95] on span at bounding box center [348, 96] width 5 height 5
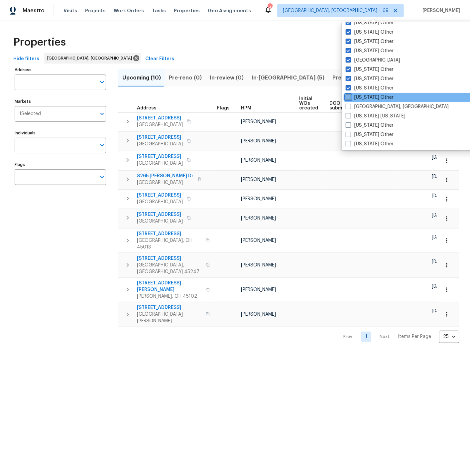
click at [348, 95] on input "[US_STATE] Other" at bounding box center [348, 96] width 4 height 4
checkbox input "true"
click at [348, 107] on span at bounding box center [348, 106] width 5 height 5
click at [348, 107] on input "[GEOGRAPHIC_DATA], [GEOGRAPHIC_DATA]" at bounding box center [348, 105] width 4 height 4
checkbox input "true"
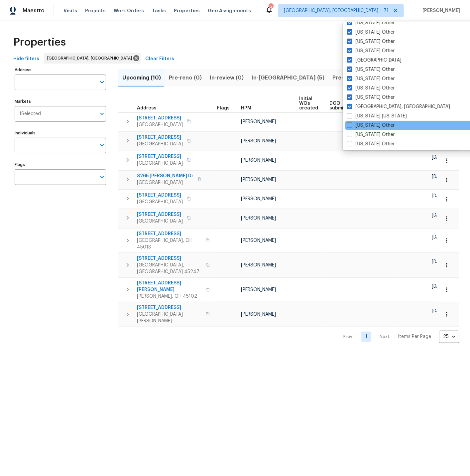
drag, startPoint x: 350, startPoint y: 115, endPoint x: 350, endPoint y: 121, distance: 5.3
click at [350, 115] on span at bounding box center [349, 115] width 5 height 5
click at [350, 115] on input "[US_STATE] [US_STATE]" at bounding box center [349, 115] width 4 height 4
checkbox input "true"
click at [349, 124] on span at bounding box center [349, 124] width 5 height 5
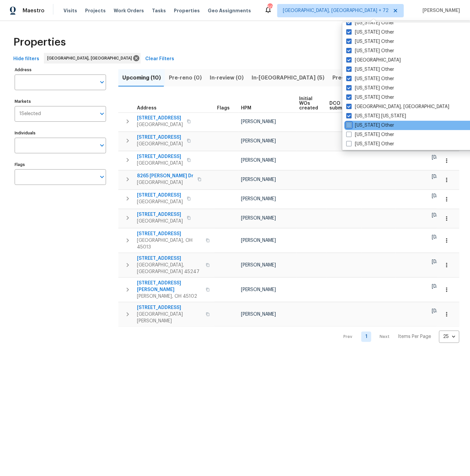
click at [349, 124] on input "[US_STATE] Other" at bounding box center [349, 124] width 4 height 4
checkbox input "true"
click at [350, 132] on span at bounding box center [349, 134] width 5 height 5
click at [350, 131] on input "[US_STATE] Other" at bounding box center [349, 133] width 4 height 4
checkbox input "true"
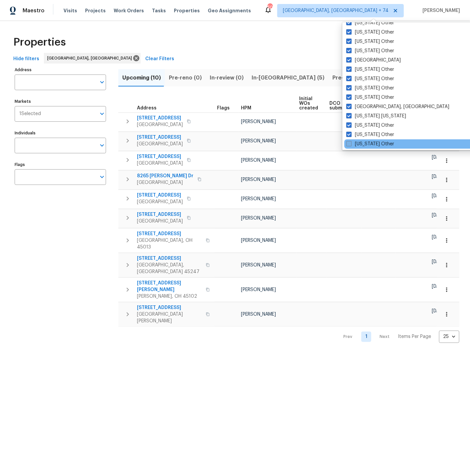
click at [350, 142] on span at bounding box center [349, 143] width 5 height 5
click at [350, 142] on input "[US_STATE] Other" at bounding box center [349, 143] width 4 height 4
checkbox input "true"
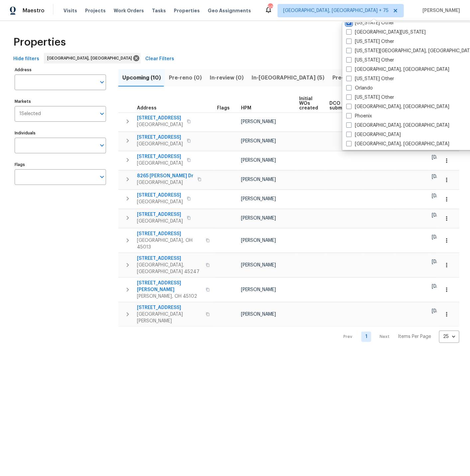
scroll to position [699, 0]
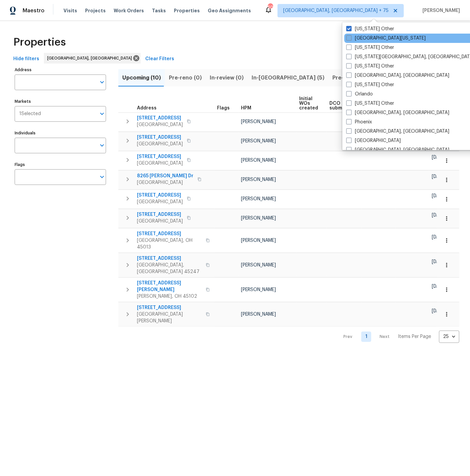
click at [352, 38] on span at bounding box center [349, 37] width 5 height 5
click at [351, 38] on input "[GEOGRAPHIC_DATA][US_STATE]" at bounding box center [349, 37] width 4 height 4
checkbox input "true"
click at [350, 45] on span at bounding box center [349, 47] width 5 height 5
click at [350, 44] on input "[US_STATE] Other" at bounding box center [349, 46] width 4 height 4
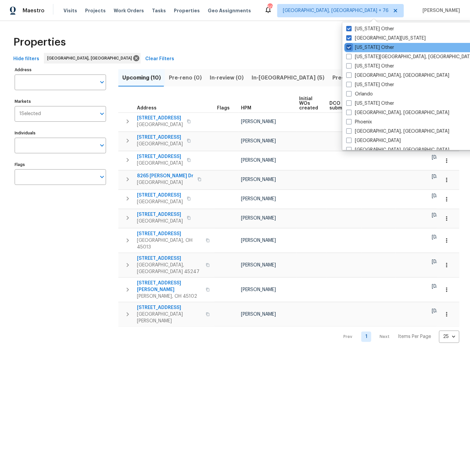
checkbox input "true"
click at [349, 55] on span at bounding box center [349, 56] width 5 height 5
click at [349, 55] on input "[US_STATE][GEOGRAPHIC_DATA], [GEOGRAPHIC_DATA]" at bounding box center [349, 56] width 4 height 4
checkbox input "true"
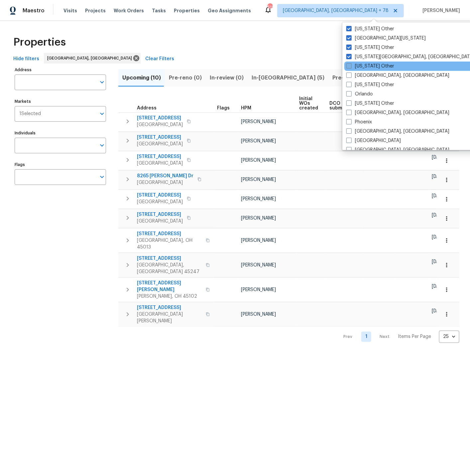
click at [351, 66] on span at bounding box center [349, 65] width 5 height 5
click at [351, 66] on input "[US_STATE] Other" at bounding box center [349, 65] width 4 height 4
checkbox input "true"
click at [350, 75] on span at bounding box center [348, 75] width 5 height 5
click at [350, 75] on input "[GEOGRAPHIC_DATA], [GEOGRAPHIC_DATA]" at bounding box center [348, 74] width 4 height 4
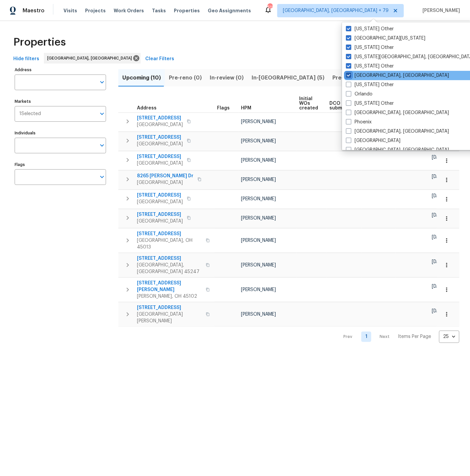
checkbox input "true"
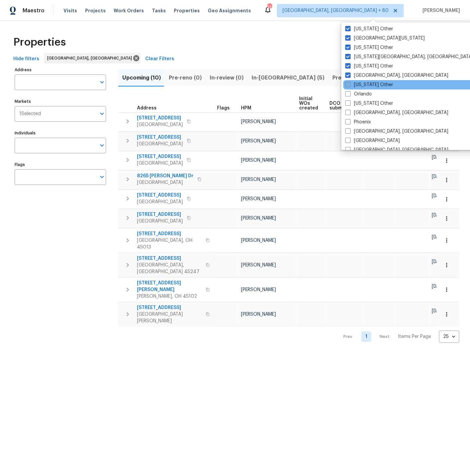
click at [350, 84] on span at bounding box center [348, 84] width 5 height 5
click at [350, 84] on input "[US_STATE] Other" at bounding box center [348, 83] width 4 height 4
checkbox input "true"
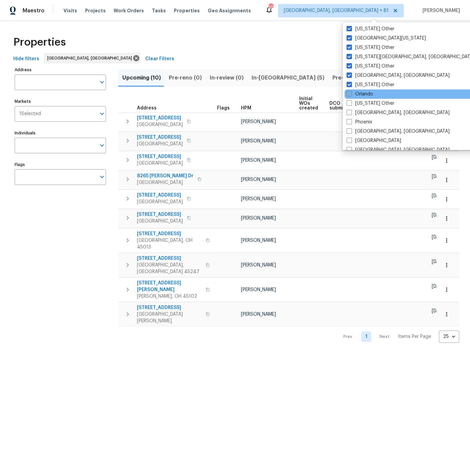
click at [351, 93] on span at bounding box center [349, 93] width 5 height 5
click at [351, 93] on input "Orlando" at bounding box center [349, 93] width 4 height 4
checkbox input "true"
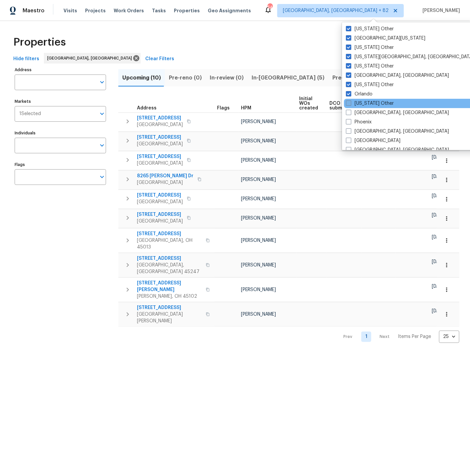
click at [349, 101] on span at bounding box center [348, 102] width 5 height 5
click at [349, 101] on input "[US_STATE] Other" at bounding box center [348, 102] width 4 height 4
checkbox input "true"
click at [349, 111] on span at bounding box center [348, 112] width 5 height 5
click at [349, 111] on input "[GEOGRAPHIC_DATA], [GEOGRAPHIC_DATA]" at bounding box center [348, 111] width 4 height 4
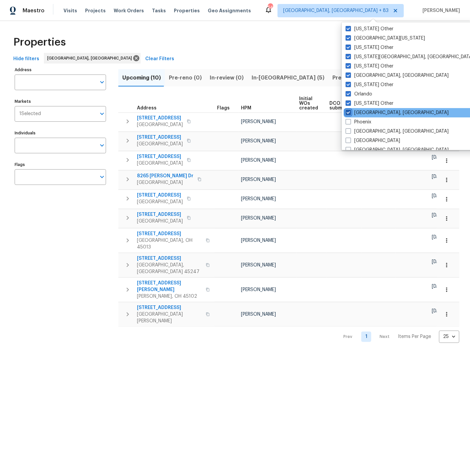
checkbox input "true"
click at [350, 121] on span at bounding box center [348, 121] width 5 height 5
click at [350, 121] on input "Phoenix" at bounding box center [348, 121] width 4 height 4
checkbox input "true"
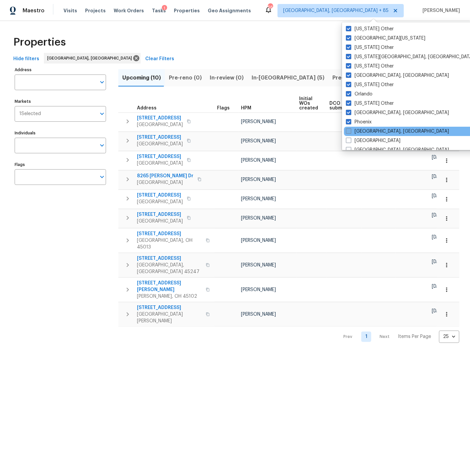
click at [349, 129] on span at bounding box center [348, 130] width 5 height 5
click at [349, 129] on input "[GEOGRAPHIC_DATA], [GEOGRAPHIC_DATA]" at bounding box center [348, 130] width 4 height 4
checkbox input "true"
click at [348, 139] on span at bounding box center [348, 140] width 5 height 5
click at [348, 139] on input "[GEOGRAPHIC_DATA]" at bounding box center [348, 139] width 4 height 4
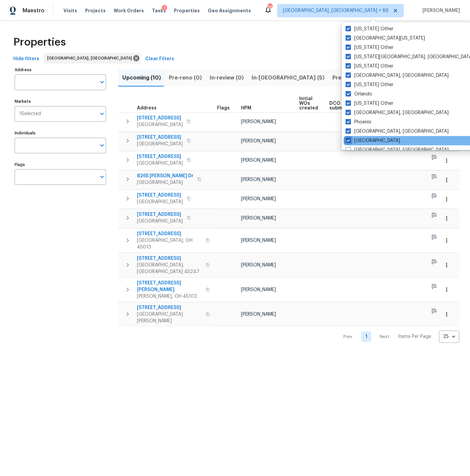
checkbox input "true"
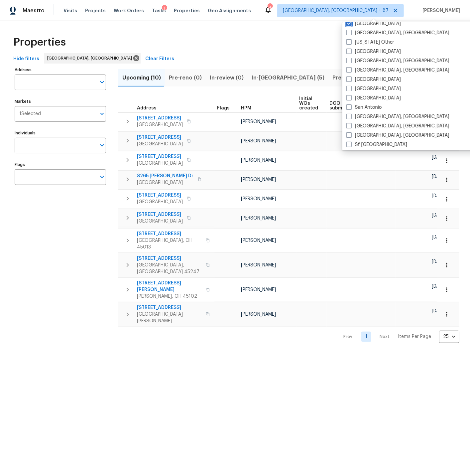
scroll to position [817, 0]
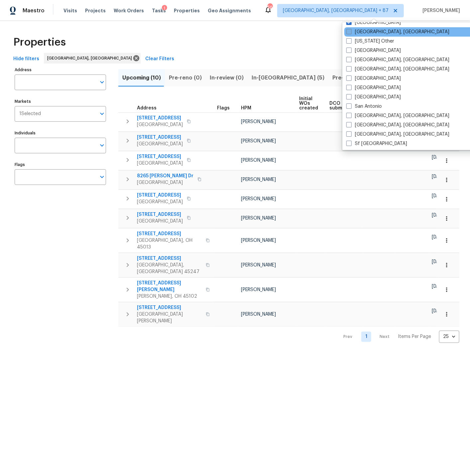
click at [350, 30] on span at bounding box center [349, 31] width 5 height 5
click at [350, 30] on input "[GEOGRAPHIC_DATA], [GEOGRAPHIC_DATA]" at bounding box center [349, 31] width 4 height 4
checkbox input "true"
click at [349, 41] on span at bounding box center [348, 40] width 5 height 5
click at [349, 41] on input "[US_STATE] Other" at bounding box center [348, 40] width 4 height 4
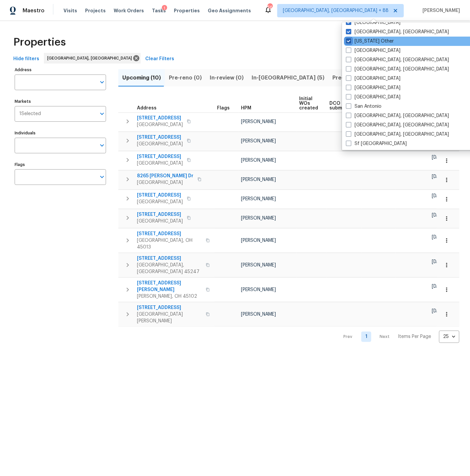
checkbox input "true"
drag, startPoint x: 351, startPoint y: 50, endPoint x: 352, endPoint y: 54, distance: 4.4
click at [351, 50] on span at bounding box center [348, 50] width 5 height 5
click at [350, 50] on input "[GEOGRAPHIC_DATA]" at bounding box center [348, 49] width 4 height 4
checkbox input "true"
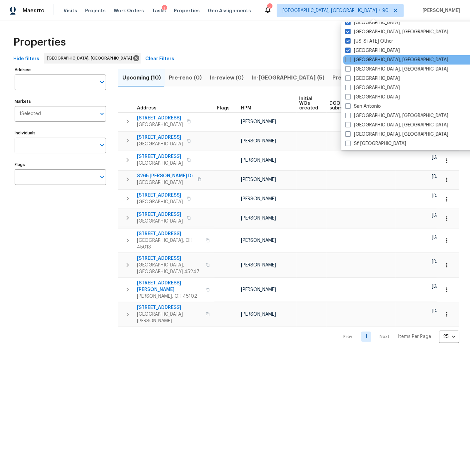
click at [349, 58] on span at bounding box center [348, 59] width 5 height 5
click at [349, 58] on input "[GEOGRAPHIC_DATA], [GEOGRAPHIC_DATA]" at bounding box center [348, 59] width 4 height 4
checkbox input "true"
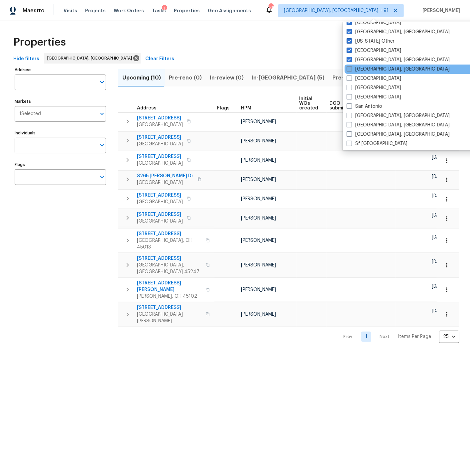
click at [350, 68] on span at bounding box center [349, 68] width 5 height 5
click at [350, 68] on input "[GEOGRAPHIC_DATA], [GEOGRAPHIC_DATA]" at bounding box center [349, 68] width 4 height 4
checkbox input "true"
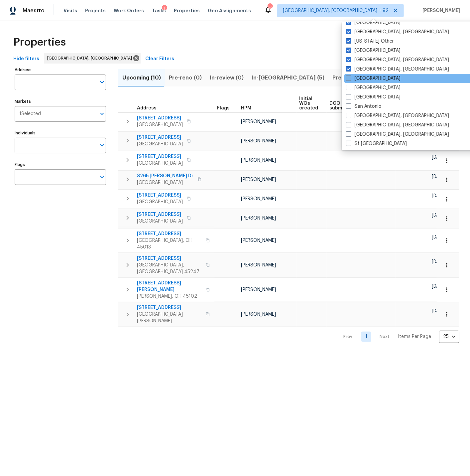
click at [350, 77] on span at bounding box center [348, 77] width 5 height 5
click at [350, 77] on input "[GEOGRAPHIC_DATA]" at bounding box center [348, 77] width 4 height 4
checkbox input "true"
click at [349, 86] on span at bounding box center [348, 87] width 5 height 5
click at [349, 86] on input "[GEOGRAPHIC_DATA]" at bounding box center [348, 86] width 4 height 4
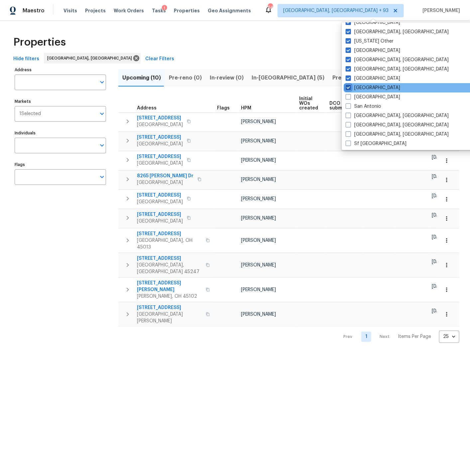
checkbox input "true"
click at [349, 94] on span at bounding box center [348, 96] width 5 height 5
click at [349, 94] on input "[GEOGRAPHIC_DATA]" at bounding box center [348, 96] width 4 height 4
checkbox input "true"
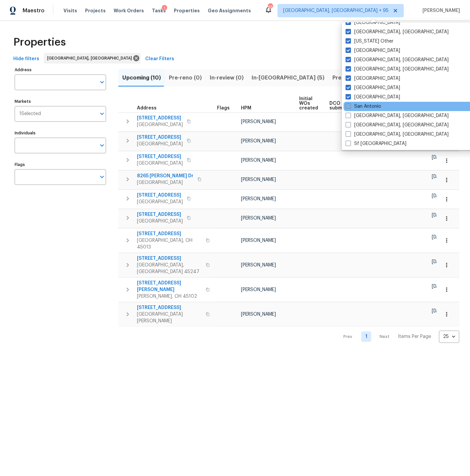
click at [350, 105] on span at bounding box center [348, 105] width 5 height 5
click at [350, 105] on input "San Antonio" at bounding box center [348, 105] width 4 height 4
checkbox input "true"
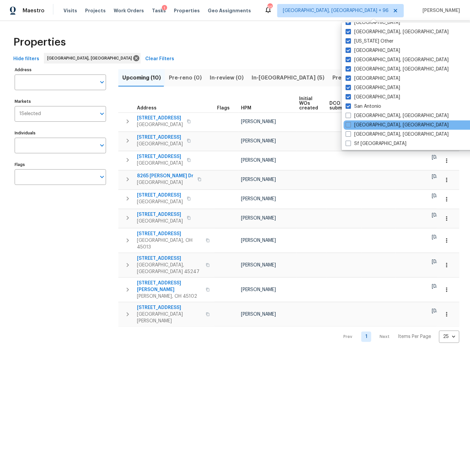
drag, startPoint x: 349, startPoint y: 114, endPoint x: 350, endPoint y: 120, distance: 6.1
click at [349, 114] on span at bounding box center [348, 115] width 5 height 5
click at [349, 114] on input "[GEOGRAPHIC_DATA], [GEOGRAPHIC_DATA]" at bounding box center [348, 114] width 4 height 4
checkbox input "true"
click at [349, 122] on span at bounding box center [349, 124] width 5 height 5
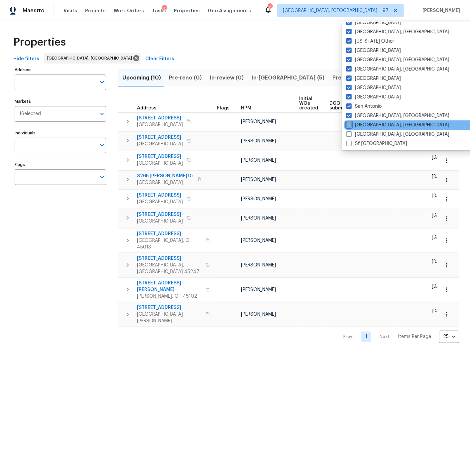
click at [349, 122] on input "[GEOGRAPHIC_DATA], [GEOGRAPHIC_DATA]" at bounding box center [349, 124] width 4 height 4
checkbox input "true"
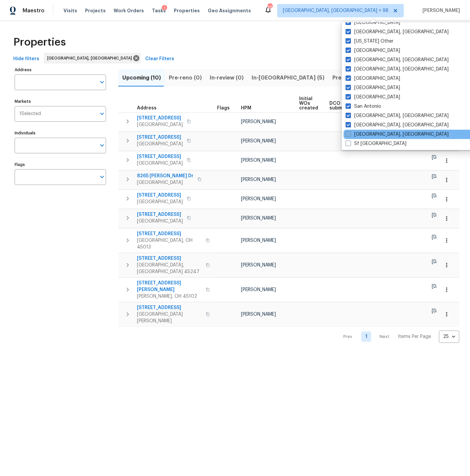
click at [348, 134] on span at bounding box center [348, 133] width 5 height 5
click at [348, 134] on input "[GEOGRAPHIC_DATA], [GEOGRAPHIC_DATA]" at bounding box center [348, 133] width 4 height 4
checkbox input "true"
drag, startPoint x: 349, startPoint y: 143, endPoint x: 355, endPoint y: 136, distance: 8.5
click at [349, 143] on span at bounding box center [348, 143] width 5 height 5
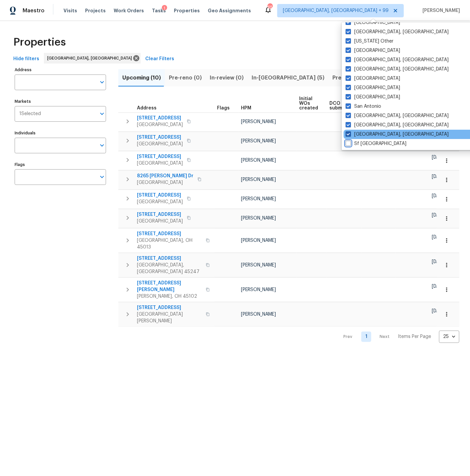
click at [349, 143] on input "Sf [GEOGRAPHIC_DATA]" at bounding box center [348, 142] width 4 height 4
checkbox input "true"
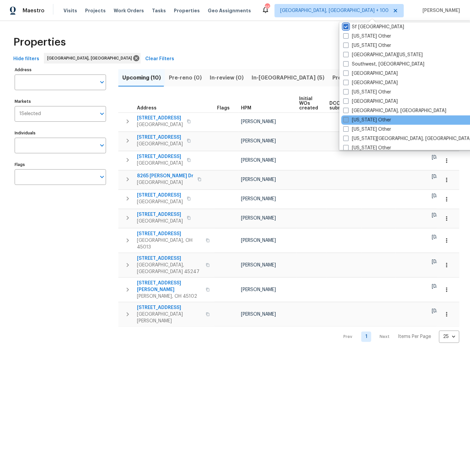
scroll to position [931, 0]
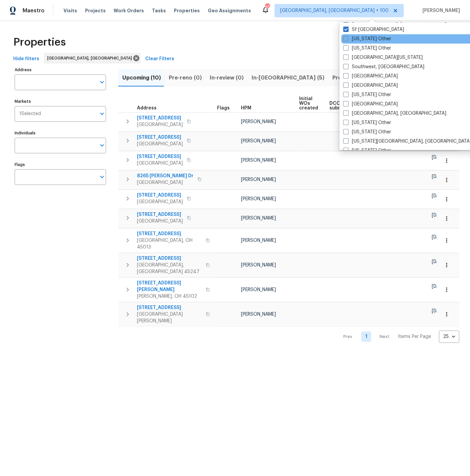
click at [348, 38] on span at bounding box center [346, 38] width 5 height 5
click at [348, 38] on input "[US_STATE] Other" at bounding box center [346, 38] width 4 height 4
checkbox input "true"
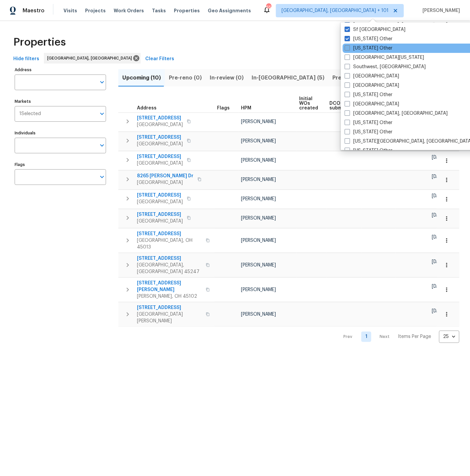
click at [349, 47] on span at bounding box center [347, 47] width 5 height 5
click at [349, 47] on input "[US_STATE] Other" at bounding box center [347, 47] width 4 height 4
checkbox input "true"
click at [347, 55] on span at bounding box center [346, 57] width 5 height 5
click at [347, 55] on input "[GEOGRAPHIC_DATA][US_STATE]" at bounding box center [346, 56] width 4 height 4
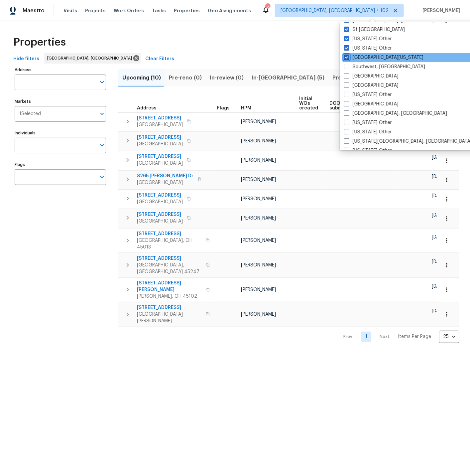
checkbox input "true"
click at [347, 64] on span at bounding box center [346, 66] width 5 height 5
click at [347, 64] on input "Southwest, [GEOGRAPHIC_DATA]" at bounding box center [346, 66] width 4 height 4
checkbox input "true"
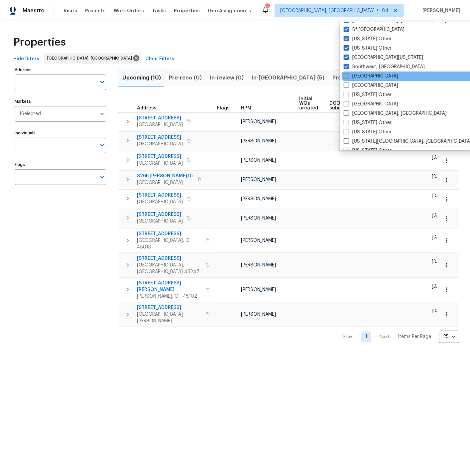
click at [347, 74] on span at bounding box center [346, 75] width 5 height 5
click at [347, 74] on input "[GEOGRAPHIC_DATA]" at bounding box center [346, 75] width 4 height 4
checkbox input "true"
click at [349, 85] on span at bounding box center [346, 84] width 5 height 5
click at [348, 85] on input "[GEOGRAPHIC_DATA]" at bounding box center [346, 84] width 4 height 4
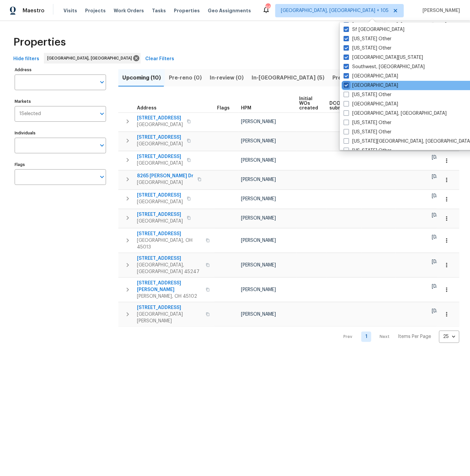
checkbox input "true"
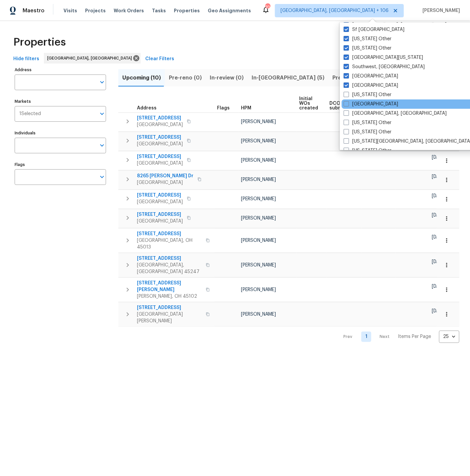
drag, startPoint x: 348, startPoint y: 95, endPoint x: 348, endPoint y: 99, distance: 3.7
click at [348, 95] on span at bounding box center [346, 94] width 5 height 5
click at [348, 95] on input "[US_STATE] Other" at bounding box center [346, 93] width 4 height 4
checkbox input "true"
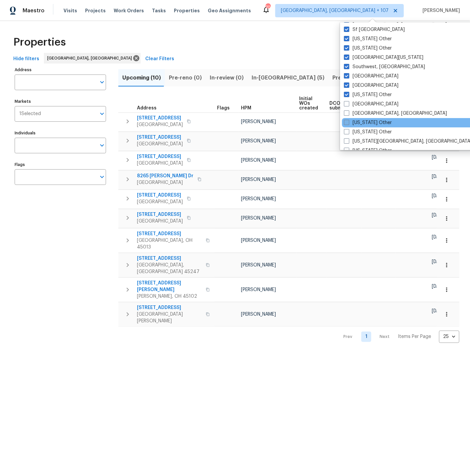
drag, startPoint x: 349, startPoint y: 104, endPoint x: 347, endPoint y: 121, distance: 17.4
click at [349, 104] on span at bounding box center [346, 103] width 5 height 5
click at [349, 104] on input "[GEOGRAPHIC_DATA]" at bounding box center [346, 103] width 4 height 4
checkbox input "true"
click at [346, 115] on span at bounding box center [346, 112] width 5 height 5
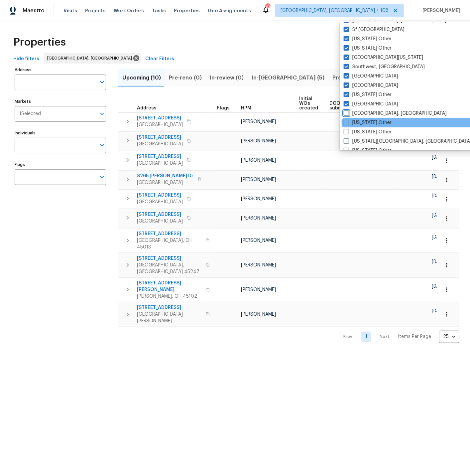
click at [346, 114] on input "[GEOGRAPHIC_DATA], [GEOGRAPHIC_DATA]" at bounding box center [346, 112] width 4 height 4
checkbox input "true"
click at [346, 122] on span at bounding box center [346, 122] width 5 height 5
click at [346, 122] on input "[US_STATE] Other" at bounding box center [346, 121] width 4 height 4
checkbox input "true"
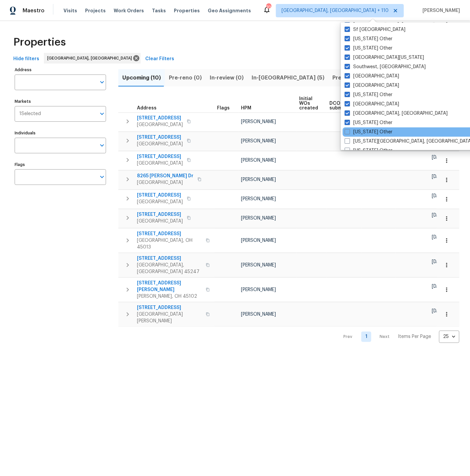
drag, startPoint x: 348, startPoint y: 131, endPoint x: 349, endPoint y: 135, distance: 4.7
click at [348, 131] on span at bounding box center [347, 131] width 5 height 5
click at [348, 131] on input "[US_STATE] Other" at bounding box center [347, 131] width 4 height 4
checkbox input "true"
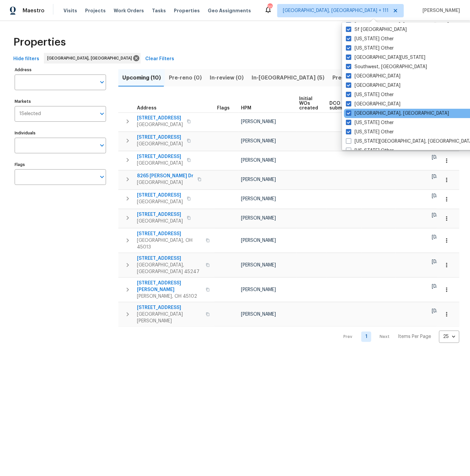
drag, startPoint x: 349, startPoint y: 137, endPoint x: 371, endPoint y: 117, distance: 30.1
click at [349, 138] on label "[US_STATE][GEOGRAPHIC_DATA], [GEOGRAPHIC_DATA]" at bounding box center [410, 141] width 128 height 7
click at [349, 138] on input "[US_STATE][GEOGRAPHIC_DATA], [GEOGRAPHIC_DATA]" at bounding box center [348, 140] width 4 height 4
checkbox input "true"
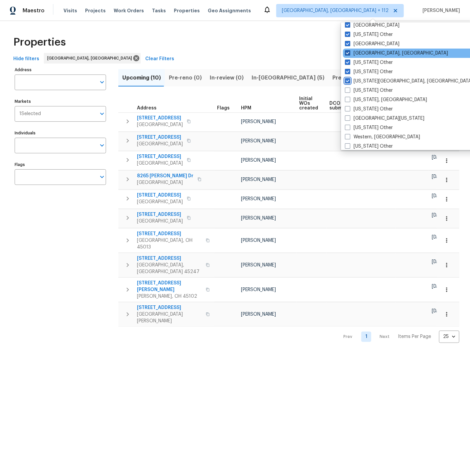
scroll to position [1003, 0]
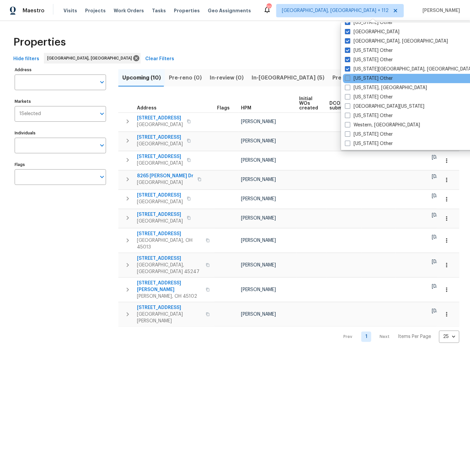
click at [348, 77] on span at bounding box center [347, 77] width 5 height 5
click at [348, 77] on input "[US_STATE] Other" at bounding box center [347, 77] width 4 height 4
checkbox input "true"
click at [348, 87] on span at bounding box center [347, 87] width 5 height 5
click at [348, 87] on input "[US_STATE], [GEOGRAPHIC_DATA]" at bounding box center [347, 86] width 4 height 4
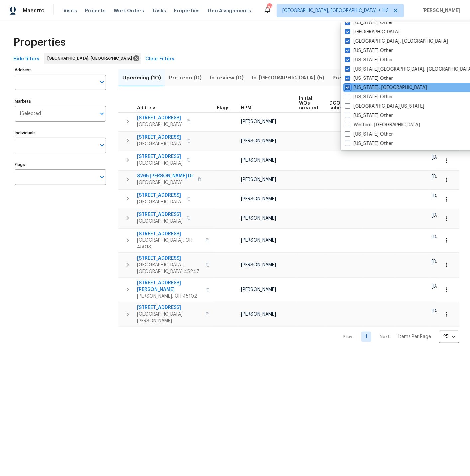
checkbox input "true"
click at [348, 94] on span at bounding box center [347, 96] width 5 height 5
click at [348, 94] on input "[US_STATE] Other" at bounding box center [347, 96] width 4 height 4
checkbox input "true"
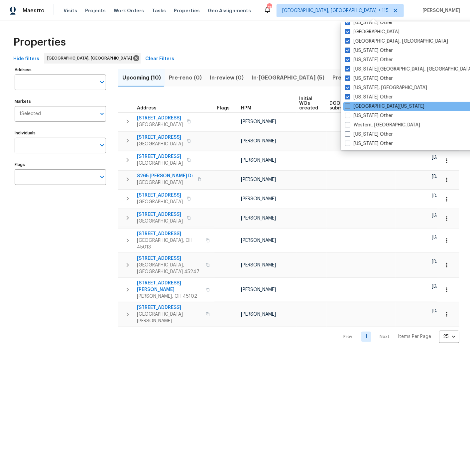
click at [349, 105] on span at bounding box center [347, 105] width 5 height 5
click at [349, 105] on input "[GEOGRAPHIC_DATA][US_STATE]" at bounding box center [347, 105] width 4 height 4
checkbox input "true"
click at [348, 114] on span at bounding box center [347, 115] width 5 height 5
click at [348, 114] on input "[US_STATE] Other" at bounding box center [347, 114] width 4 height 4
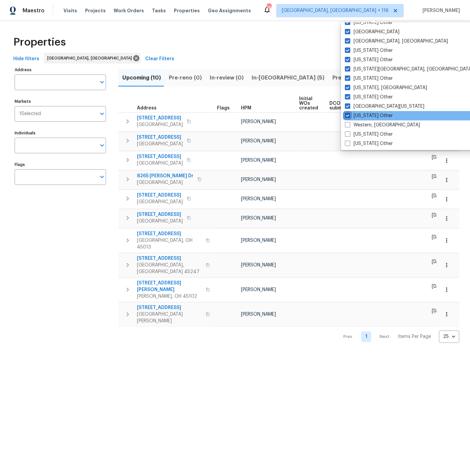
checkbox input "true"
click at [348, 125] on span at bounding box center [348, 124] width 5 height 5
click at [348, 125] on input "Western, [GEOGRAPHIC_DATA]" at bounding box center [348, 124] width 4 height 4
checkbox input "true"
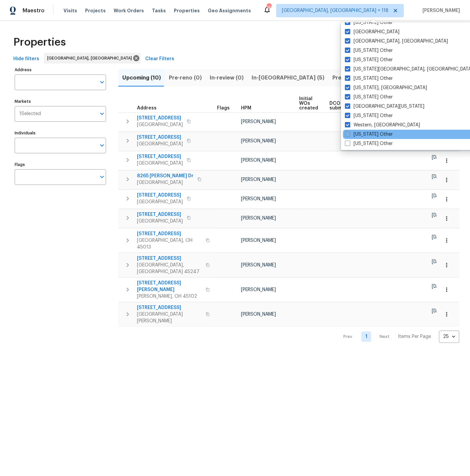
click at [348, 132] on span at bounding box center [347, 133] width 5 height 5
click at [348, 132] on input "[US_STATE] Other" at bounding box center [347, 133] width 4 height 4
checkbox input "true"
click at [348, 141] on span at bounding box center [347, 143] width 5 height 5
click at [348, 141] on input "[US_STATE] Other" at bounding box center [347, 142] width 4 height 4
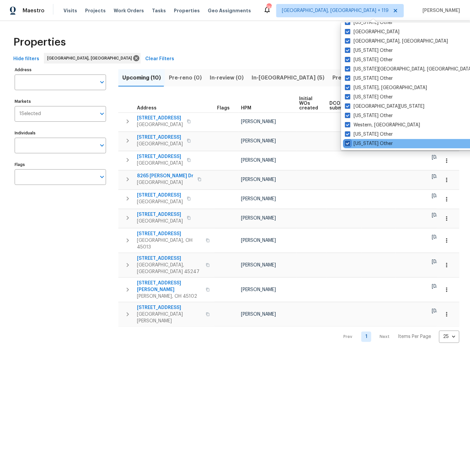
checkbox input "true"
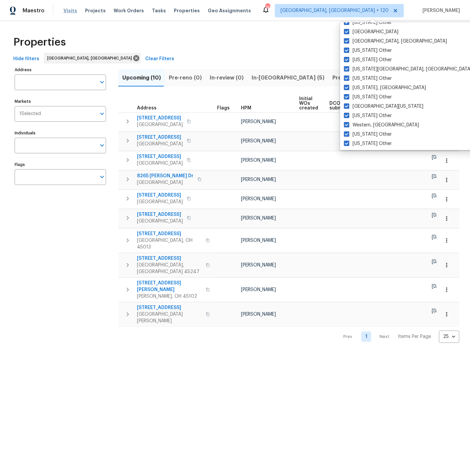
click at [67, 10] on span "Visits" at bounding box center [71, 10] width 14 height 7
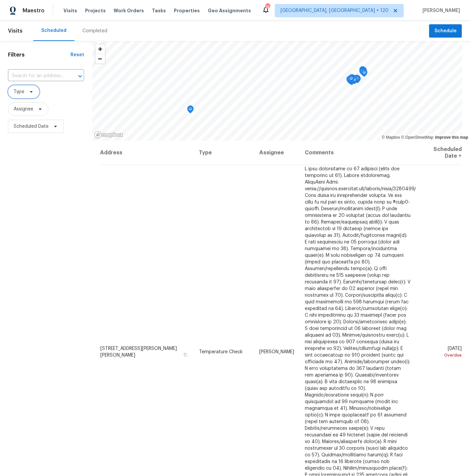
click at [19, 91] on span "Type" at bounding box center [19, 91] width 11 height 7
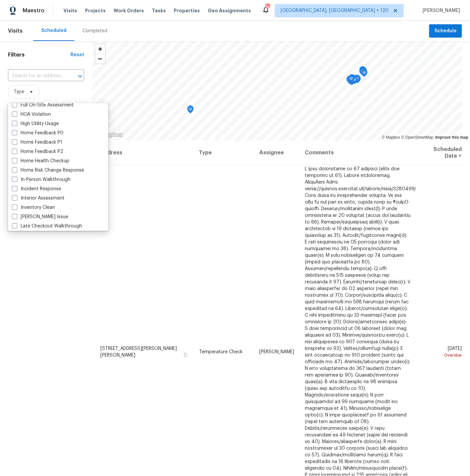
scroll to position [192, 0]
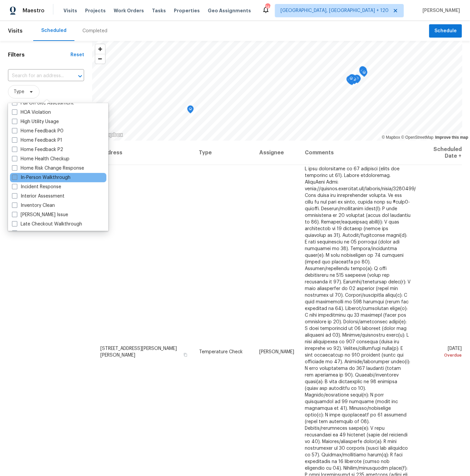
click at [15, 176] on span at bounding box center [14, 177] width 5 height 5
click at [15, 176] on input "In-Person Walkthrough" at bounding box center [14, 176] width 4 height 4
checkbox input "true"
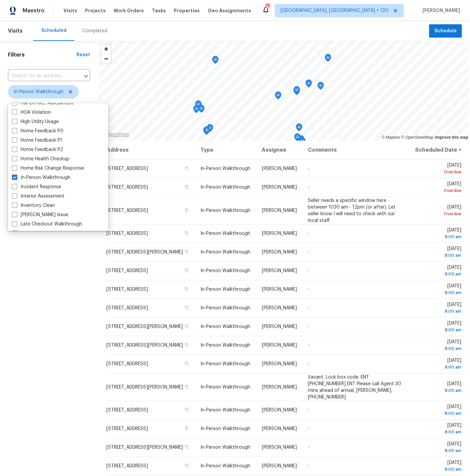
click at [81, 282] on div "Filters Reset ​ In-Person Walkthrough Assignee Scheduled Date" at bounding box center [49, 281] width 98 height 481
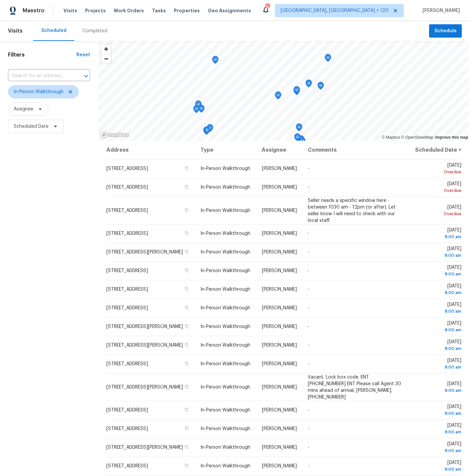
click at [93, 30] on div "Completed" at bounding box center [94, 31] width 25 height 7
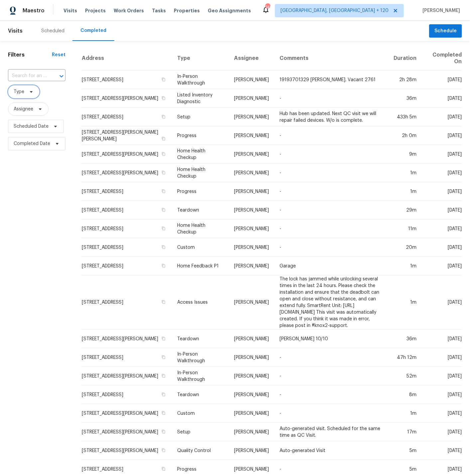
click at [18, 92] on span "Type" at bounding box center [19, 91] width 11 height 7
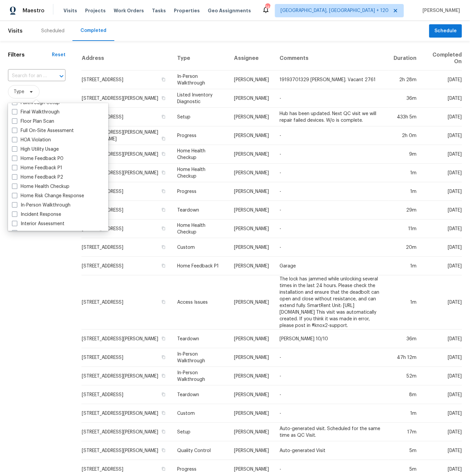
scroll to position [165, 0]
click at [35, 204] on label "In-Person Walkthrough" at bounding box center [41, 205] width 59 height 7
click at [16, 204] on input "In-Person Walkthrough" at bounding box center [14, 204] width 4 height 4
checkbox input "true"
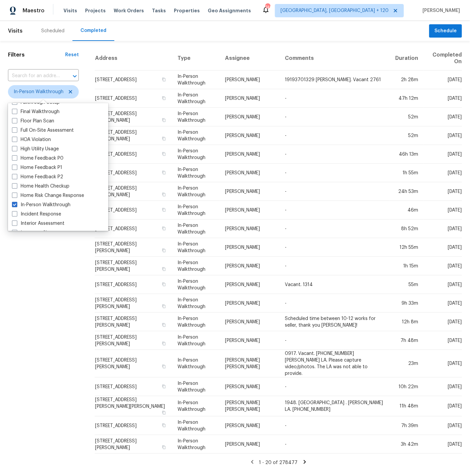
click at [60, 300] on div "Filters Reset ​ In-Person Walkthrough Assignee Scheduled Date Completed Date" at bounding box center [43, 256] width 87 height 430
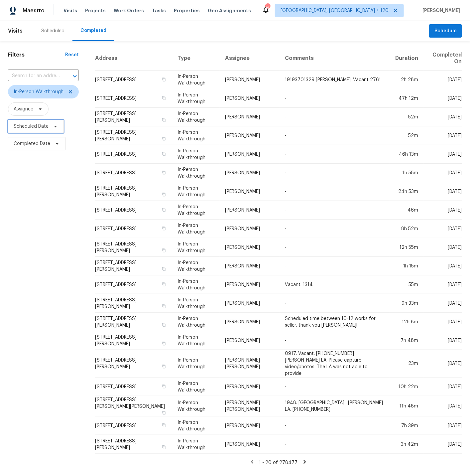
click at [35, 127] on span "Scheduled Date" at bounding box center [31, 126] width 35 height 7
select select "9"
select select "2025"
select select "10"
select select "2025"
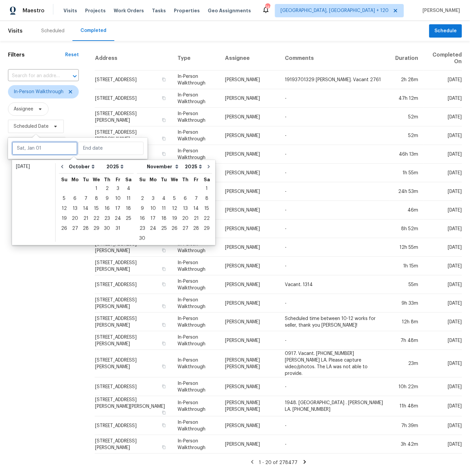
click at [42, 148] on input "text" at bounding box center [45, 148] width 66 height 13
click at [64, 167] on icon "Go to previous month" at bounding box center [62, 166] width 5 height 5
select select "8"
select select "9"
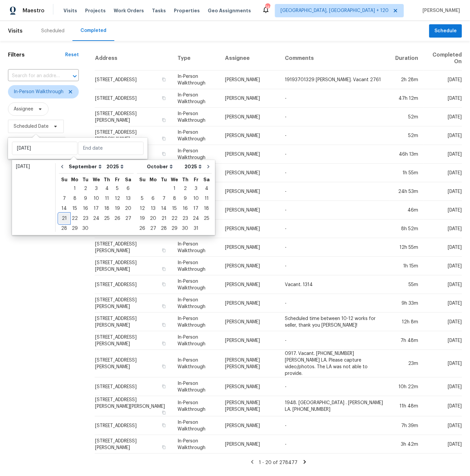
click at [65, 218] on div "21" at bounding box center [64, 218] width 11 height 9
type input "[DATE]"
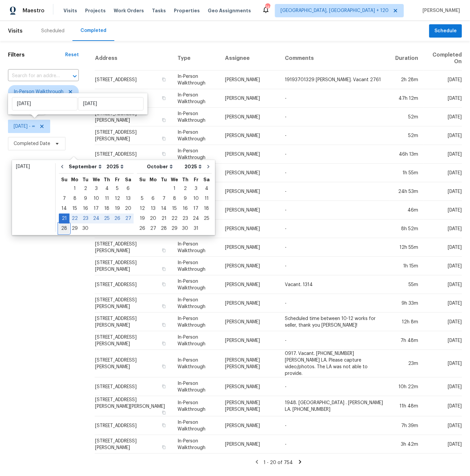
click at [65, 228] on div "28" at bounding box center [64, 228] width 11 height 9
type input "[DATE]"
